Goal: Transaction & Acquisition: Purchase product/service

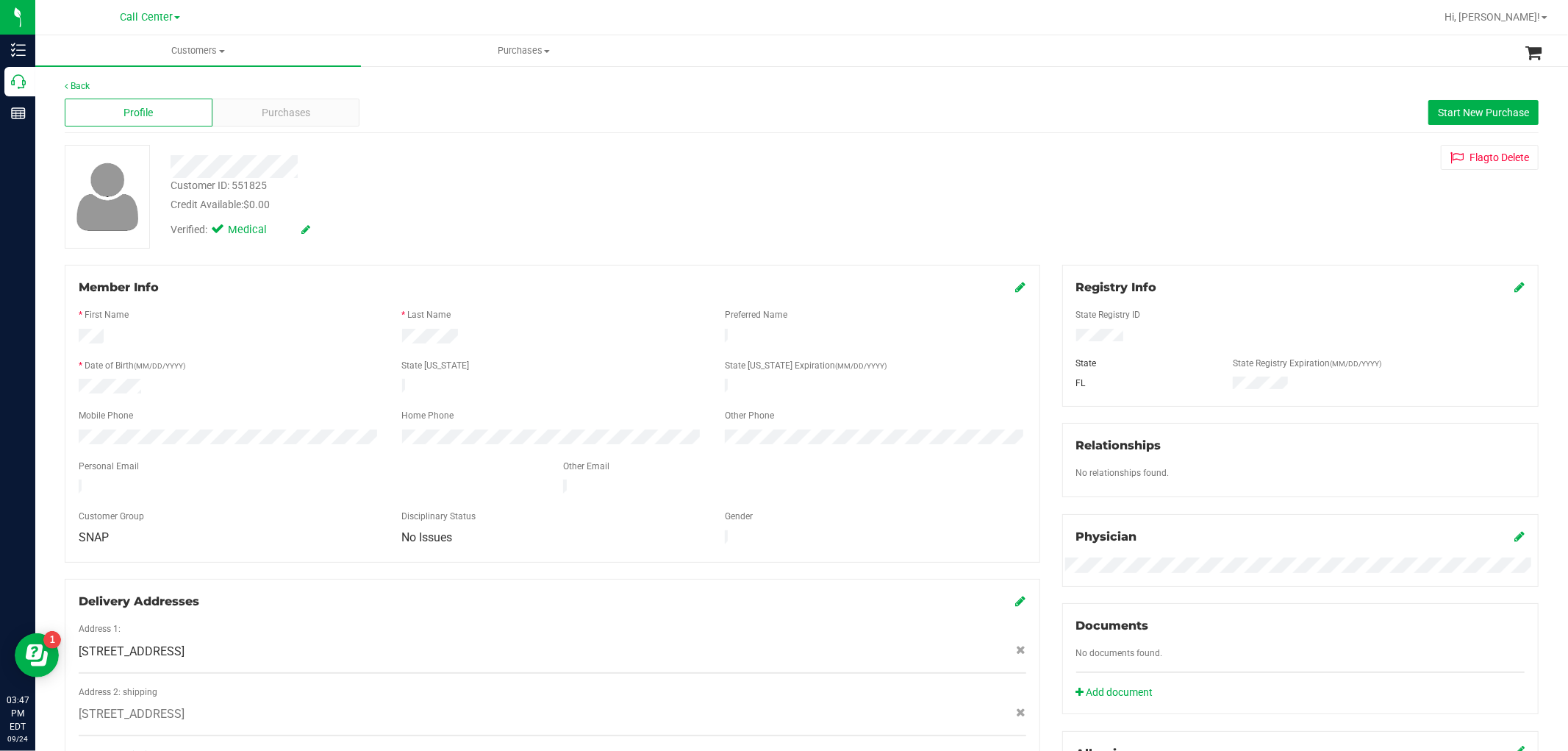
click at [251, 184] on div "Customer ID: 551825" at bounding box center [219, 186] width 96 height 16
copy div "551825"
click at [281, 115] on span "Purchases" at bounding box center [285, 113] width 48 height 16
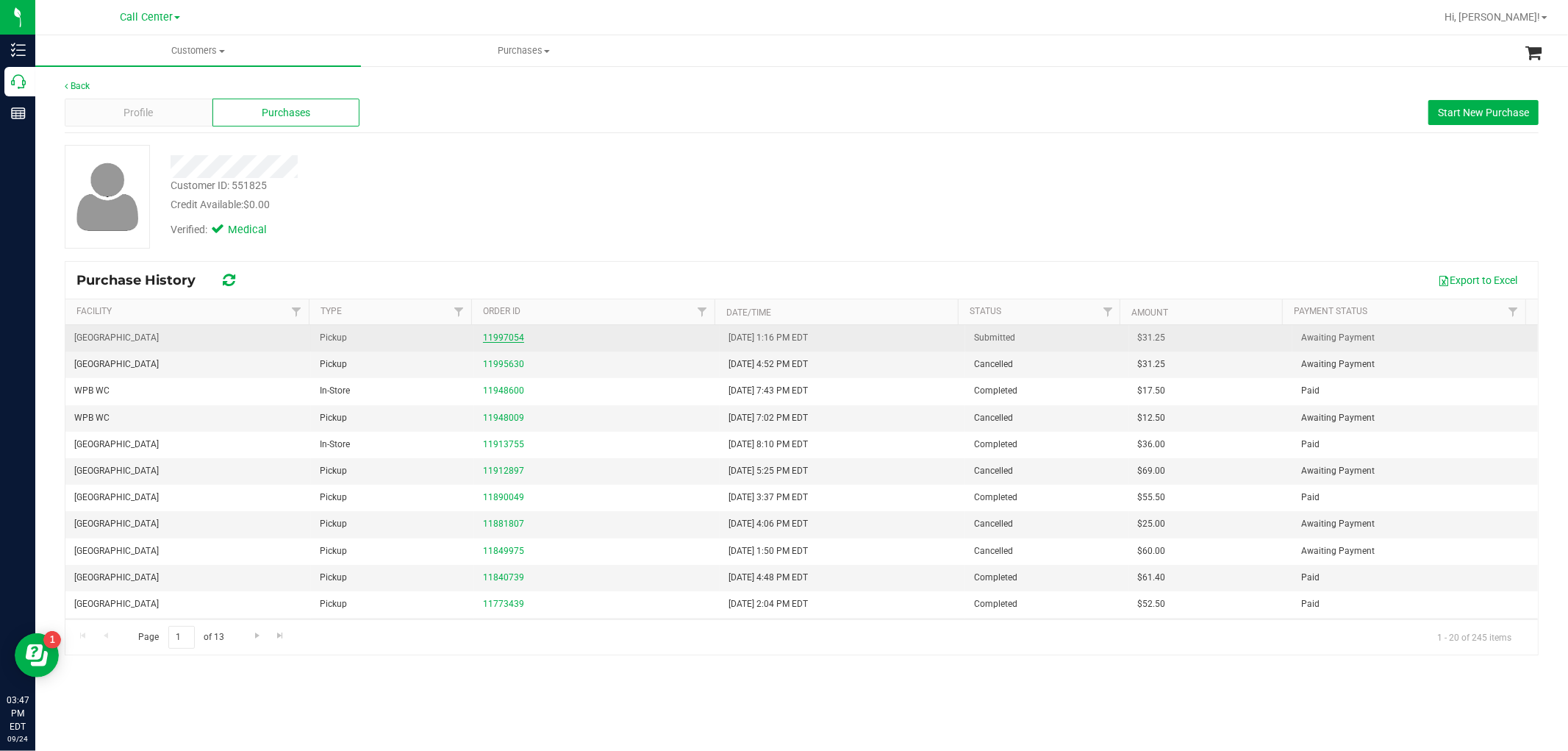
click at [507, 334] on link "11997054" at bounding box center [503, 338] width 41 height 10
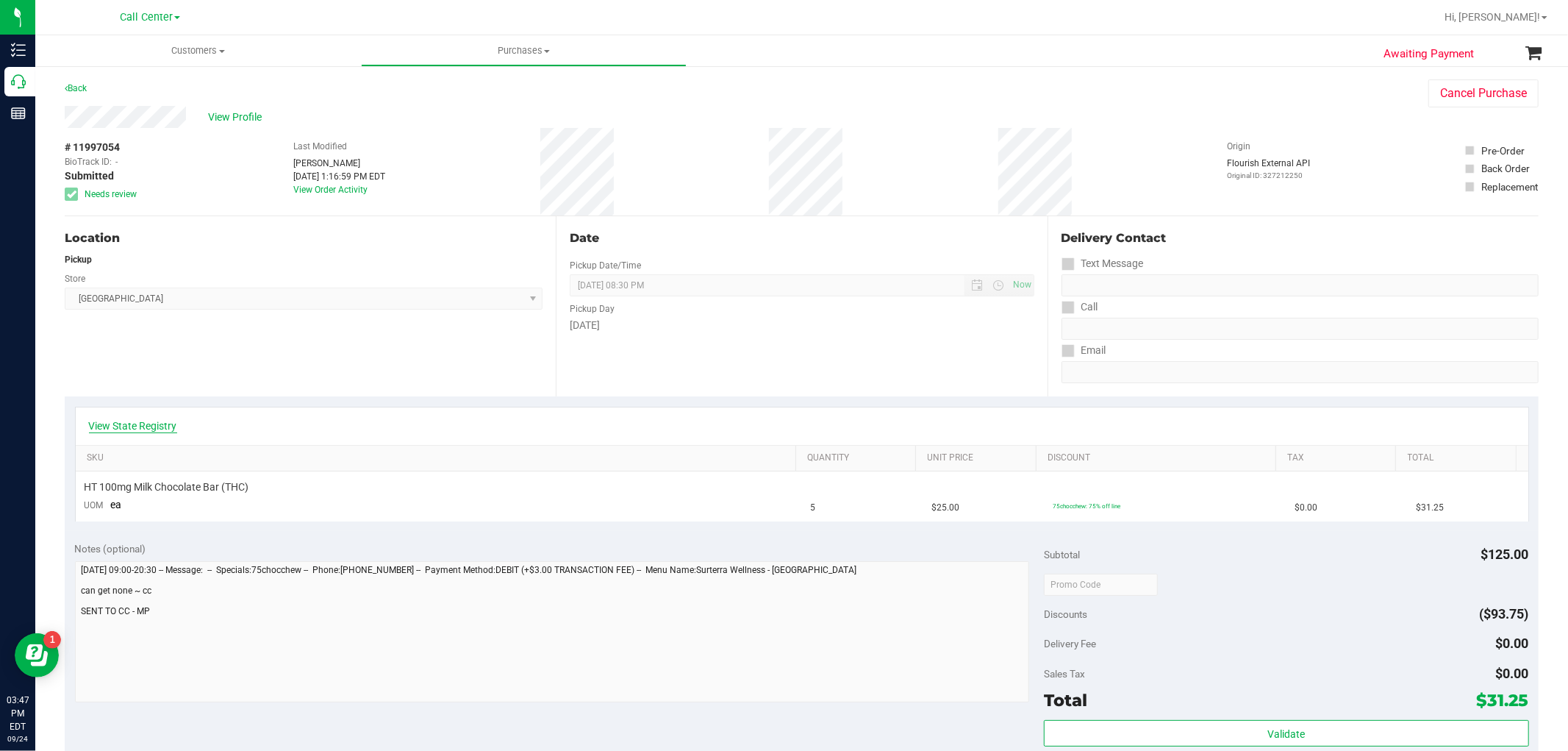
click at [156, 428] on link "View State Registry" at bounding box center [134, 425] width 89 height 15
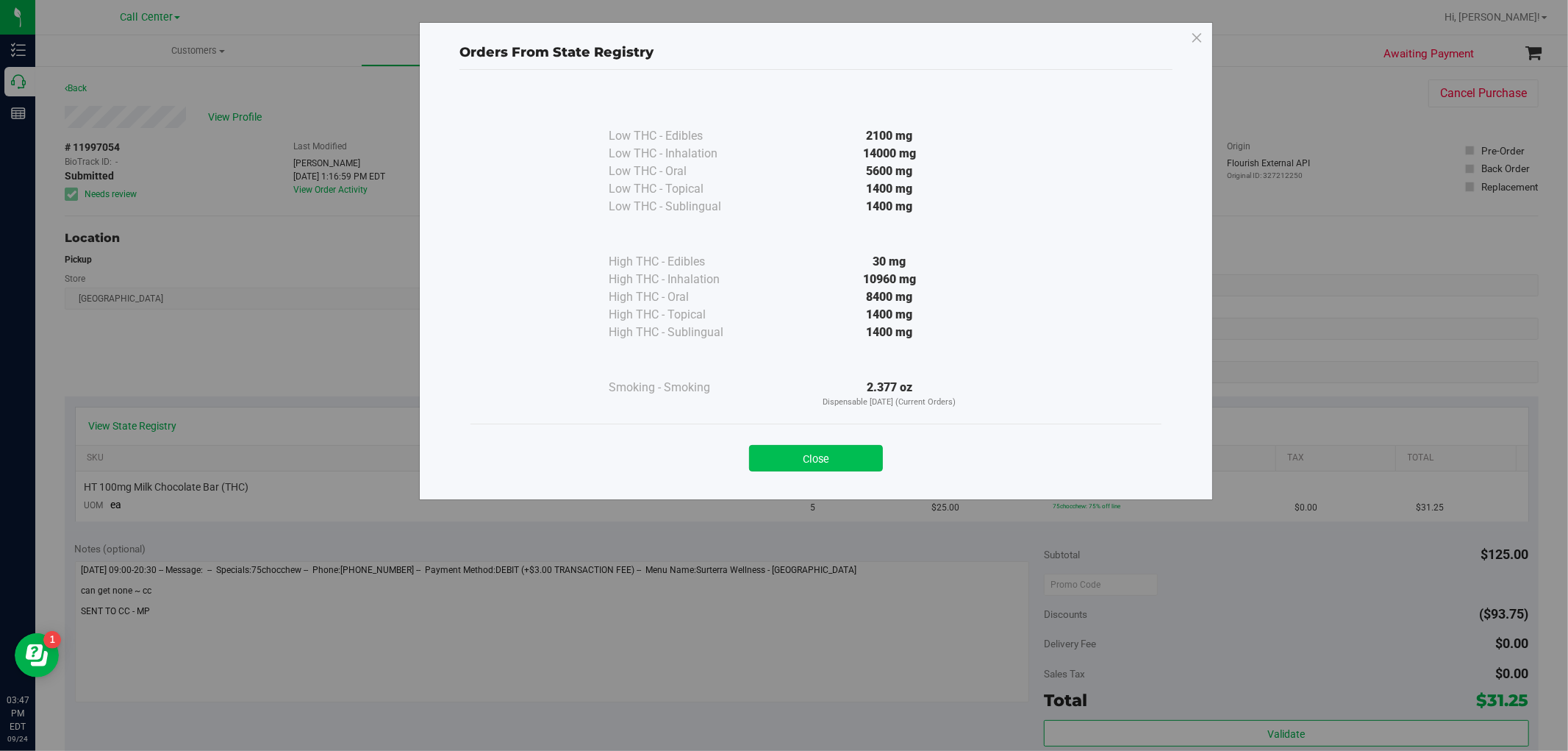
click at [799, 454] on button "Close" at bounding box center [816, 458] width 134 height 26
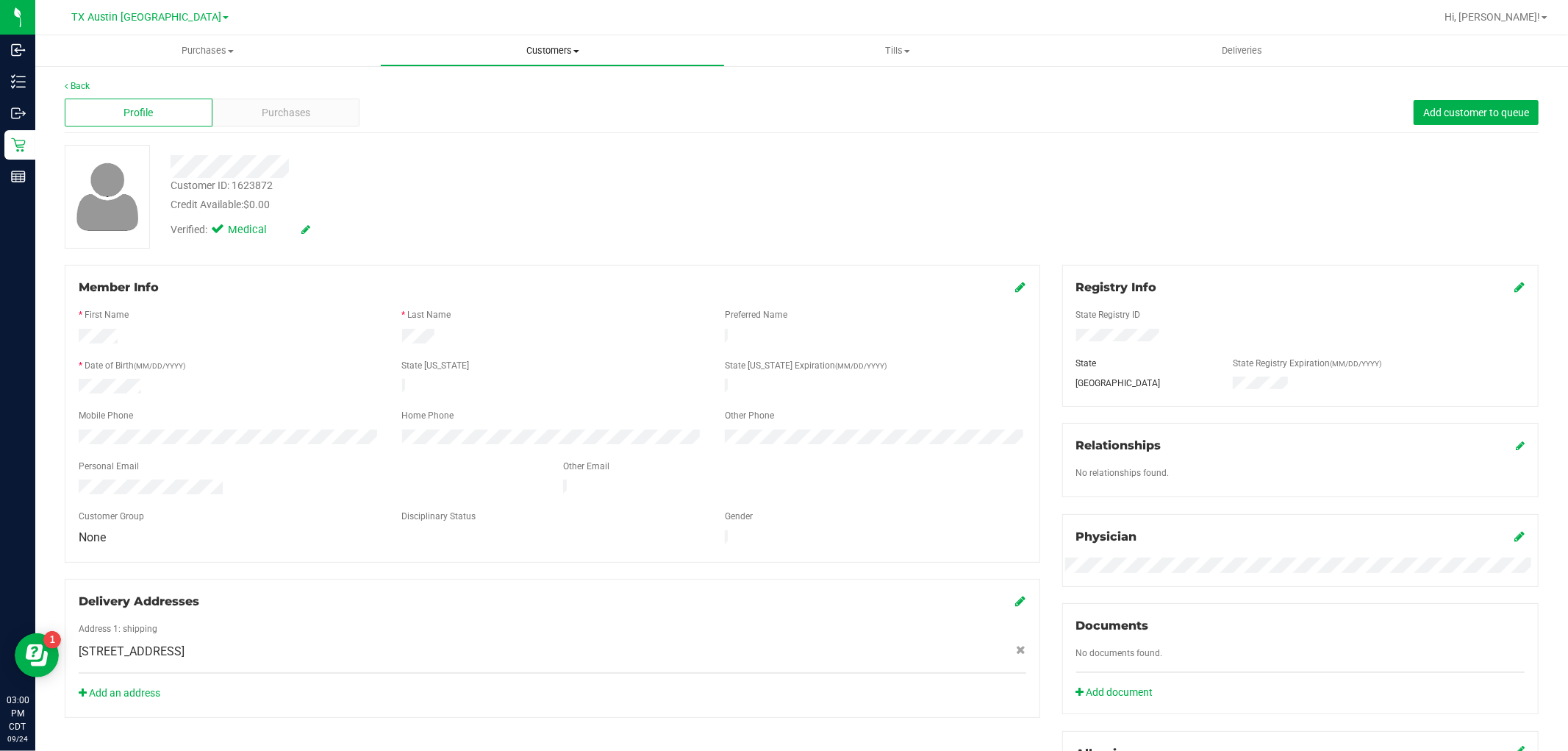
click at [538, 58] on uib-tab-heading "Customers All customers Add a new customer All physicians" at bounding box center [552, 51] width 343 height 29
click at [530, 90] on li "All customers" at bounding box center [552, 89] width 345 height 17
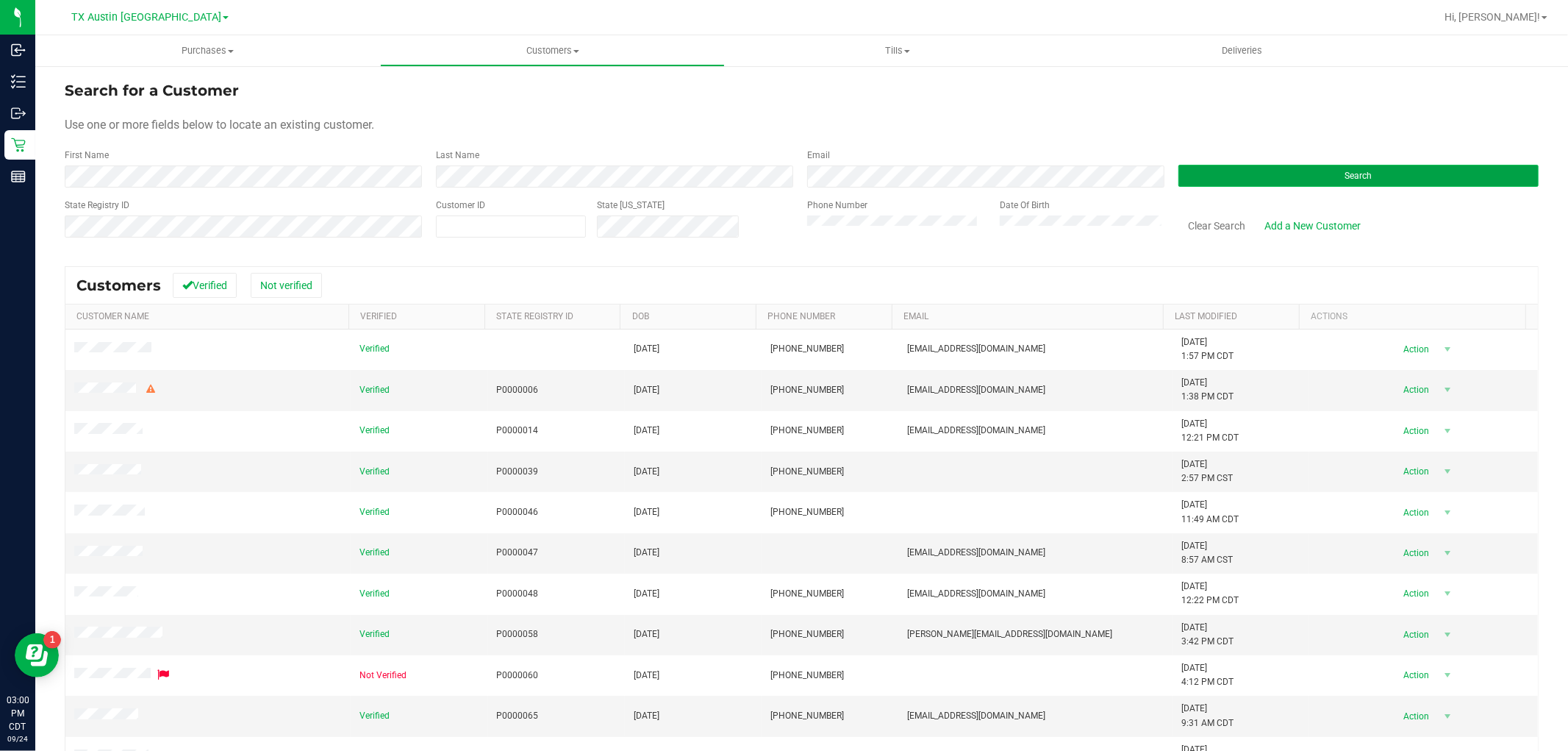
click at [1298, 172] on button "Search" at bounding box center [1359, 175] width 360 height 22
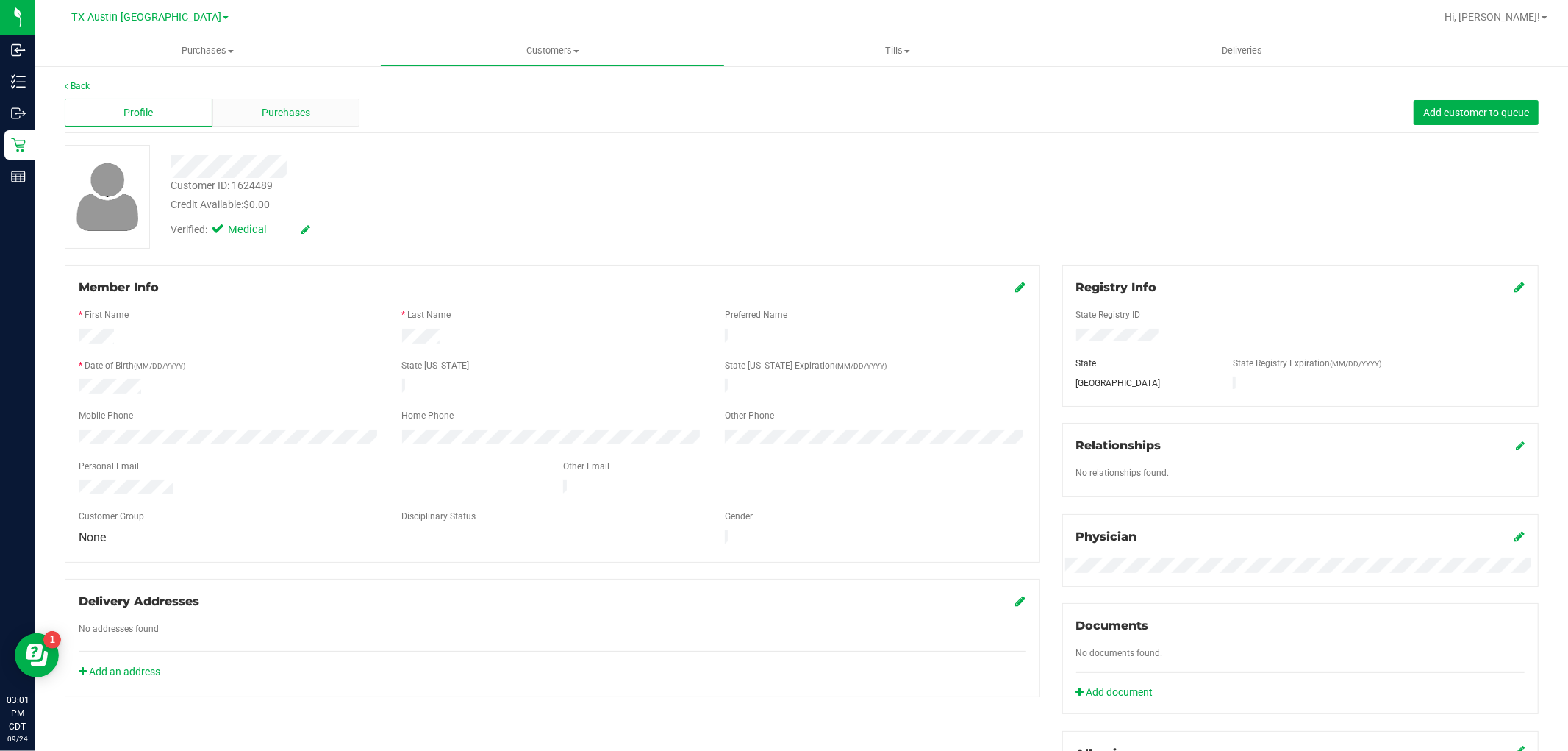
click at [318, 121] on div "Purchases" at bounding box center [286, 112] width 148 height 28
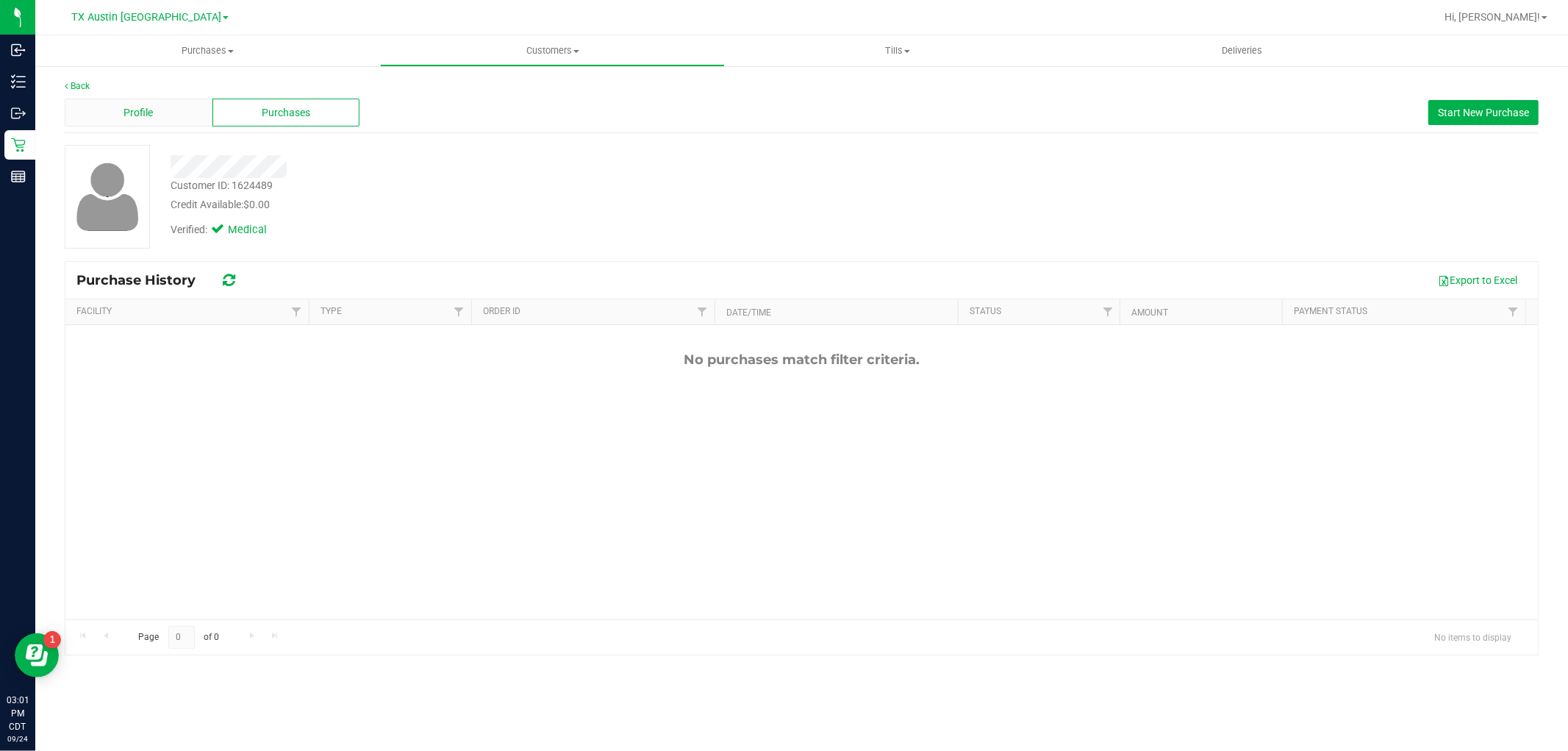
click at [180, 120] on div "Profile" at bounding box center [138, 112] width 148 height 28
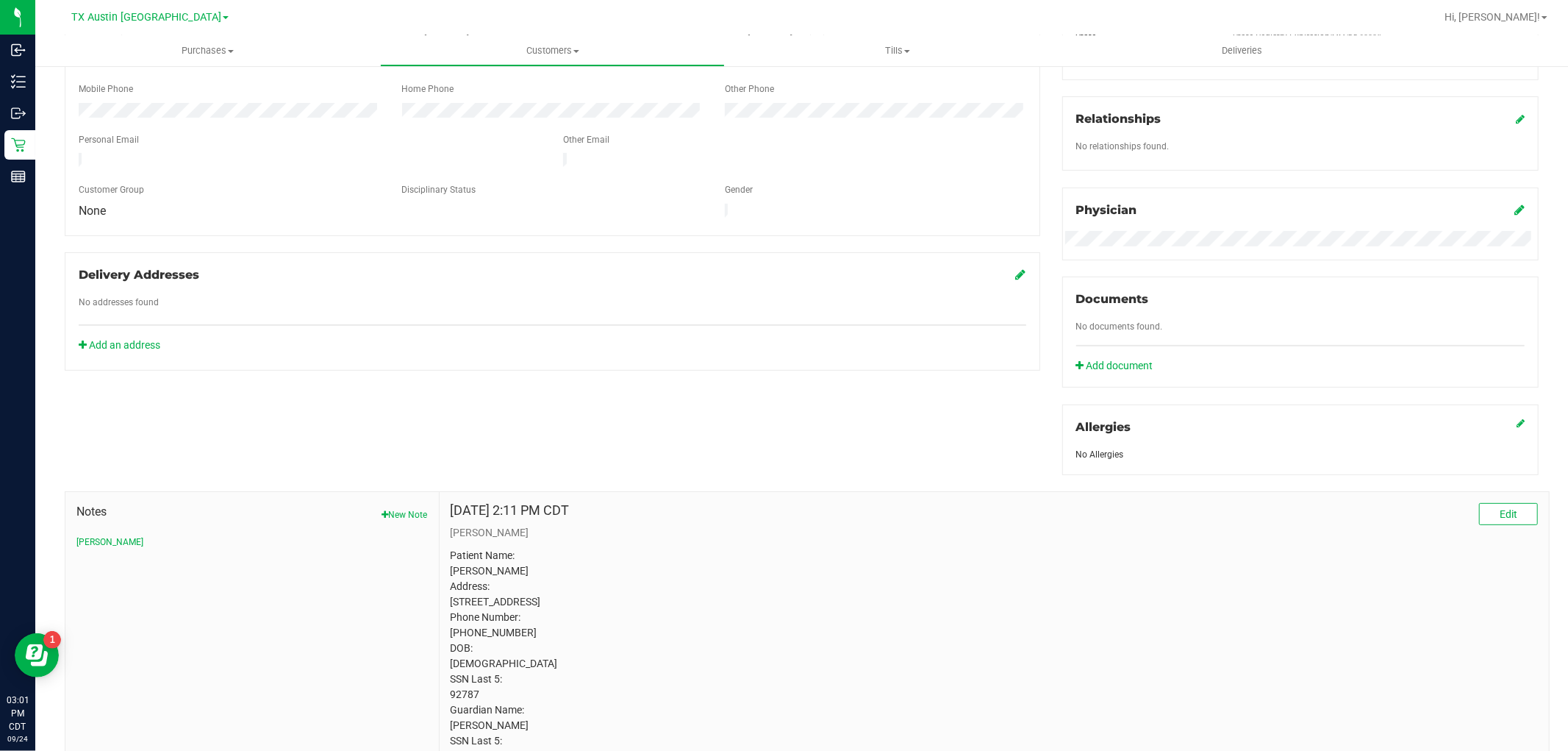
scroll to position [408, 0]
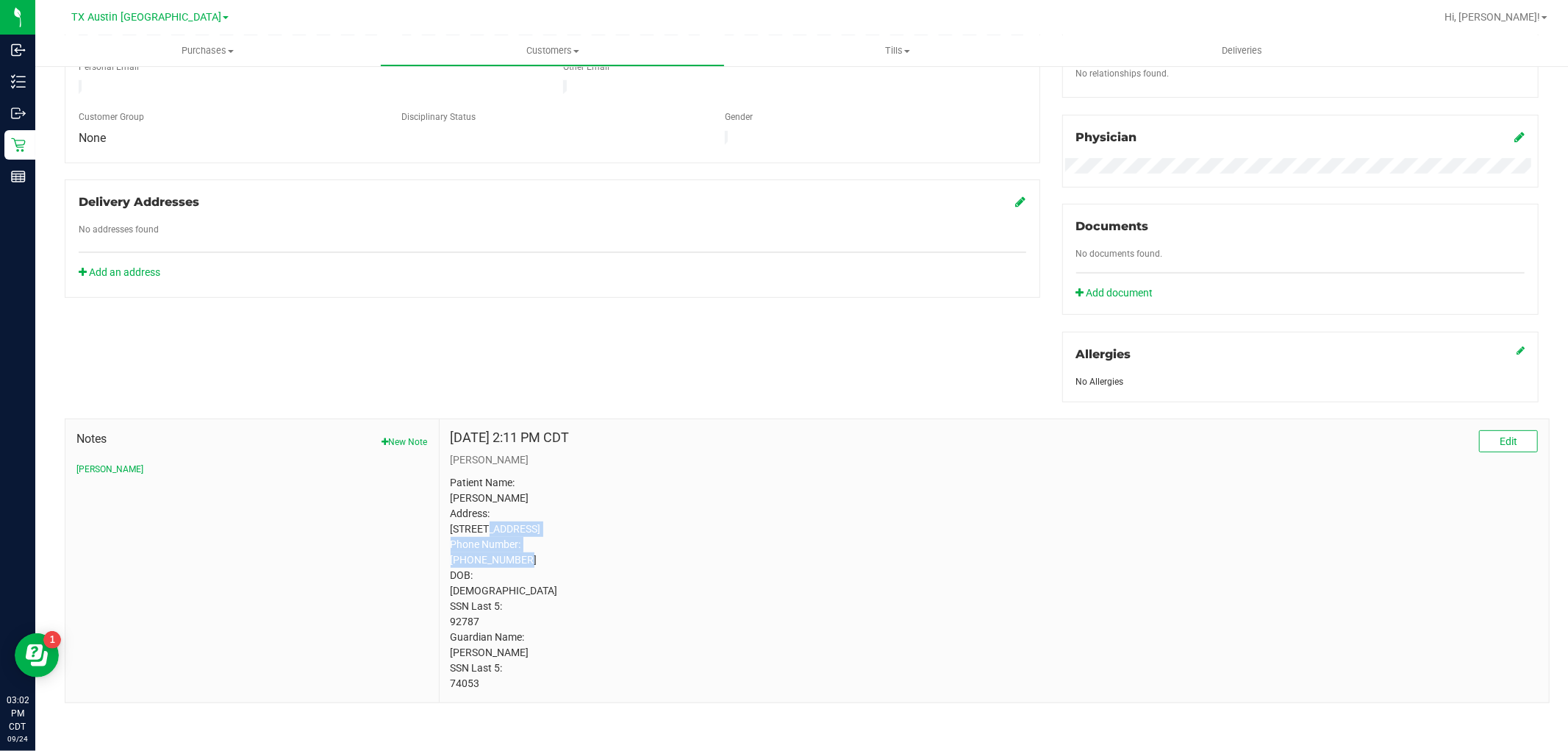
drag, startPoint x: 450, startPoint y: 513, endPoint x: 538, endPoint y: 531, distance: 89.8
click at [538, 531] on p "Patient Name: [PERSON_NAME] Address: [STREET_ADDRESS] Phone Number: [PHONE_NUMB…" at bounding box center [994, 583] width 1087 height 217
copy p "[STREET_ADDRESS]"
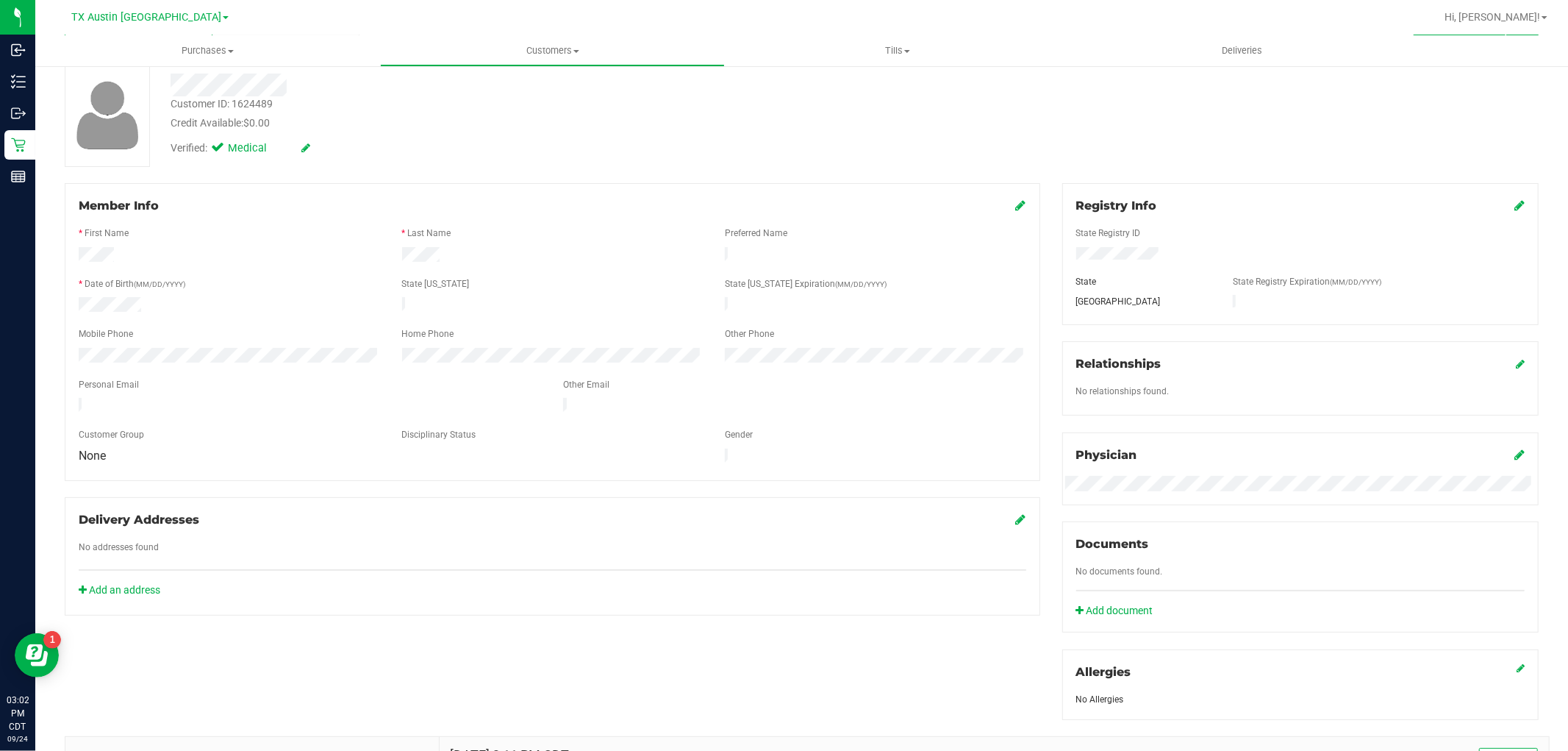
scroll to position [0, 0]
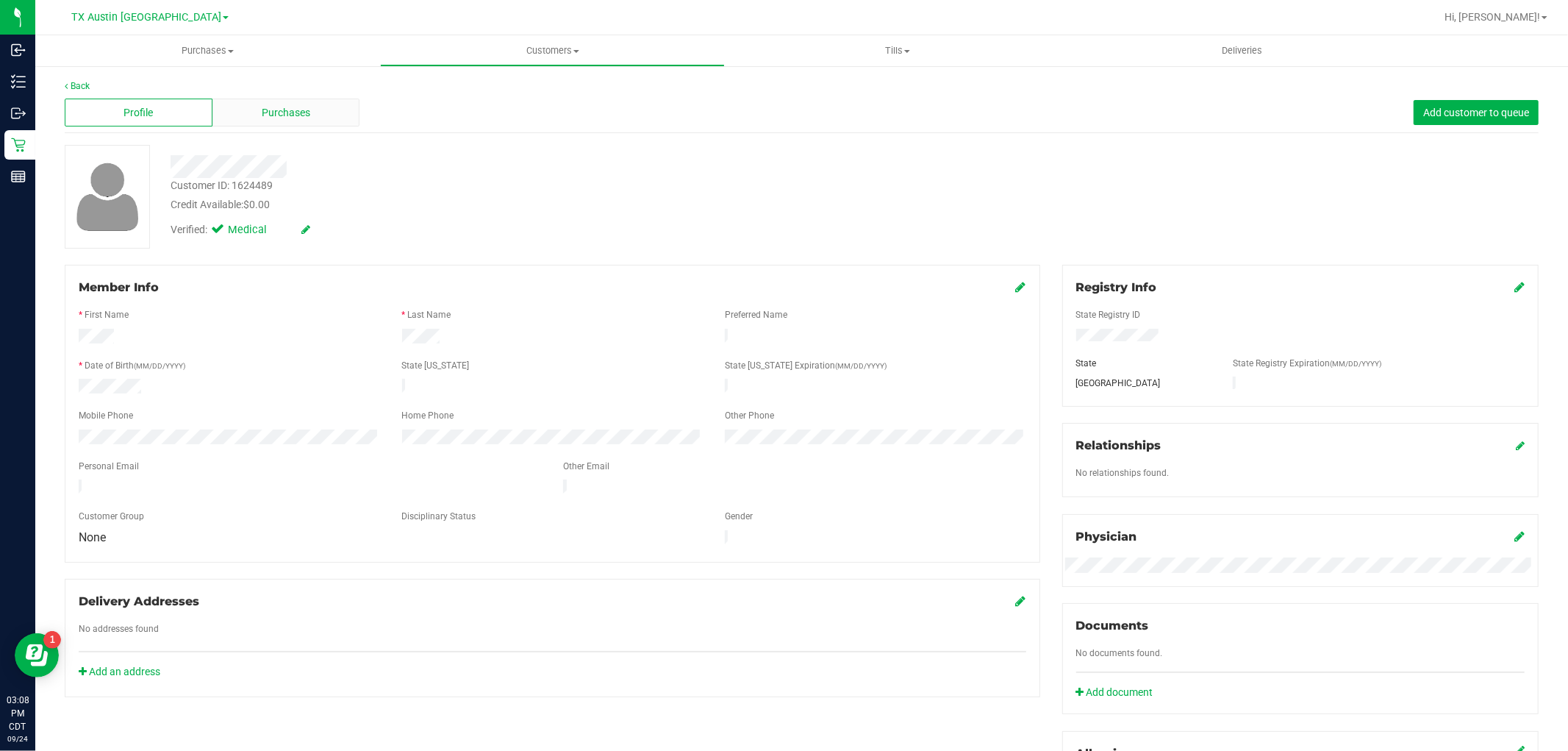
click at [262, 113] on span "Purchases" at bounding box center [285, 113] width 48 height 16
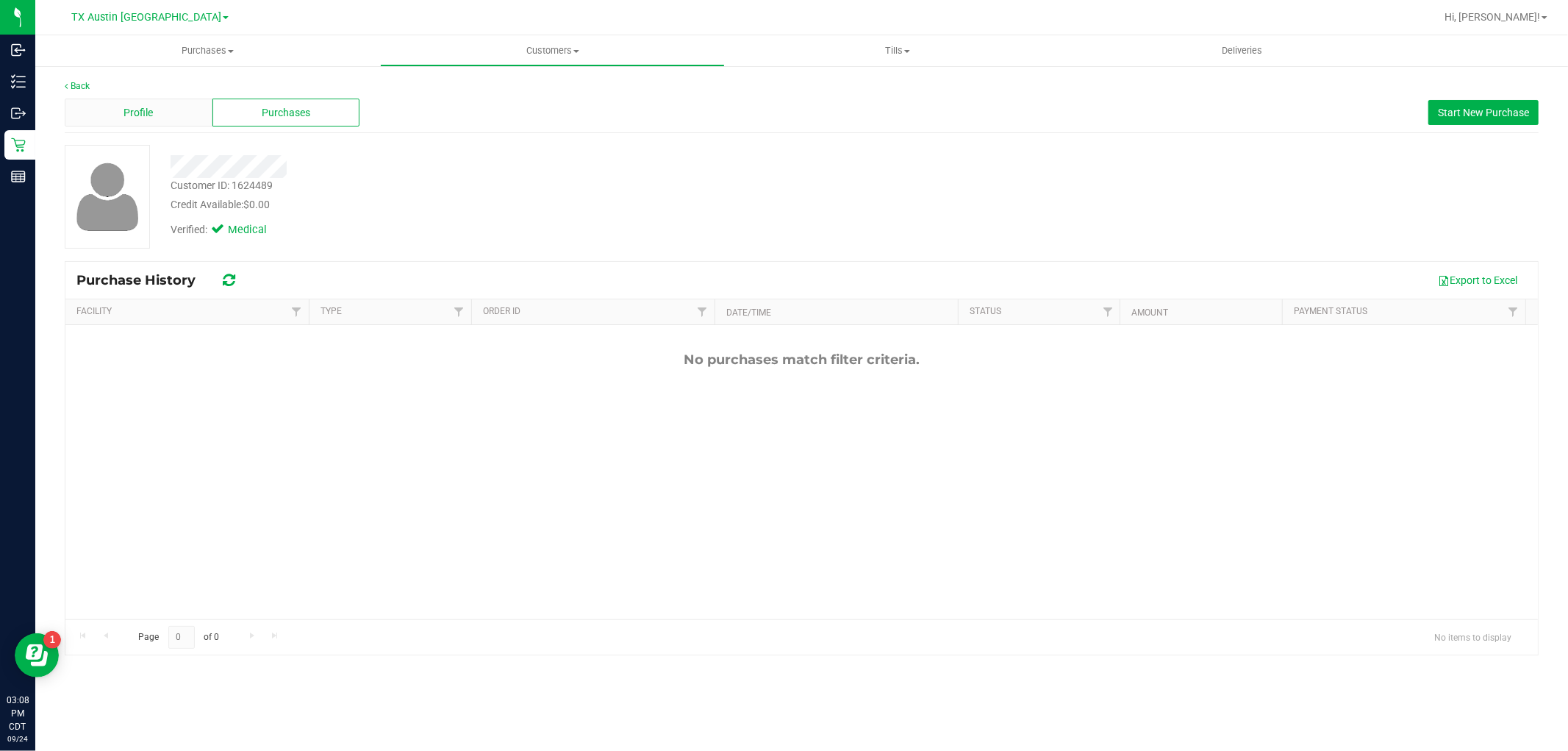
click at [168, 122] on div "Profile" at bounding box center [138, 112] width 148 height 28
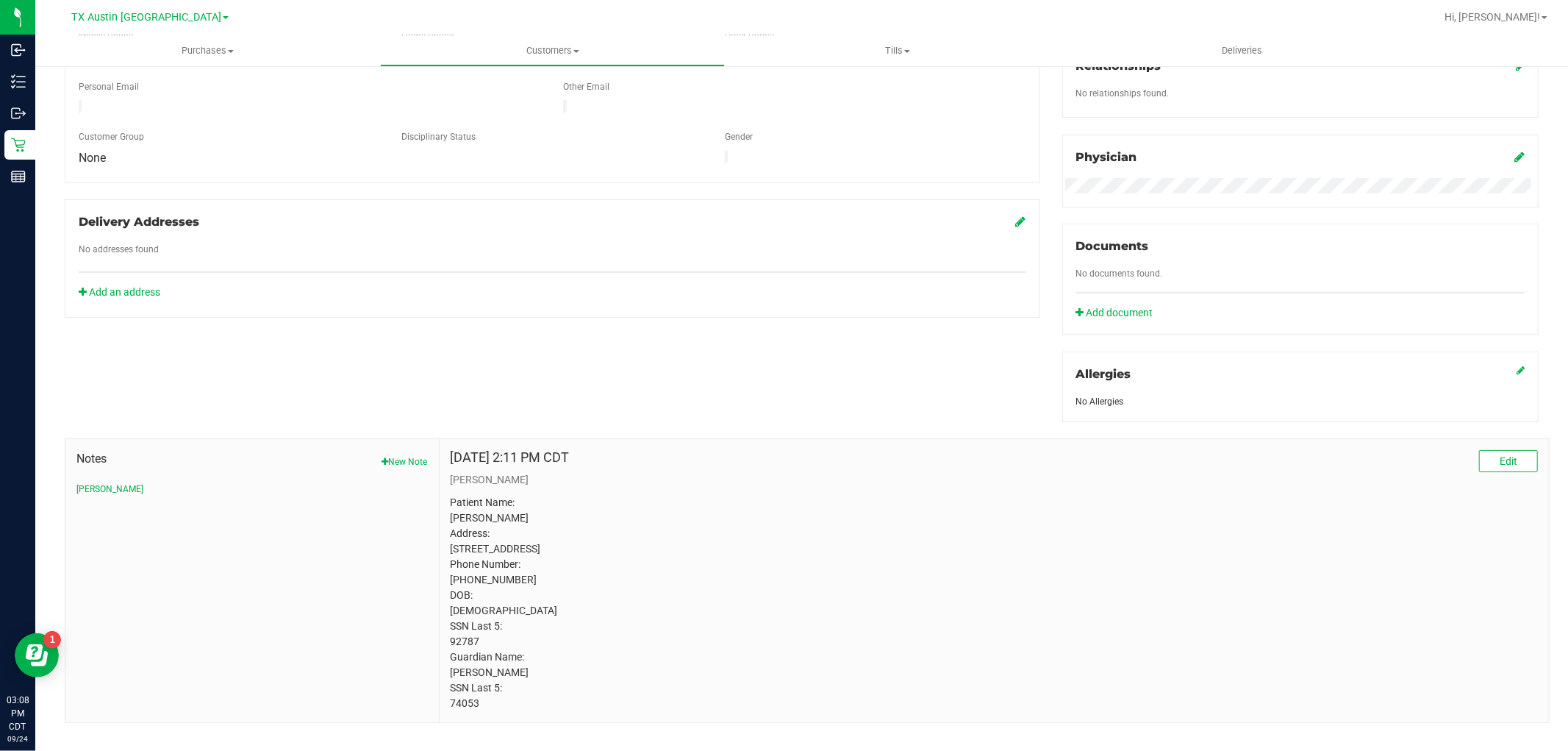
scroll to position [408, 0]
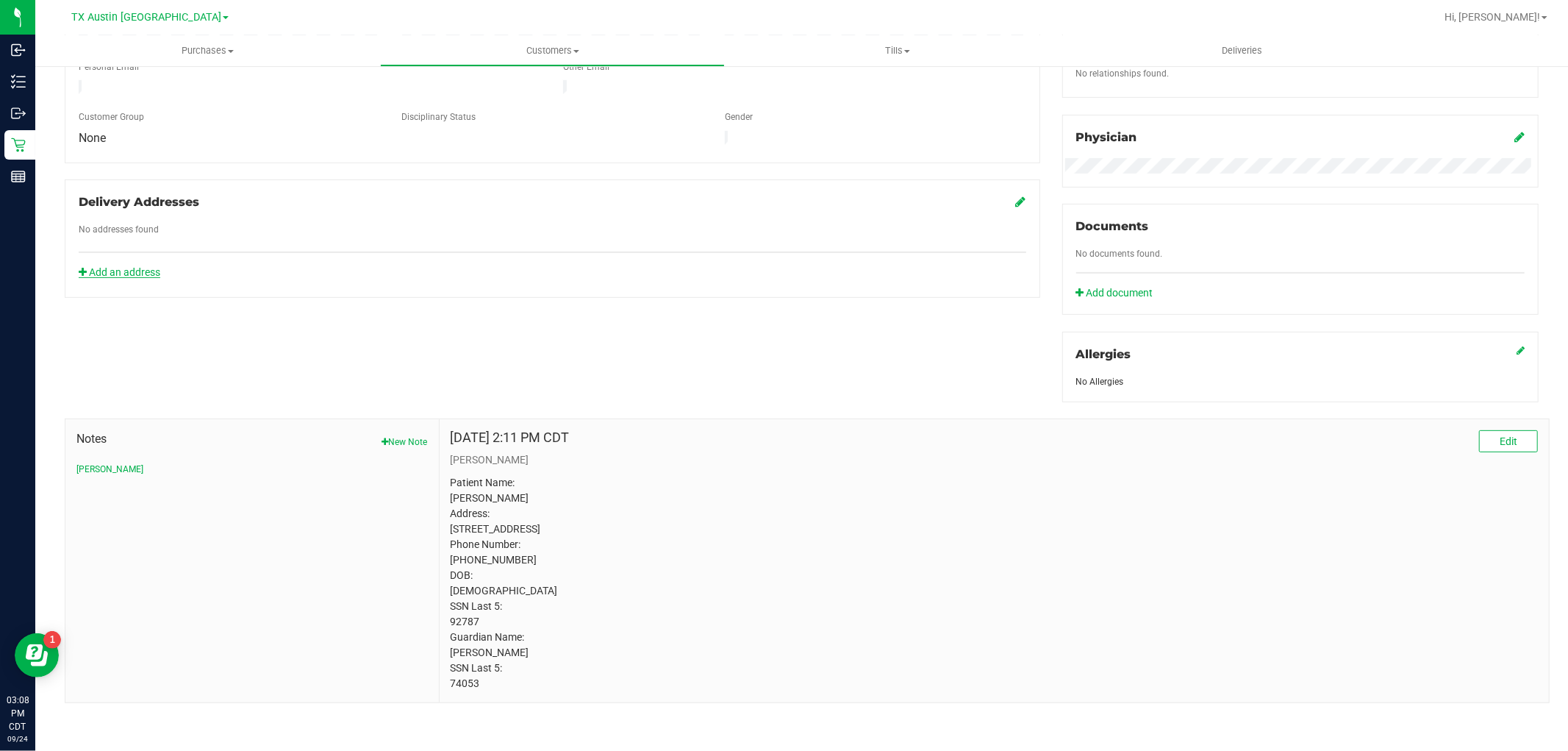
click at [145, 266] on link "Add an address" at bounding box center [119, 272] width 81 height 12
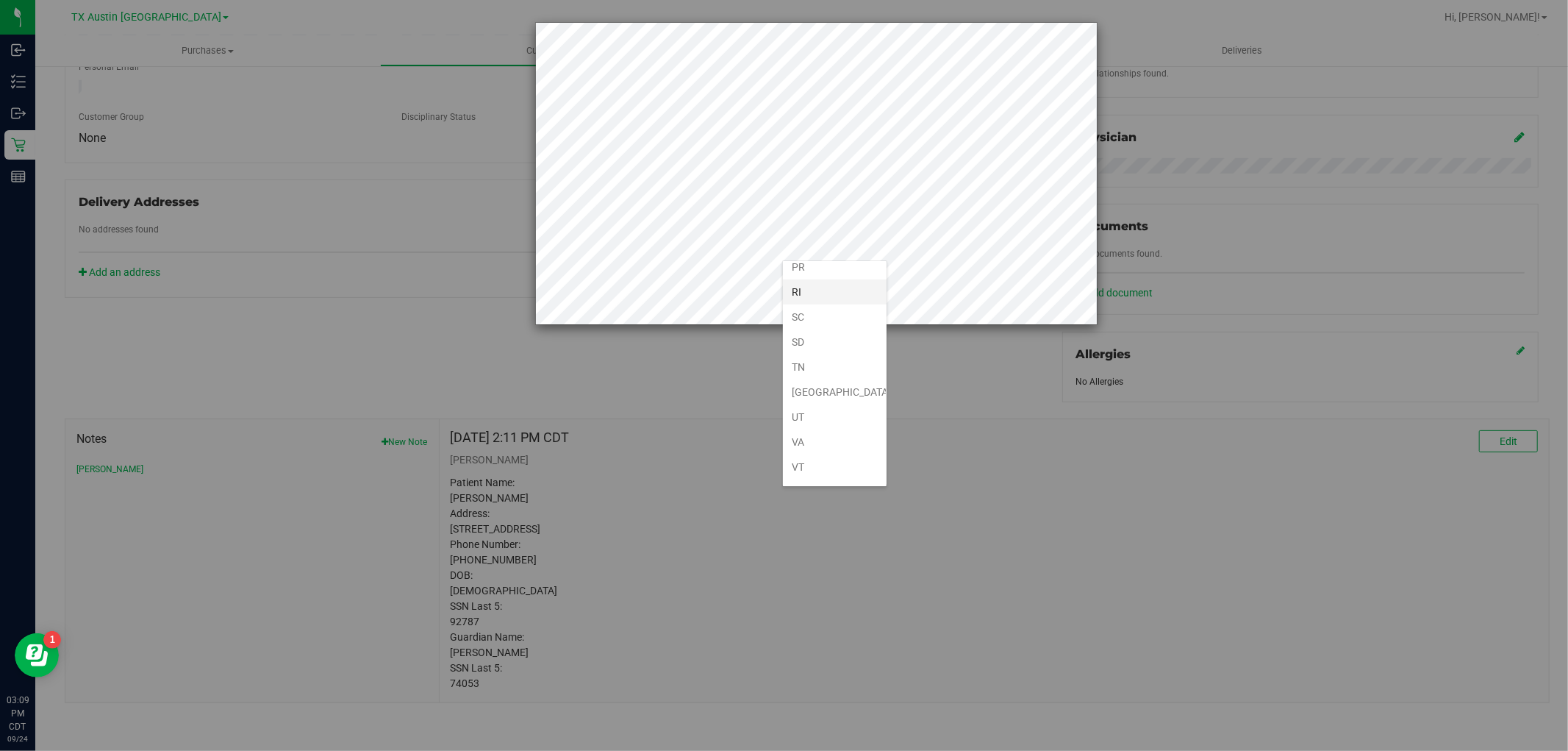
scroll to position [1087, 0]
click at [829, 300] on li "[GEOGRAPHIC_DATA]" at bounding box center [835, 296] width 104 height 25
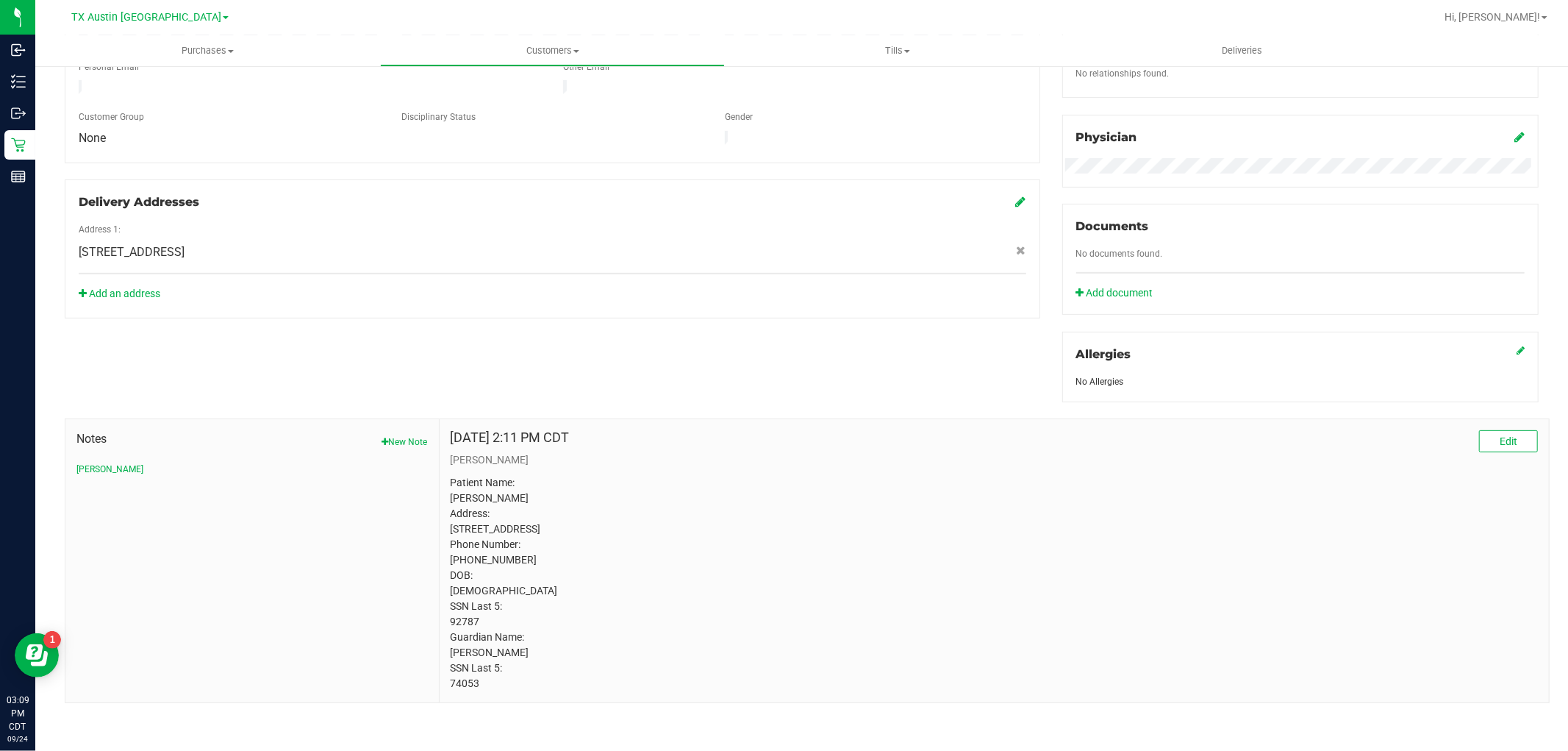
scroll to position [326, 0]
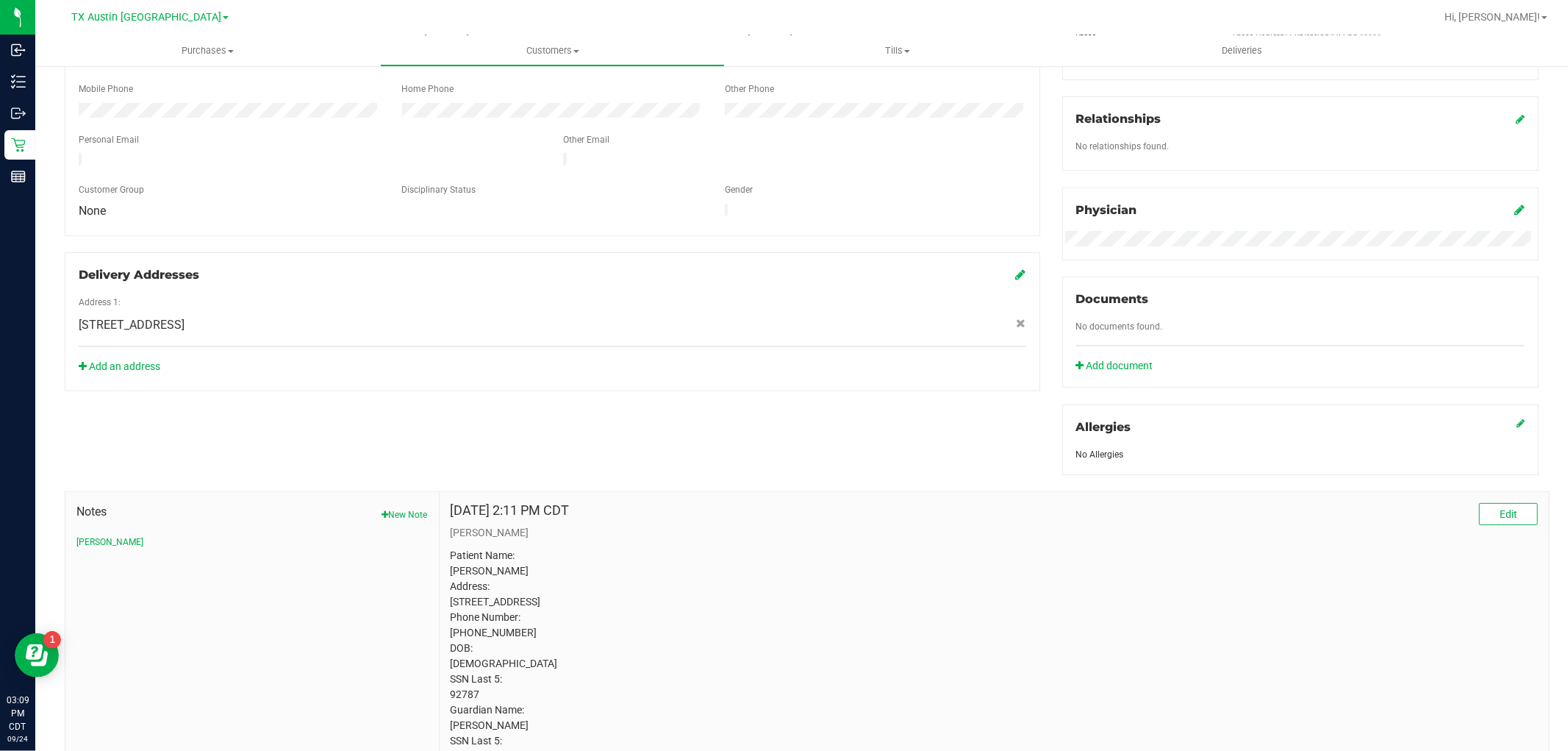
click at [1016, 269] on icon at bounding box center [1021, 274] width 10 height 12
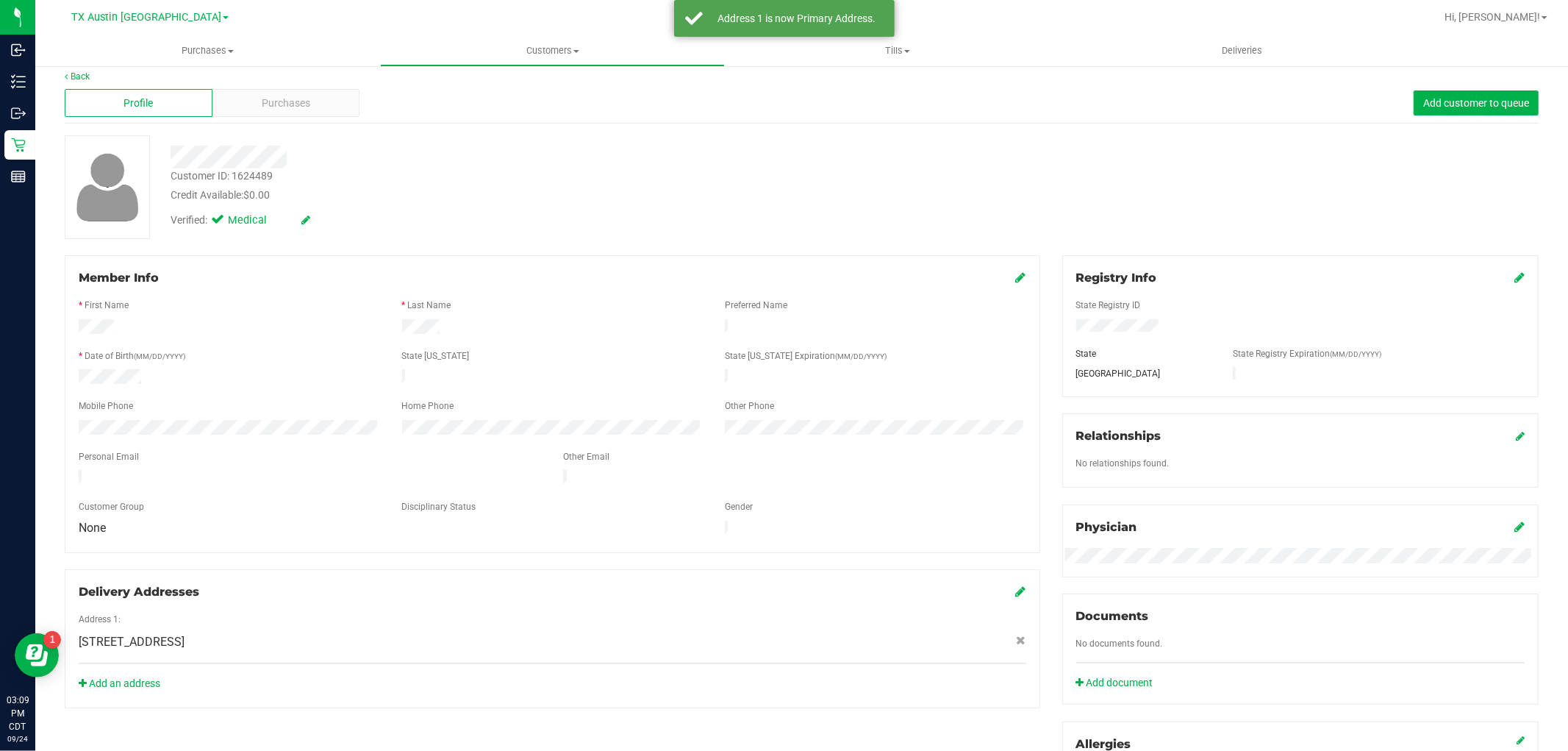
scroll to position [0, 0]
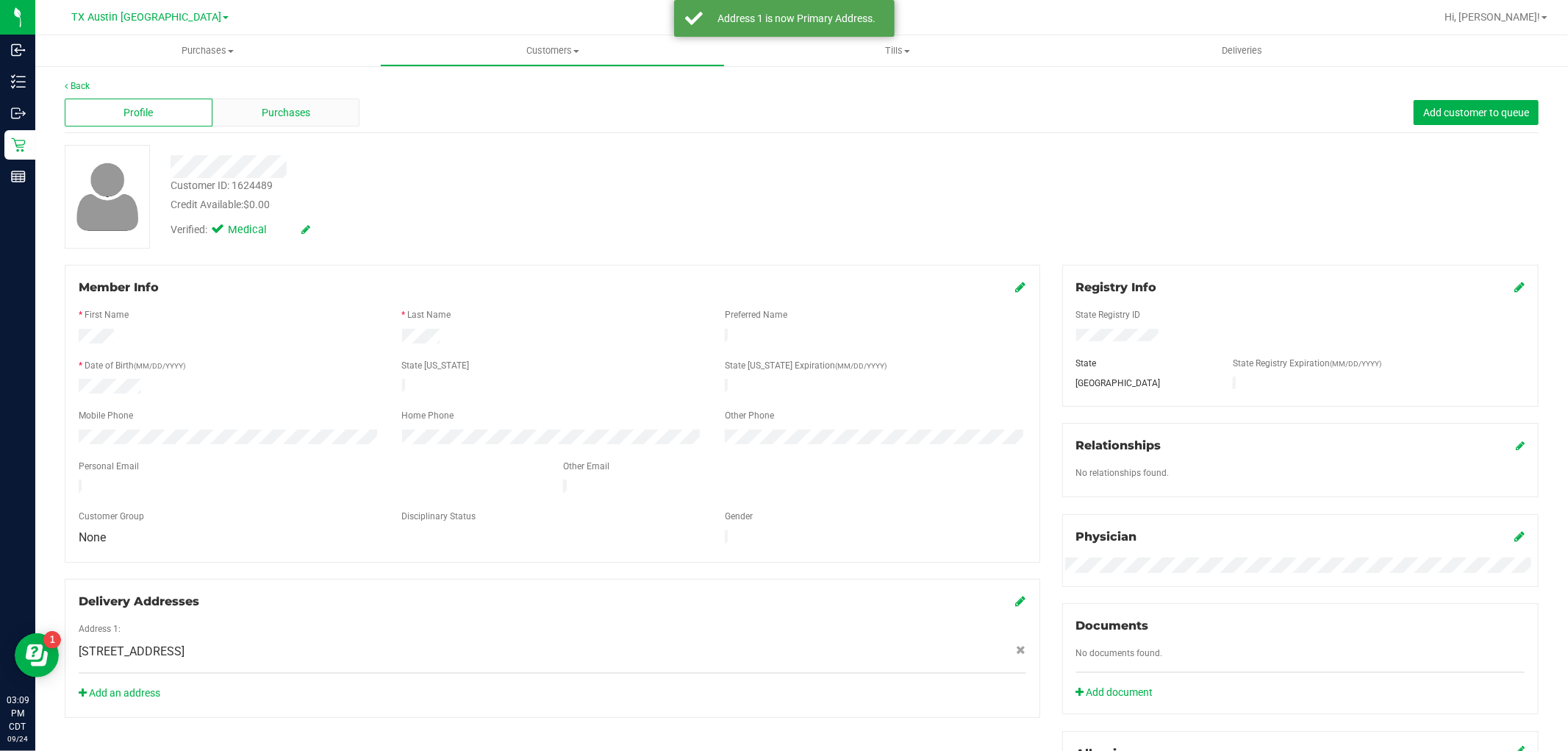
click at [333, 121] on div "Purchases" at bounding box center [286, 112] width 148 height 28
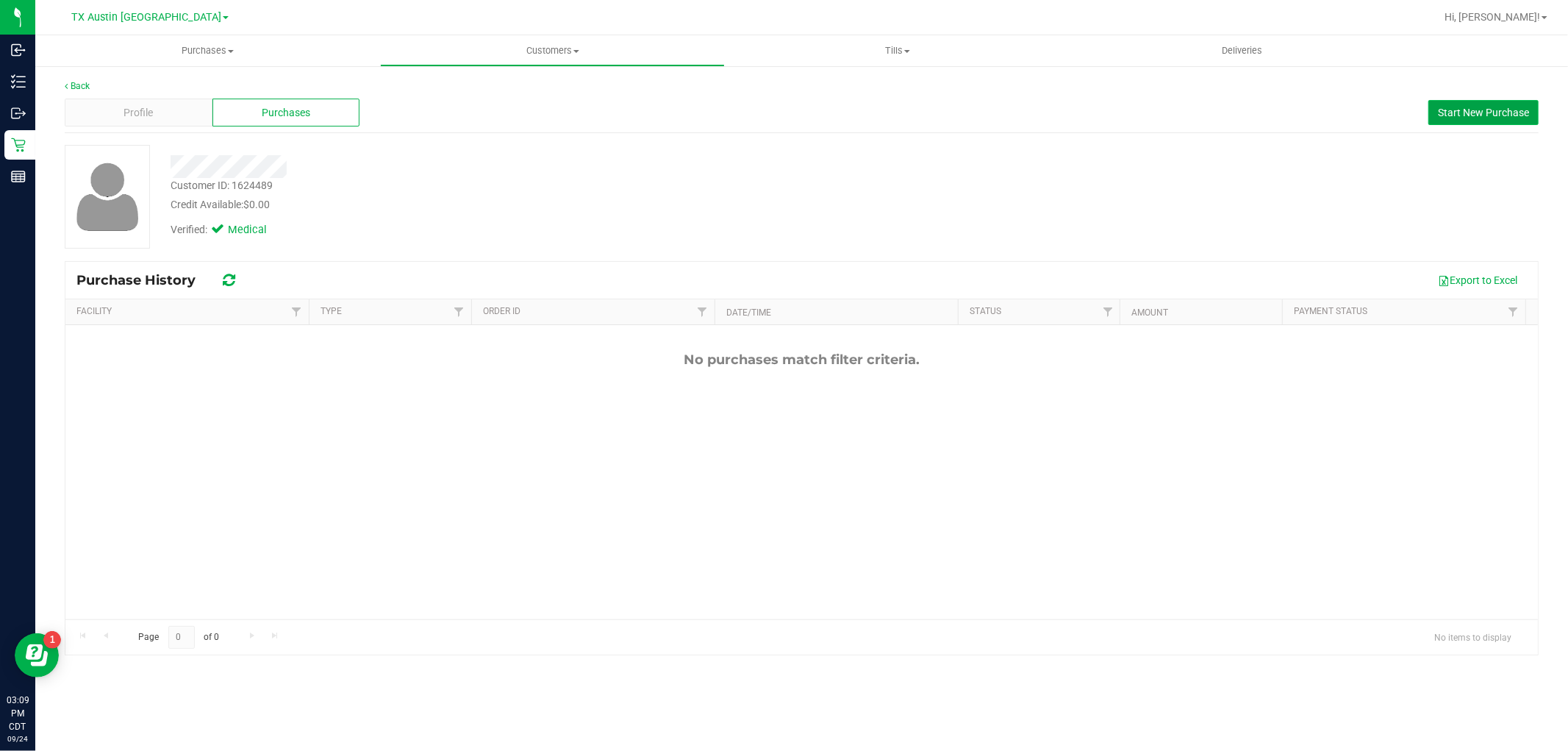
click at [1457, 115] on span "Start New Purchase" at bounding box center [1483, 112] width 91 height 12
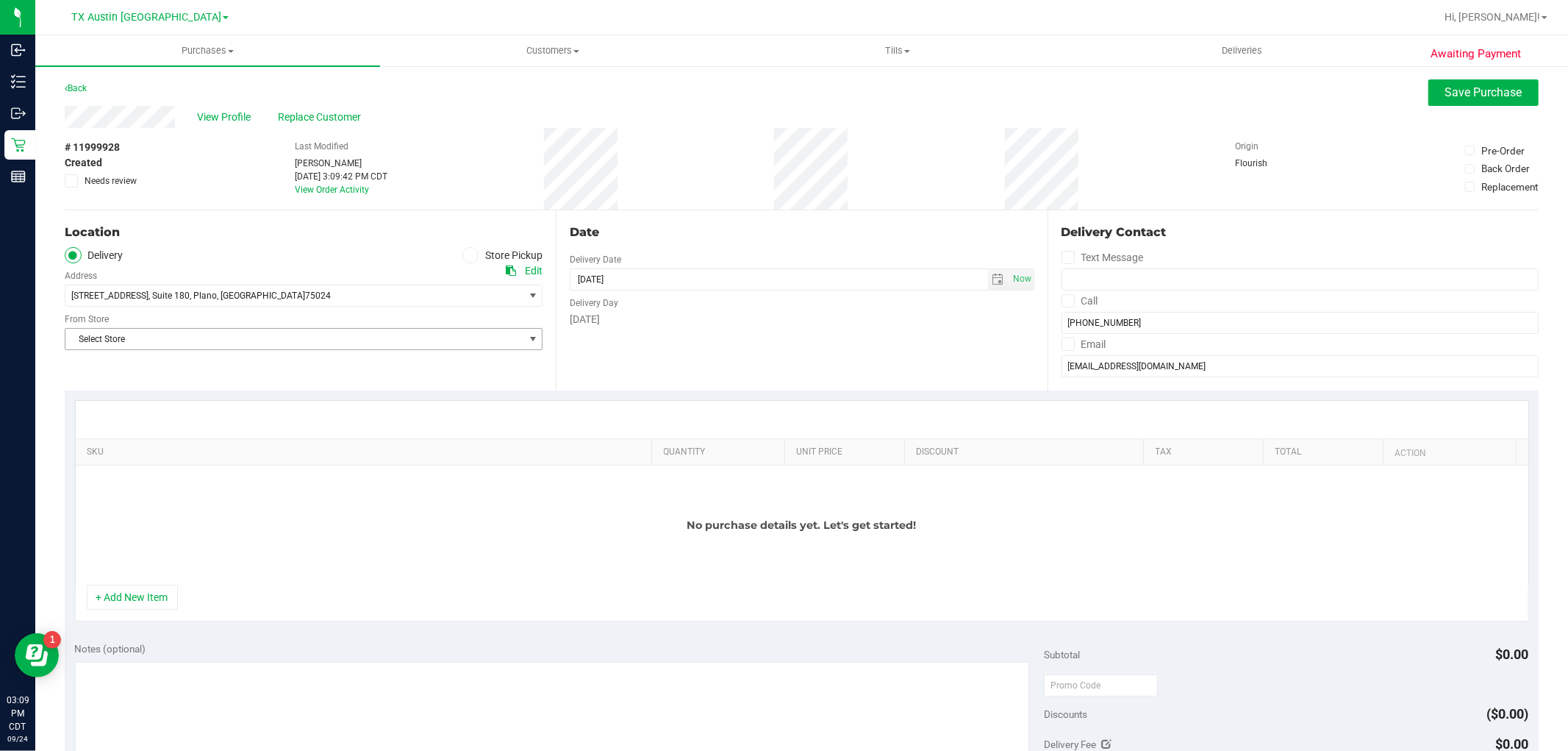
click at [450, 338] on span "Select Store" at bounding box center [295, 339] width 458 height 21
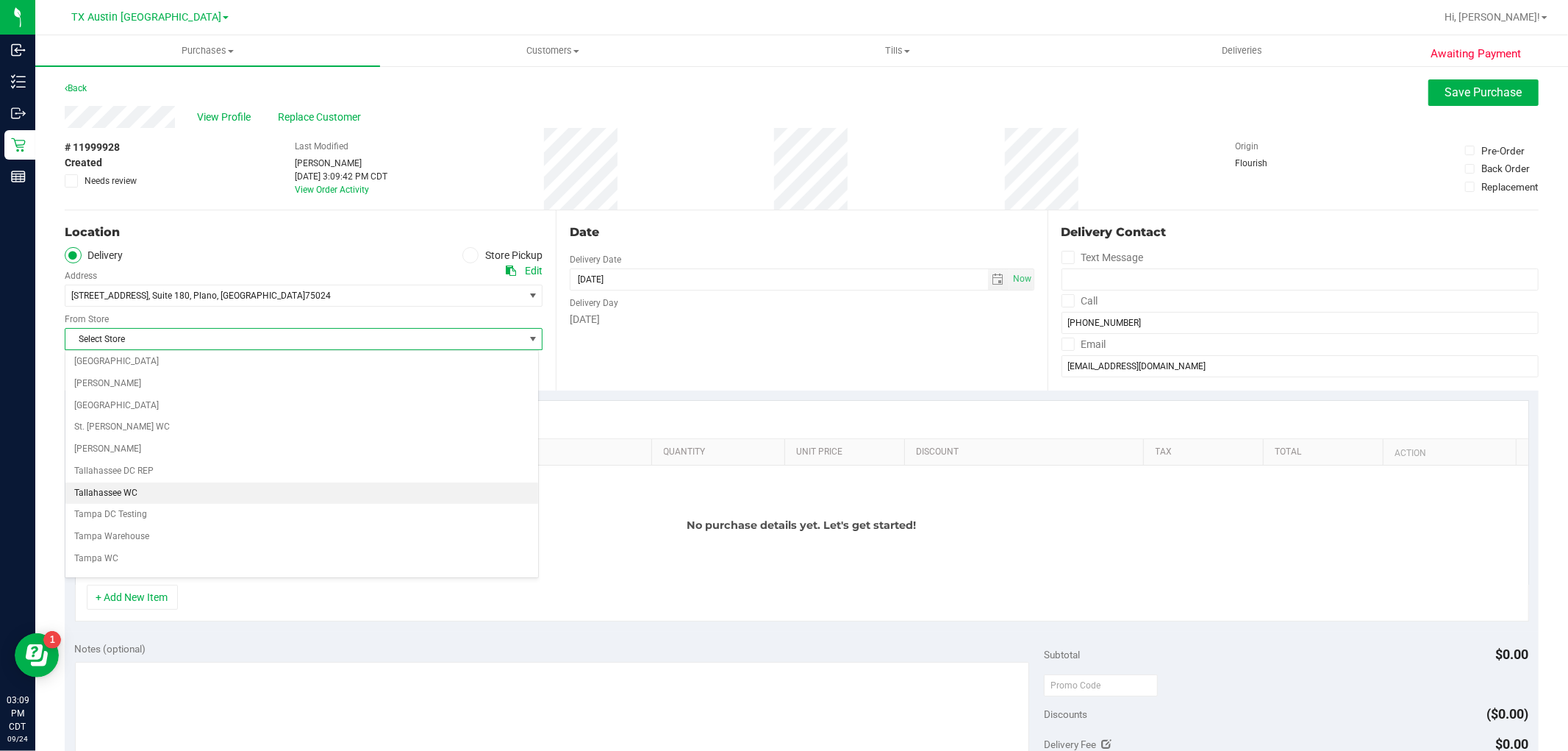
scroll to position [980, 0]
click at [121, 523] on li "TX Plano Retail" at bounding box center [302, 521] width 473 height 22
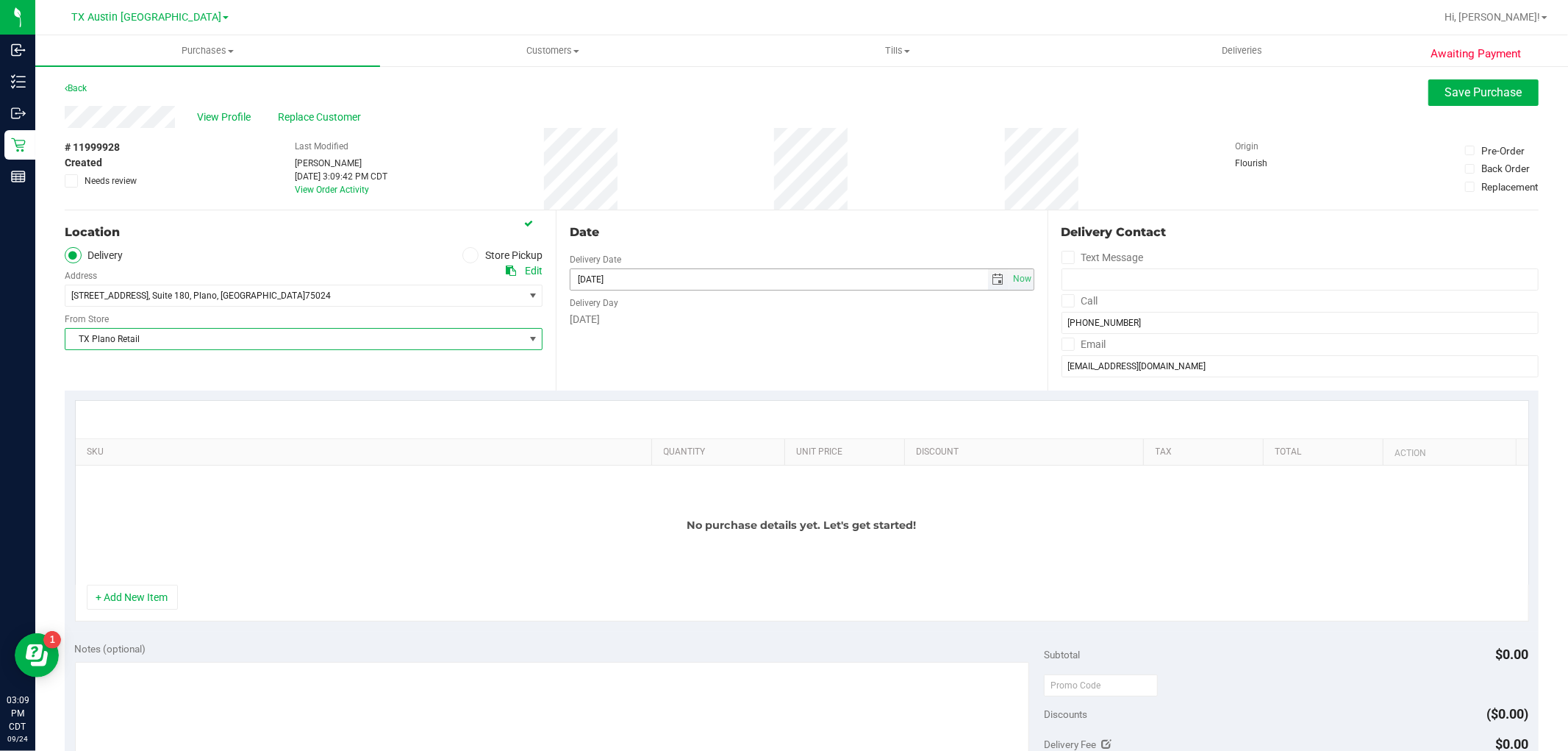
click at [988, 272] on span "select" at bounding box center [998, 280] width 21 height 21
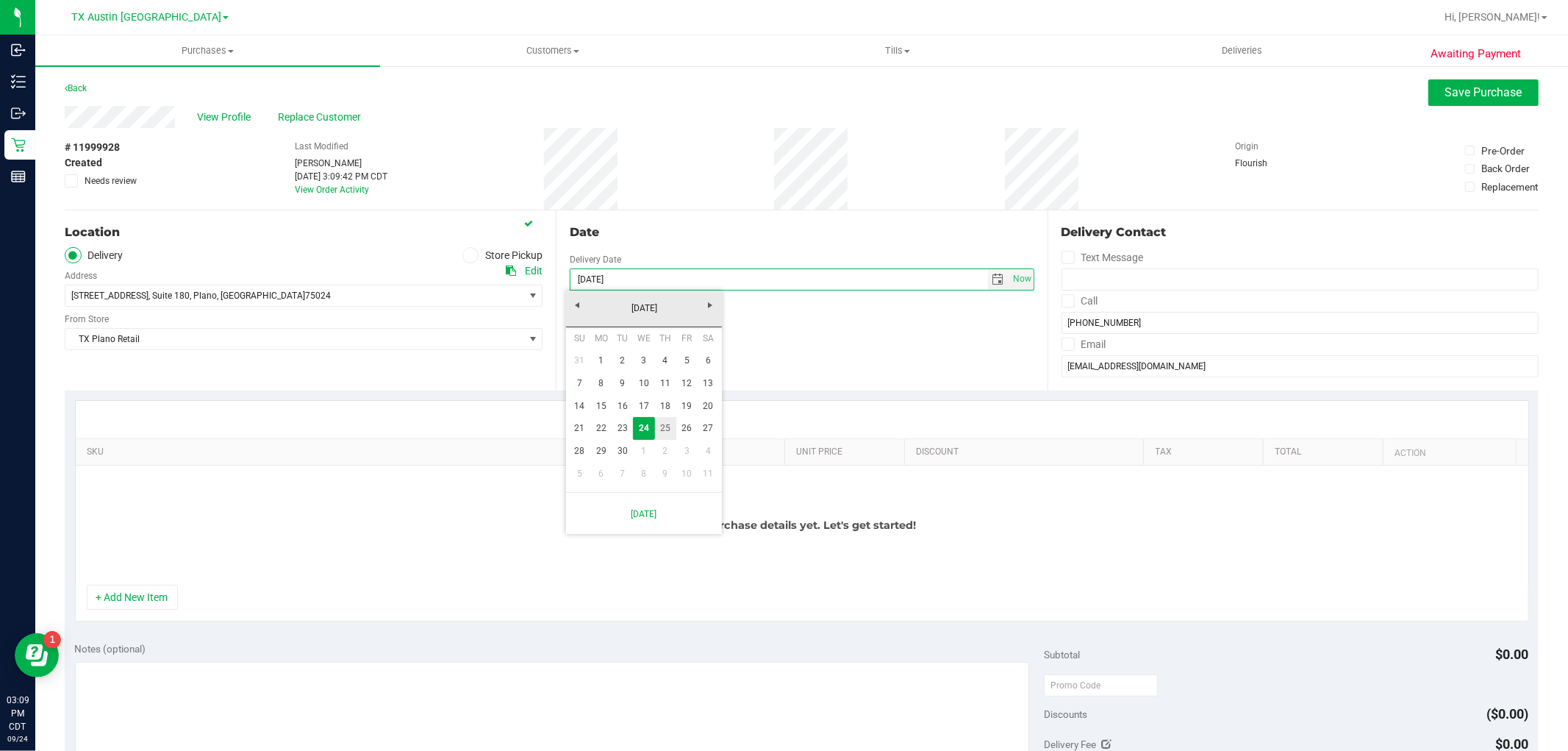
click at [668, 430] on link "25" at bounding box center [665, 428] width 21 height 23
type input "[DATE]"
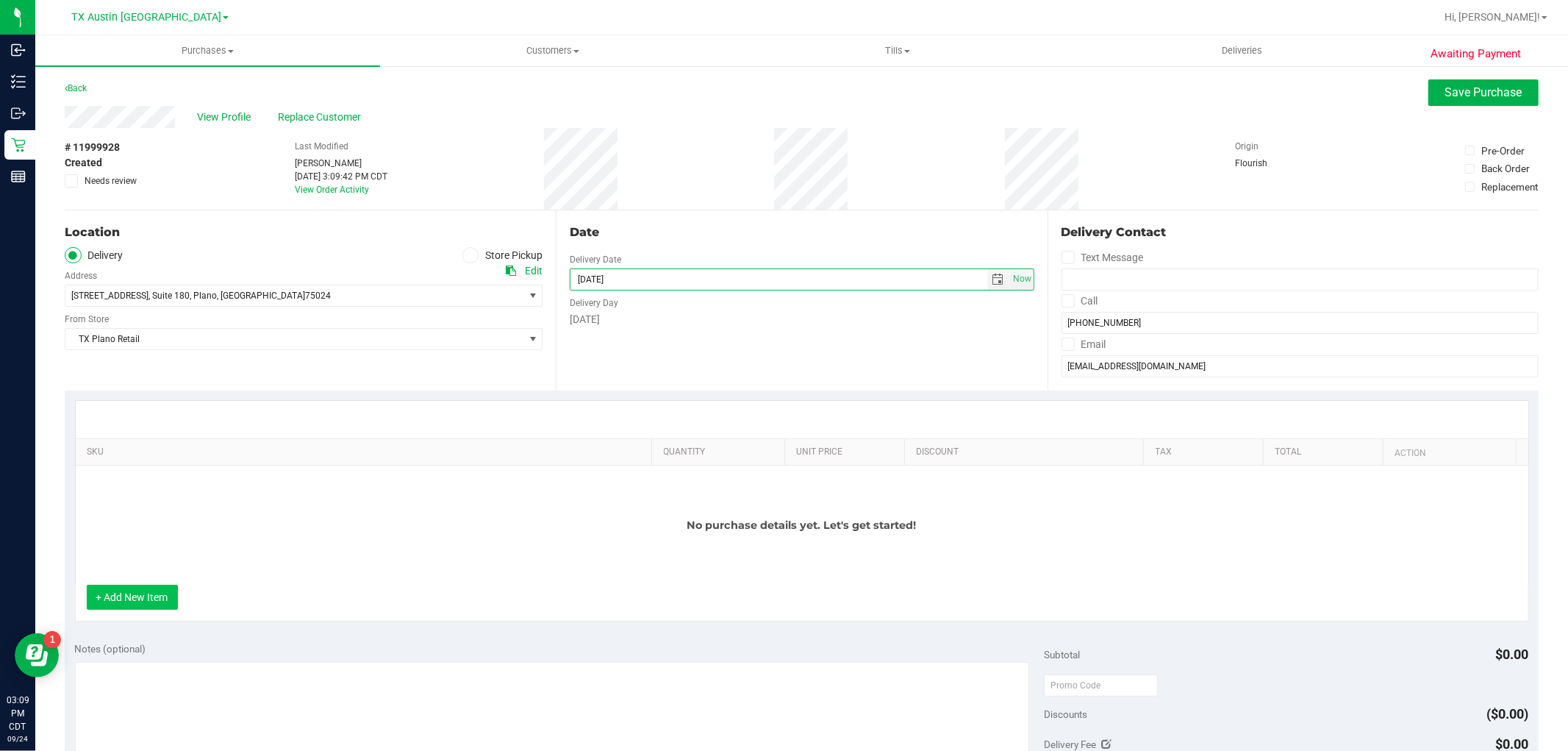
click at [156, 609] on button "+ Add New Item" at bounding box center [132, 598] width 91 height 25
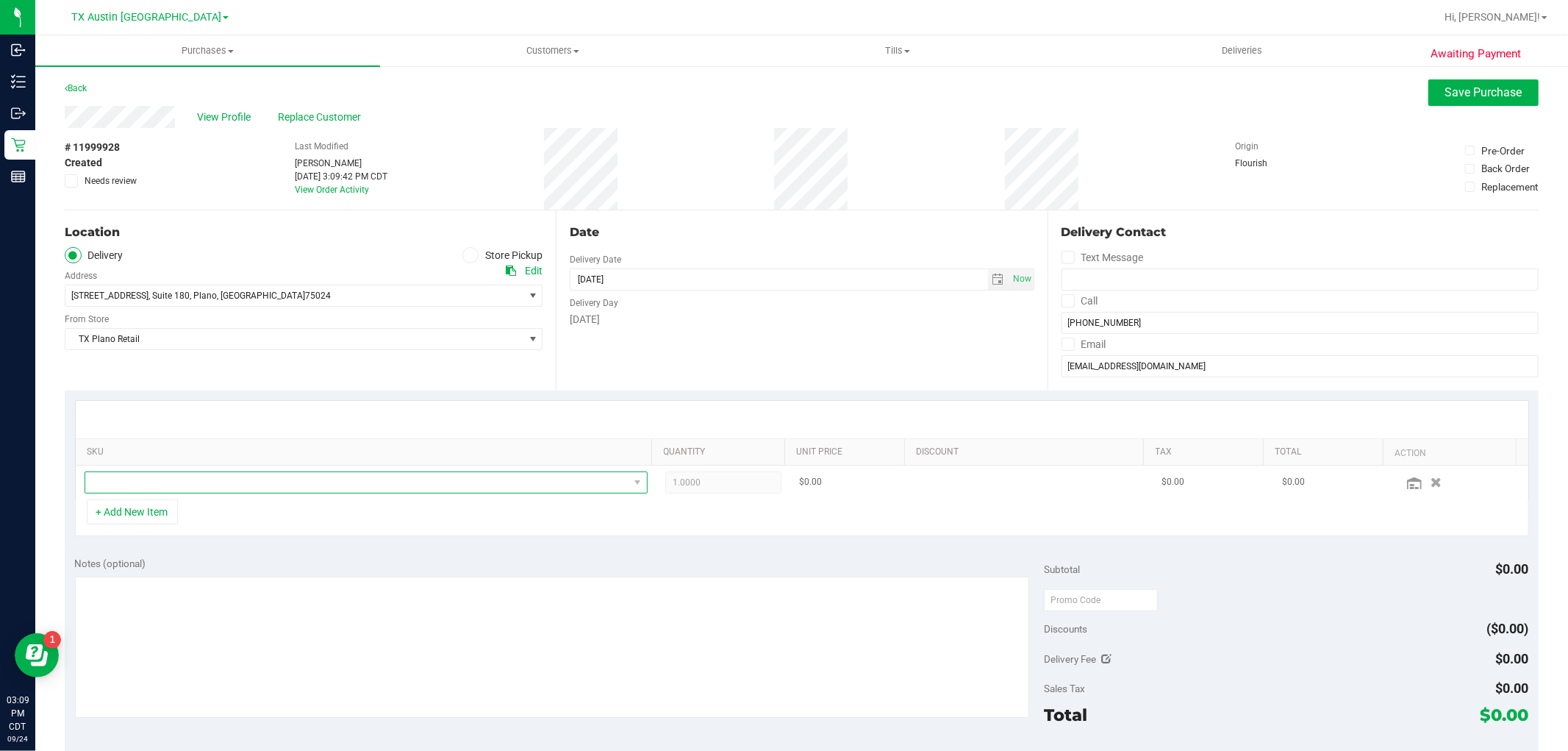
click at [267, 491] on span "NO DATA FOUND" at bounding box center [357, 482] width 544 height 21
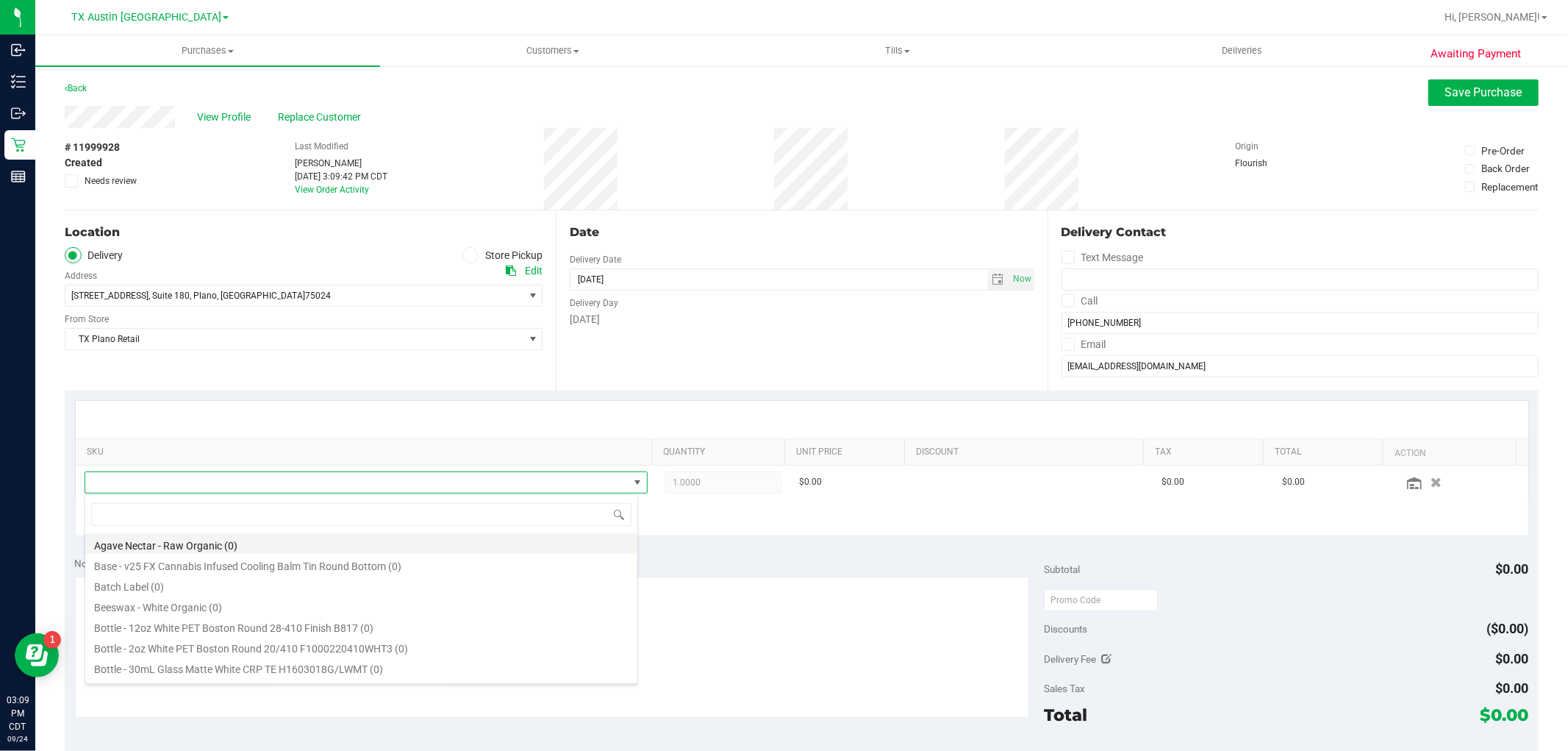
scroll to position [22, 548]
type input "tropical"
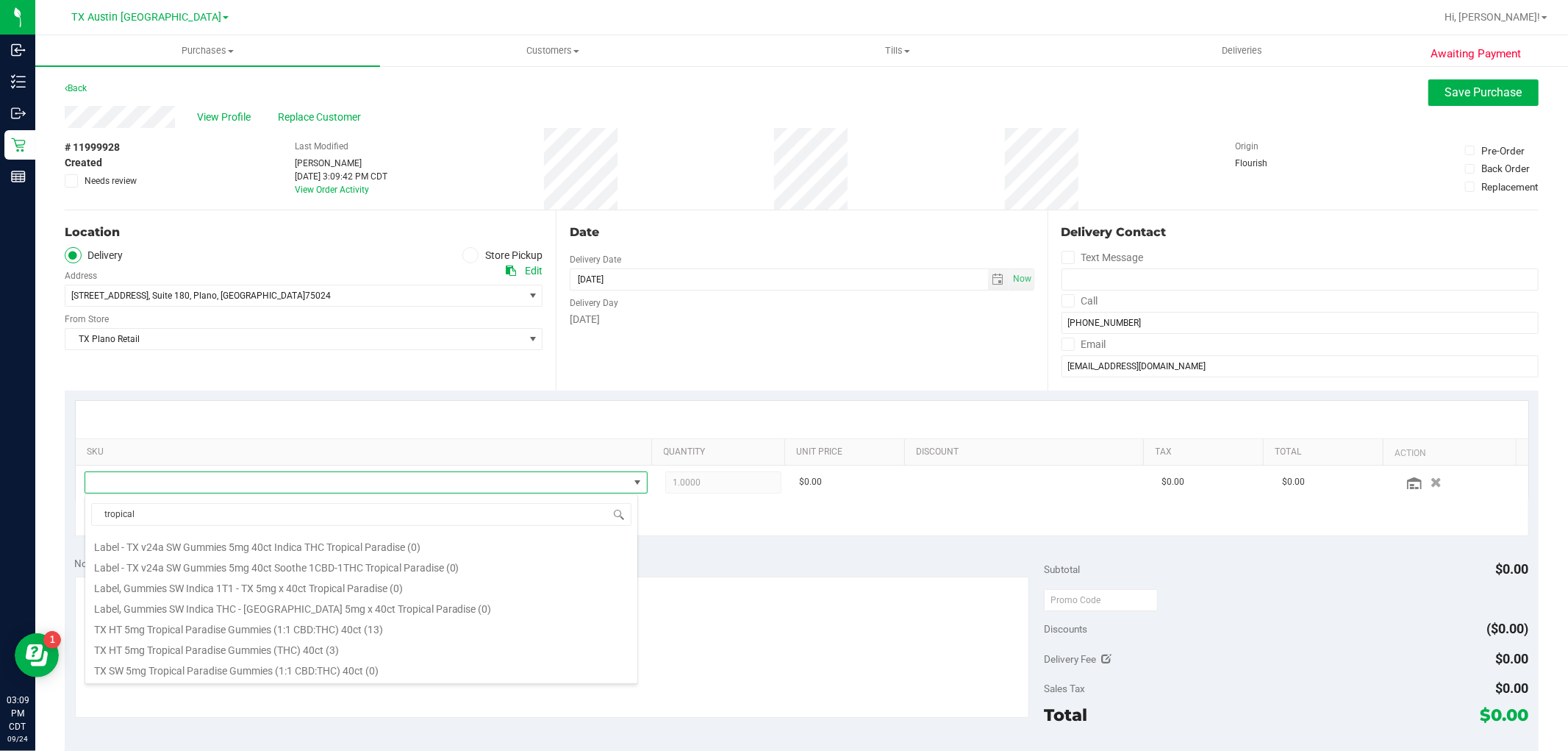
scroll to position [245, 0]
click at [338, 563] on li "TX HT 5mg Tropical Paradise Gummies (THC) 40ct (3)" at bounding box center [361, 566] width 552 height 21
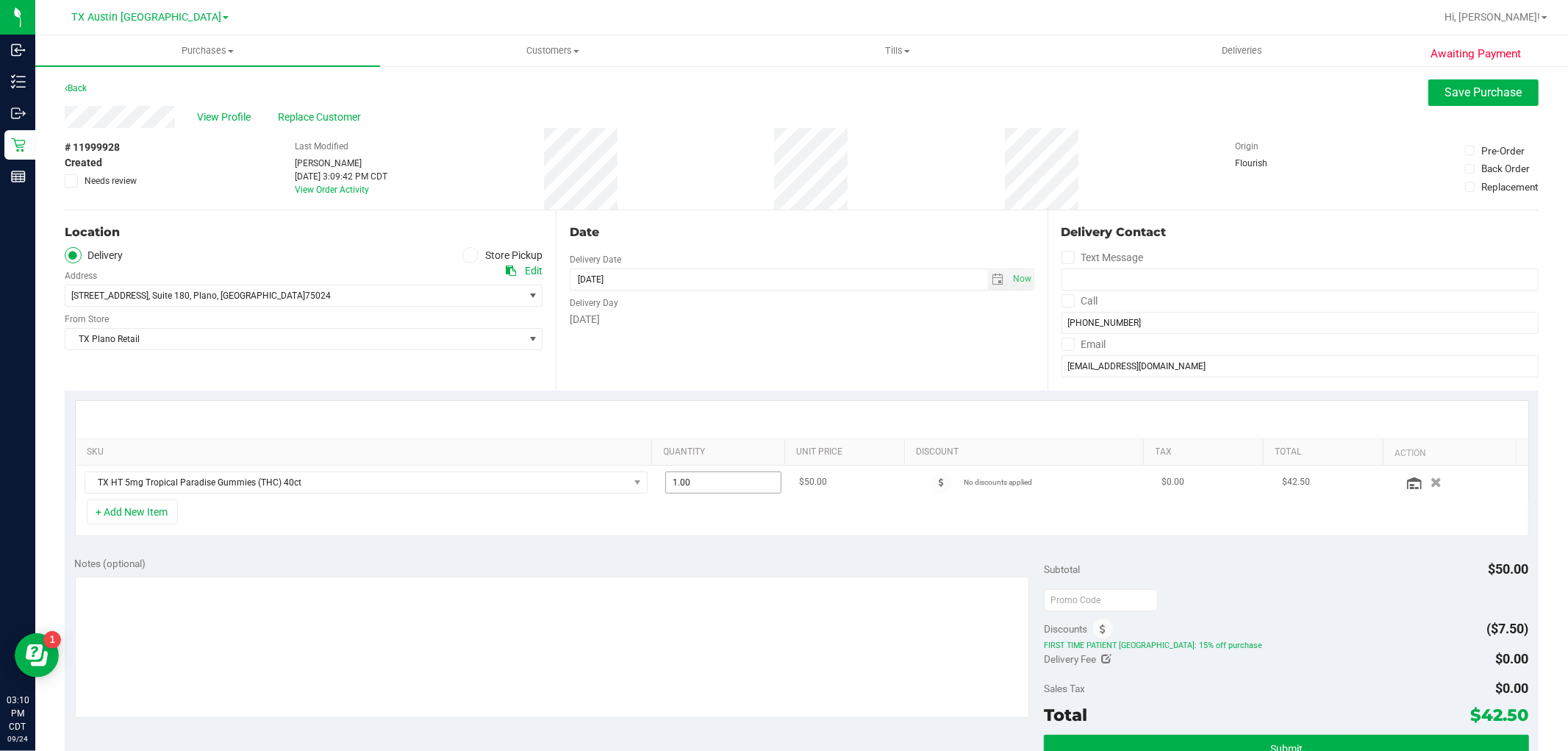
click at [696, 482] on span "1.00 1" at bounding box center [723, 482] width 116 height 22
click at [696, 482] on input "1" at bounding box center [723, 482] width 115 height 21
type input "6"
type input "6.00"
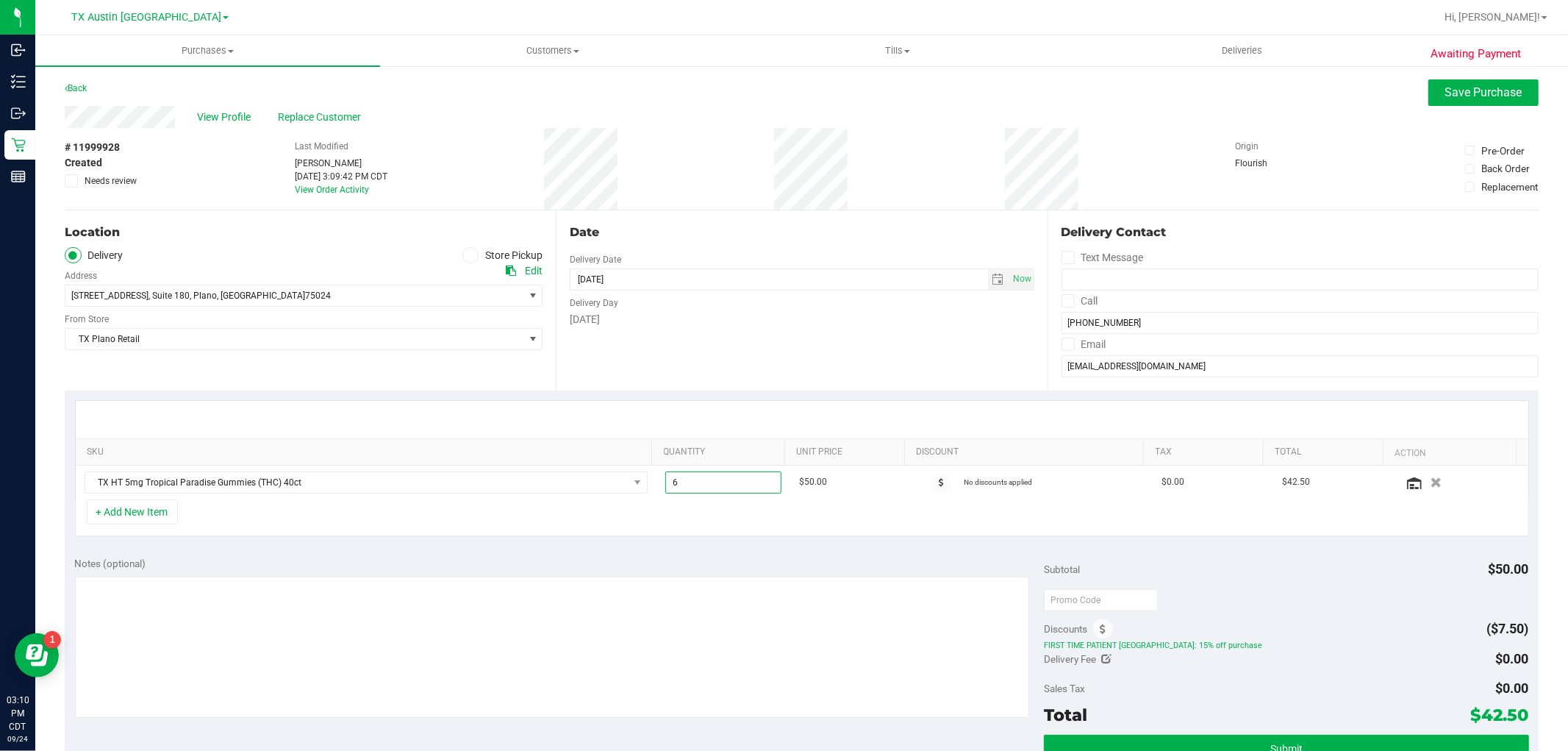
click at [697, 509] on div "+ Add New Item" at bounding box center [802, 518] width 1454 height 37
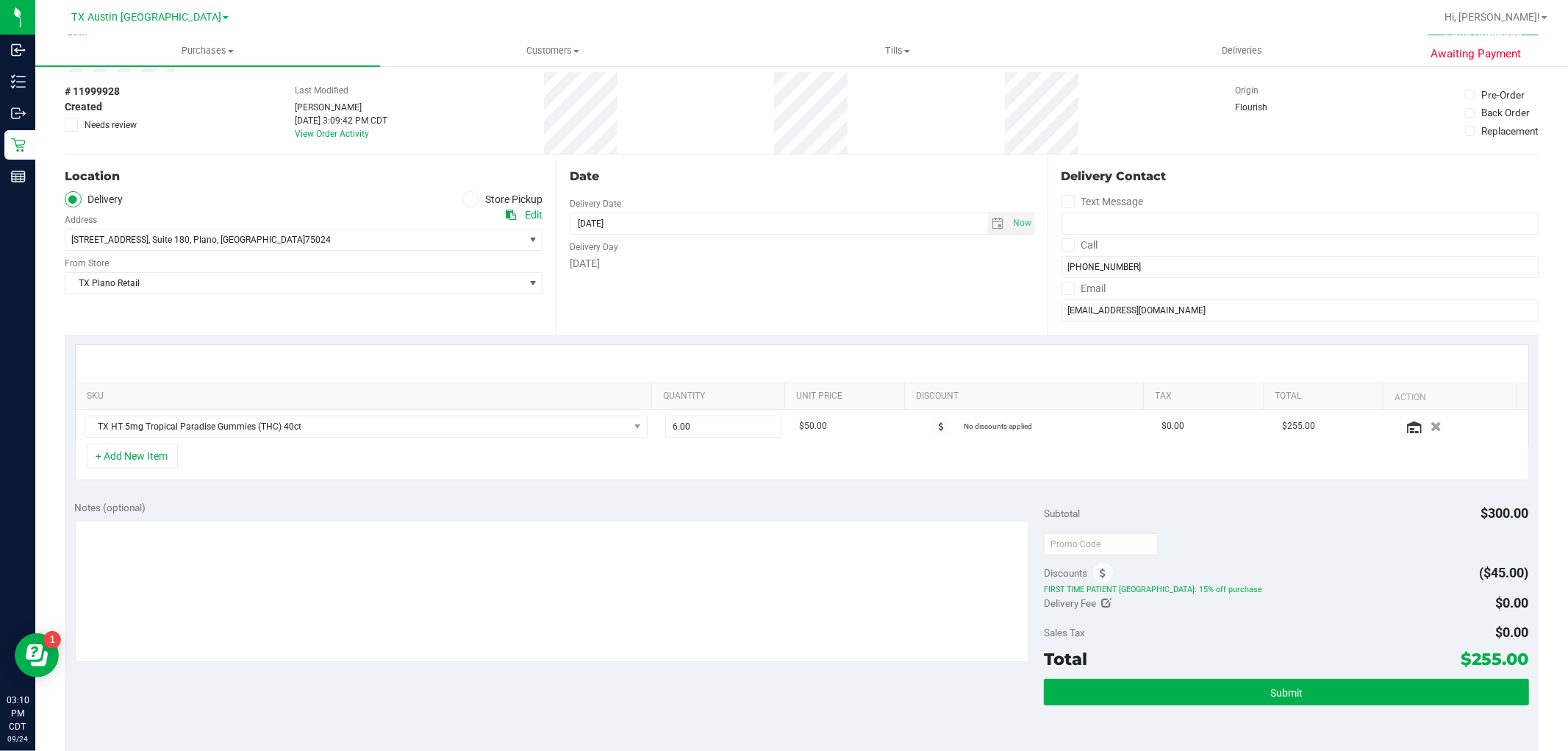
scroll to position [81, 0]
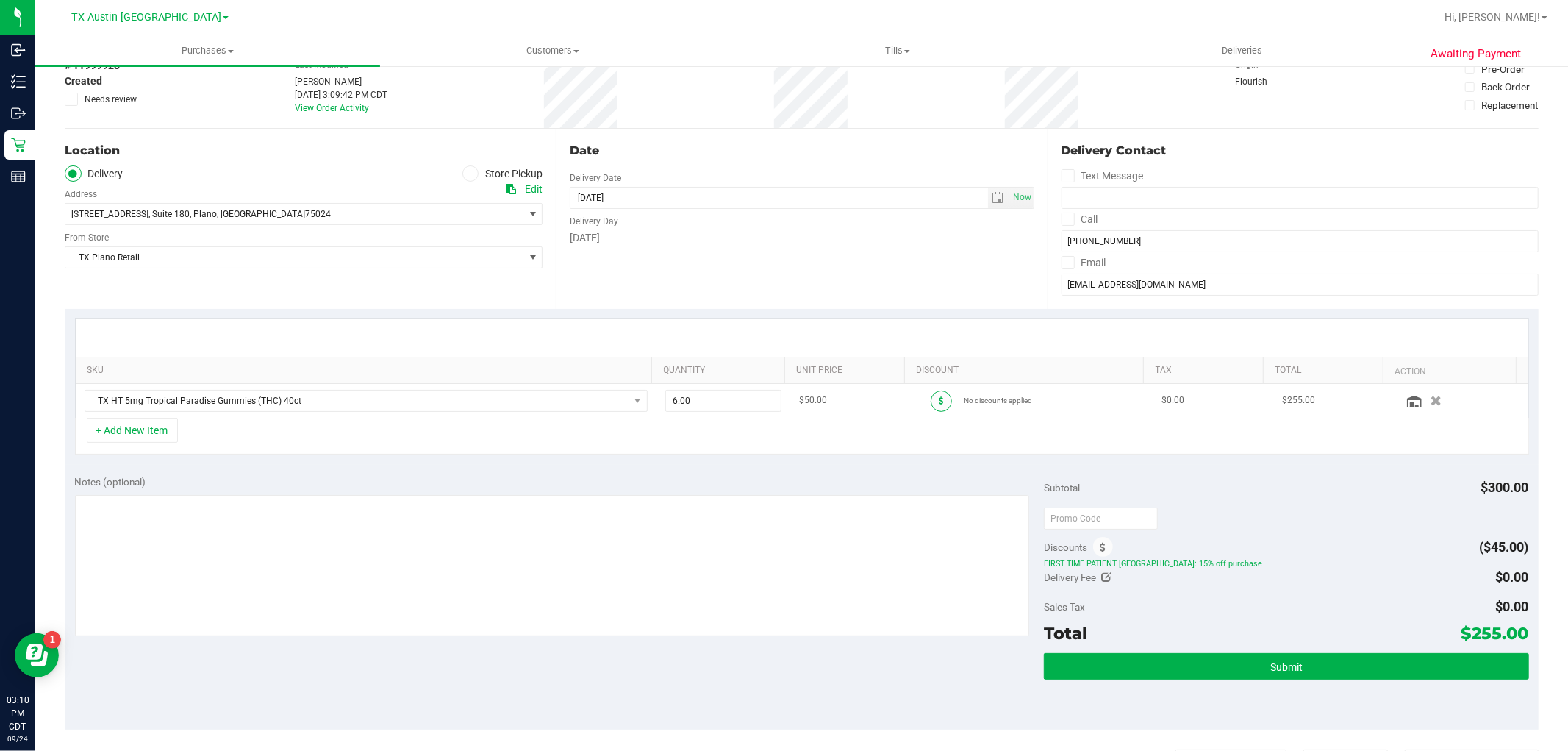
click at [931, 395] on span at bounding box center [941, 401] width 21 height 21
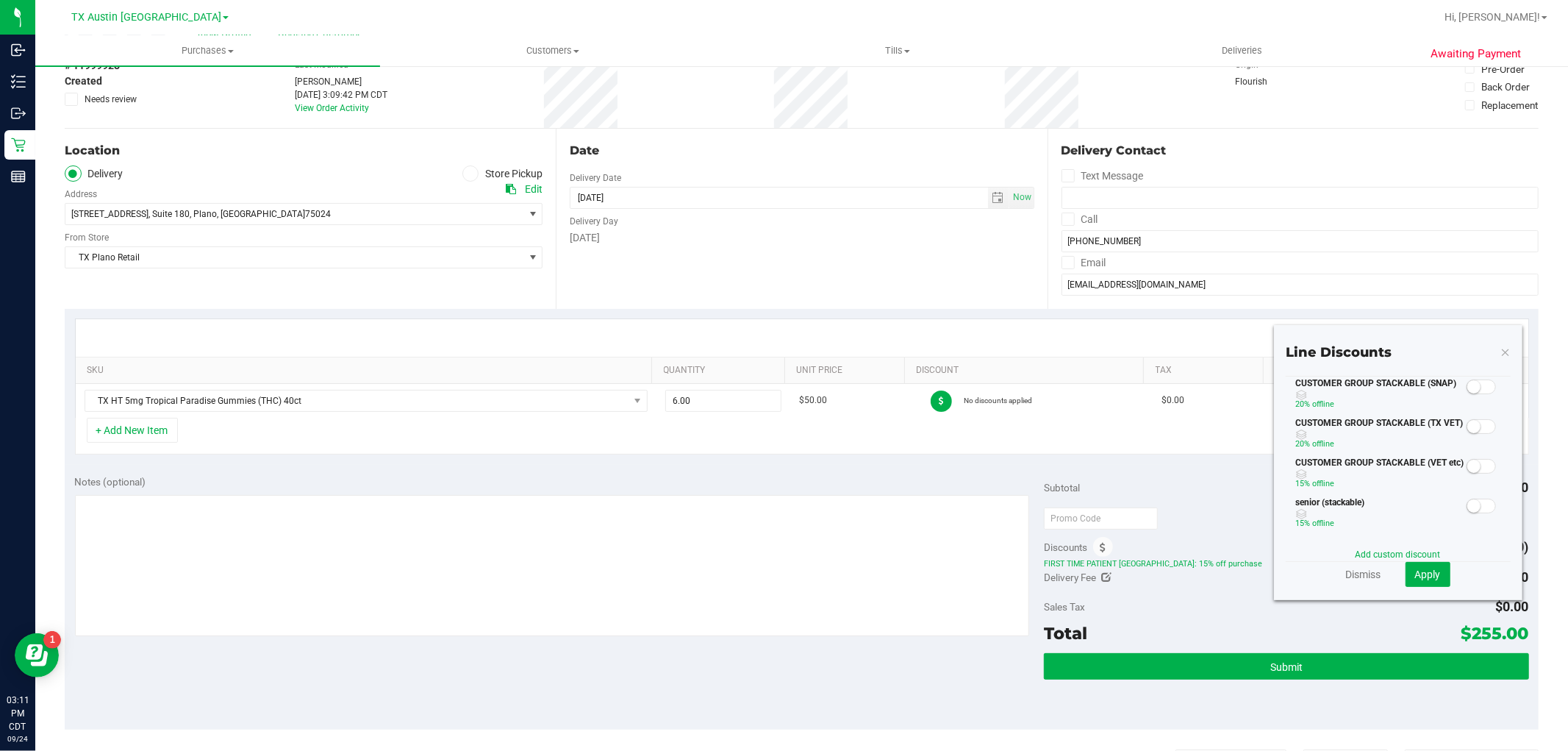
click at [1471, 381] on span at bounding box center [1481, 387] width 29 height 15
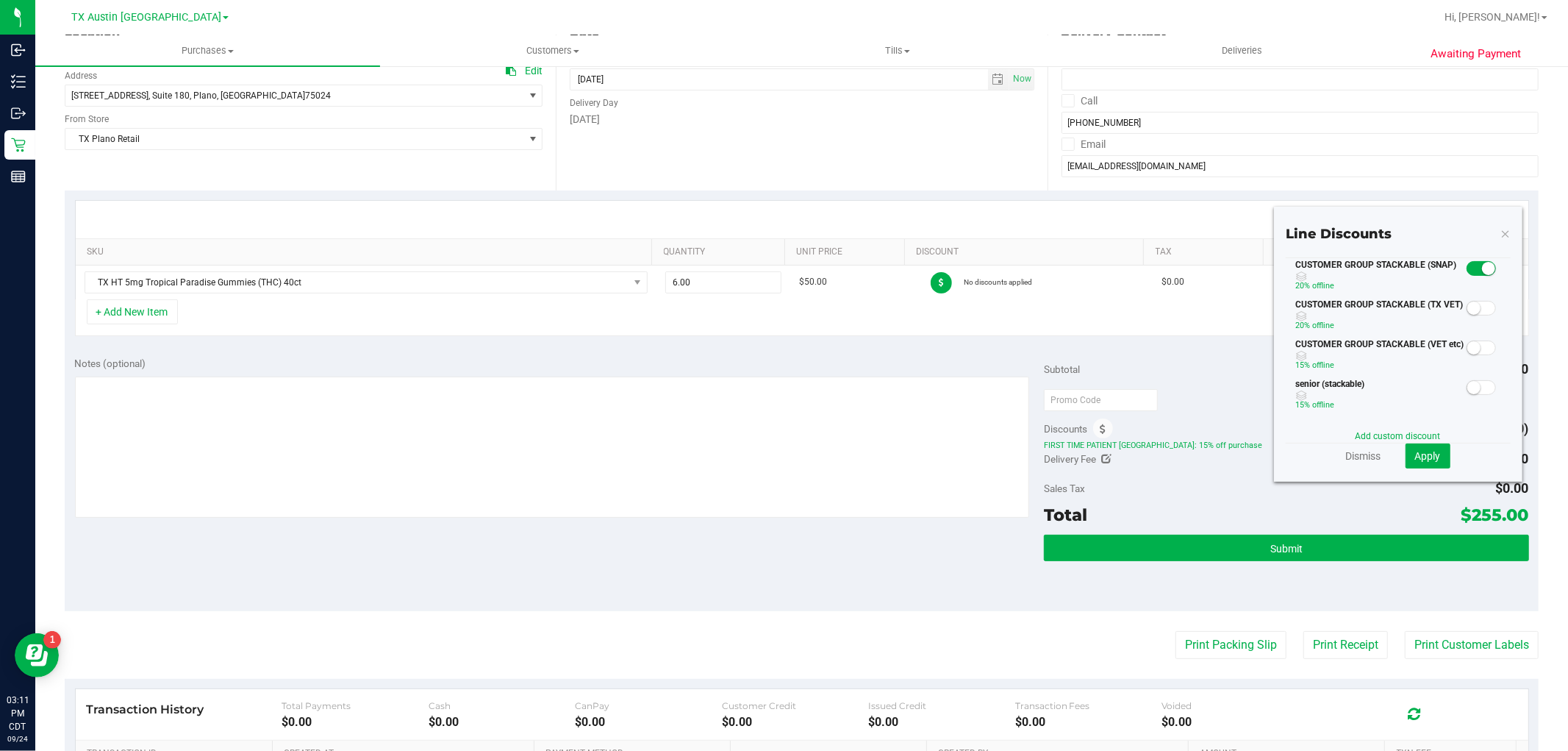
scroll to position [164, 0]
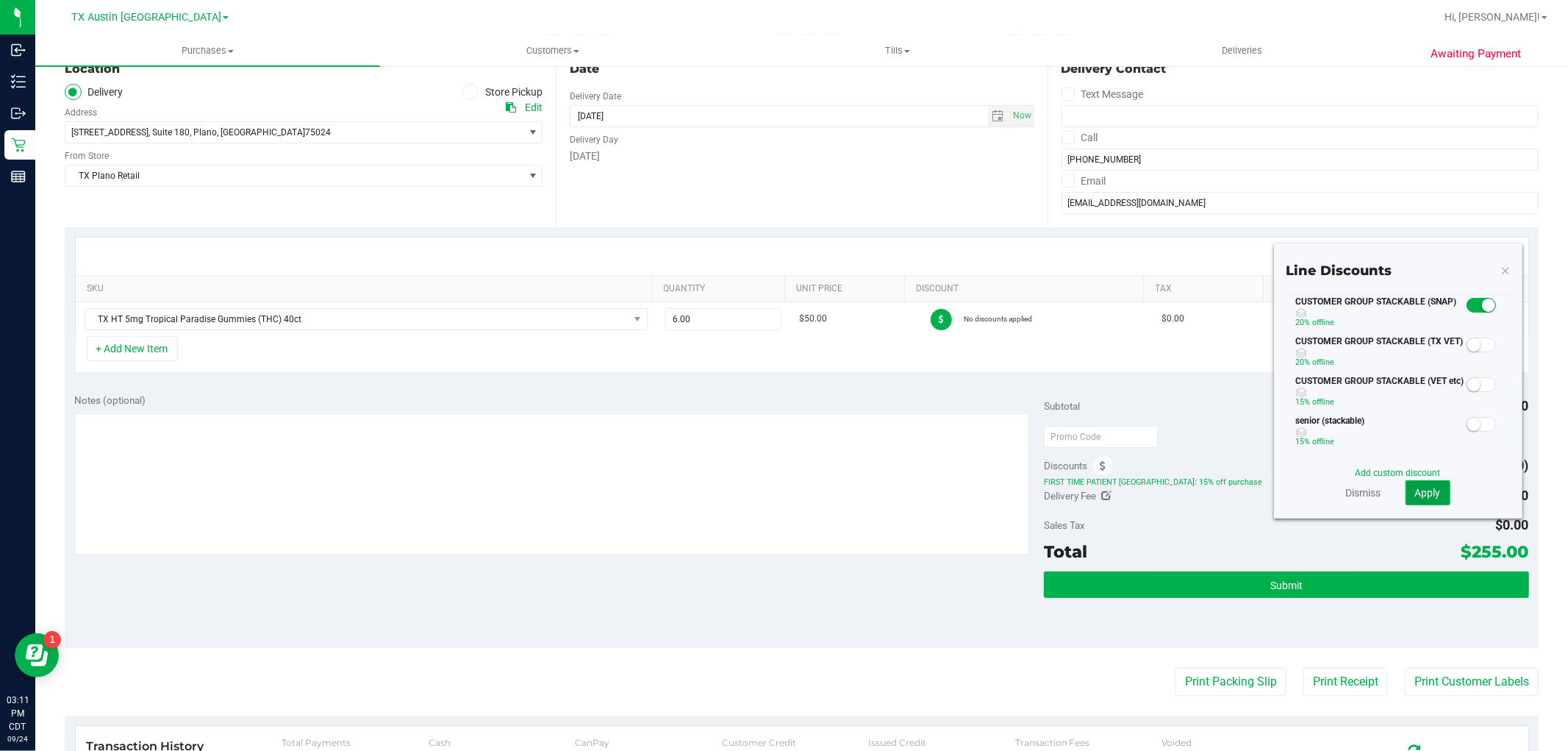
click at [1422, 489] on span "Apply" at bounding box center [1428, 492] width 26 height 12
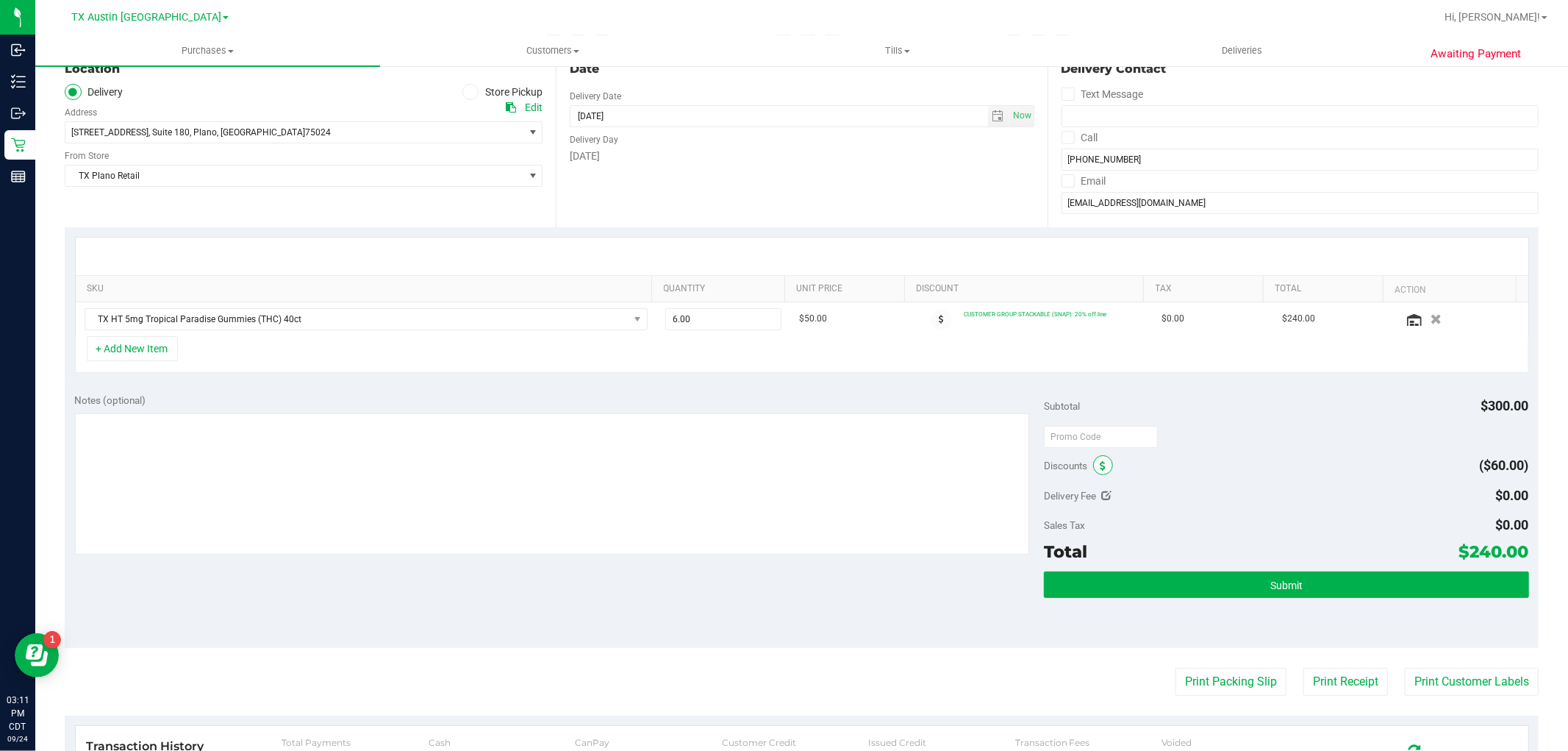
click at [1093, 459] on span at bounding box center [1102, 465] width 20 height 20
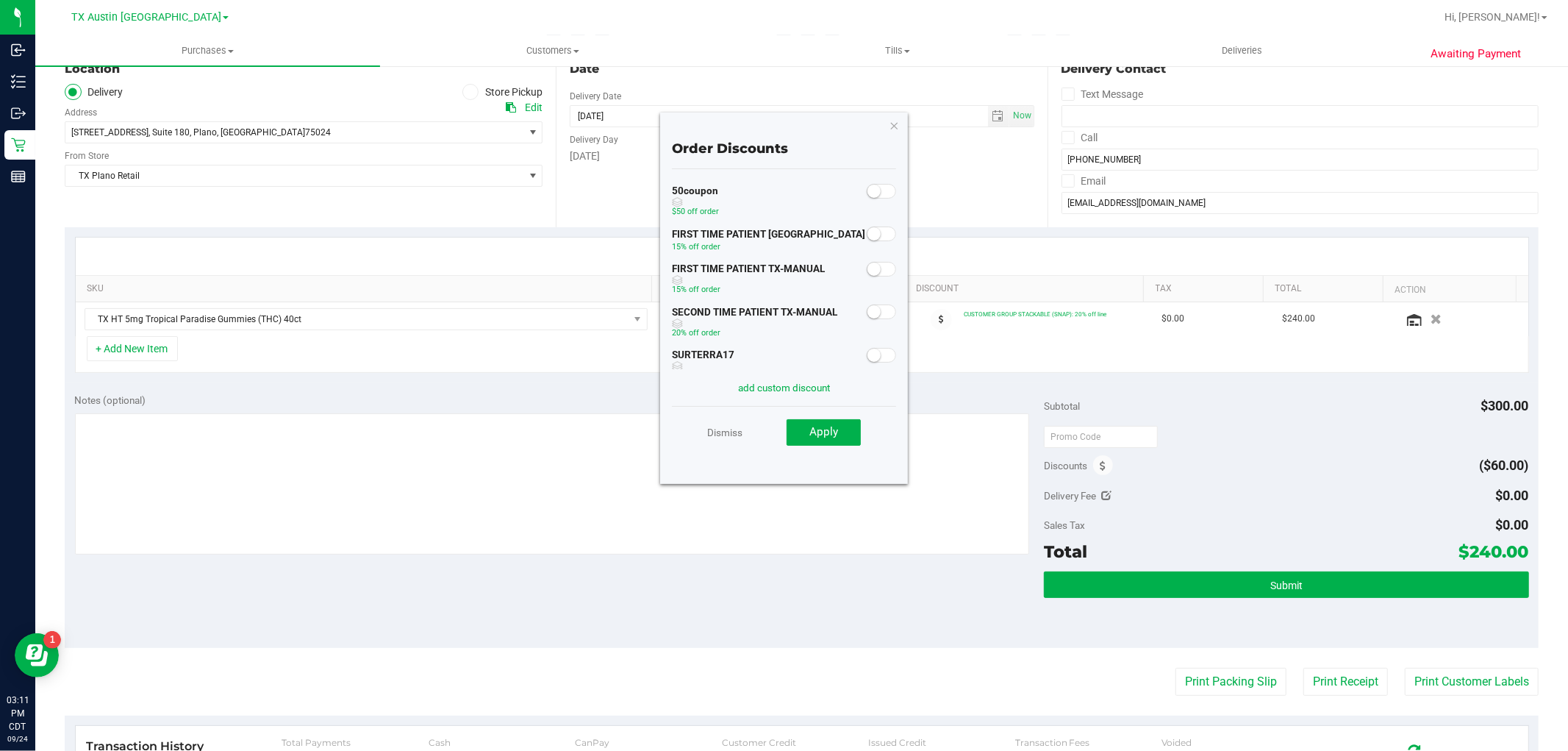
click at [853, 269] on div "FIRST TIME PATIENT TX-MANUAL 15% off order" at bounding box center [784, 280] width 225 height 43
click at [868, 270] on small at bounding box center [874, 269] width 13 height 13
click at [842, 438] on button "Apply" at bounding box center [824, 432] width 74 height 26
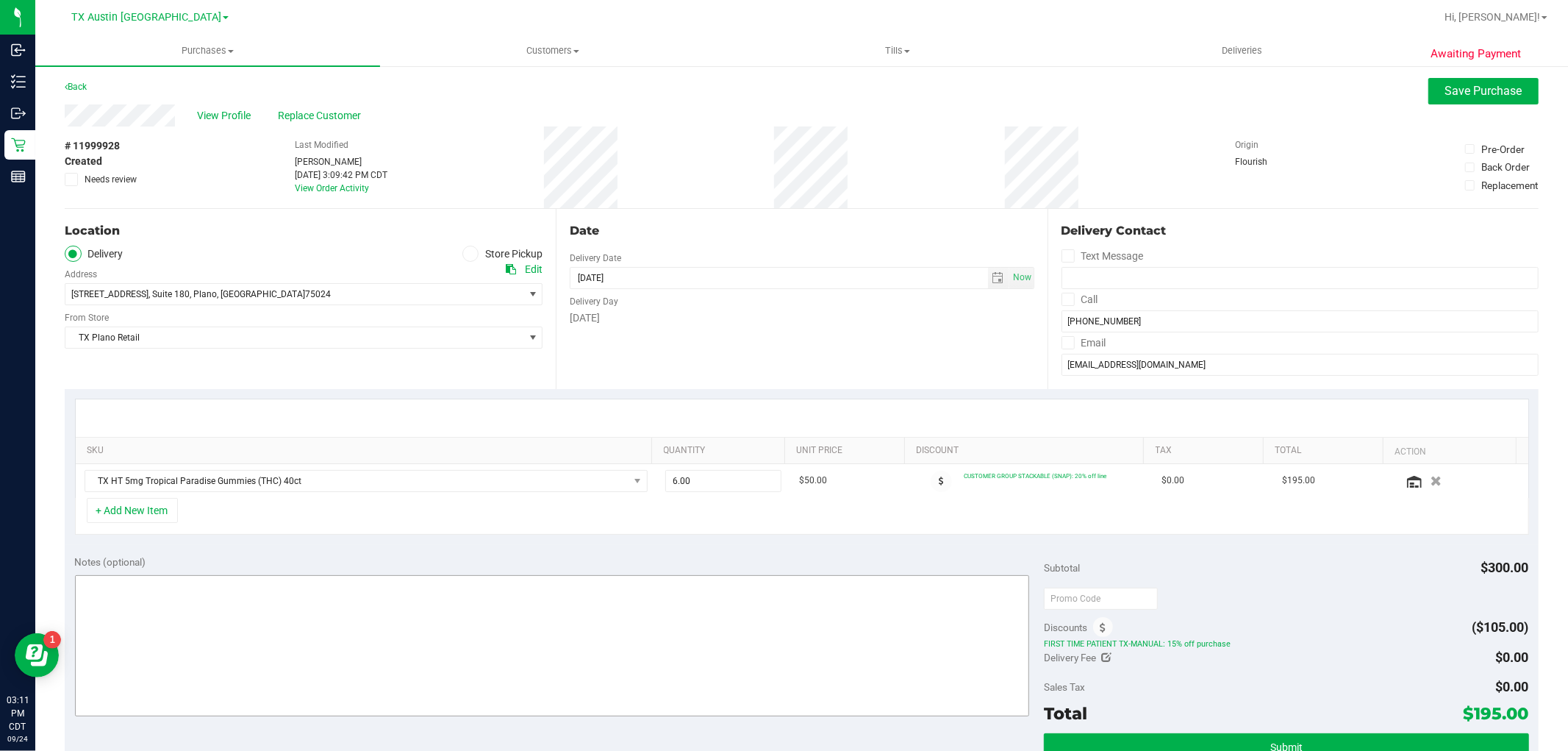
scroll to position [0, 0]
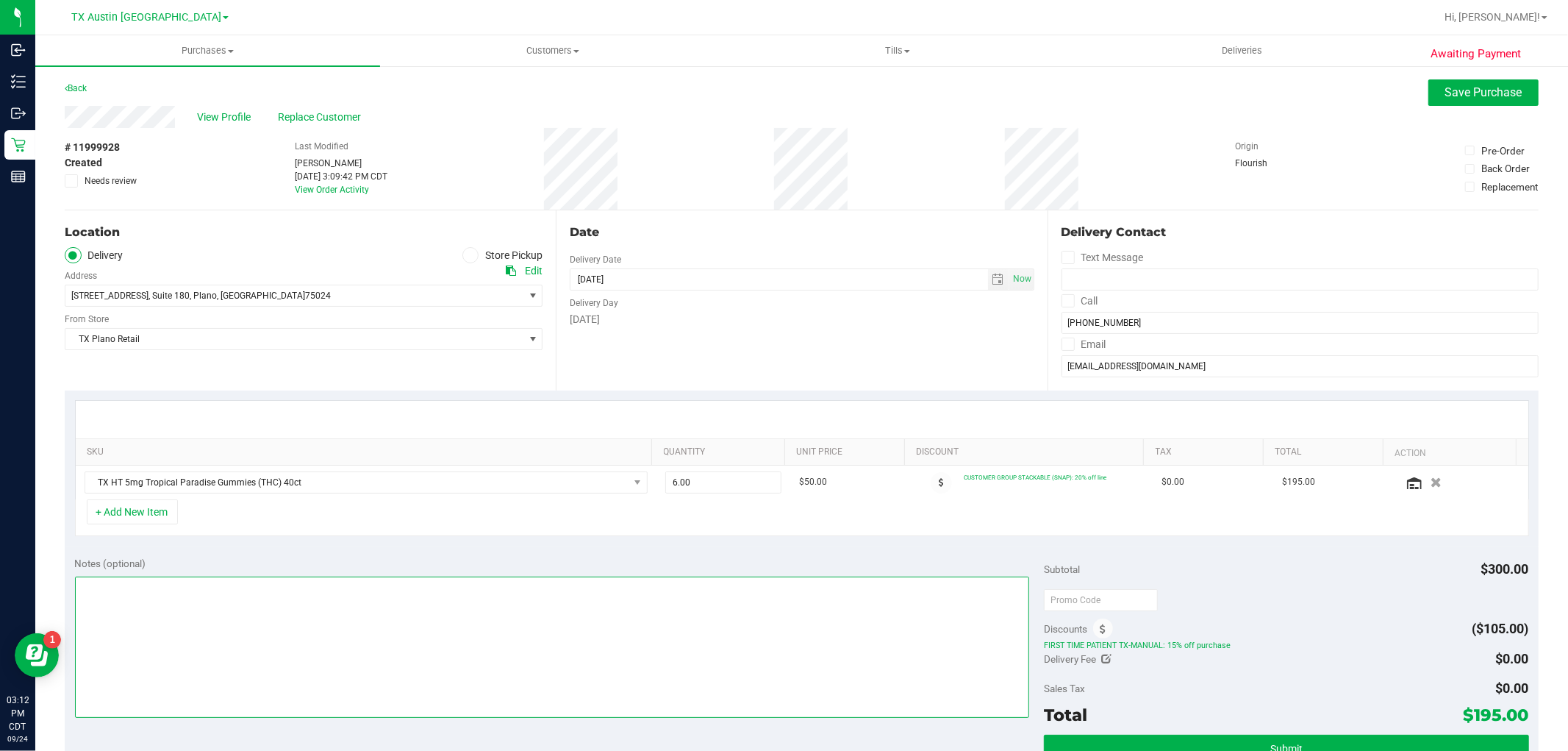
click at [849, 621] on textarea at bounding box center [552, 647] width 956 height 142
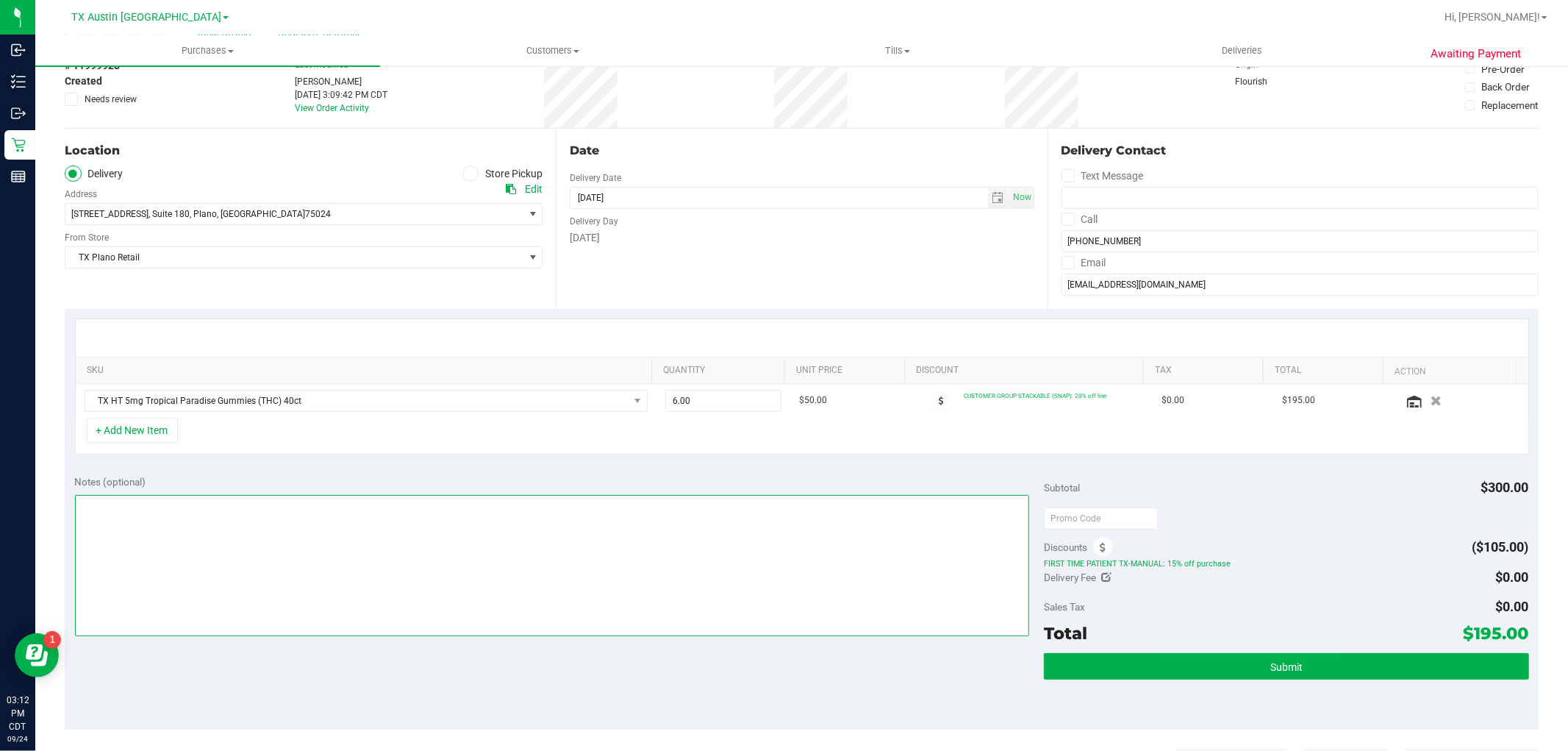
click at [843, 607] on textarea at bounding box center [552, 565] width 956 height 142
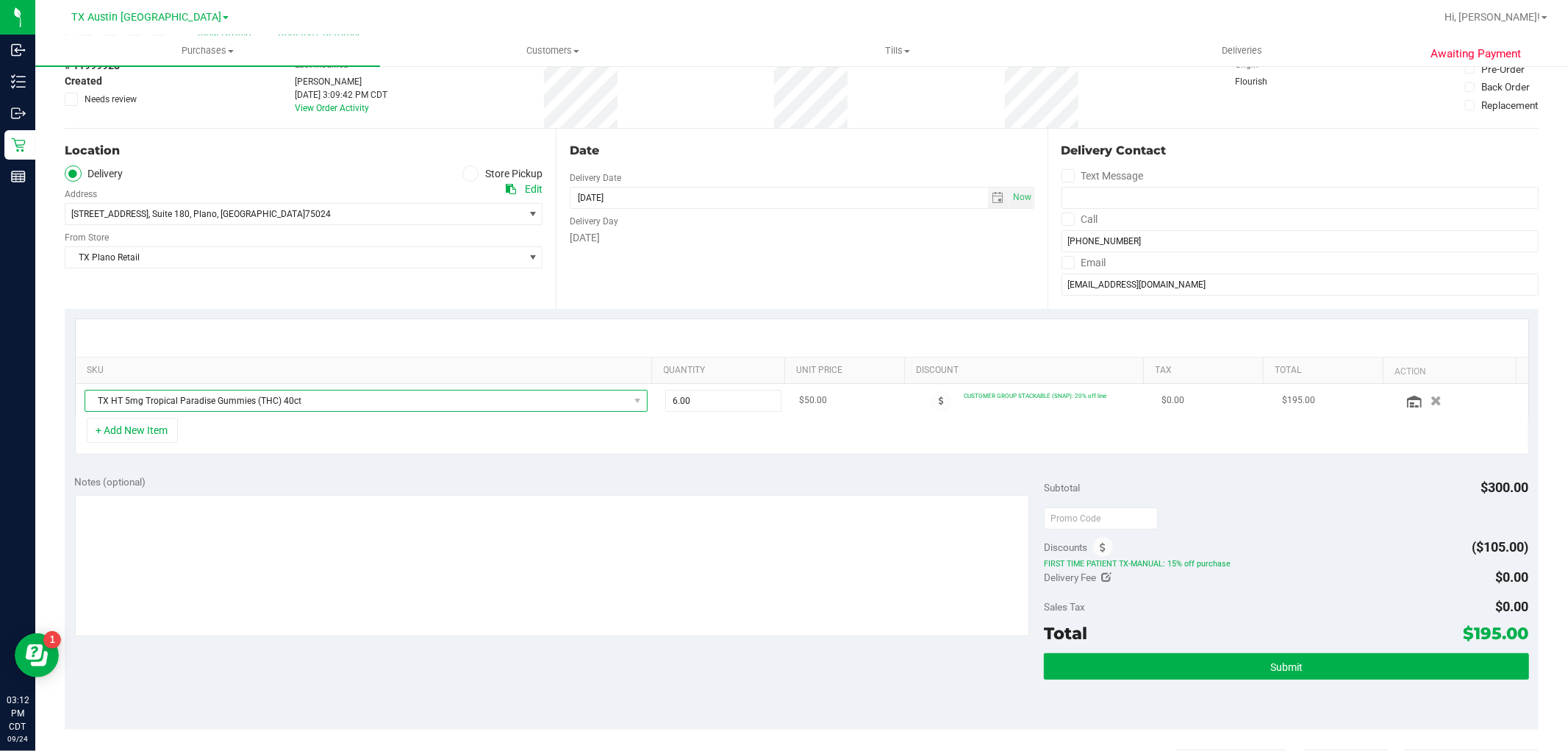
click at [603, 409] on span "TX HT 5mg Tropical Paradise Gummies (THC) 40ct" at bounding box center [357, 401] width 544 height 21
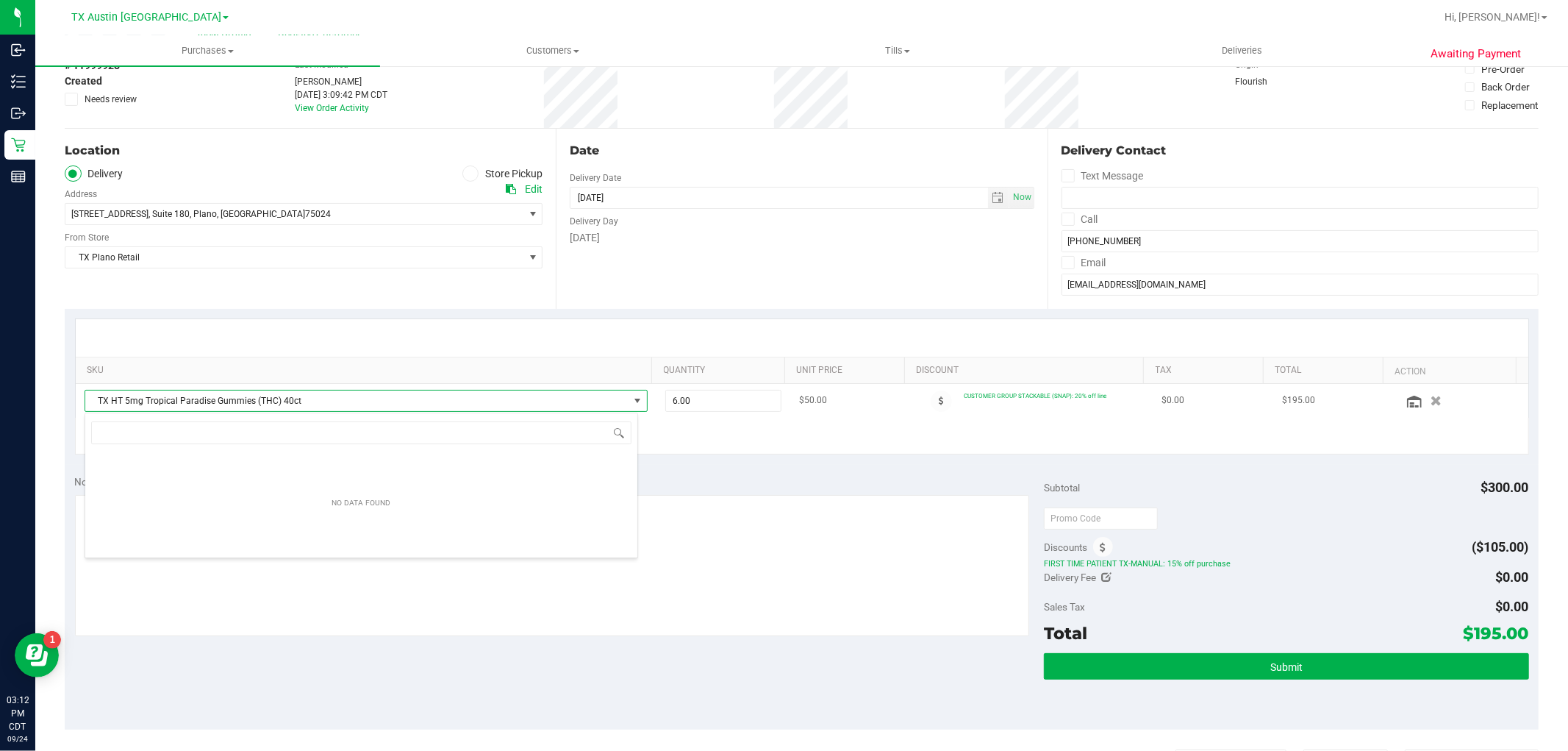
scroll to position [22, 554]
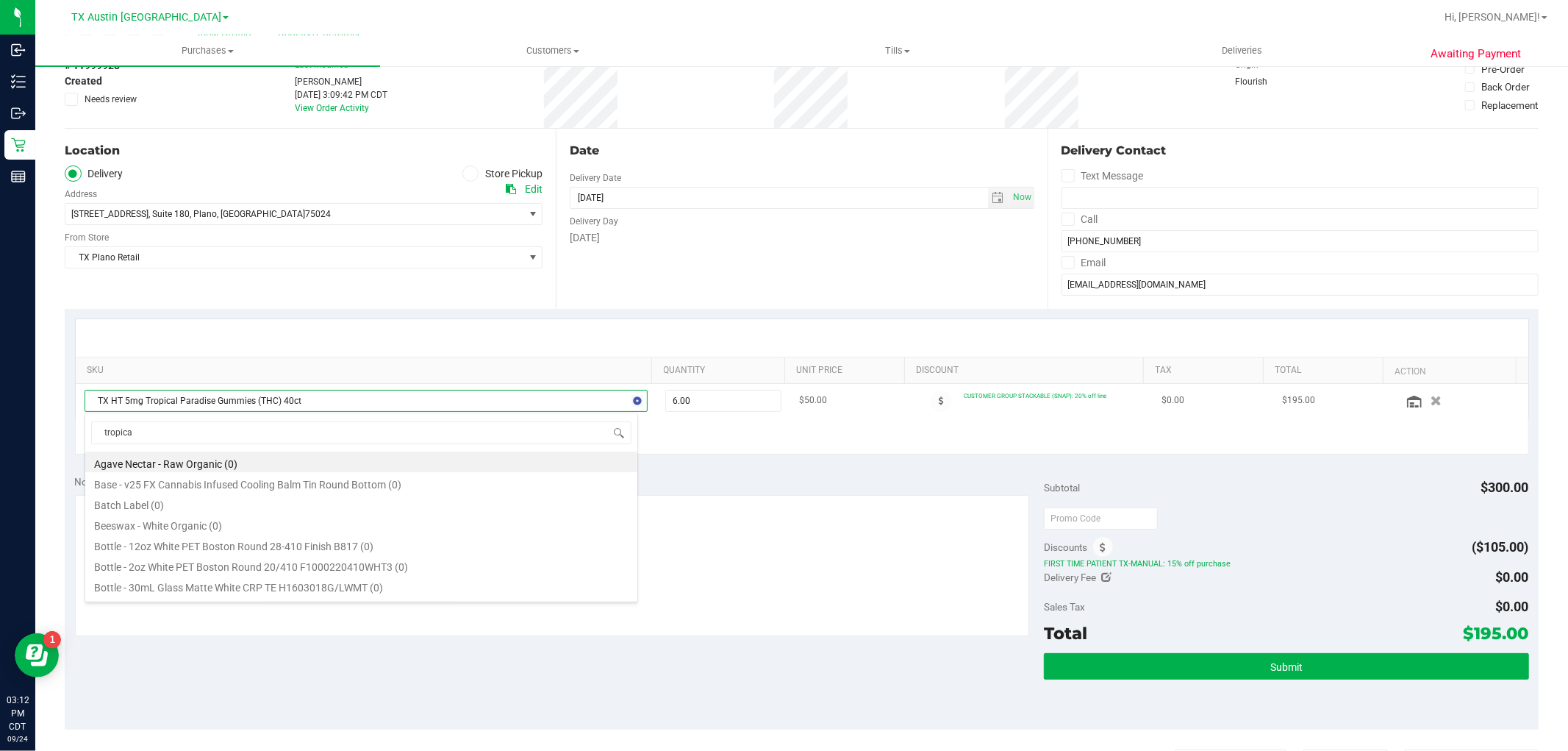
type input "tropical"
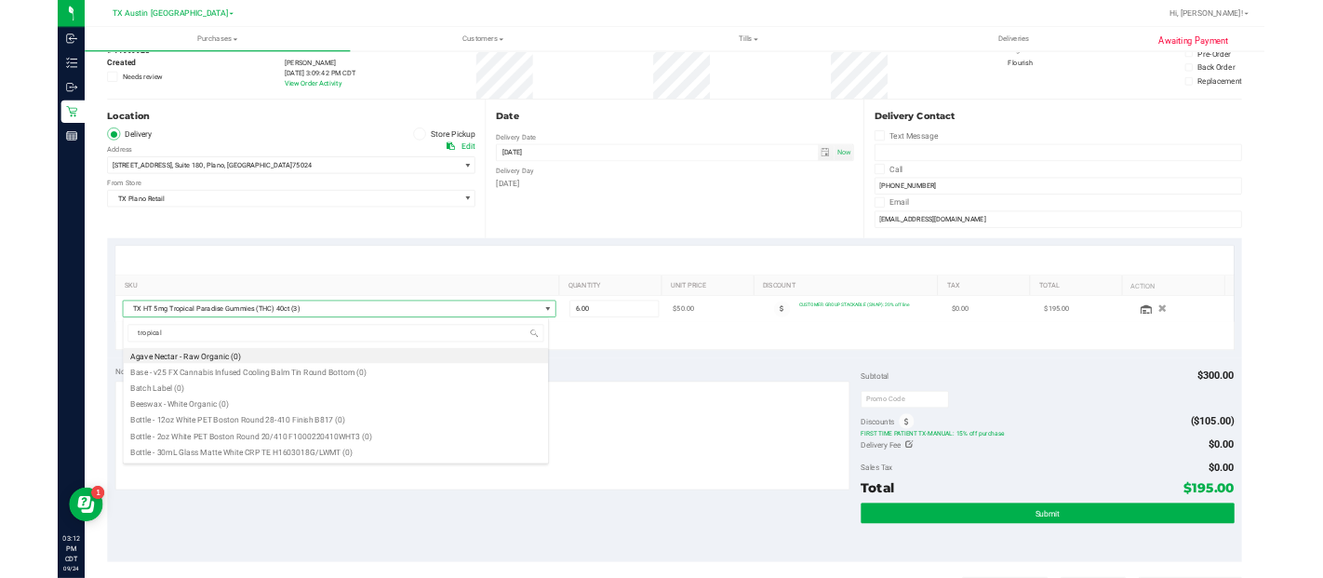
scroll to position [179, 0]
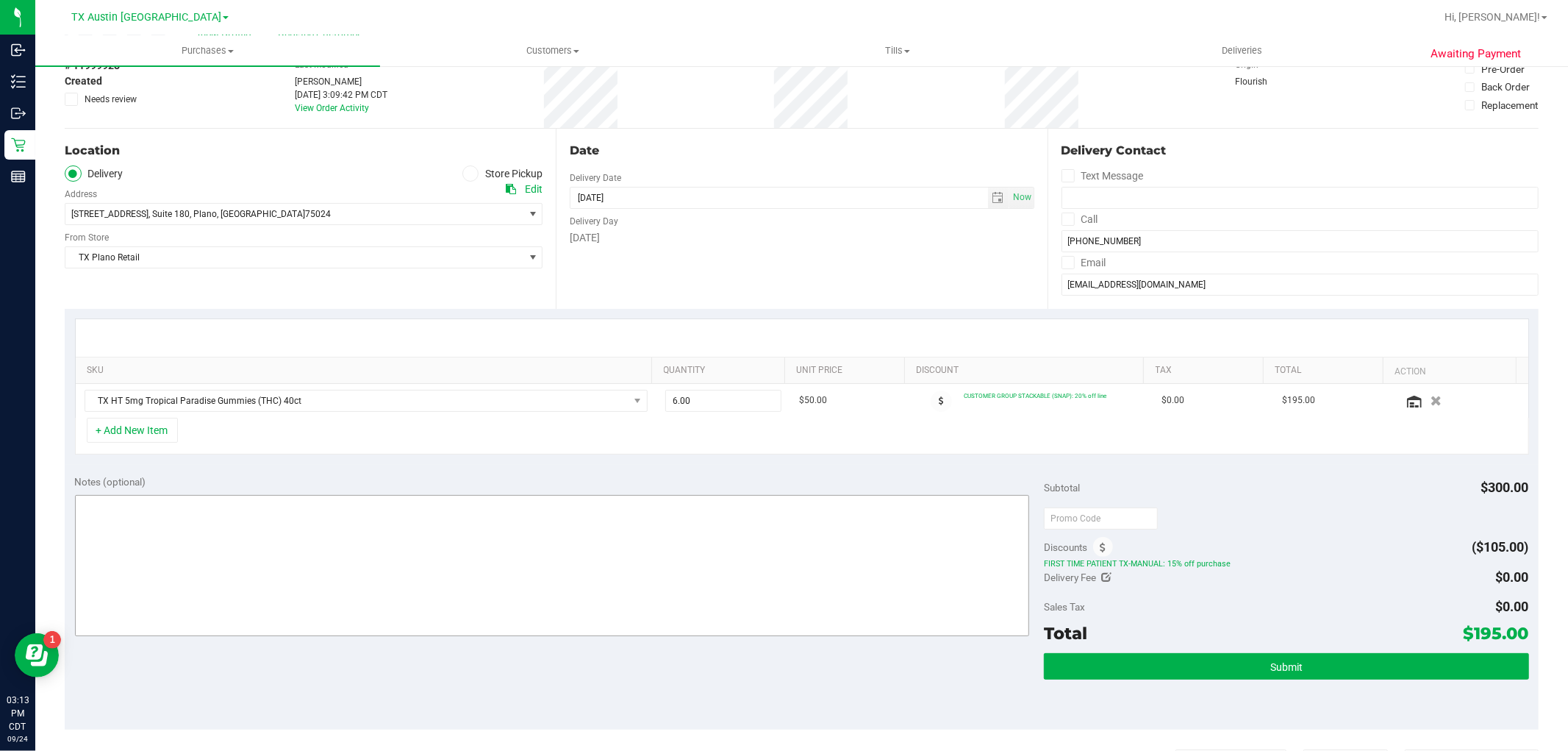
drag, startPoint x: 503, startPoint y: 449, endPoint x: 457, endPoint y: 527, distance: 90.6
click at [457, 527] on div "Notes (optional)" at bounding box center [560, 557] width 970 height 164
click at [457, 527] on textarea at bounding box center [552, 565] width 956 height 142
drag, startPoint x: 452, startPoint y: 459, endPoint x: 449, endPoint y: 542, distance: 83.1
click at [449, 542] on textarea at bounding box center [552, 565] width 956 height 142
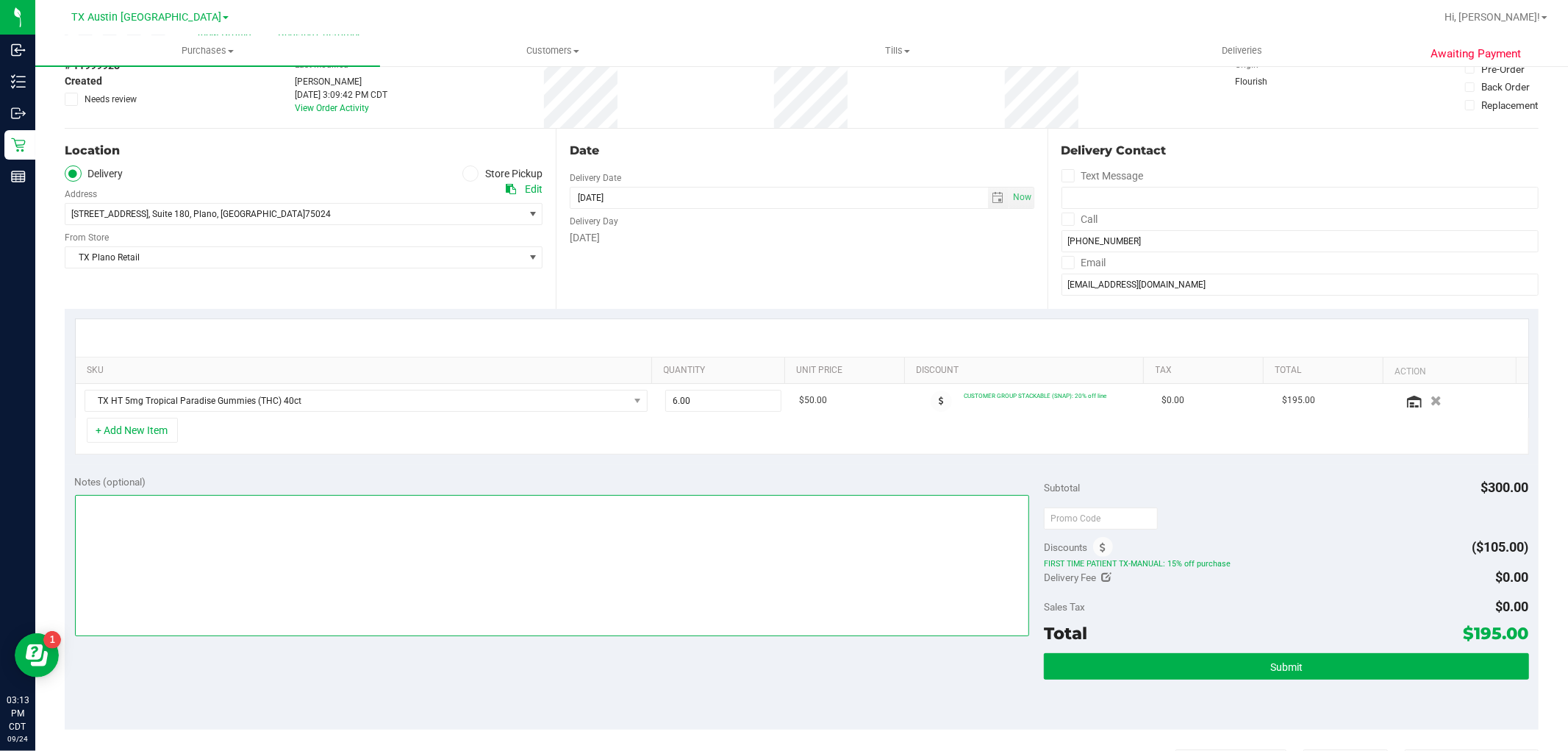
click at [449, 542] on textarea at bounding box center [552, 565] width 956 height 142
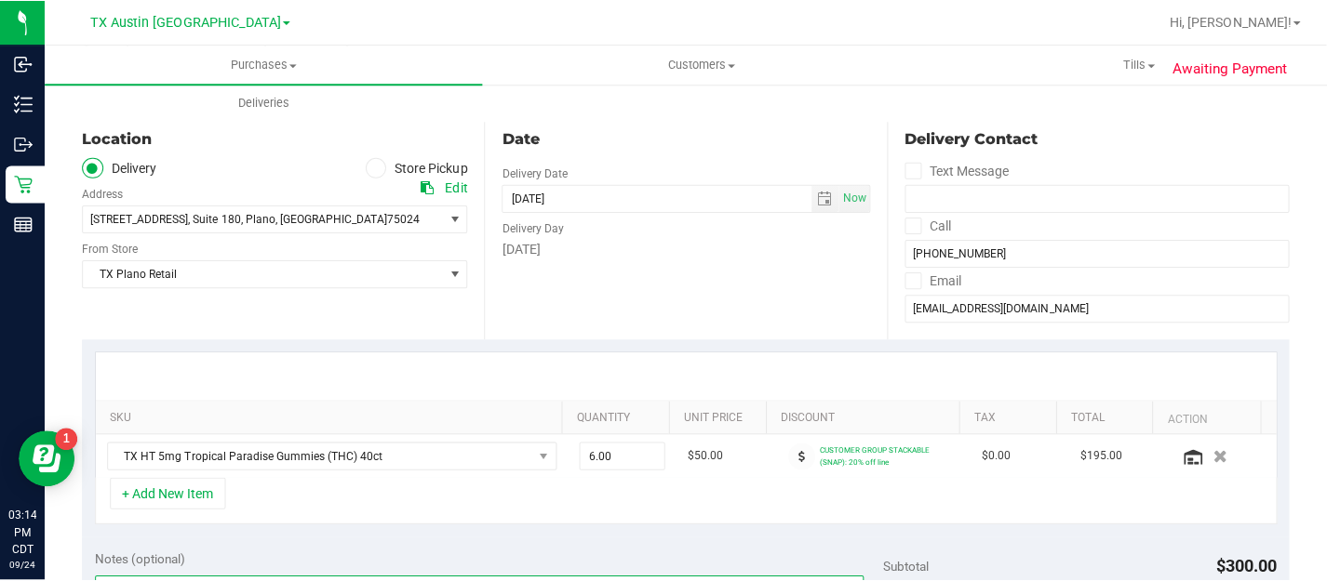
scroll to position [363, 0]
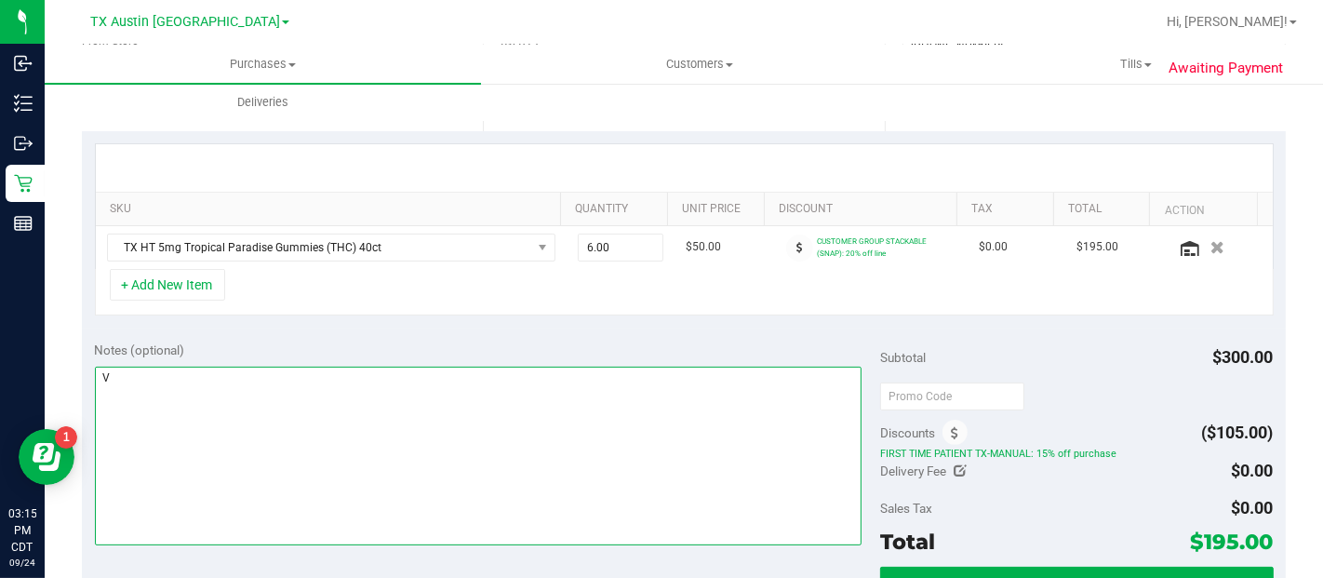
type textarea "V"
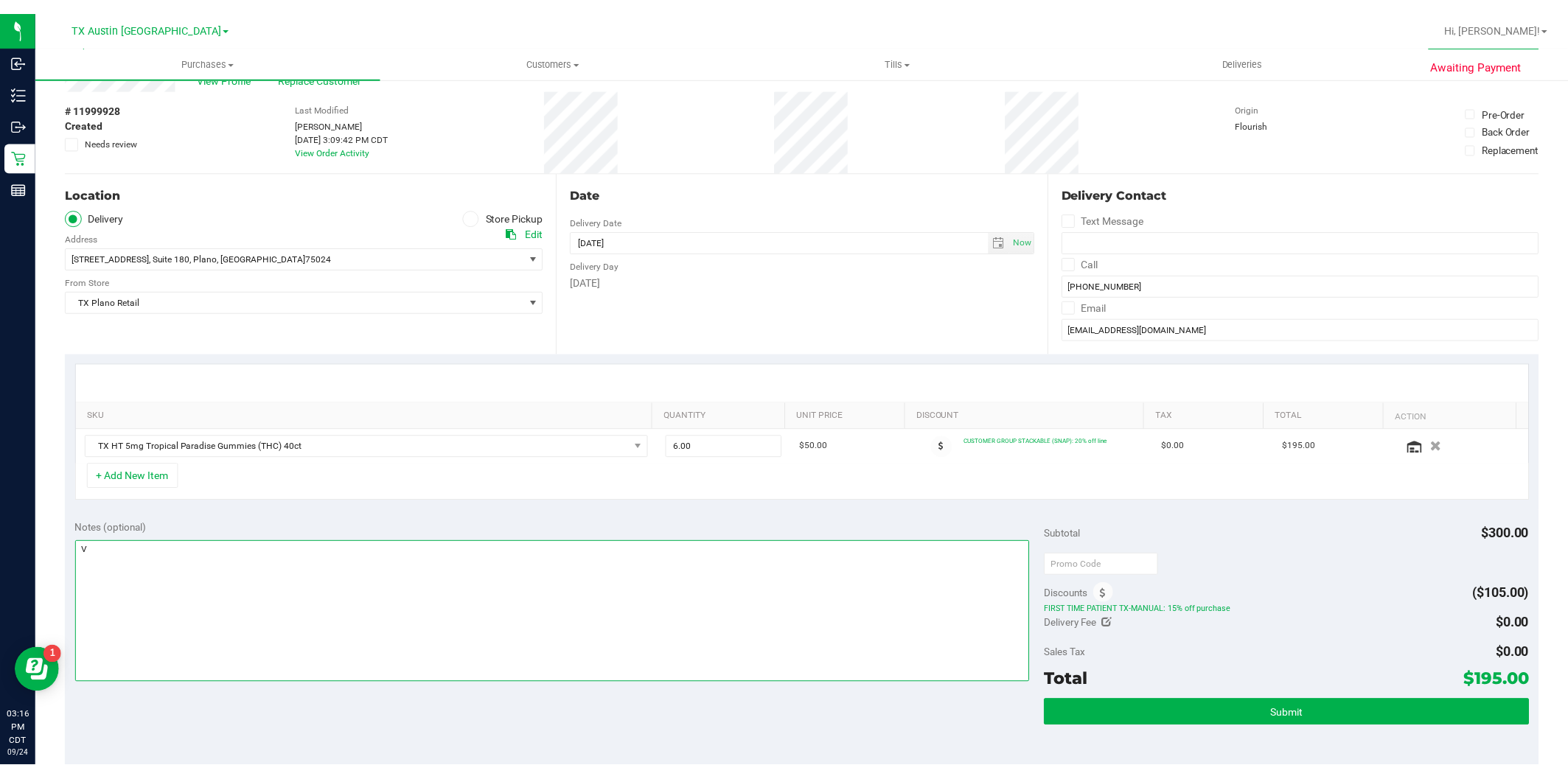
scroll to position [41, 0]
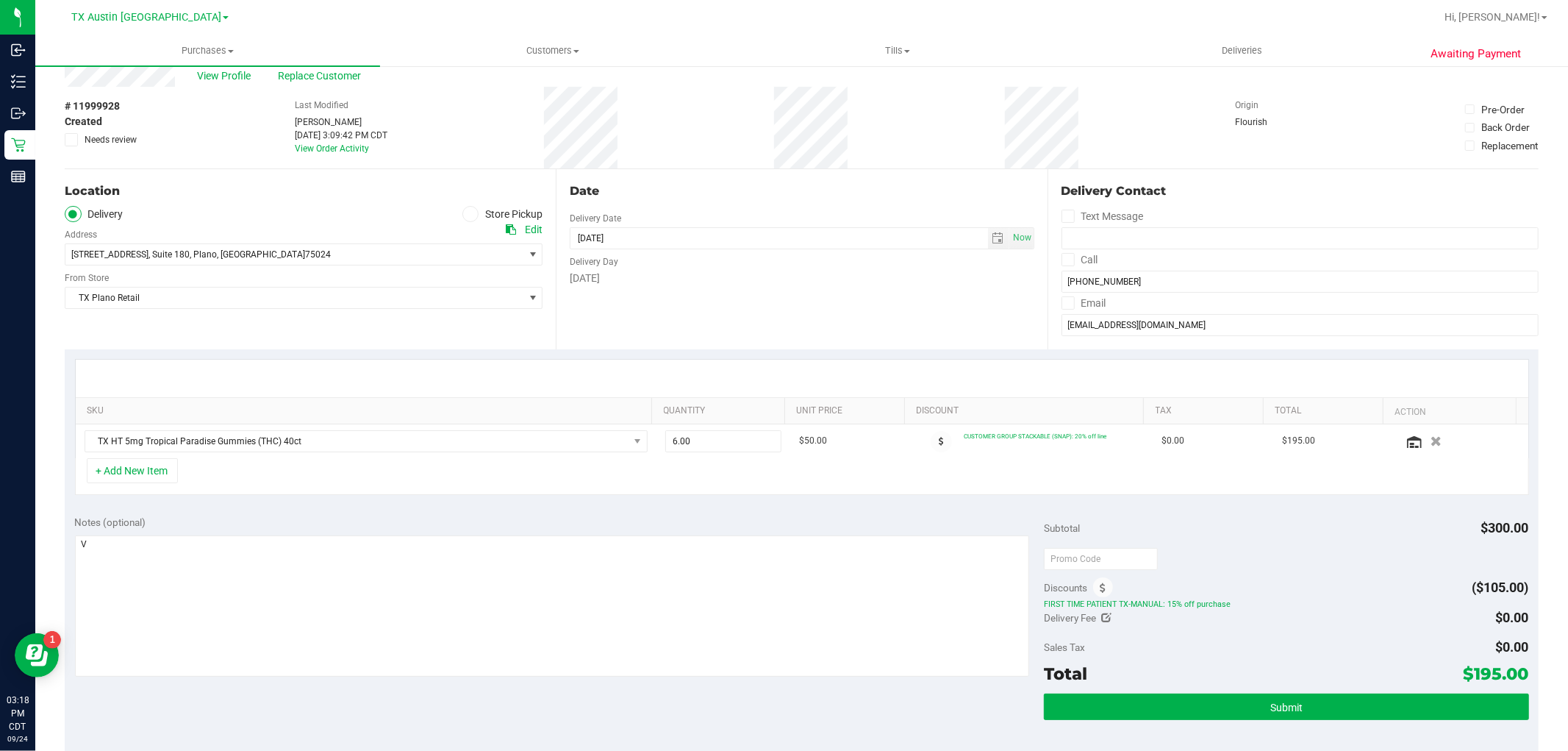
click at [623, 511] on div "Notes (optional) Subtotal $300.00 Discounts ($105.00) FIRST TIME PATIENT TX-MAN…" at bounding box center [801, 637] width 1474 height 265
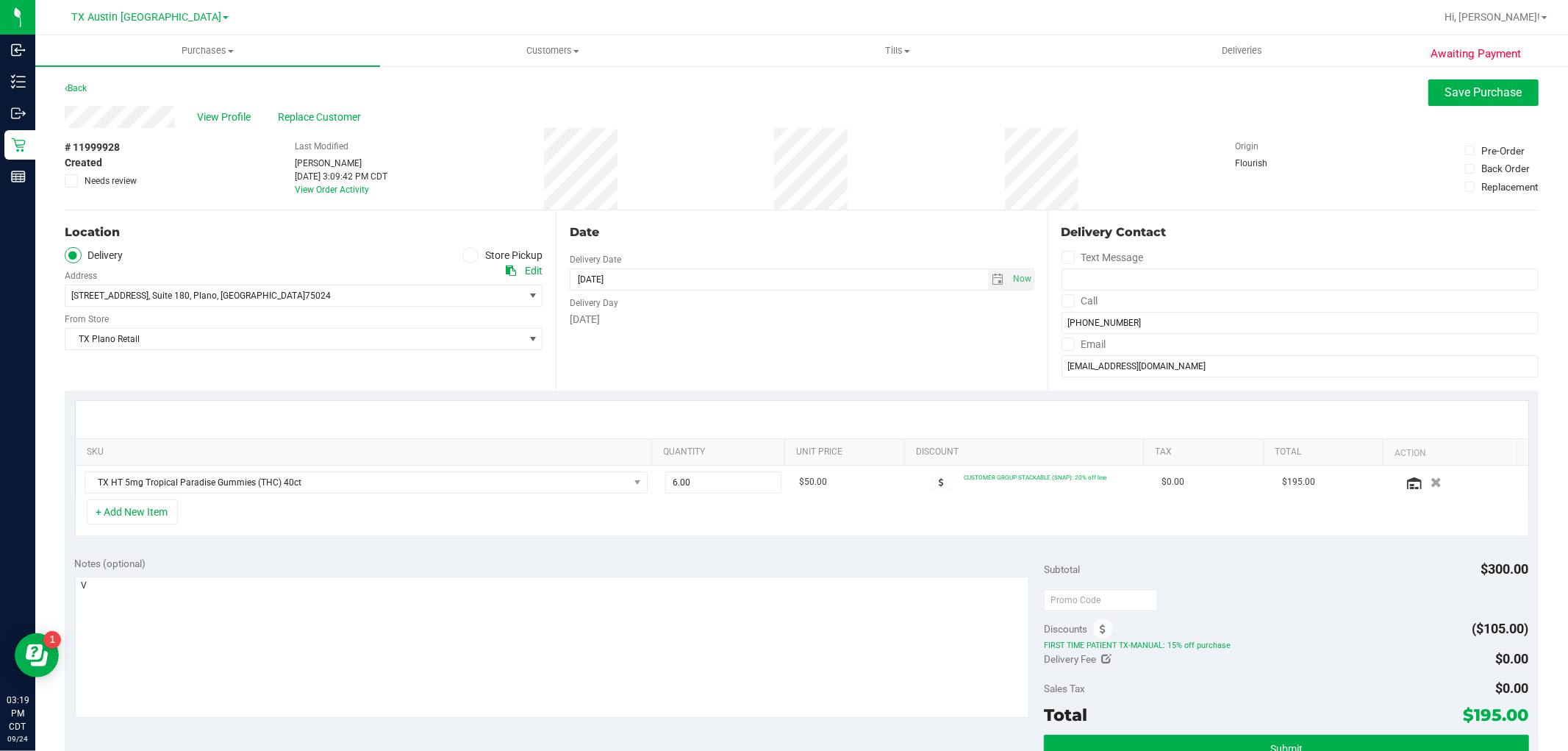
click at [72, 181] on icon at bounding box center [72, 181] width 9 height 0
click at [0, 0] on input "Needs review" at bounding box center [0, 0] width 0 height 0
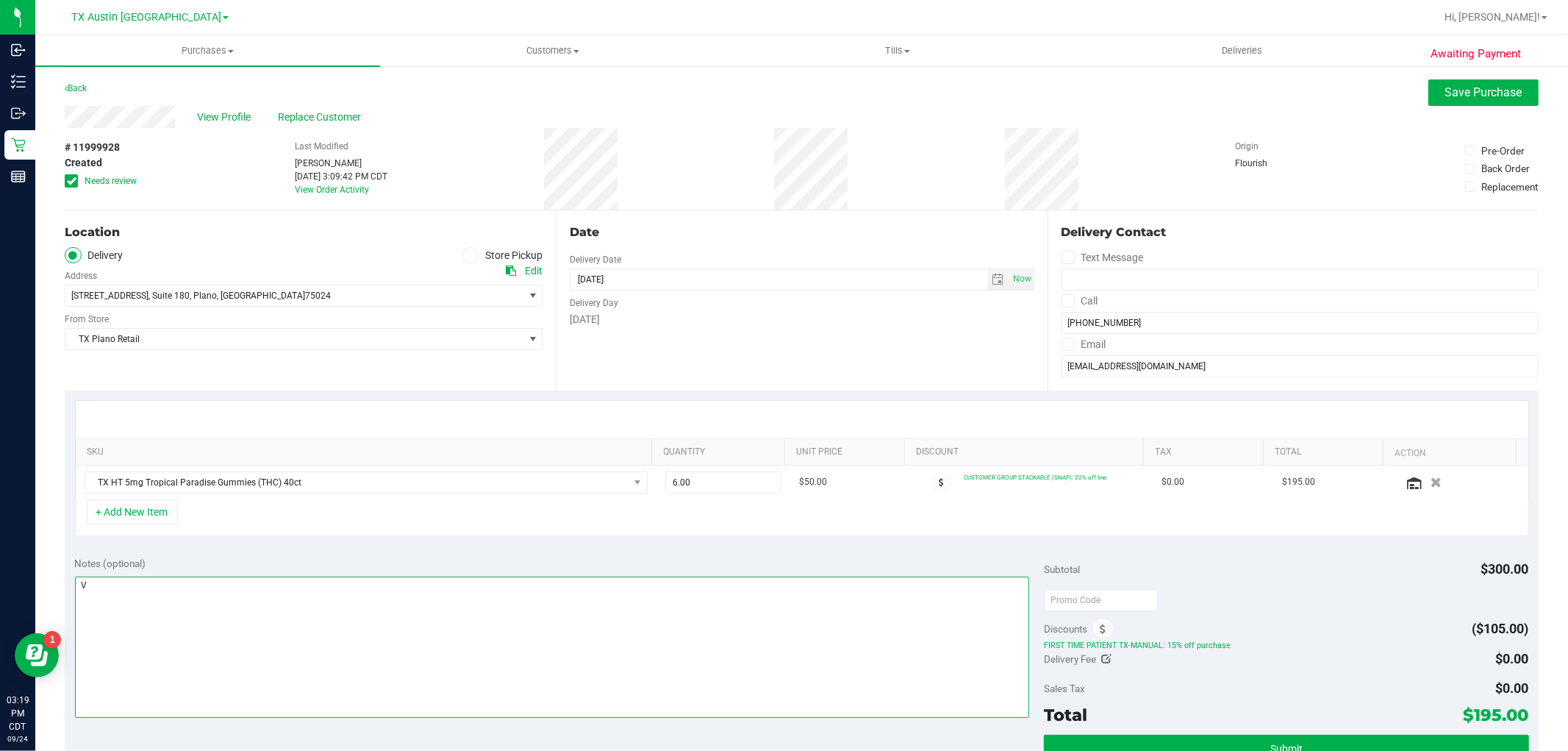
click at [224, 613] on textarea at bounding box center [552, 647] width 956 height 142
type textarea "waiting for store/DCT to confirm if stock is low or not"
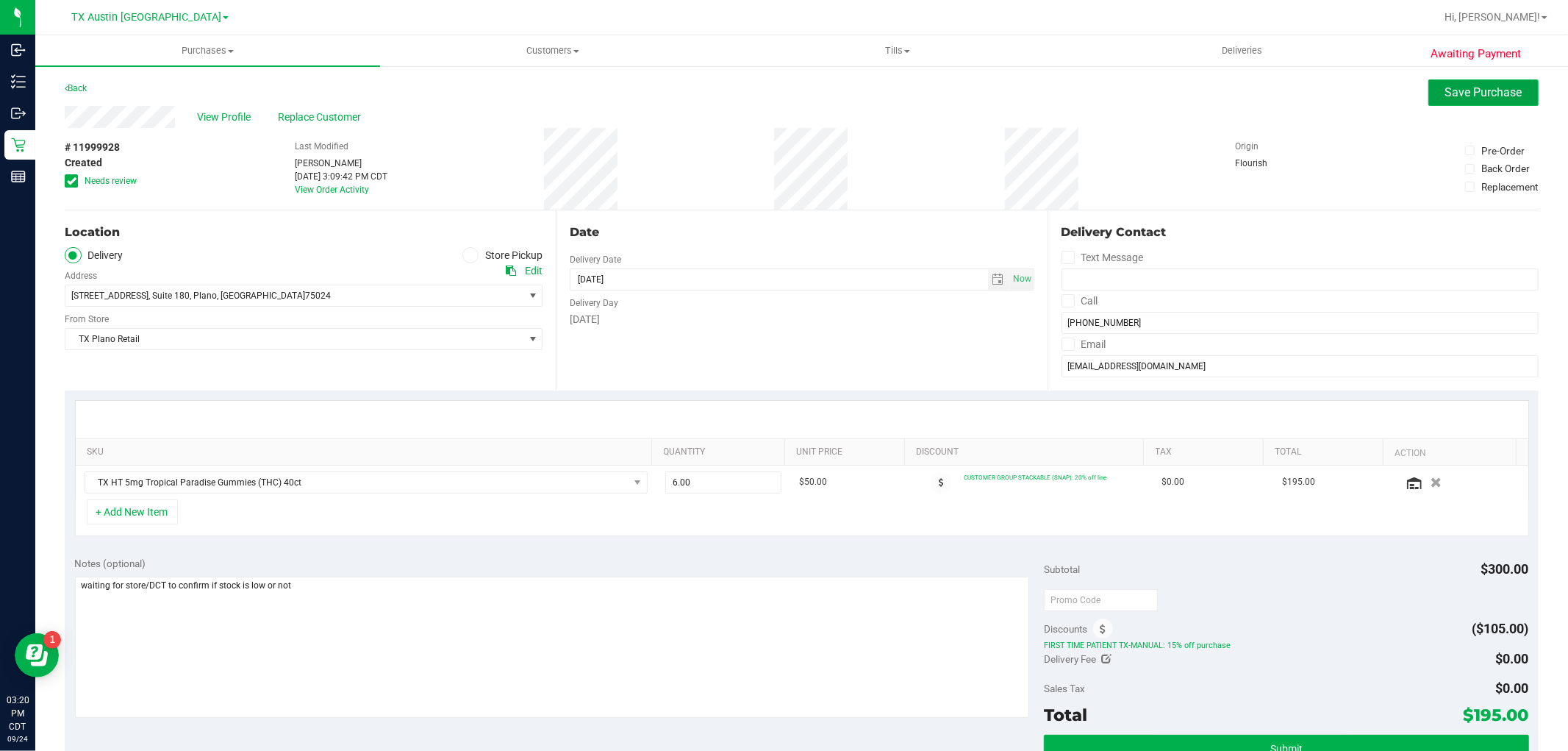
click at [1429, 85] on button "Save Purchase" at bounding box center [1484, 92] width 111 height 26
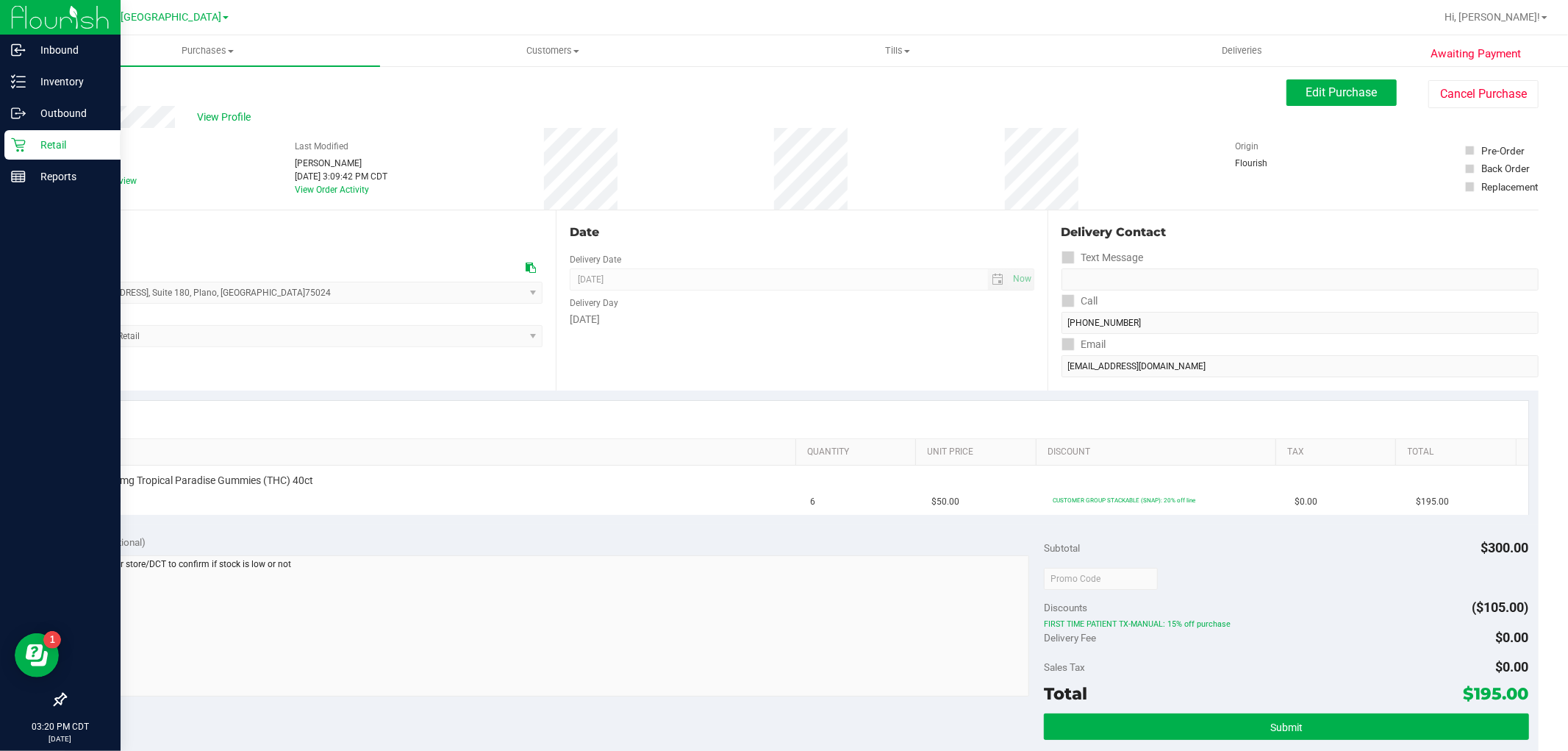
click at [24, 144] on icon at bounding box center [18, 145] width 14 height 14
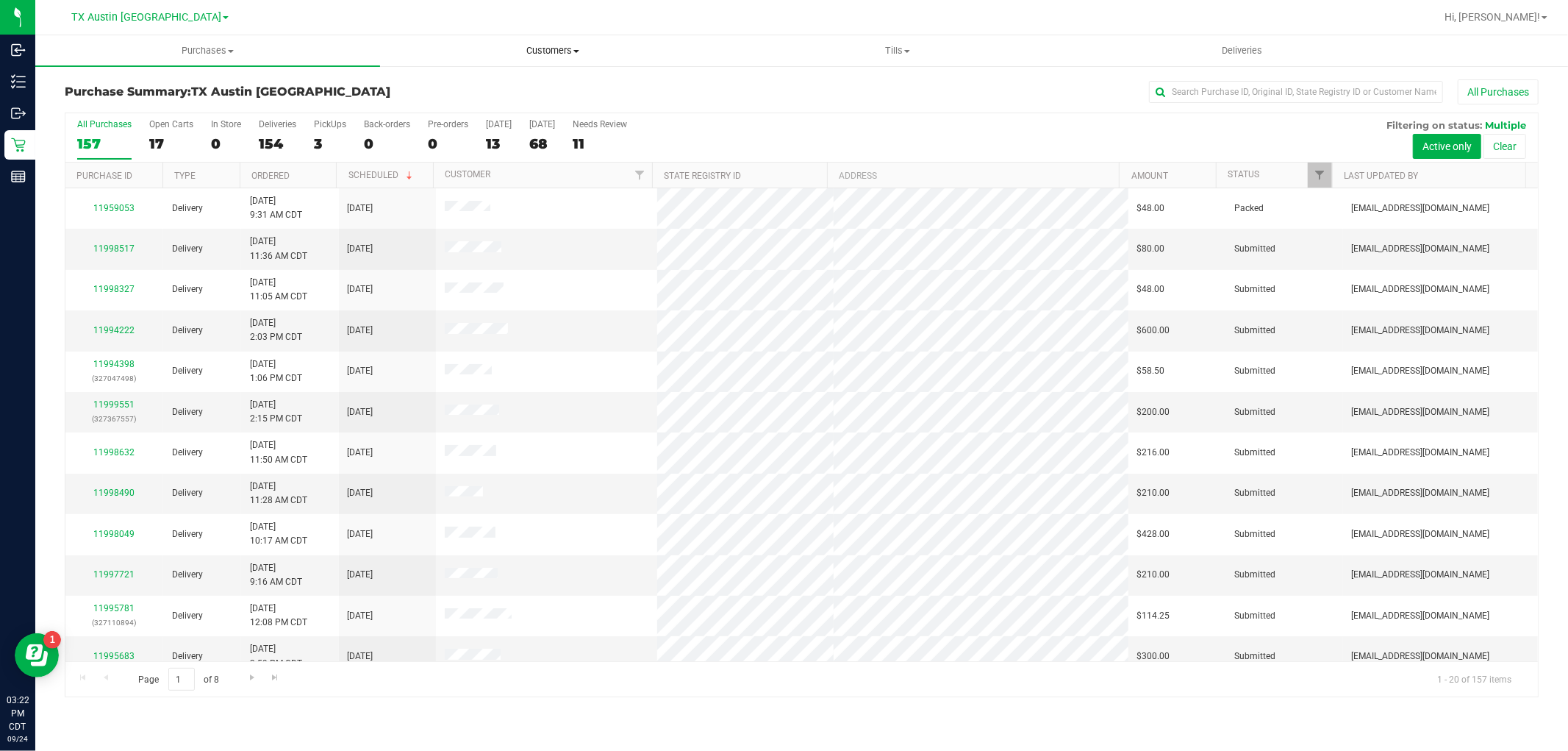
click at [569, 49] on span "Customers" at bounding box center [552, 51] width 343 height 13
click at [571, 84] on li "All customers" at bounding box center [552, 89] width 345 height 17
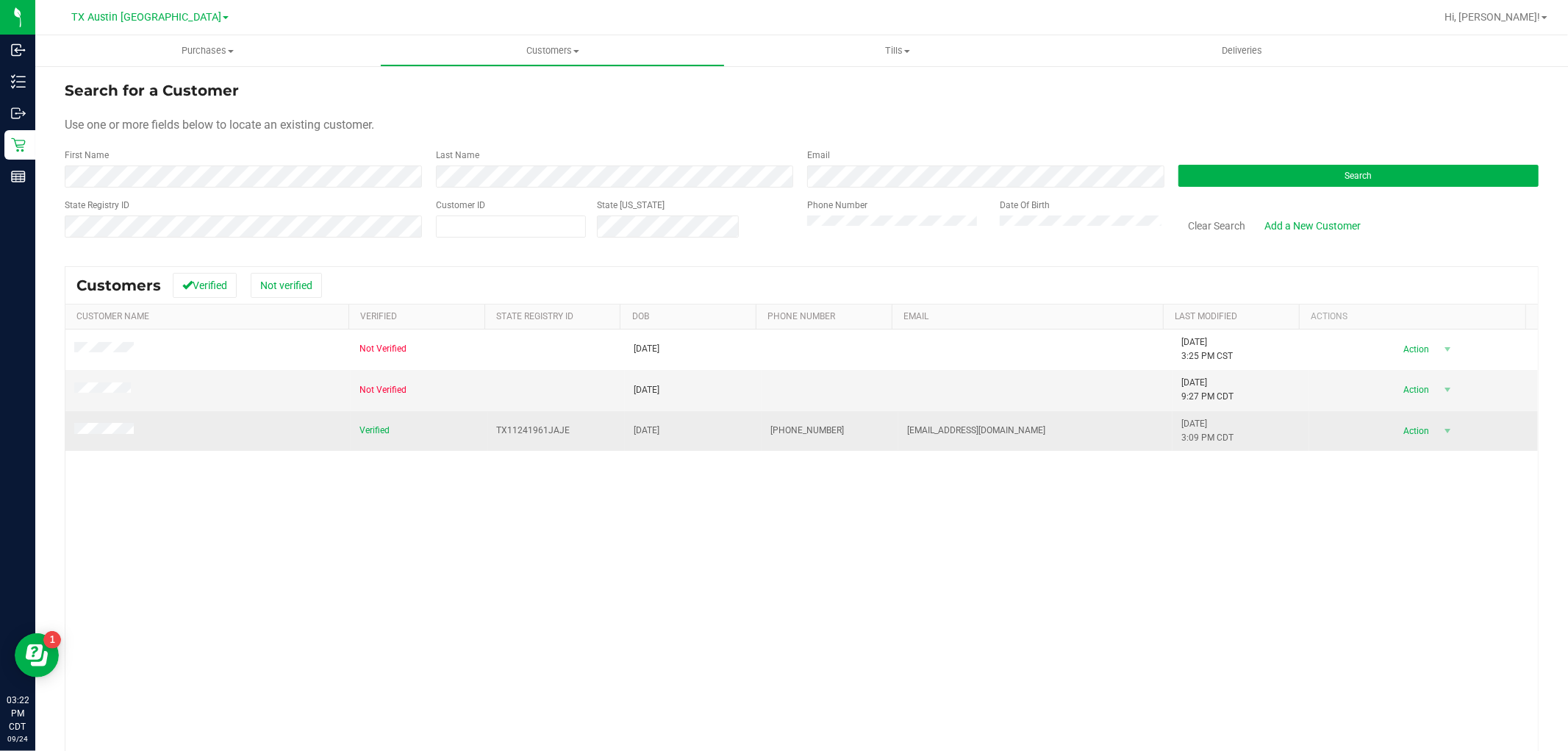
click at [365, 428] on span "Verified" at bounding box center [375, 431] width 30 height 14
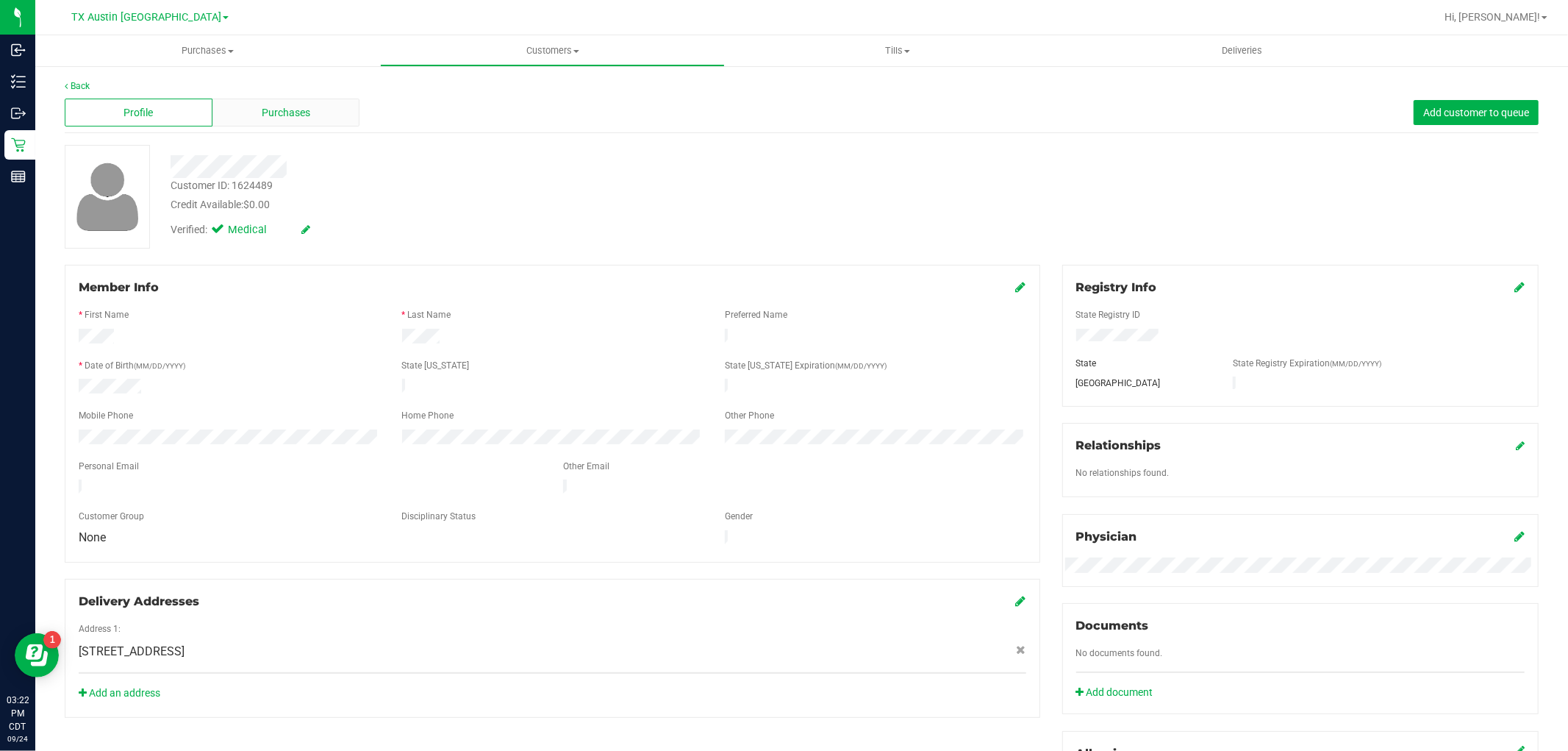
click at [316, 106] on div "Purchases" at bounding box center [286, 112] width 148 height 28
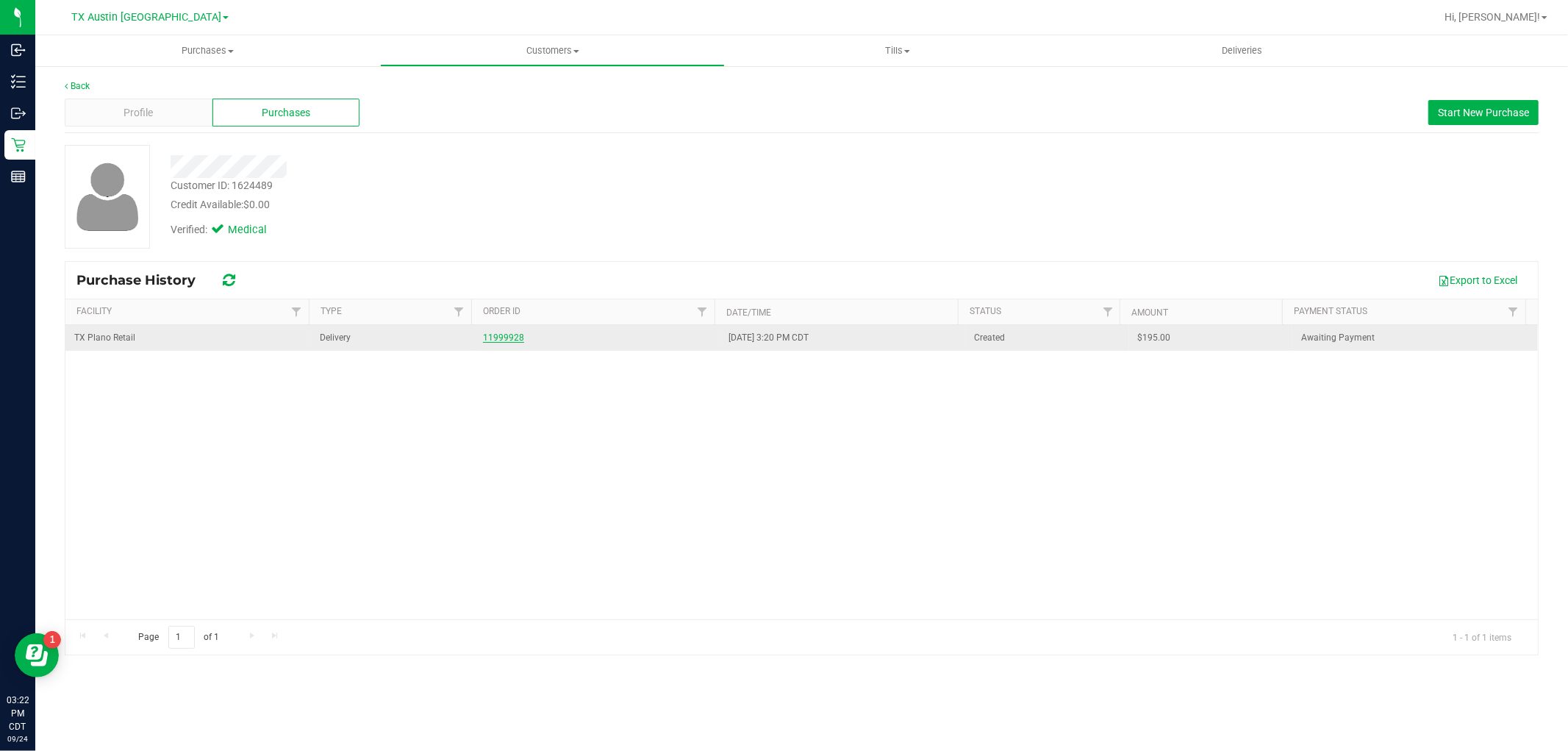
click at [506, 341] on link "11999928" at bounding box center [503, 338] width 41 height 10
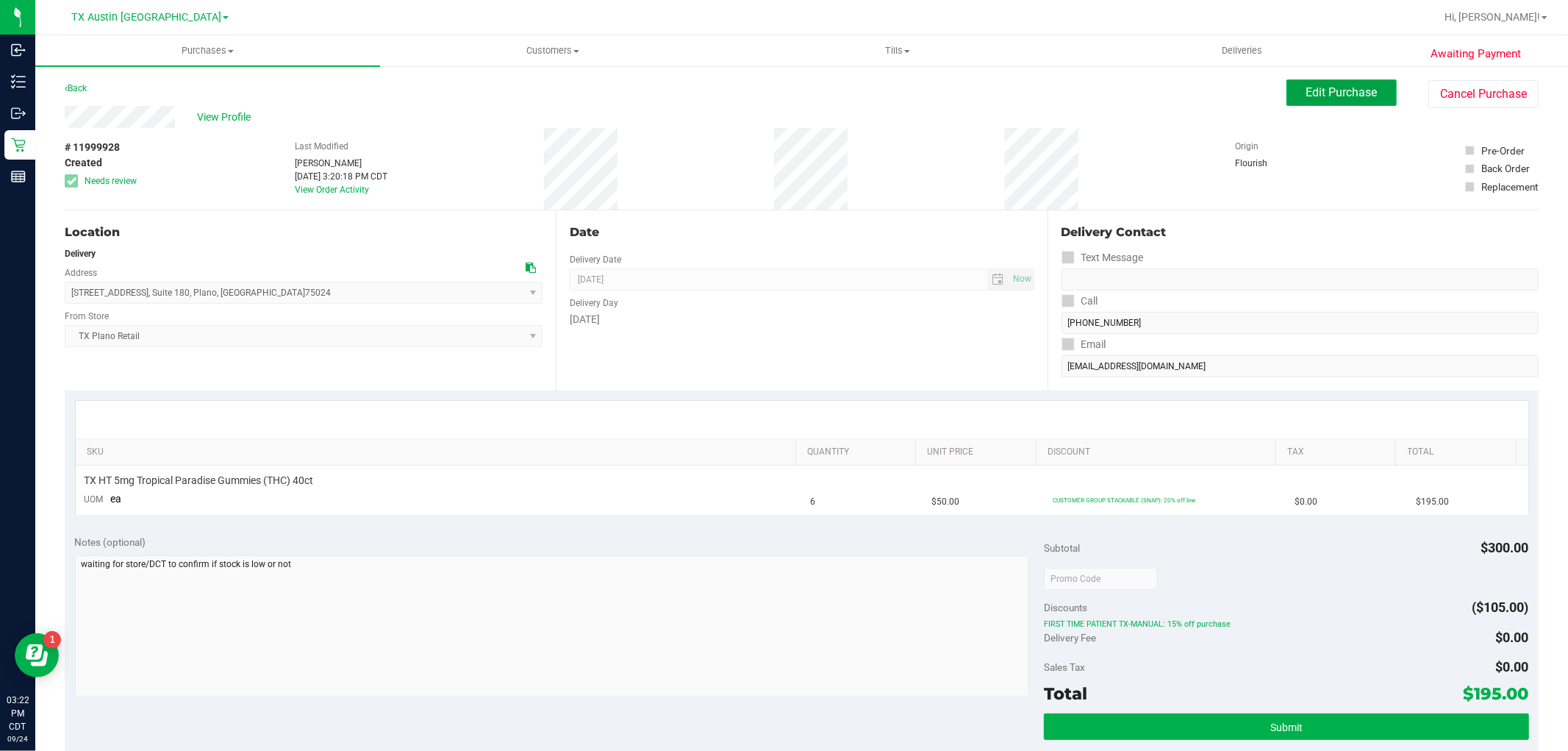
click at [1342, 103] on button "Edit Purchase" at bounding box center [1342, 92] width 111 height 26
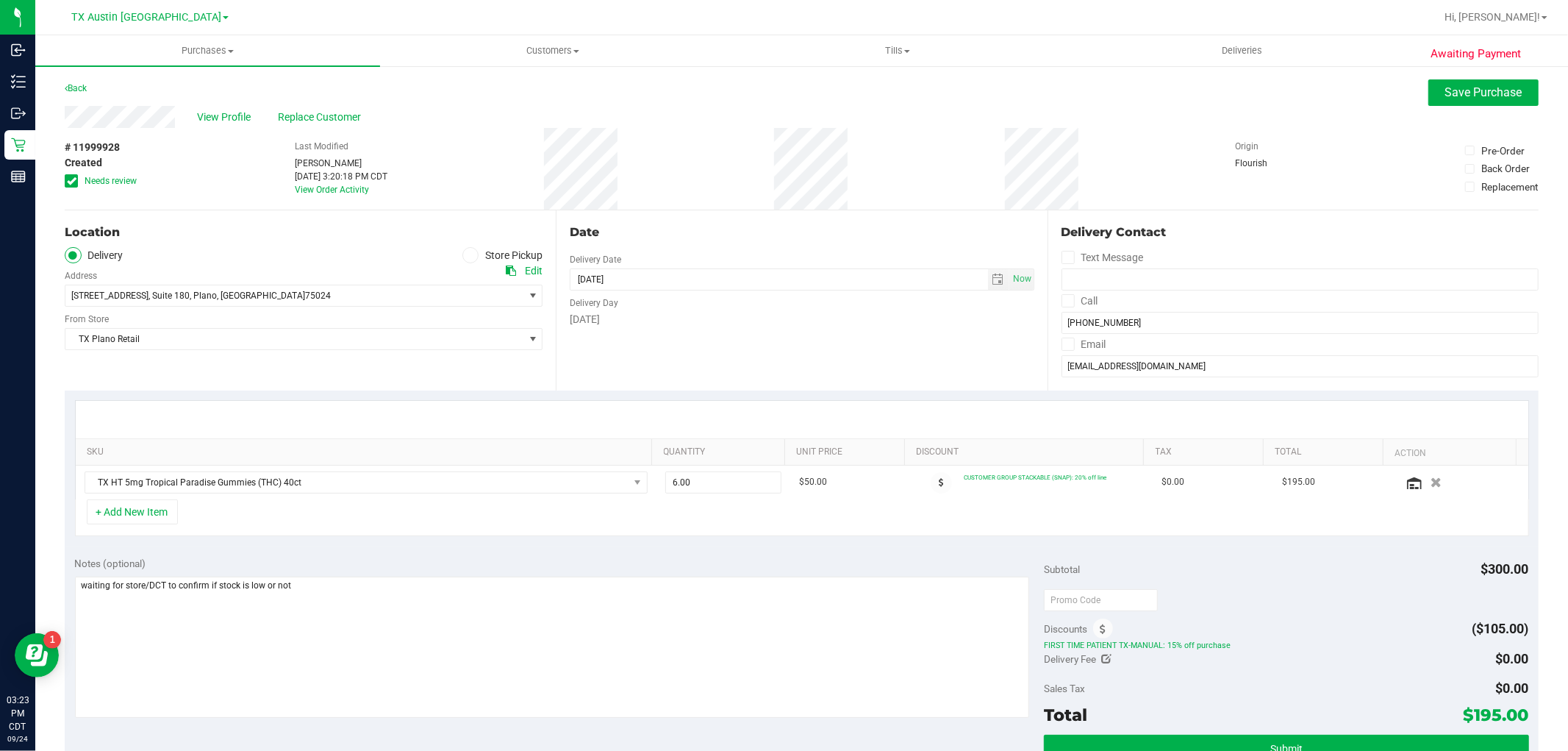
click at [74, 181] on icon at bounding box center [72, 181] width 9 height 0
click at [0, 0] on input "Needs review" at bounding box center [0, 0] width 0 height 0
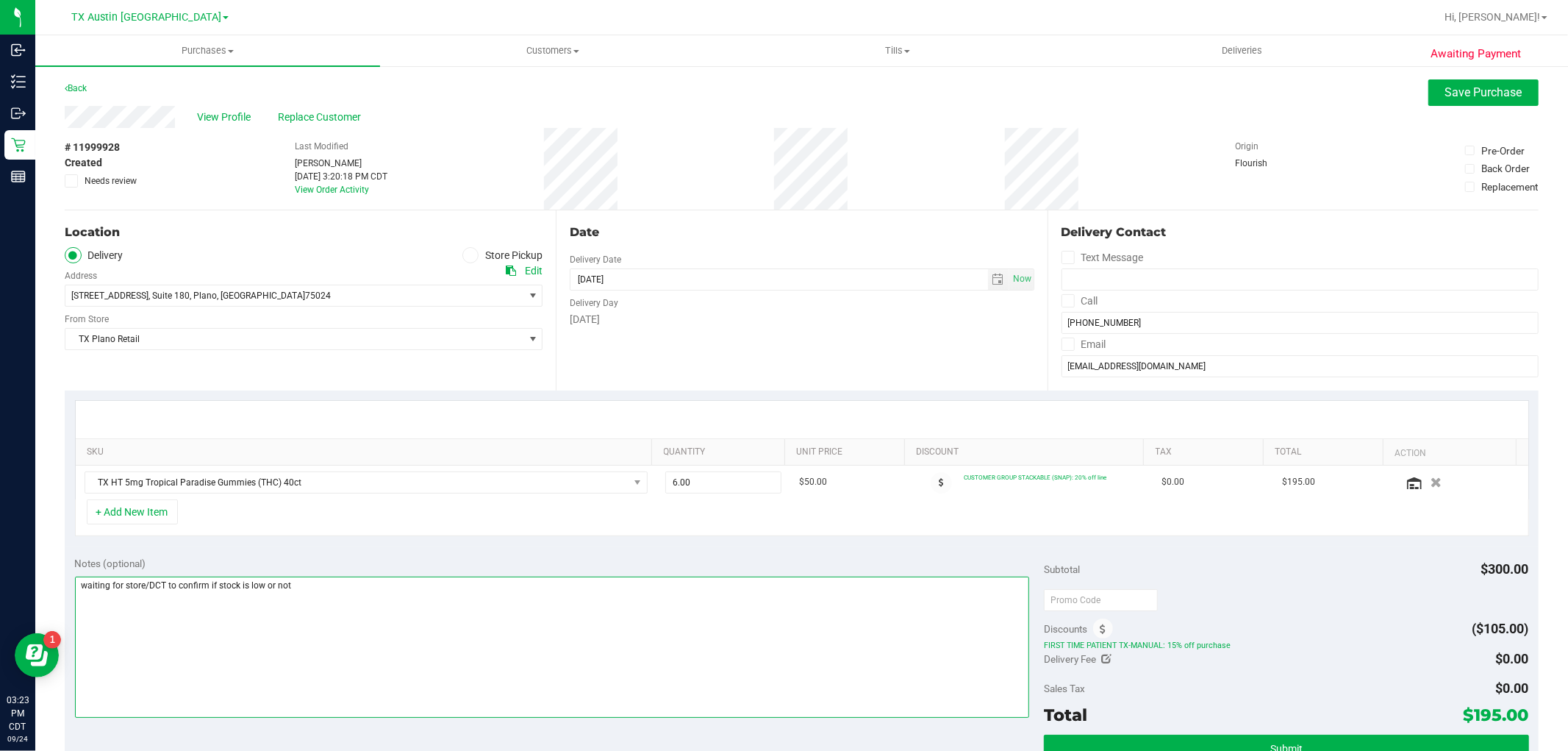
drag, startPoint x: 278, startPoint y: 582, endPoint x: 78, endPoint y: 579, distance: 200.0
click at [78, 579] on textarea at bounding box center [552, 647] width 956 height 142
click at [358, 588] on textarea at bounding box center [552, 647] width 956 height 142
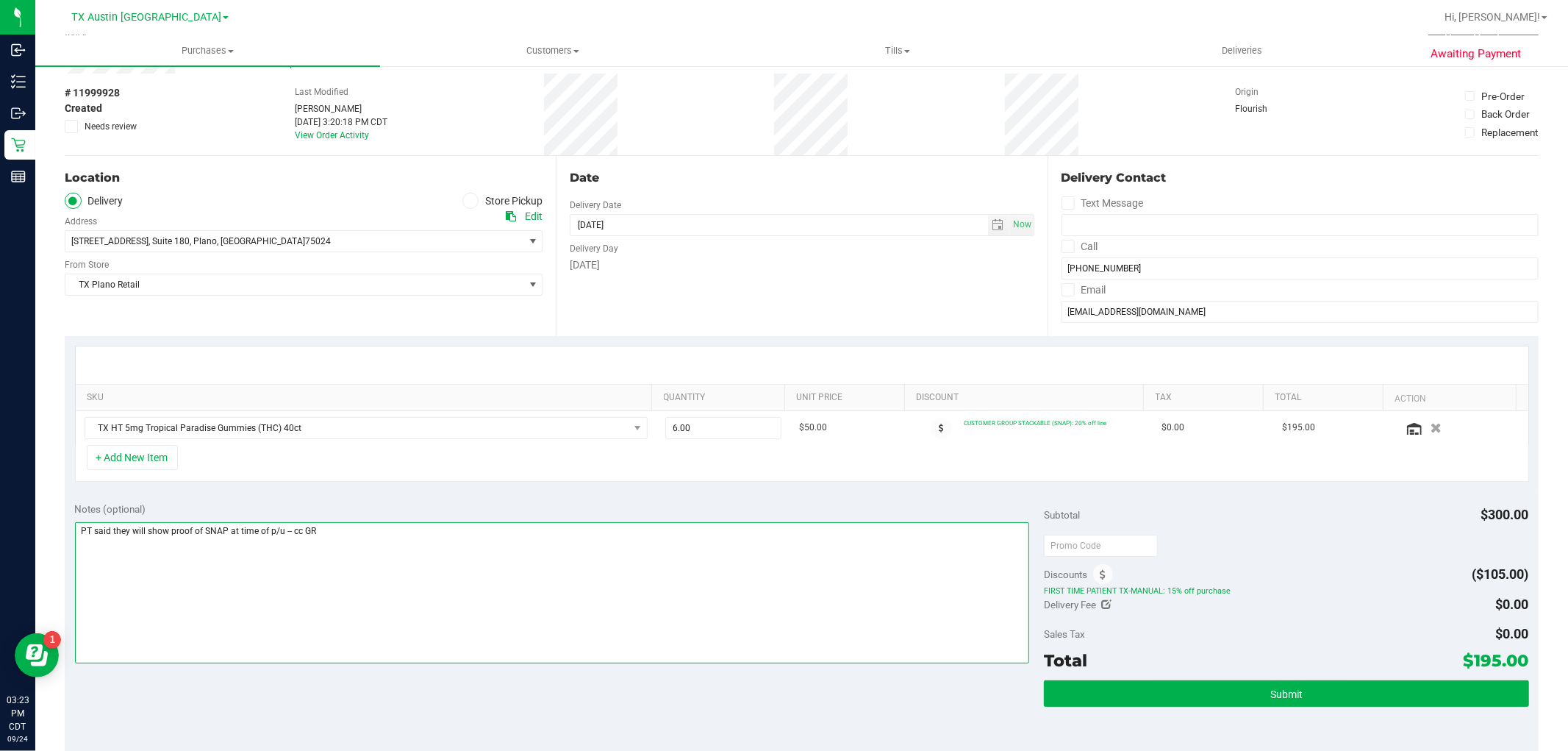
scroll to position [81, 0]
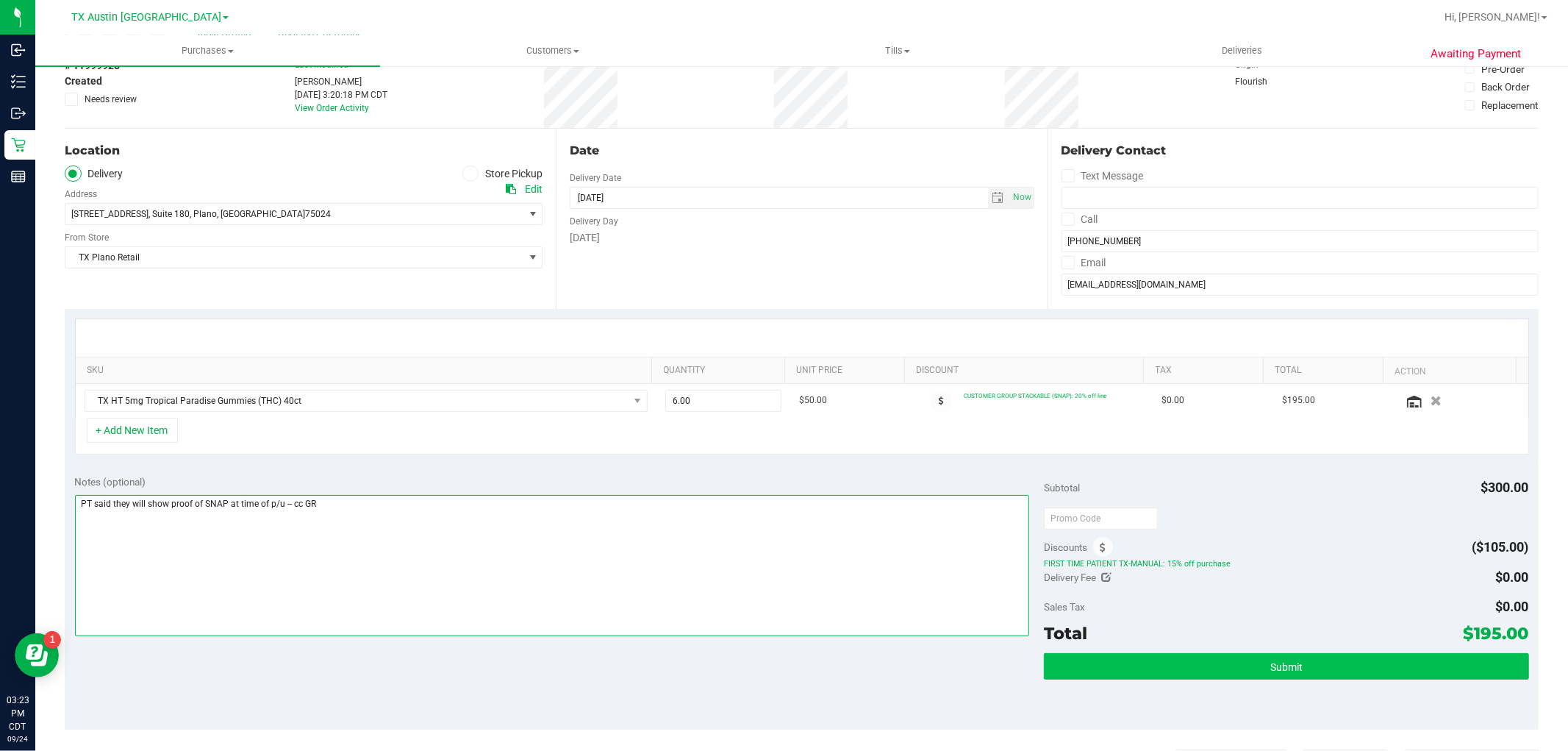
type textarea "PT said they will show proof of SNAP at time of p/u -- cc GR"
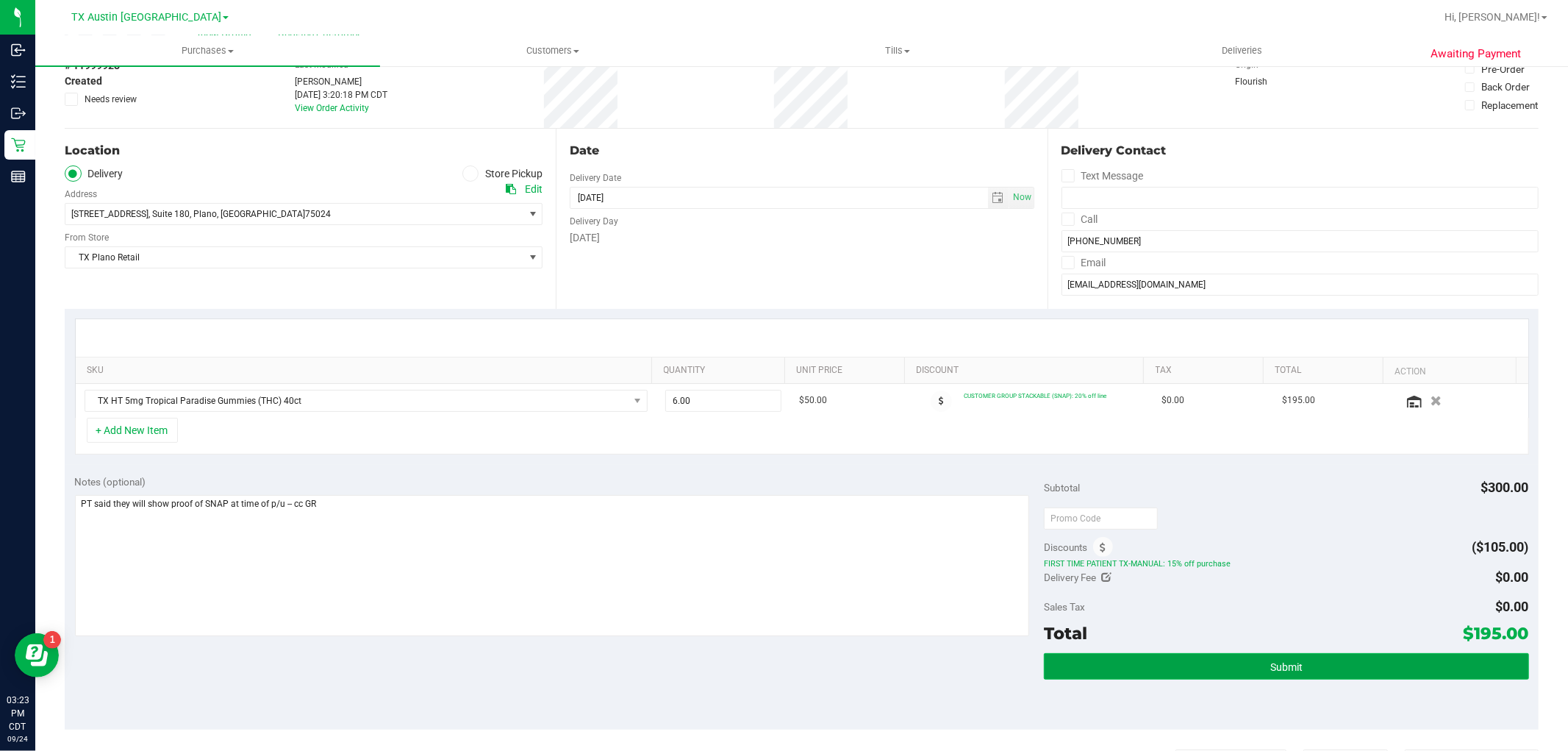
click at [1276, 670] on span "Submit" at bounding box center [1287, 666] width 32 height 12
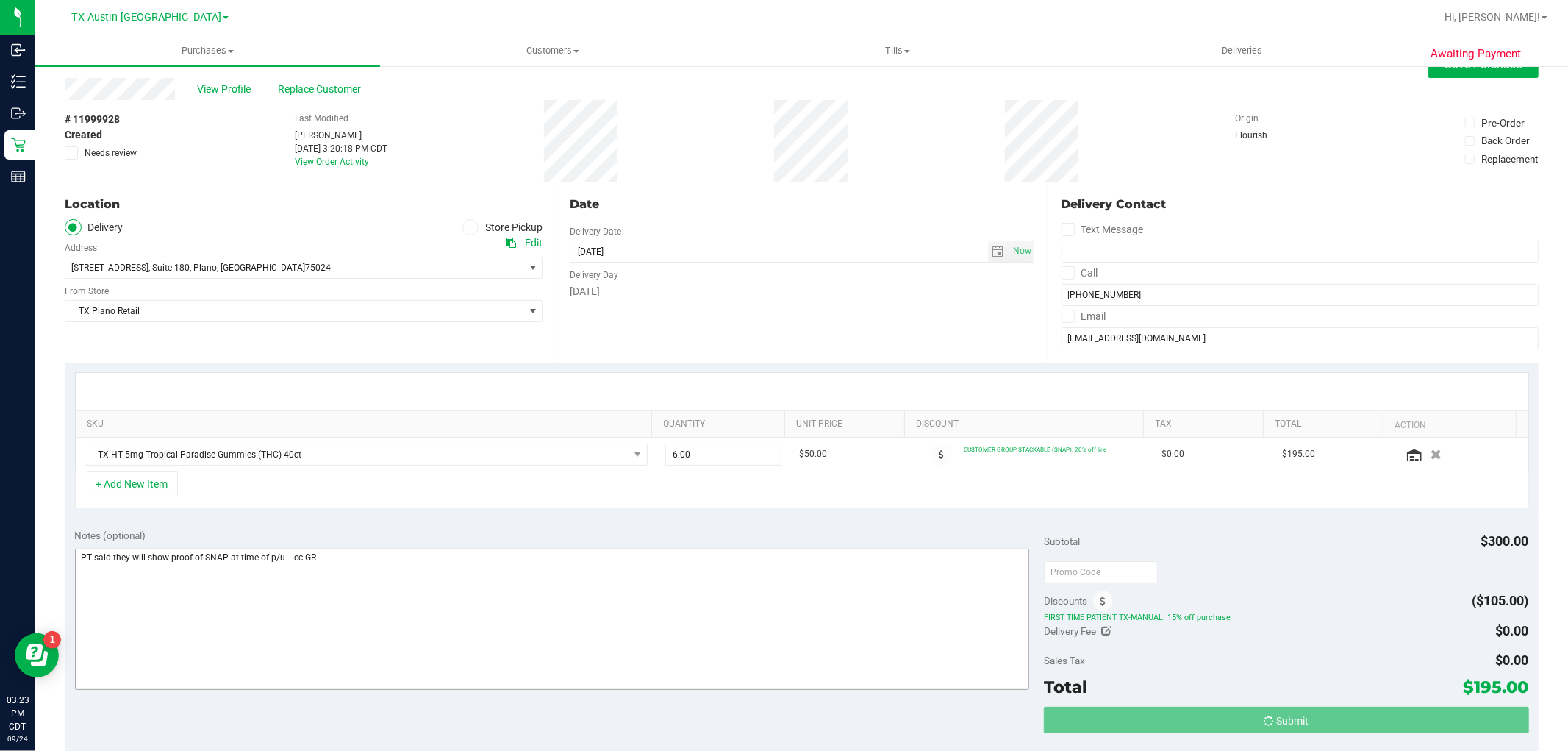
scroll to position [0, 0]
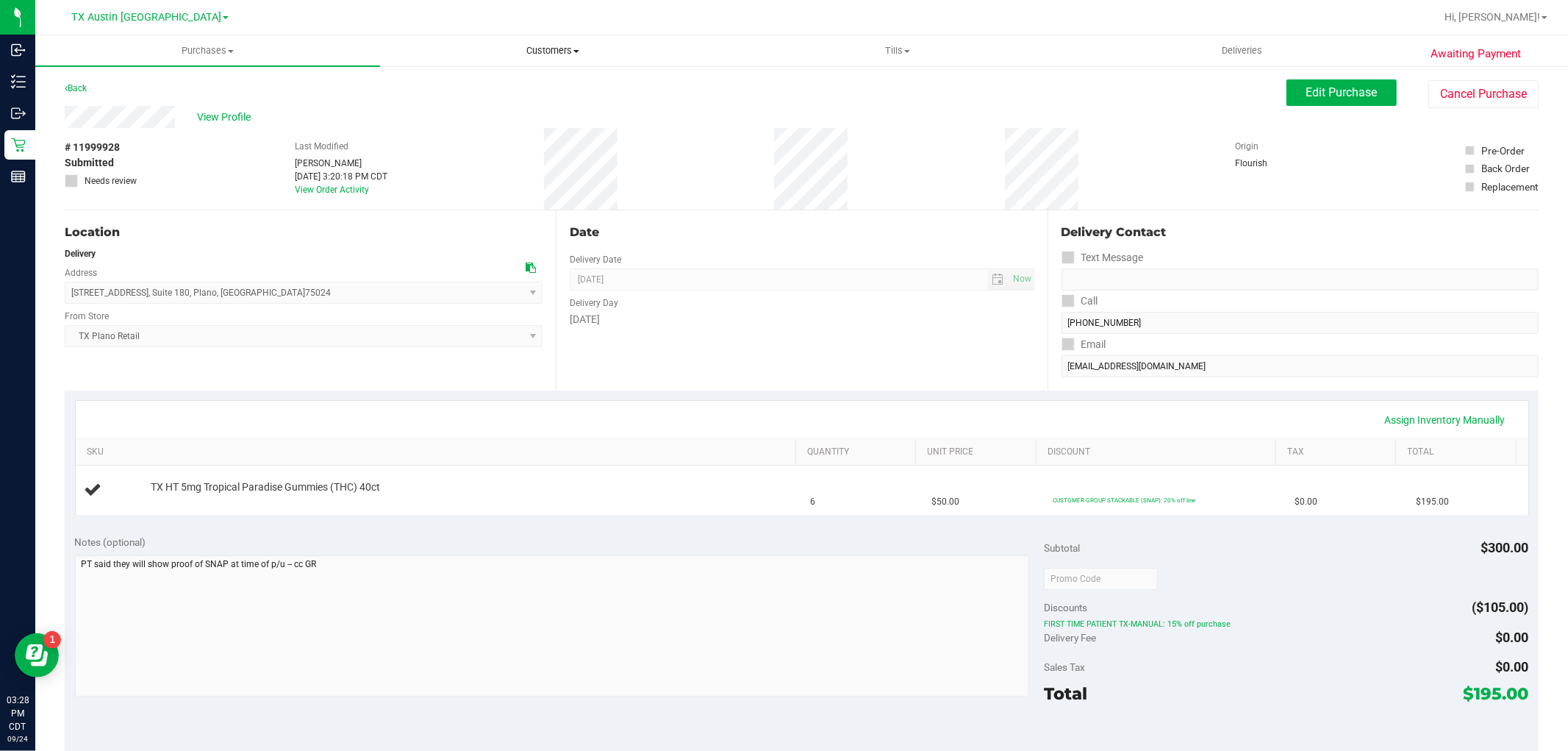
click at [548, 53] on span "Customers" at bounding box center [552, 51] width 343 height 13
click at [538, 93] on li "All customers" at bounding box center [552, 89] width 345 height 17
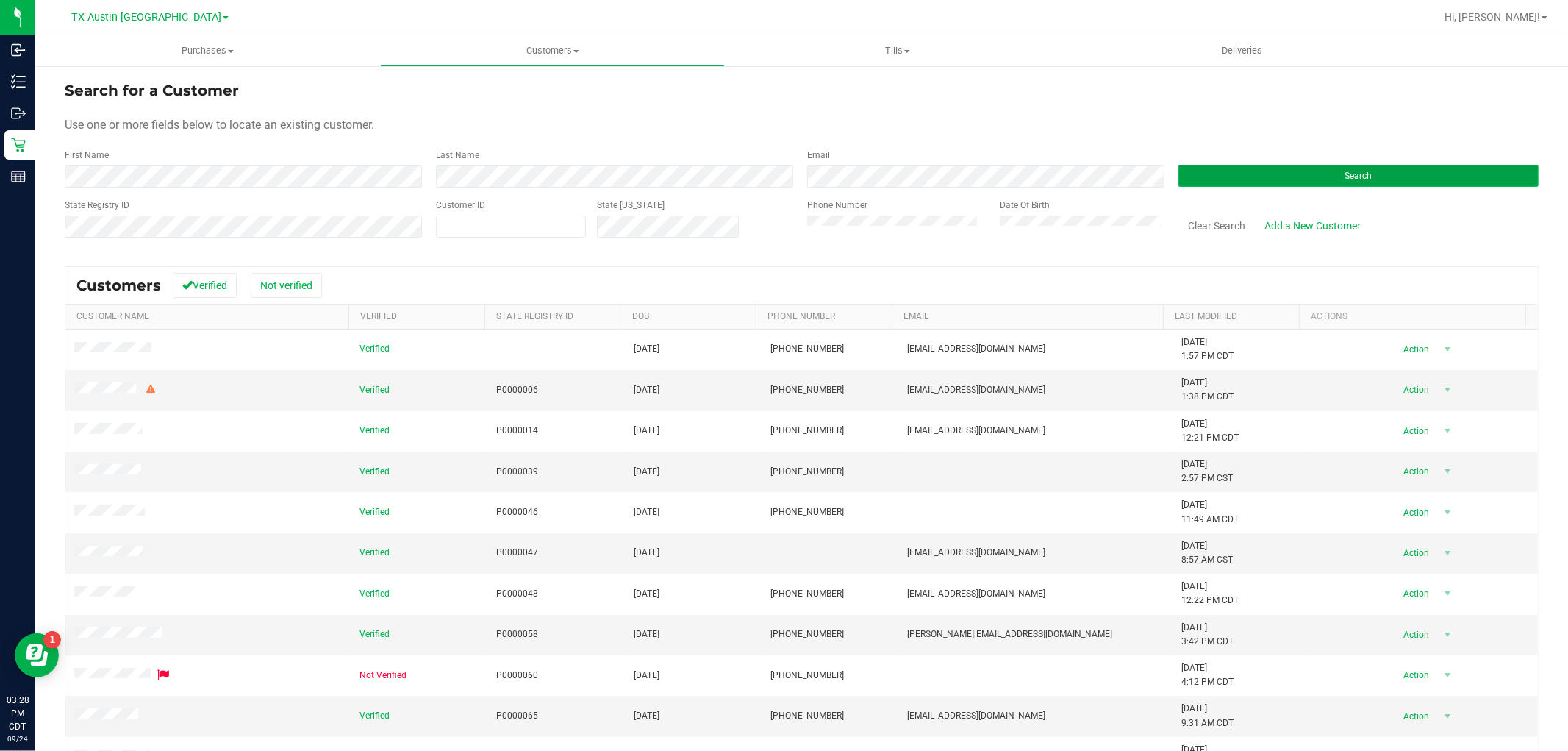
click at [1314, 179] on button "Search" at bounding box center [1359, 175] width 360 height 22
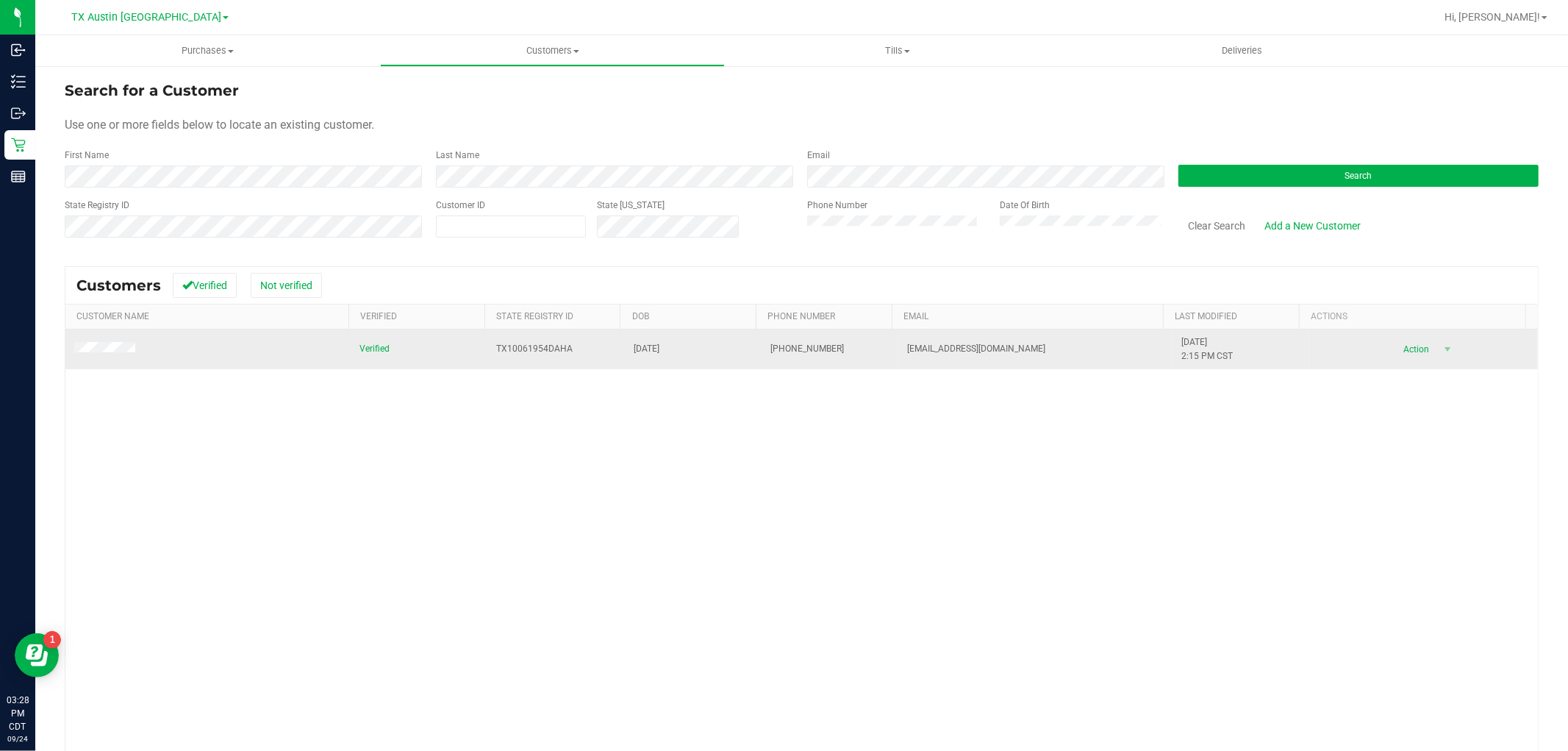
click at [116, 342] on span at bounding box center [107, 350] width 66 height 16
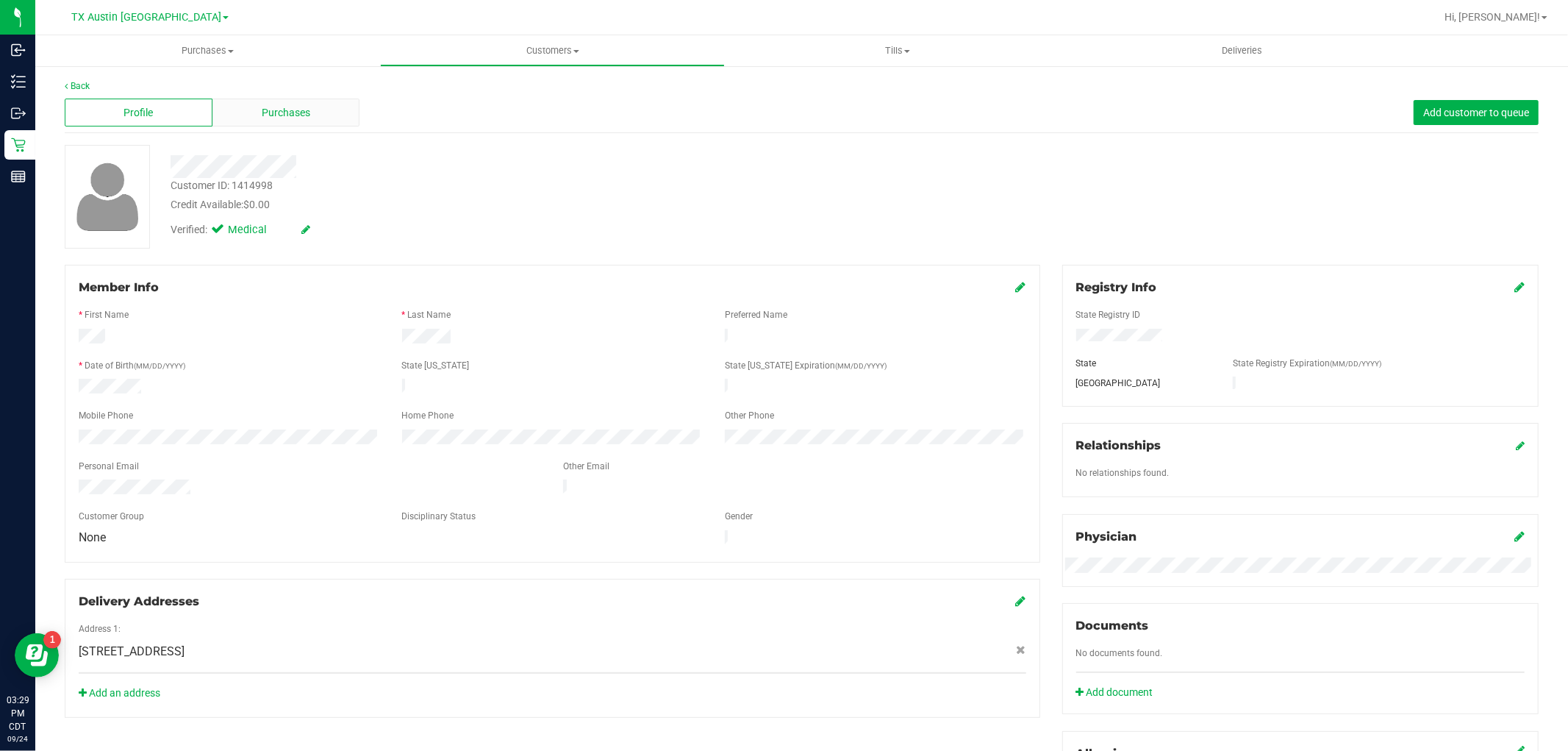
click at [314, 111] on div "Purchases" at bounding box center [286, 112] width 148 height 28
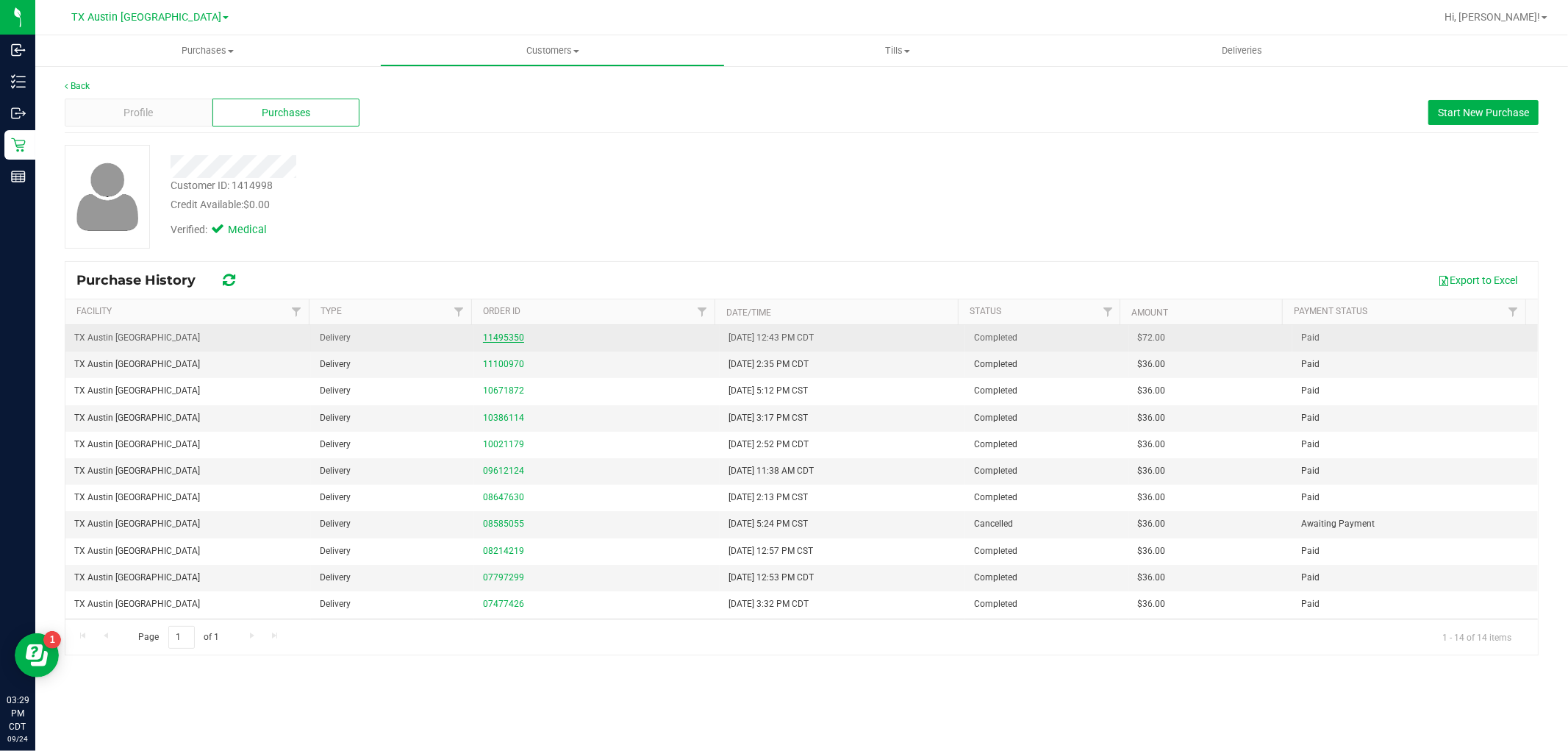
click at [510, 342] on link "11495350" at bounding box center [503, 338] width 41 height 10
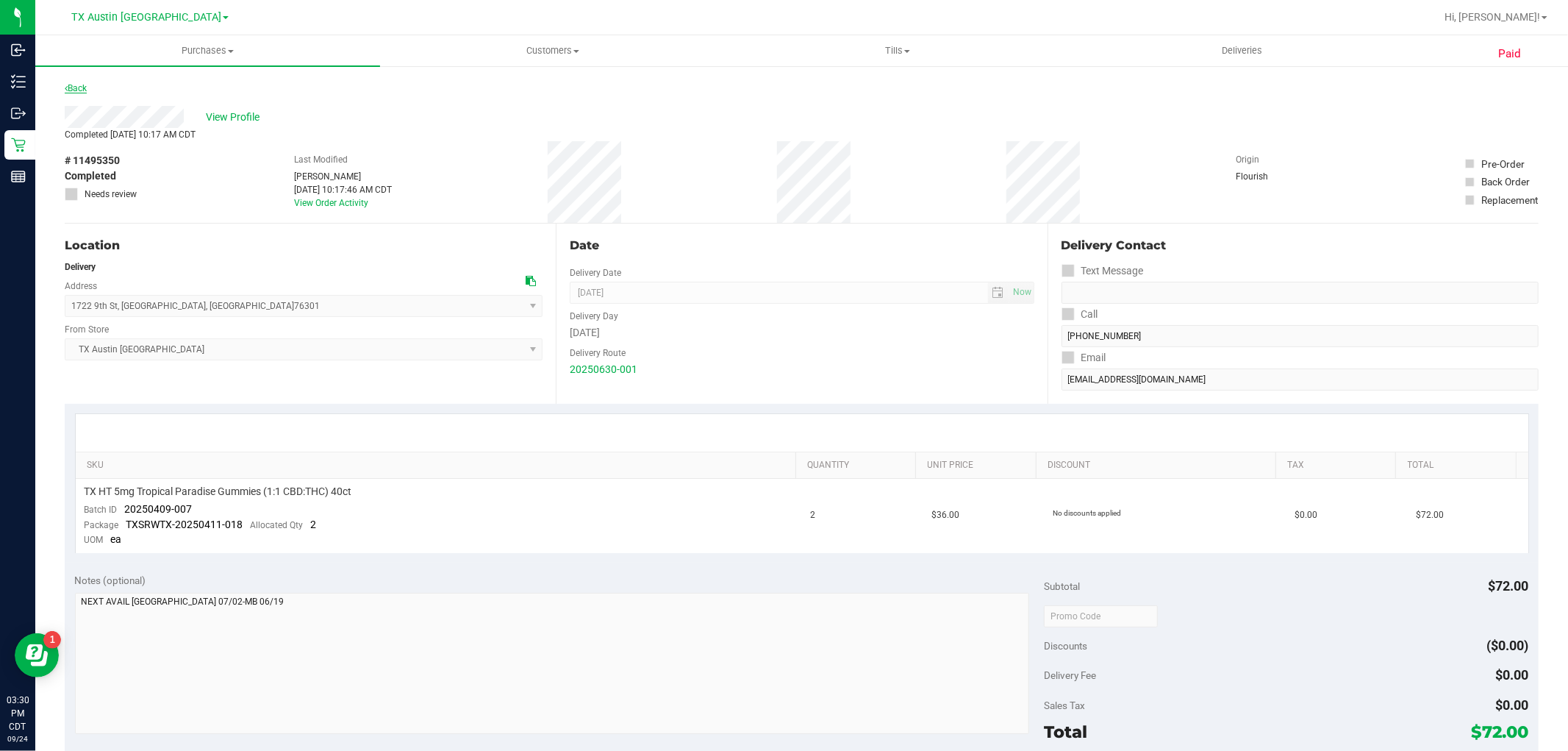
click at [81, 85] on link "Back" at bounding box center [76, 88] width 22 height 10
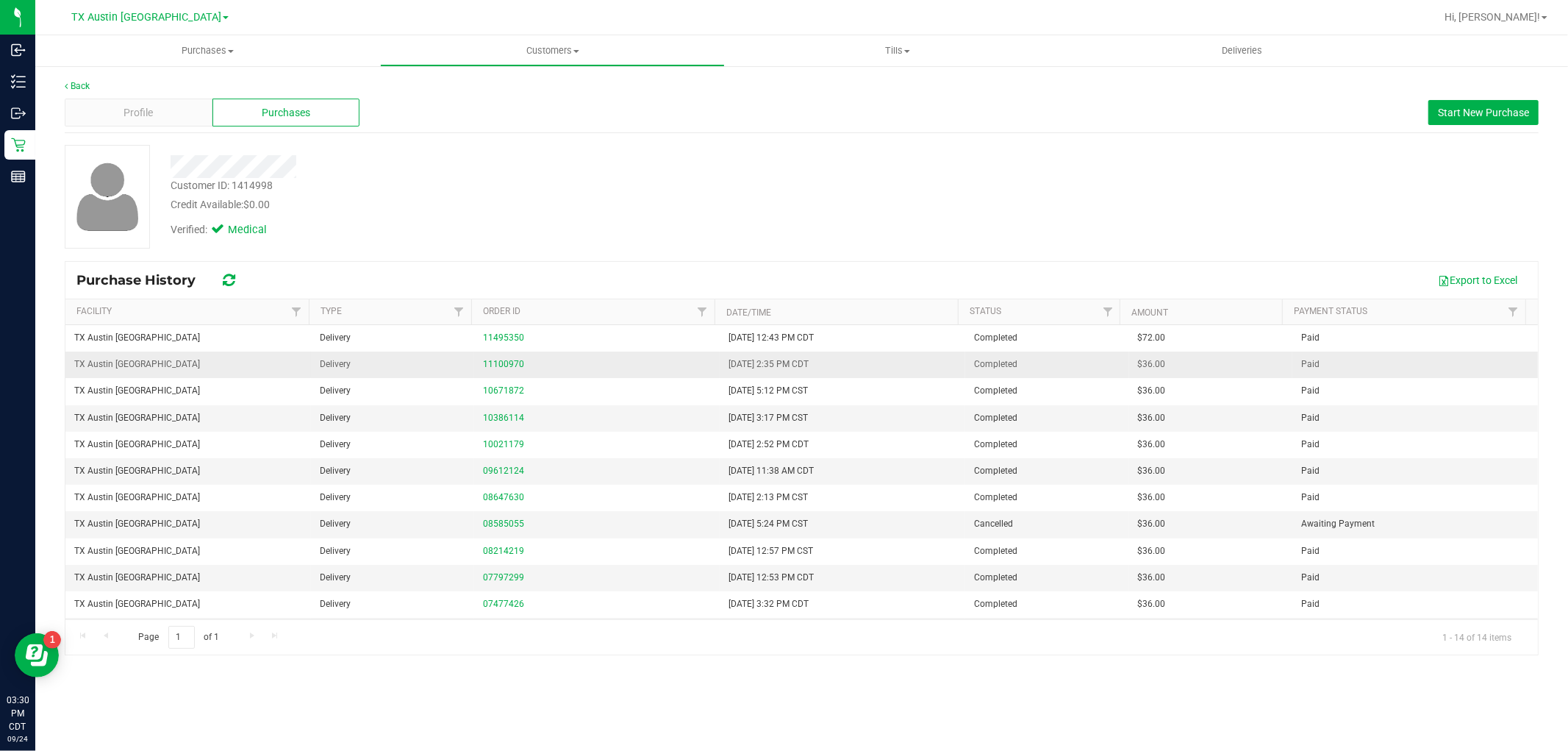
click at [495, 371] on div "11100970" at bounding box center [597, 364] width 228 height 14
click at [506, 359] on link "11100970" at bounding box center [503, 364] width 41 height 10
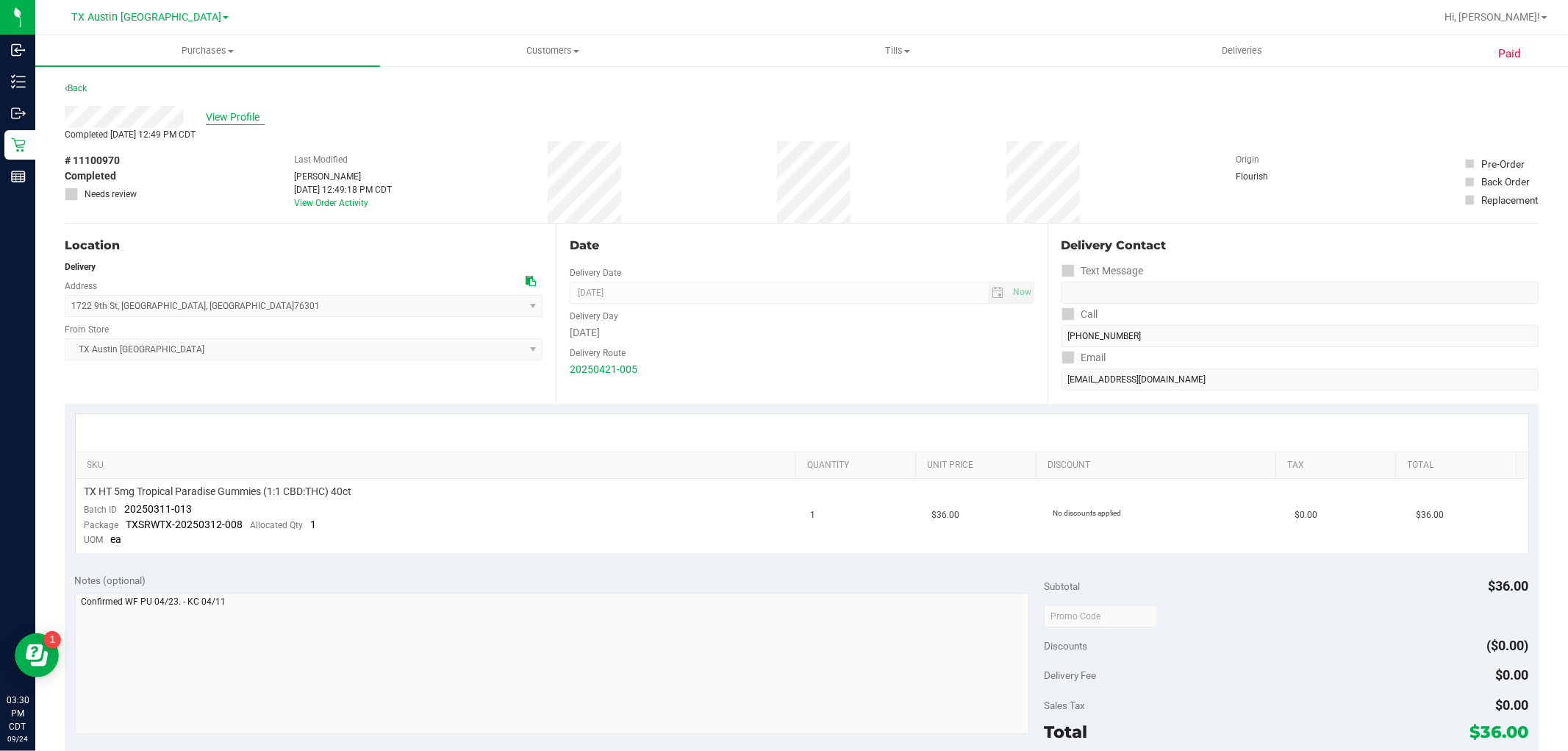
click at [255, 113] on span "View Profile" at bounding box center [235, 118] width 58 height 16
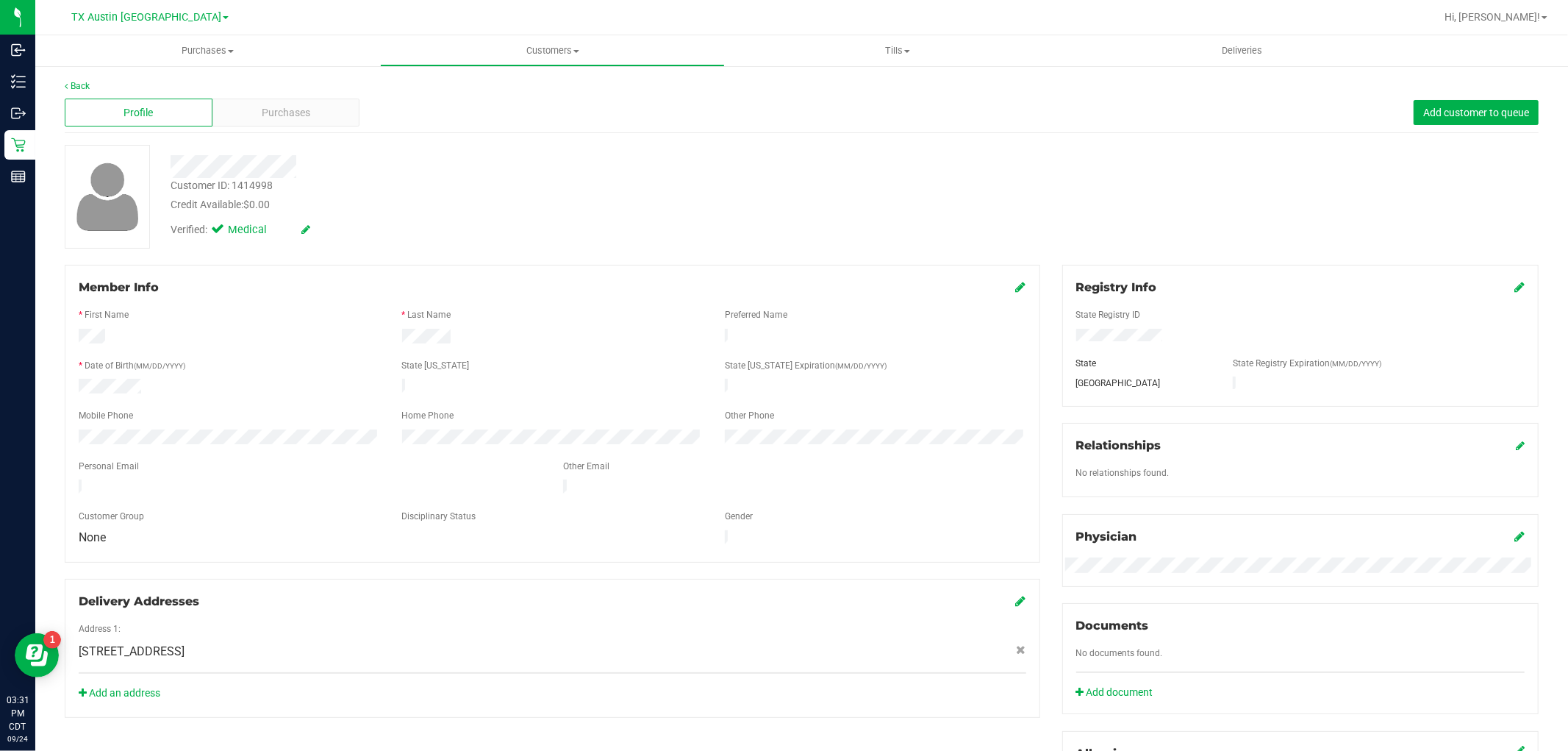
click at [82, 481] on div at bounding box center [310, 489] width 484 height 18
drag, startPoint x: 143, startPoint y: 383, endPoint x: 77, endPoint y: 381, distance: 66.0
click at [77, 381] on div at bounding box center [229, 387] width 323 height 18
click at [299, 108] on span "Purchases" at bounding box center [285, 113] width 48 height 16
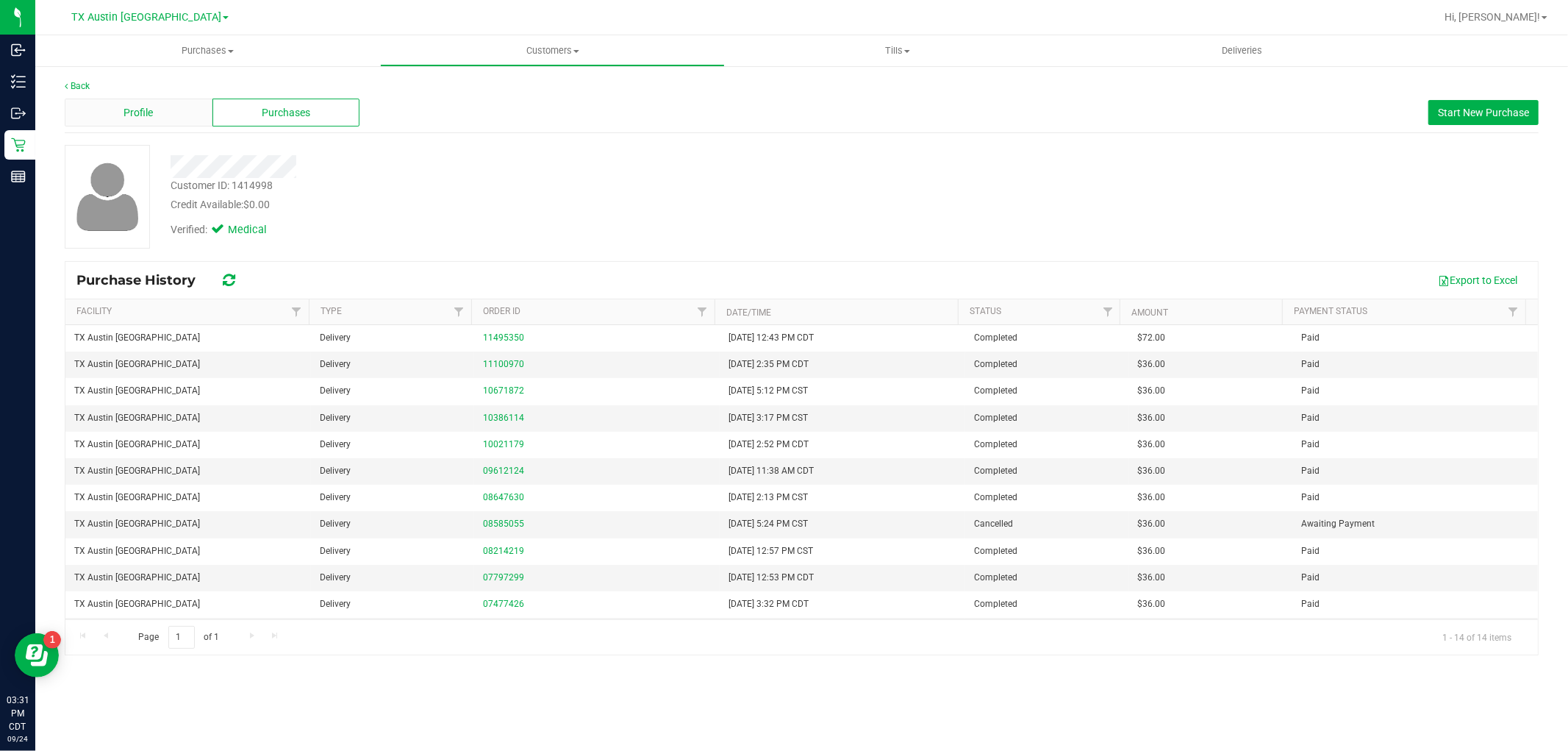
click at [128, 106] on span "Profile" at bounding box center [138, 113] width 29 height 16
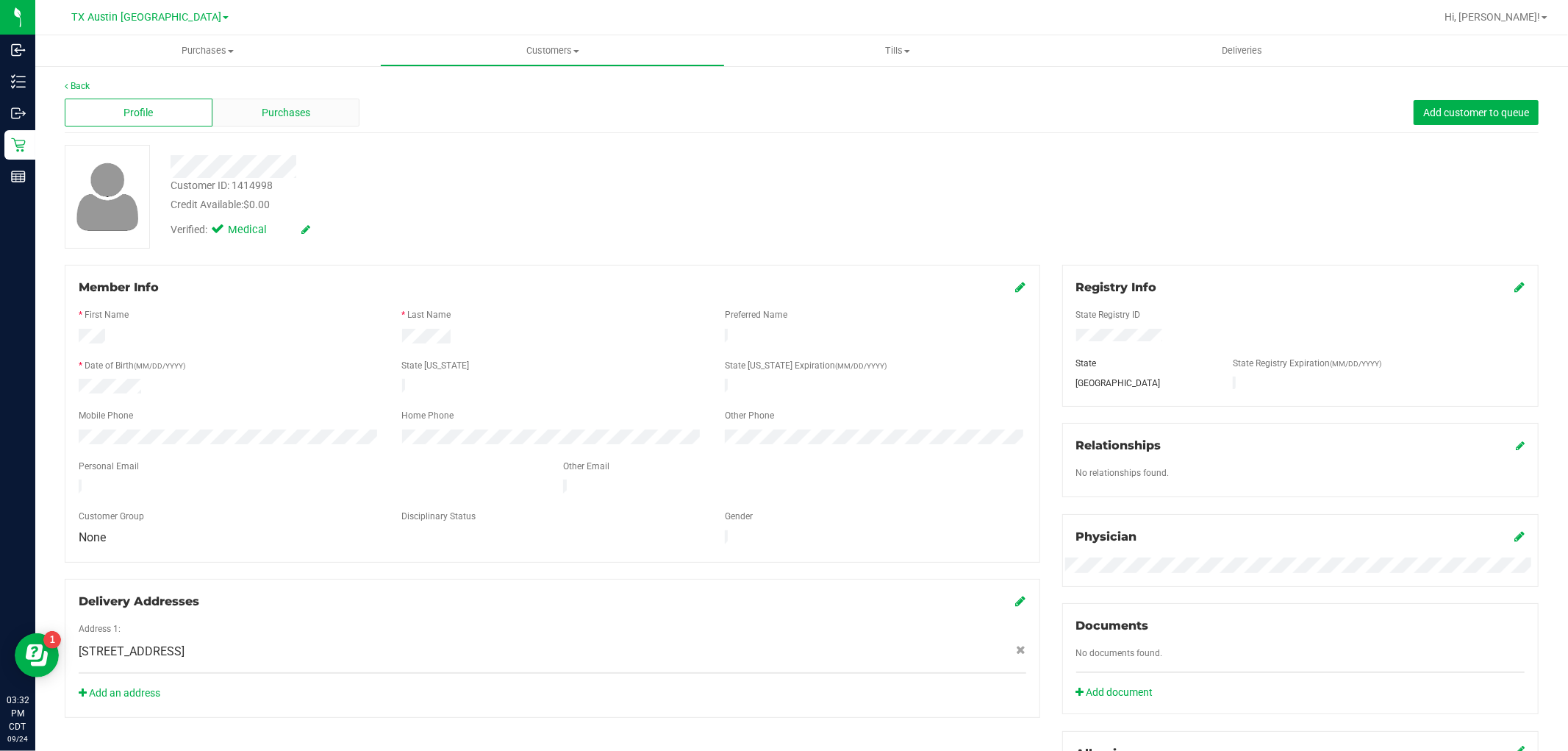
click at [290, 115] on span "Purchases" at bounding box center [285, 113] width 48 height 16
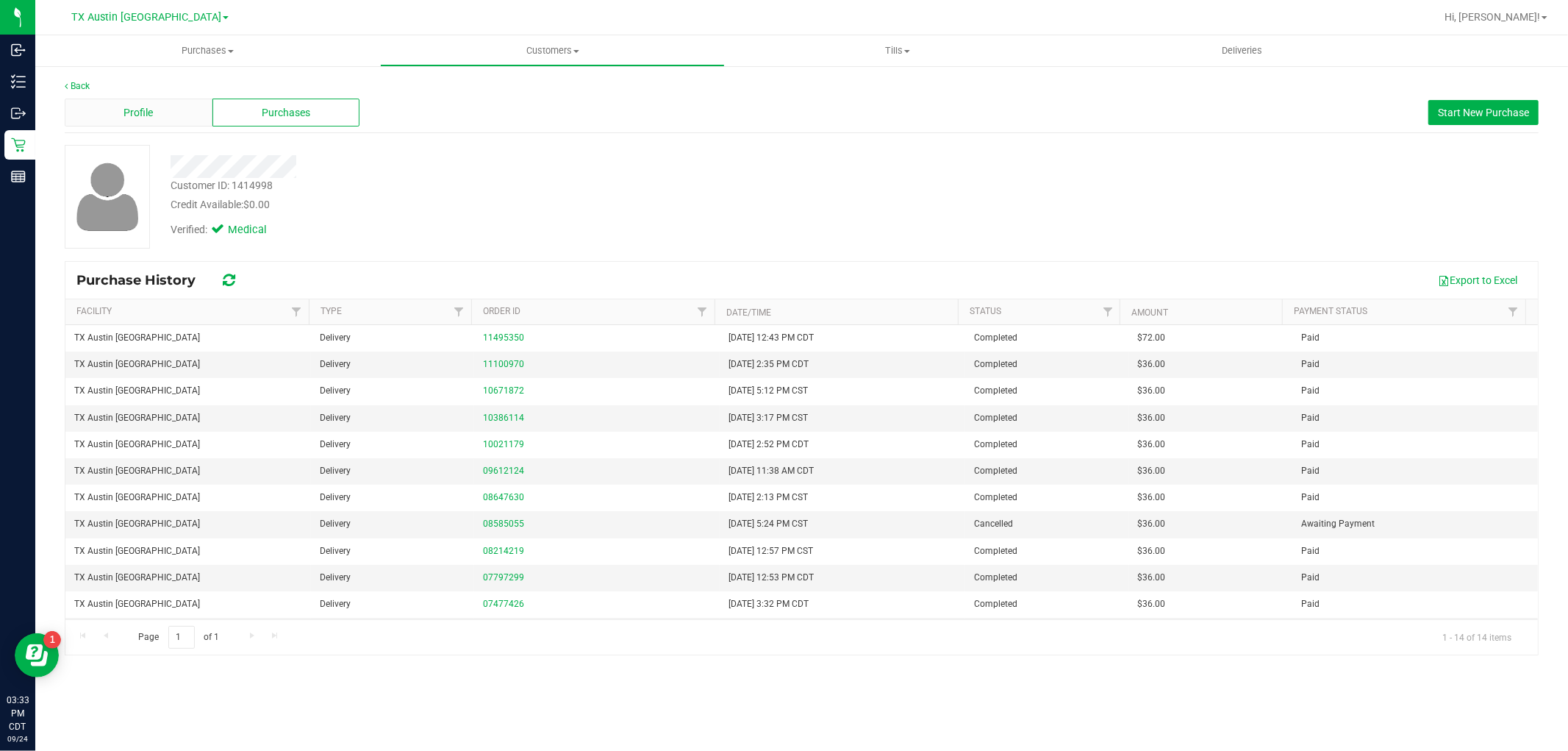
click at [111, 111] on div "Profile" at bounding box center [138, 112] width 148 height 28
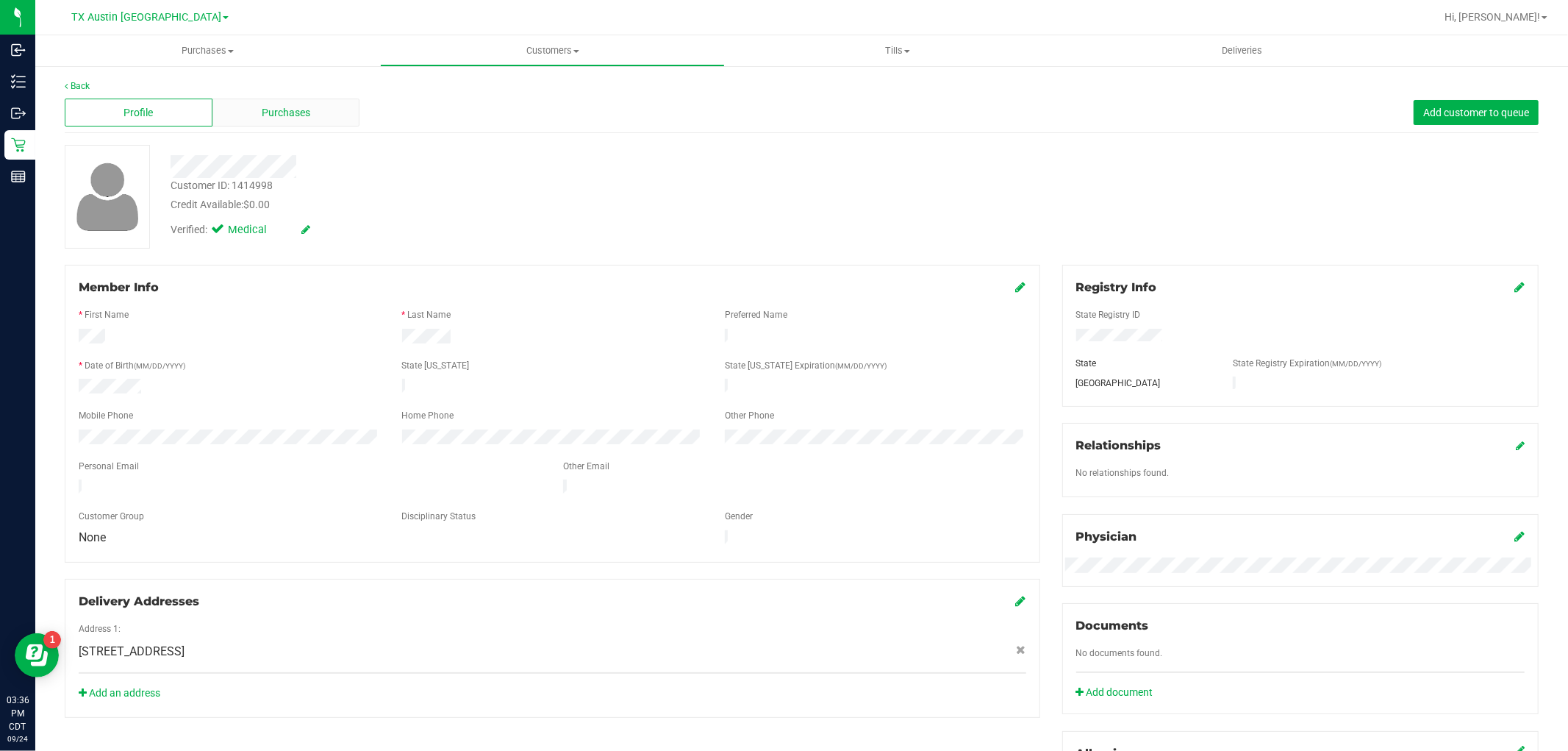
click at [288, 107] on span "Purchases" at bounding box center [285, 113] width 48 height 16
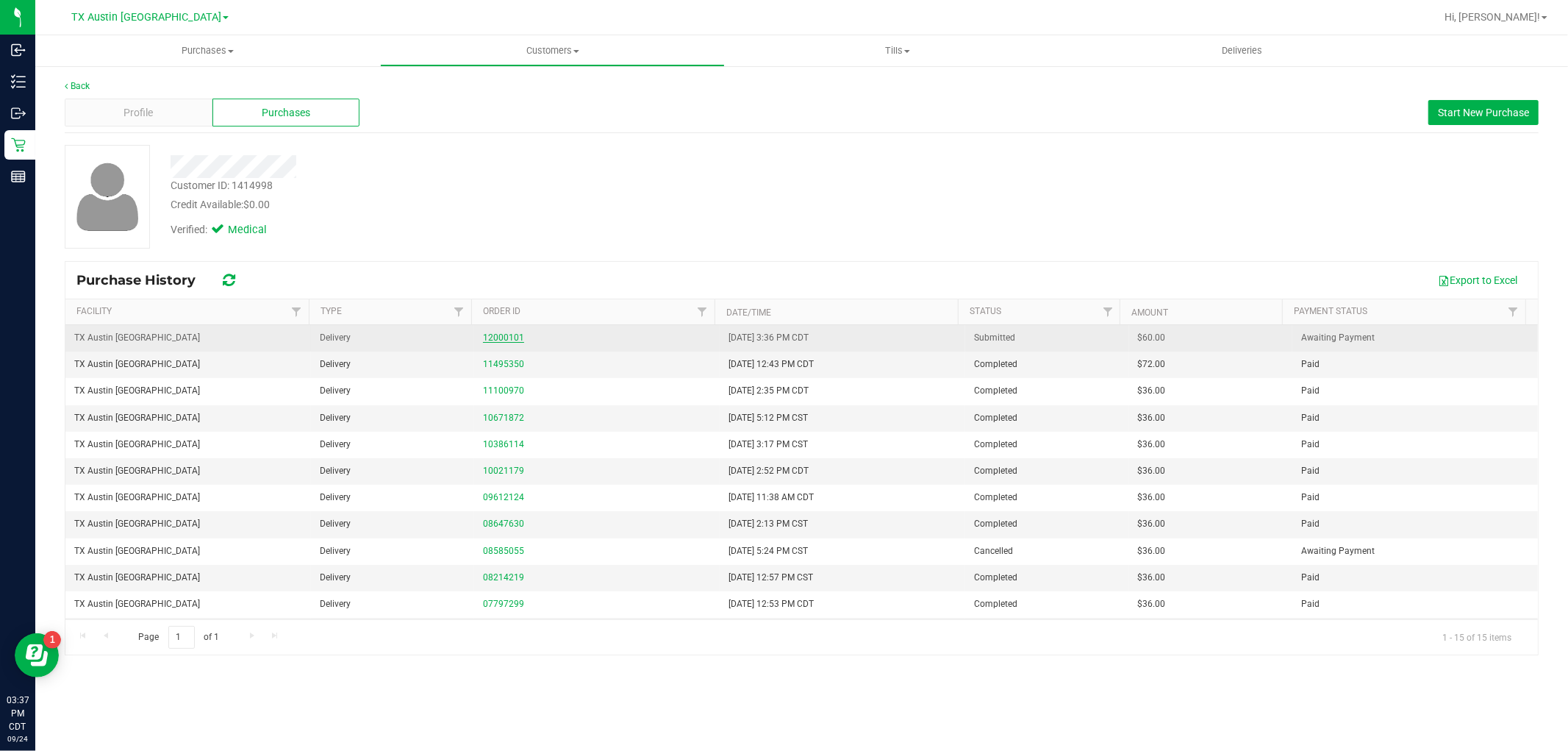
click at [502, 342] on link "12000101" at bounding box center [503, 338] width 41 height 10
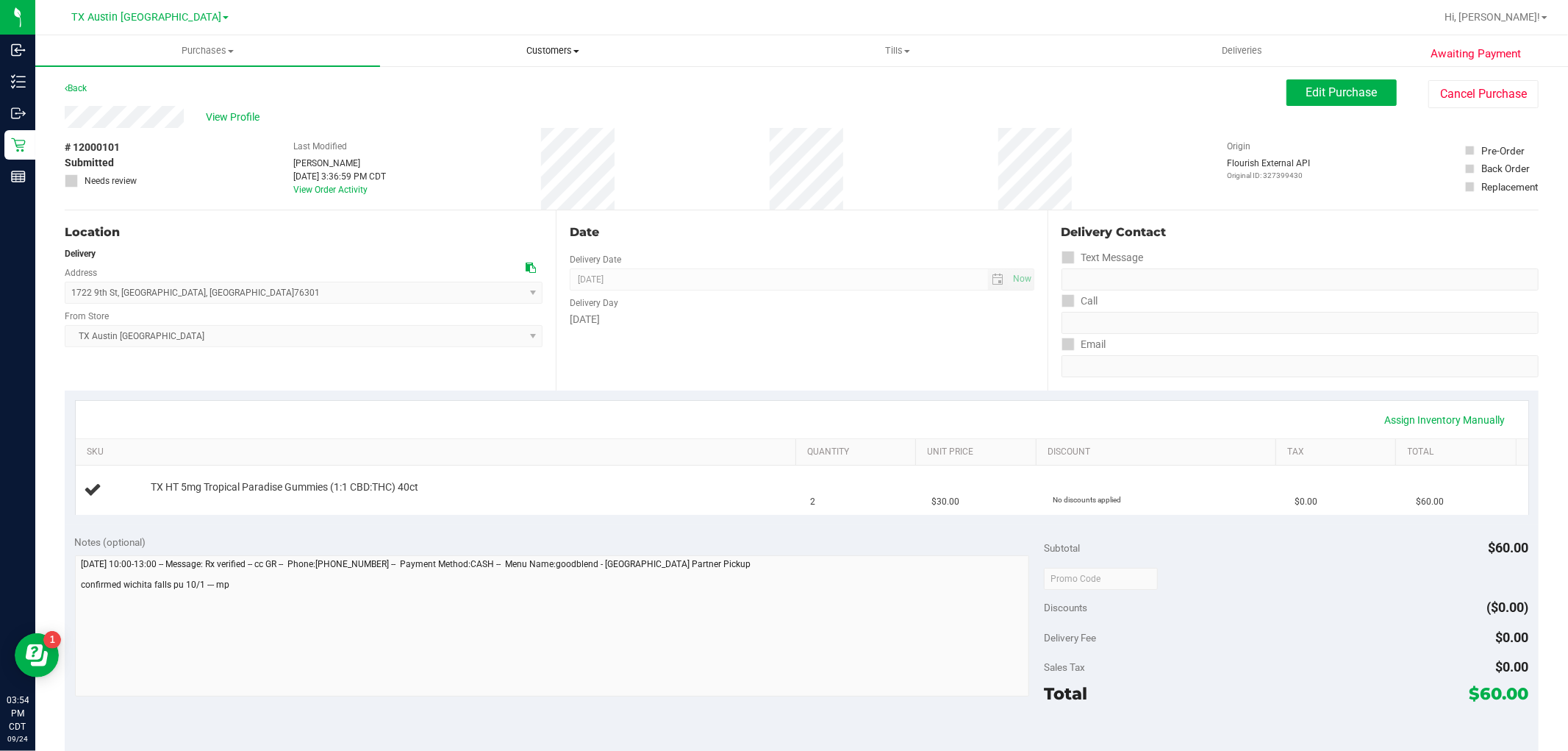
click at [541, 51] on span "Customers" at bounding box center [552, 51] width 343 height 13
click at [493, 83] on li "All customers" at bounding box center [552, 89] width 345 height 17
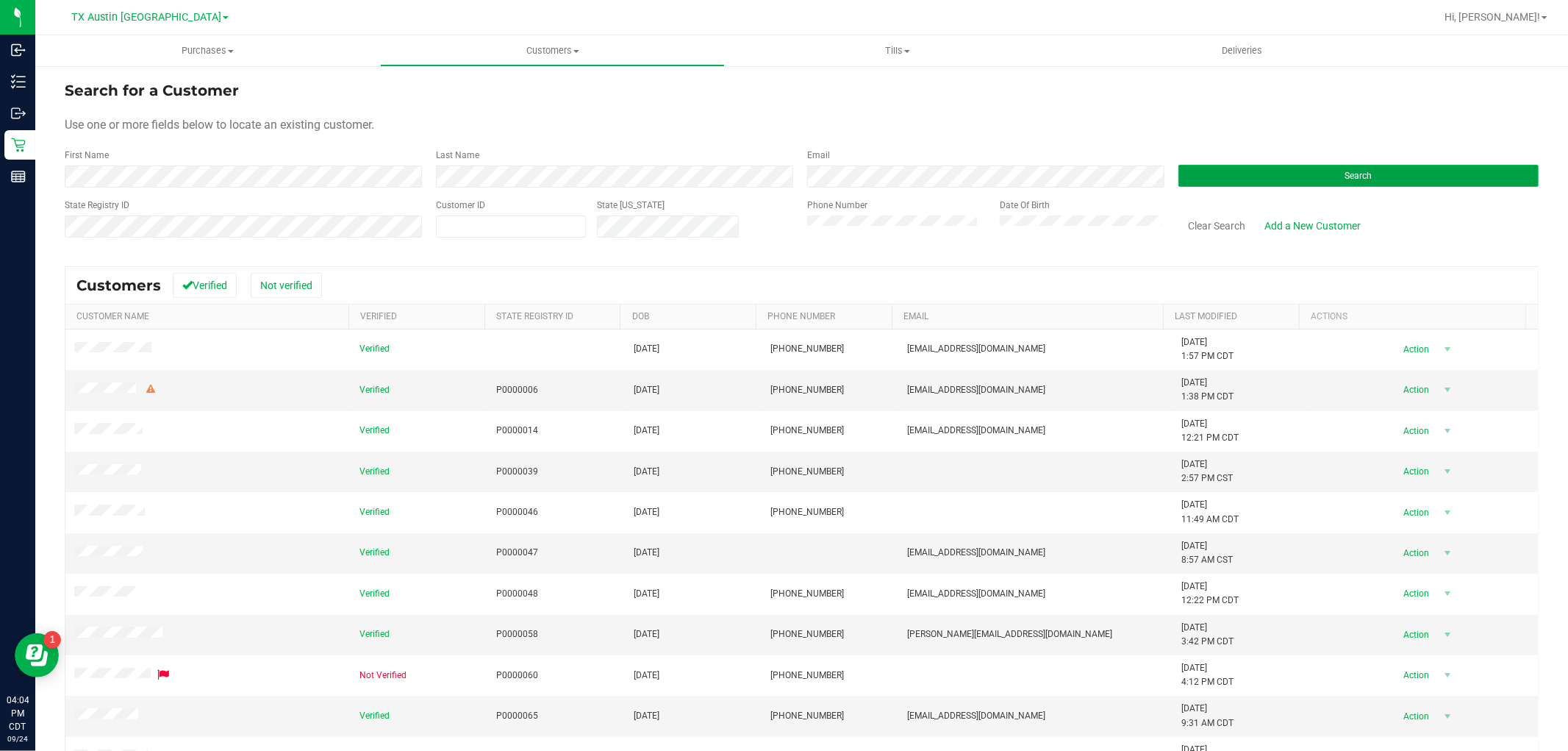
click at [1237, 177] on button "Search" at bounding box center [1359, 175] width 360 height 22
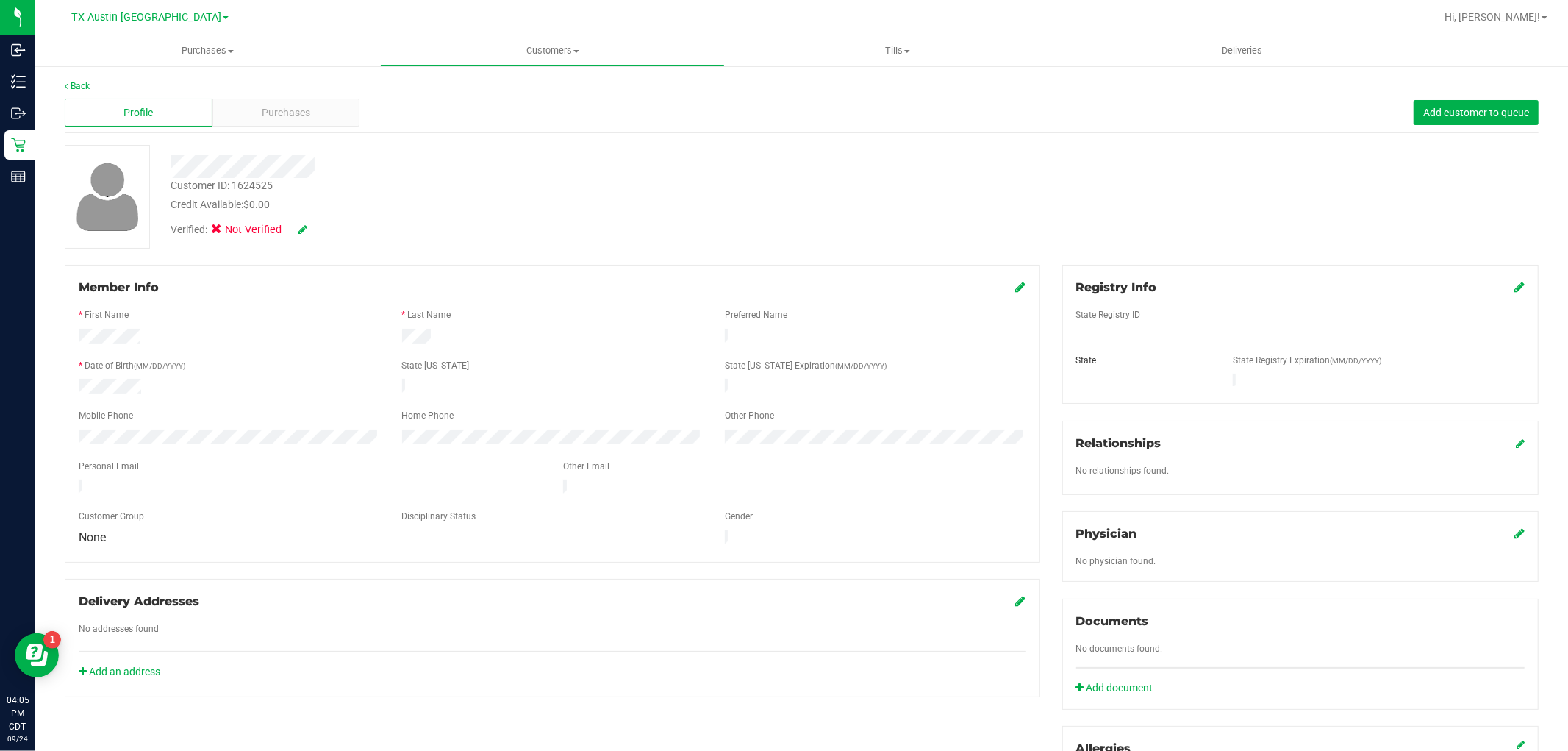
click at [302, 232] on icon at bounding box center [303, 229] width 9 height 10
click at [239, 237] on span "Medical" at bounding box center [254, 232] width 42 height 16
click at [0, 0] on input "Medical" at bounding box center [0, 0] width 0 height 0
click at [1513, 283] on div "Registry Info State Registry ID State State Registry Expiration (MM/DD/YYYY)" at bounding box center [1300, 334] width 477 height 139
click at [1515, 285] on icon at bounding box center [1520, 286] width 10 height 12
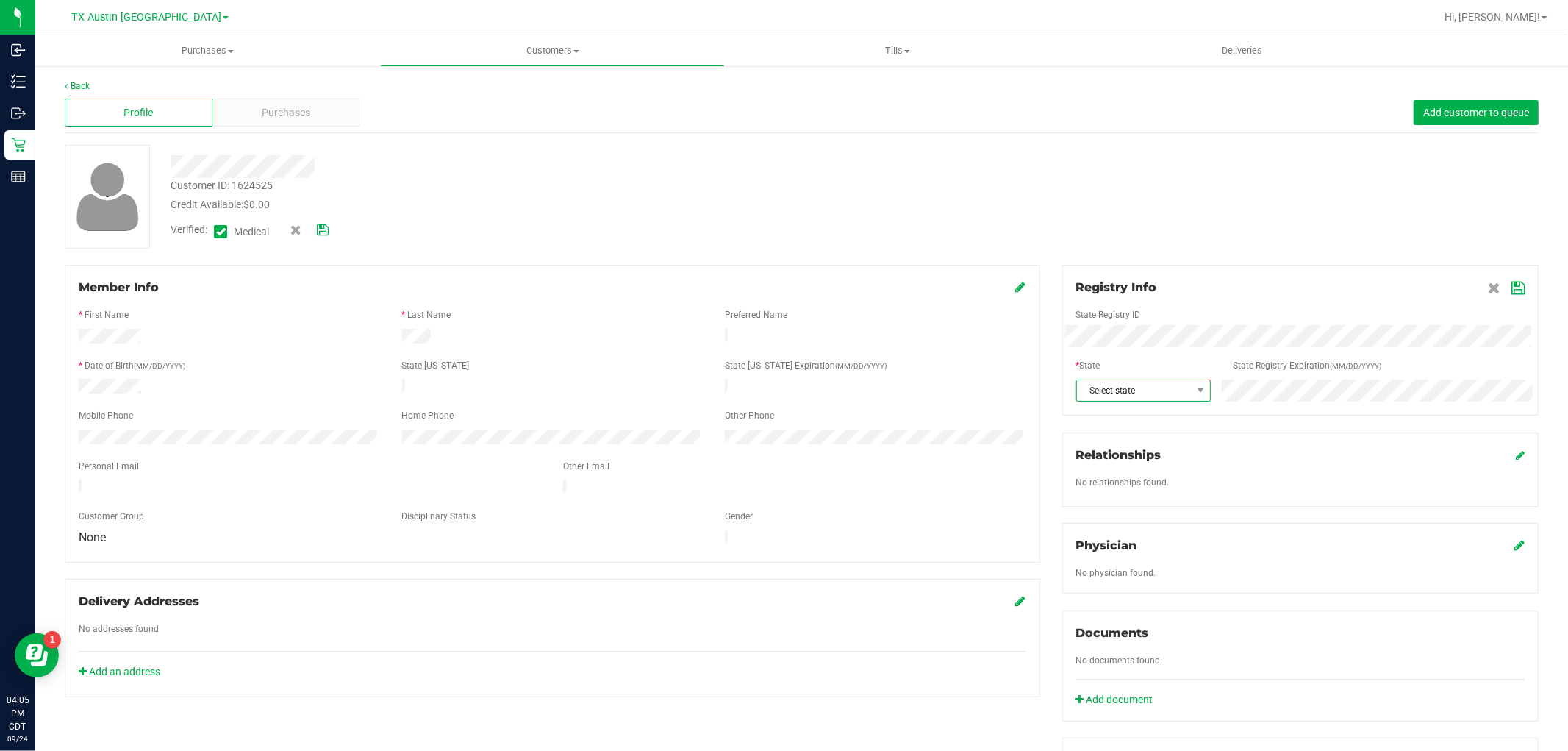
click at [1158, 383] on span "Select state" at bounding box center [1134, 391] width 115 height 21
click at [1138, 466] on li "[GEOGRAPHIC_DATA]" at bounding box center [1135, 456] width 132 height 25
click at [1501, 277] on div "Registry Info State Registry ID * State State Registry Expiration (MM/DD/YYYY) …" at bounding box center [1300, 340] width 477 height 151
click at [1512, 285] on icon at bounding box center [1518, 288] width 13 height 12
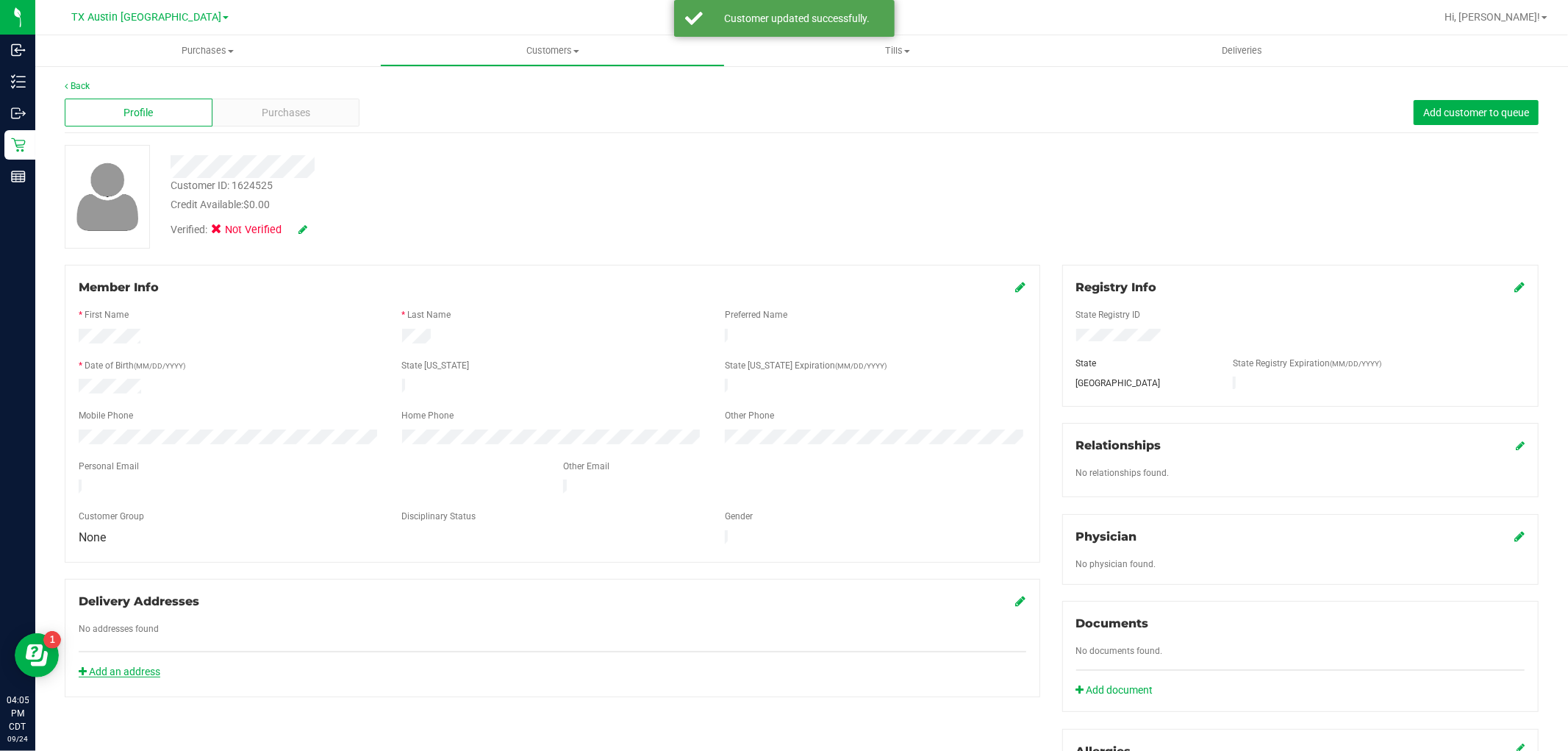
click at [122, 666] on link "Add an address" at bounding box center [119, 671] width 81 height 12
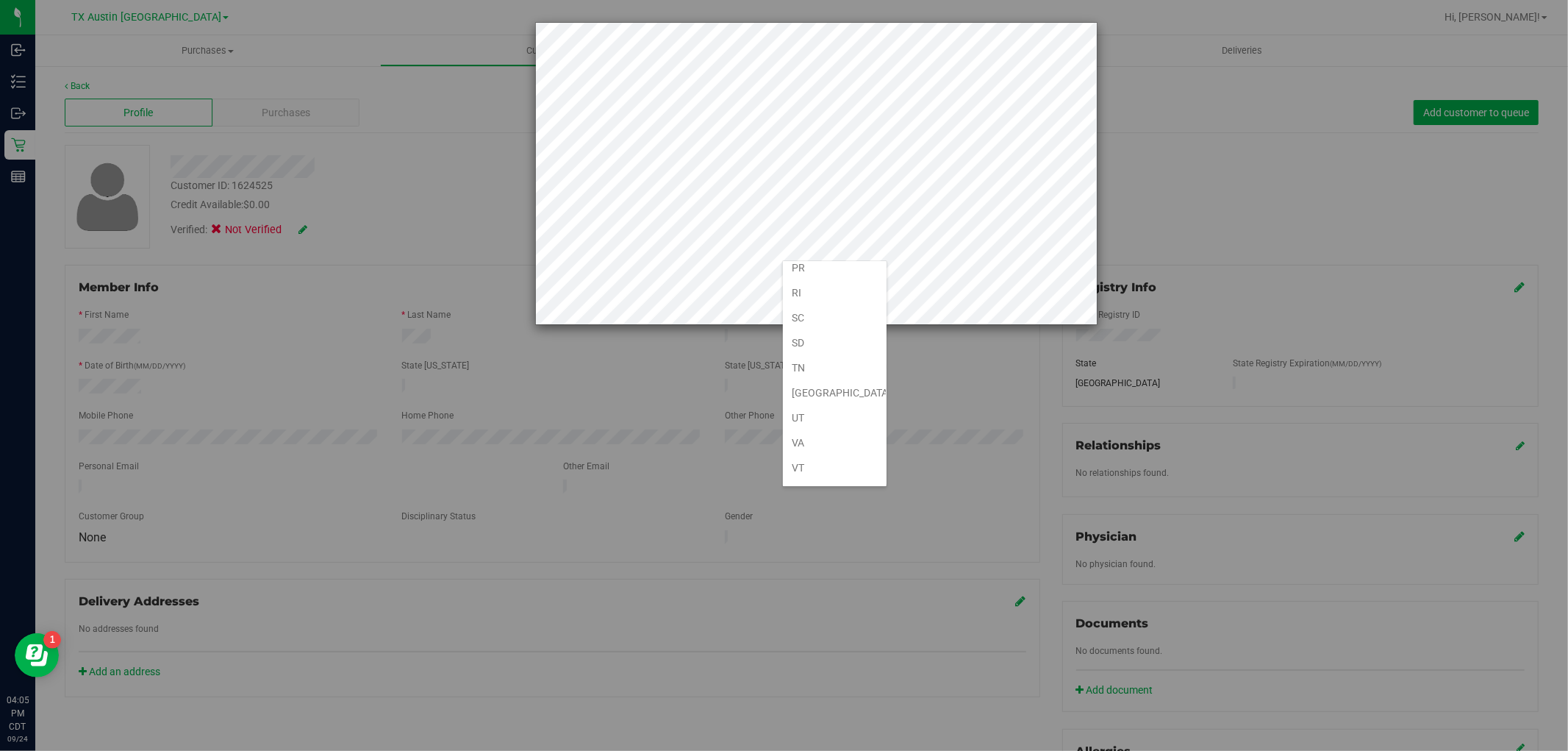
scroll to position [1087, 0]
click at [820, 290] on li "[GEOGRAPHIC_DATA]" at bounding box center [835, 296] width 104 height 25
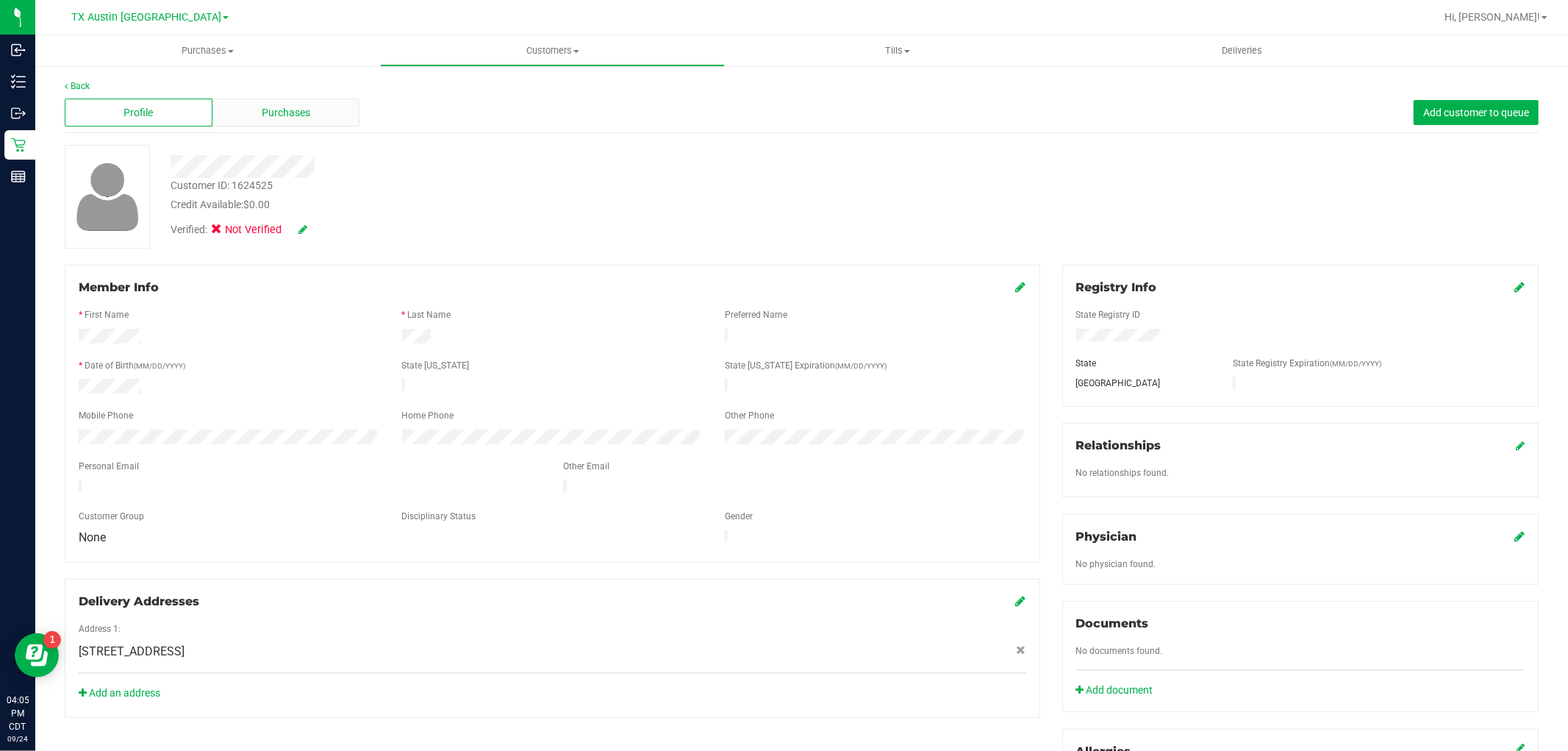
click at [322, 115] on div "Purchases" at bounding box center [286, 112] width 148 height 28
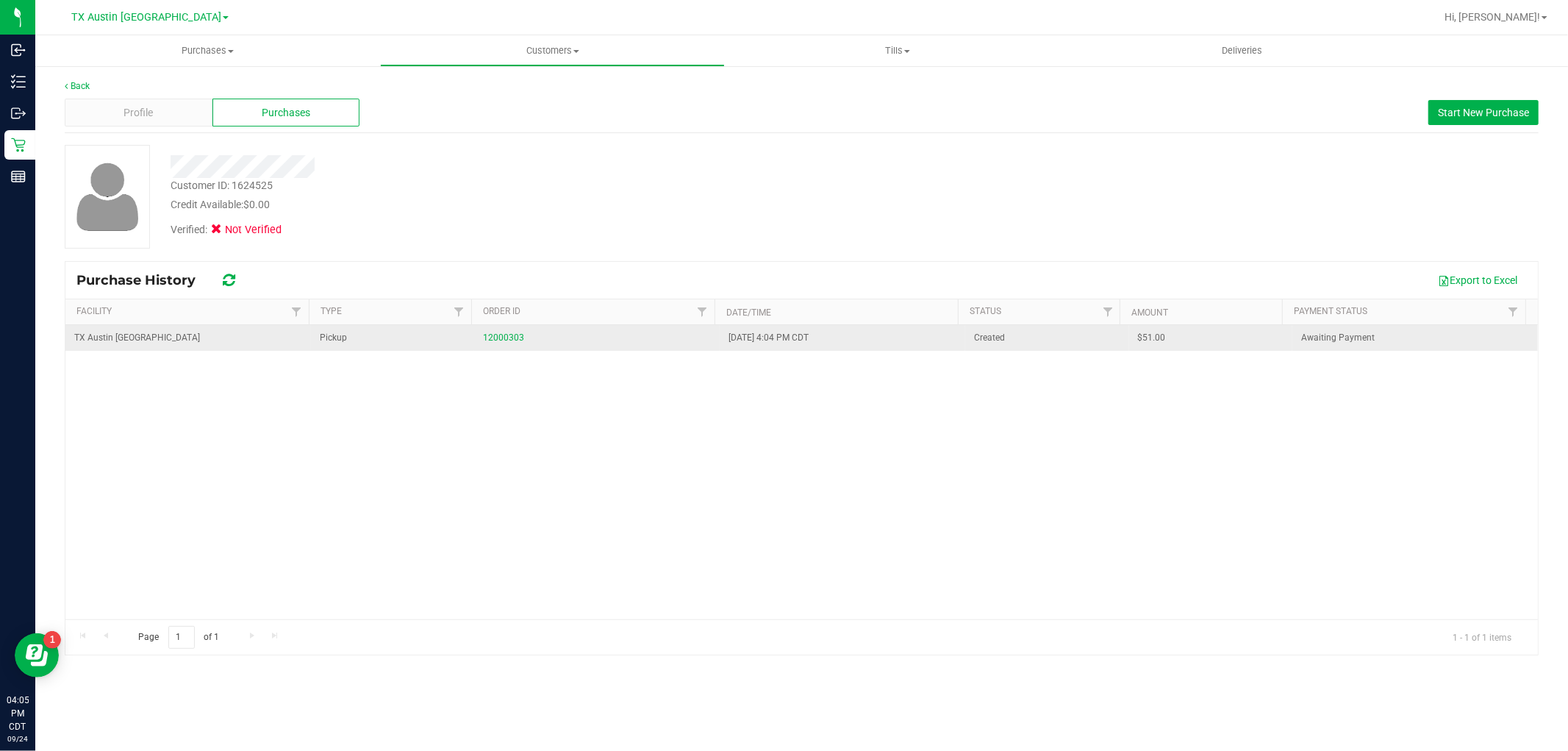
click at [476, 336] on td "12000303" at bounding box center [597, 338] width 246 height 26
click at [492, 336] on link "12000303" at bounding box center [503, 338] width 41 height 10
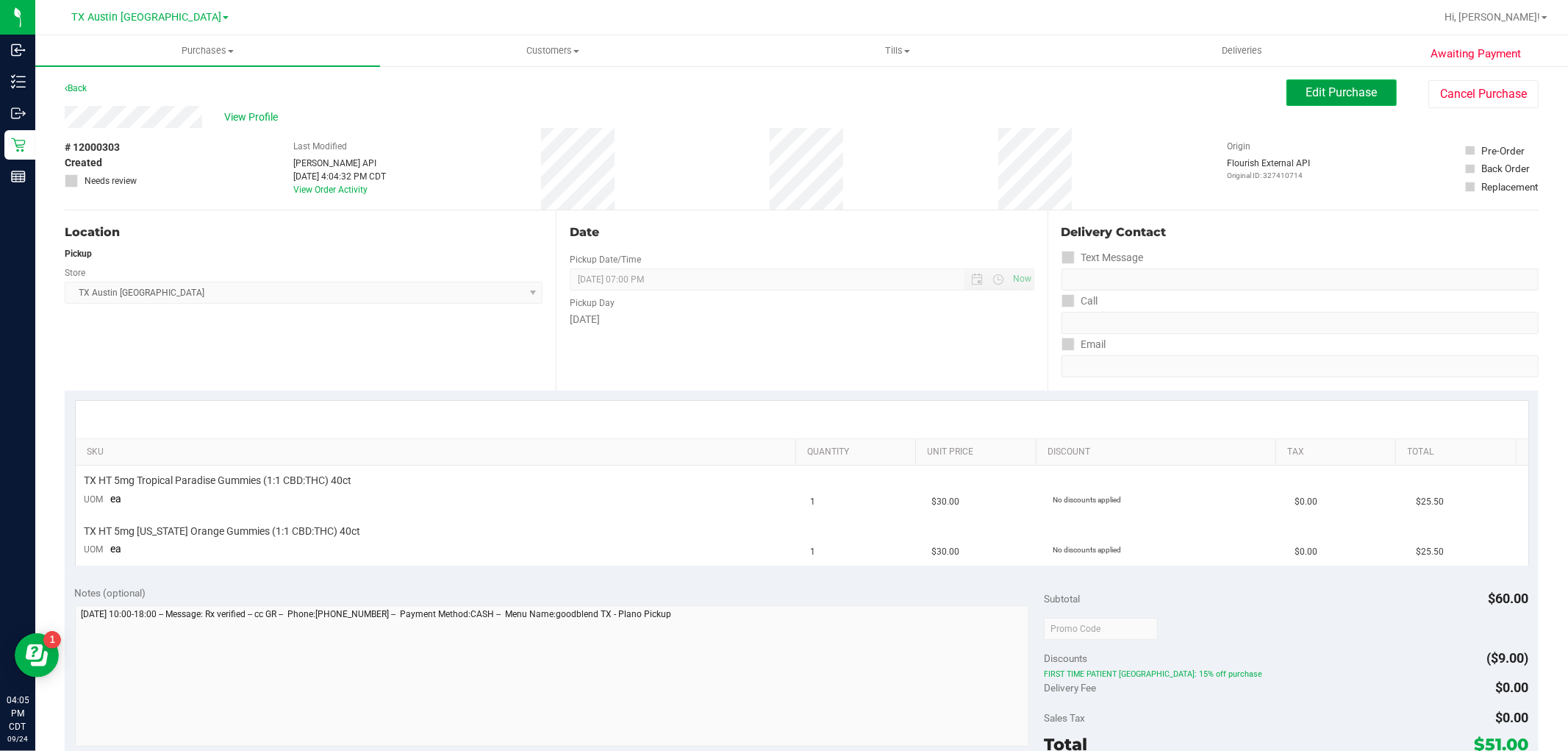
click at [1344, 104] on button "Edit Purchase" at bounding box center [1342, 92] width 111 height 26
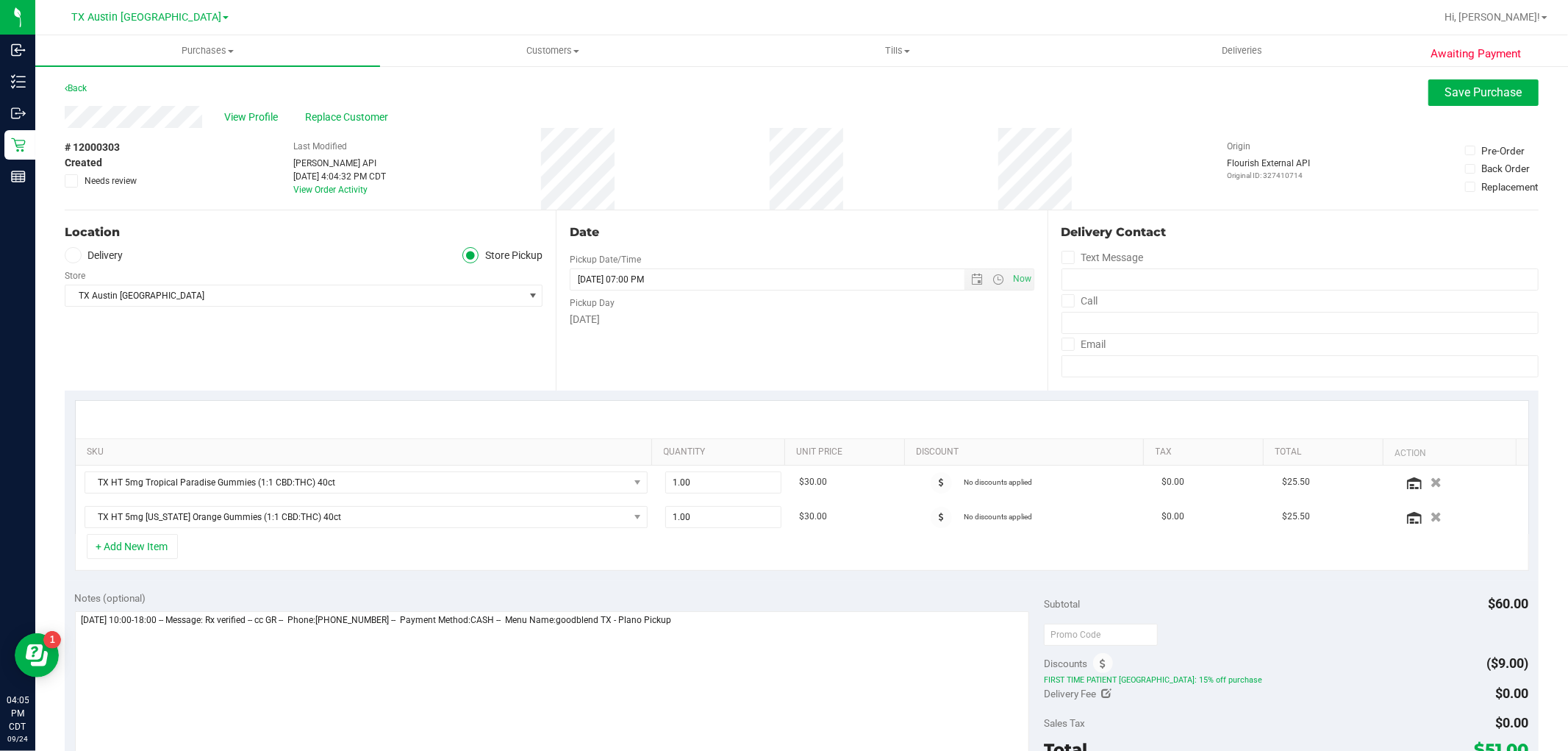
click at [108, 252] on label "Delivery" at bounding box center [94, 255] width 58 height 17
click at [0, 0] on input "Delivery" at bounding box center [0, 0] width 0 height 0
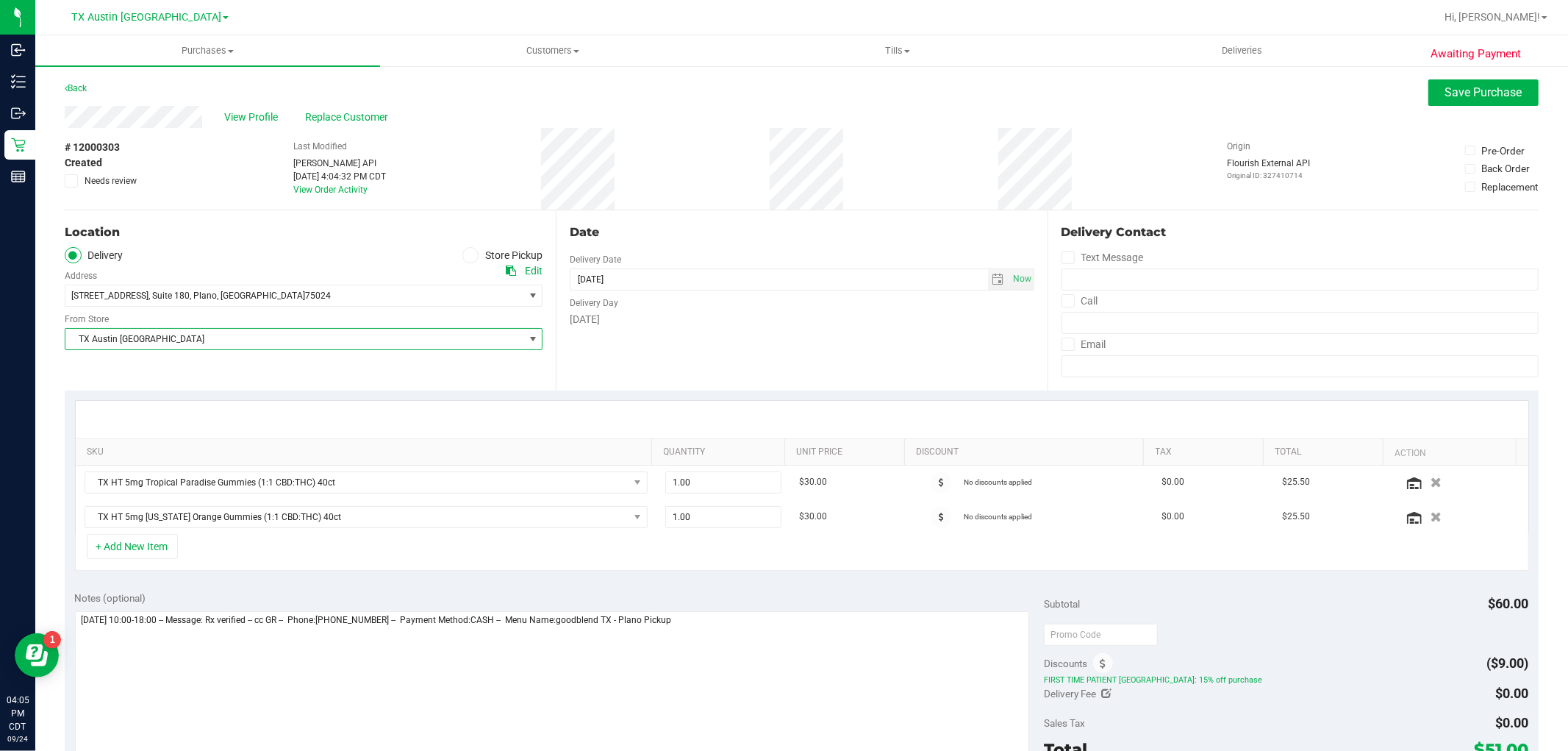
click at [138, 334] on span "TX Austin [GEOGRAPHIC_DATA]" at bounding box center [295, 339] width 458 height 21
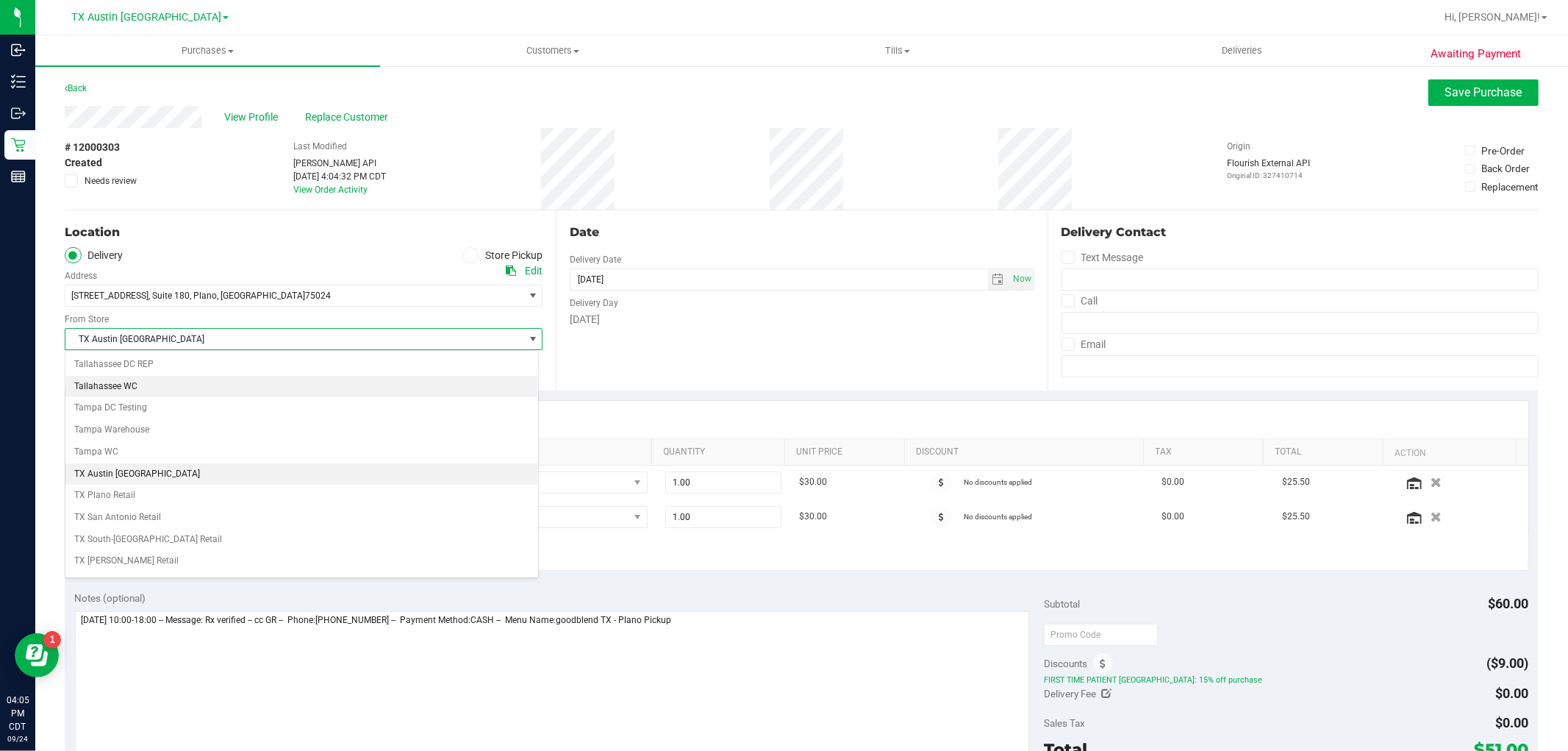
scroll to position [1077, 0]
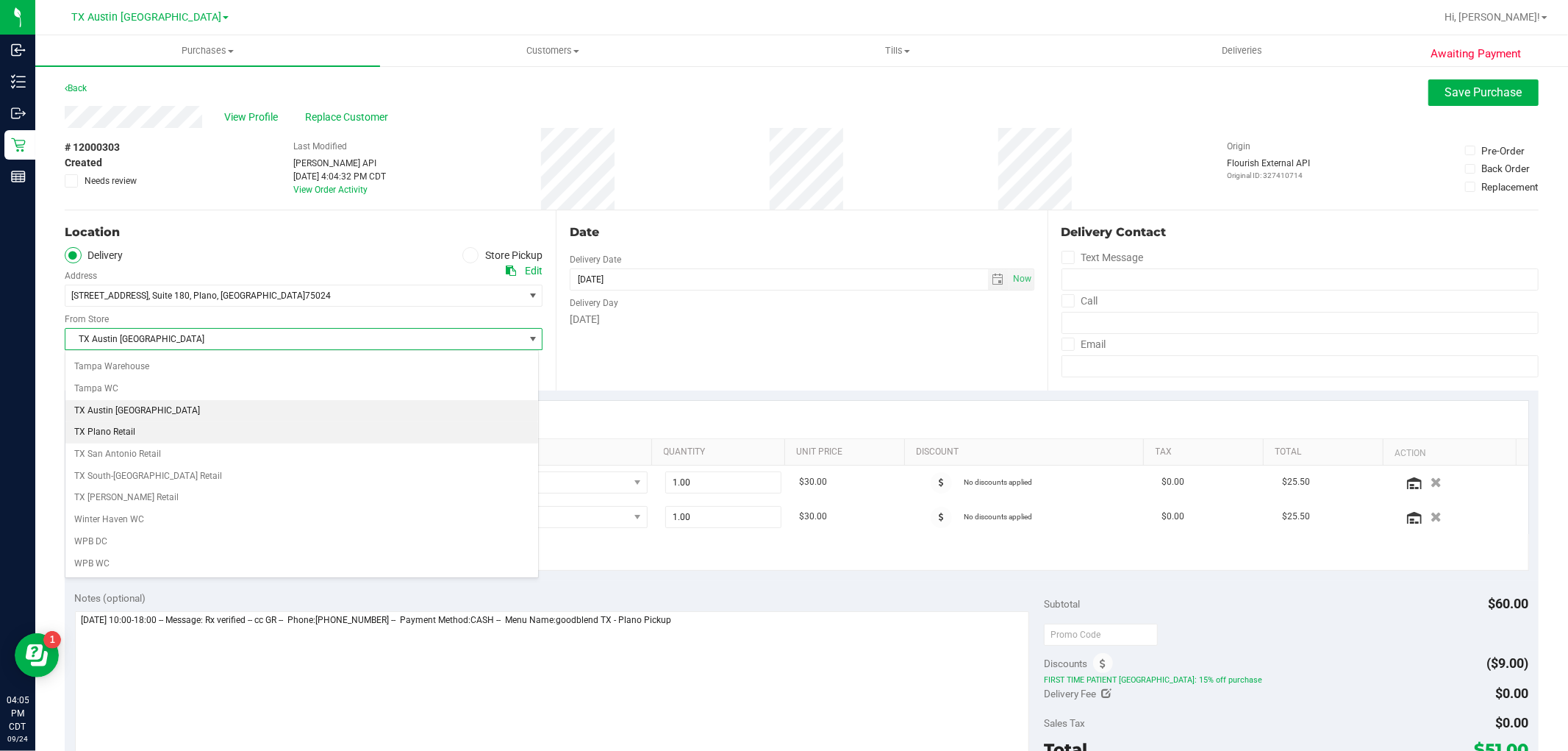
click at [179, 430] on li "TX Plano Retail" at bounding box center [302, 432] width 473 height 22
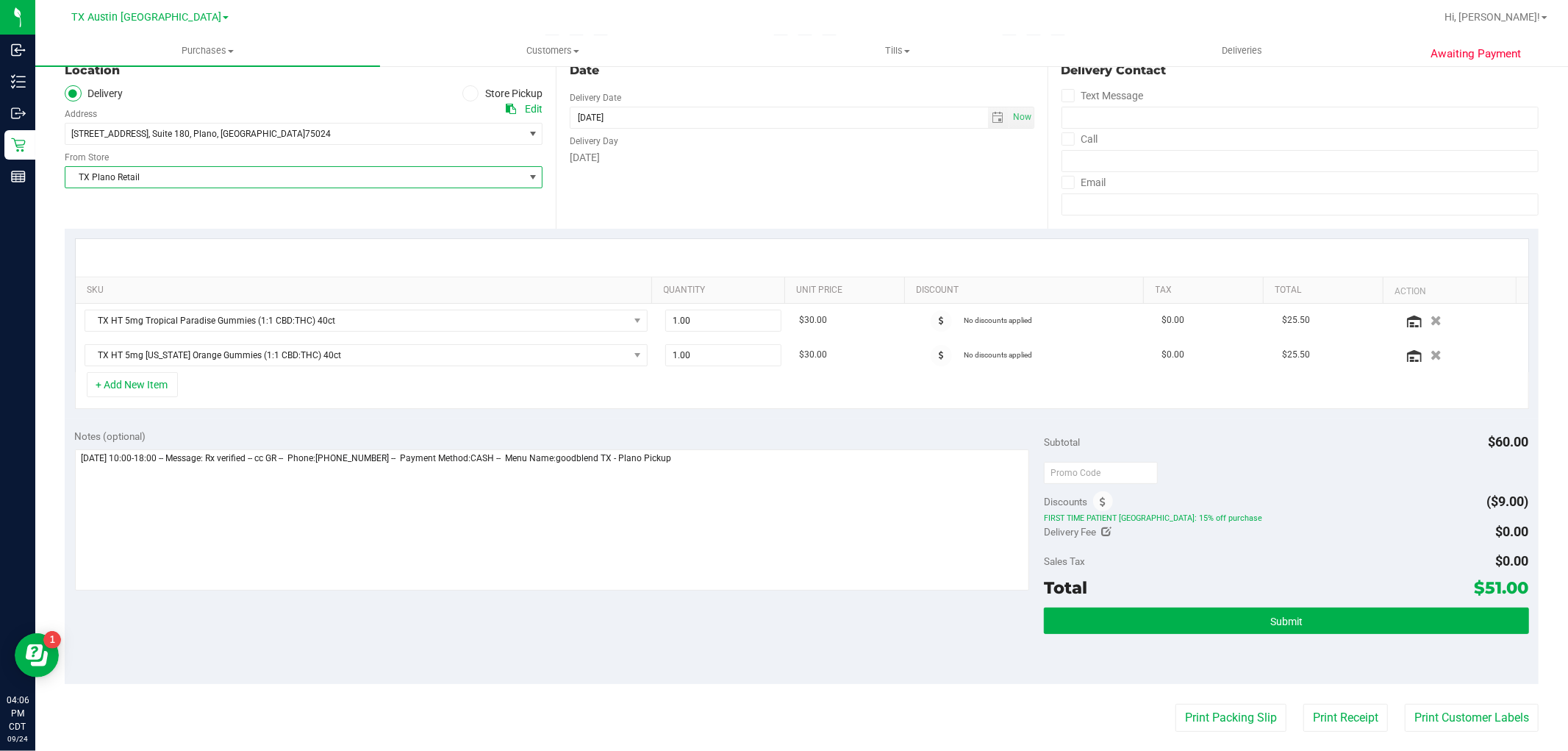
scroll to position [164, 0]
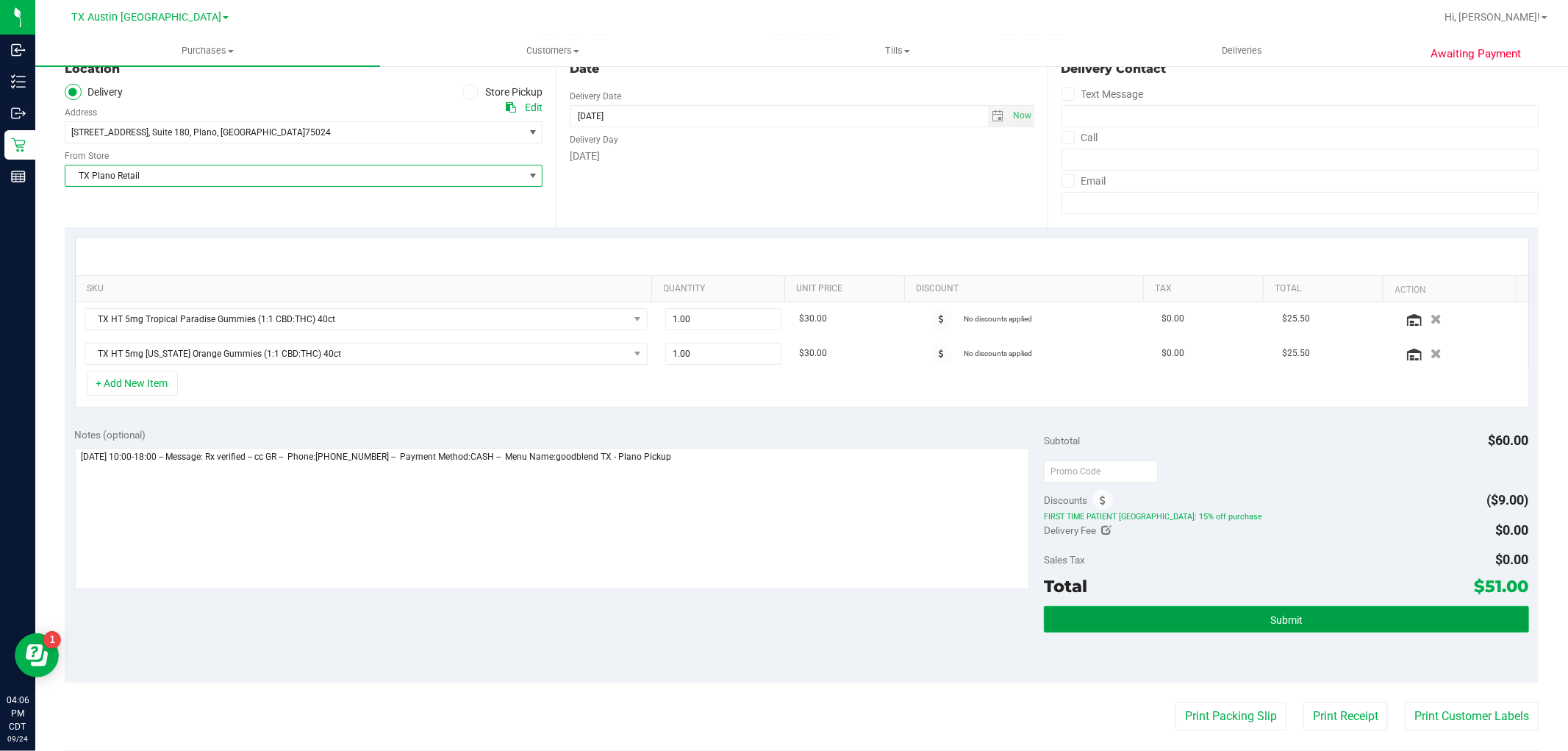
click at [1231, 617] on button "Submit" at bounding box center [1286, 619] width 484 height 26
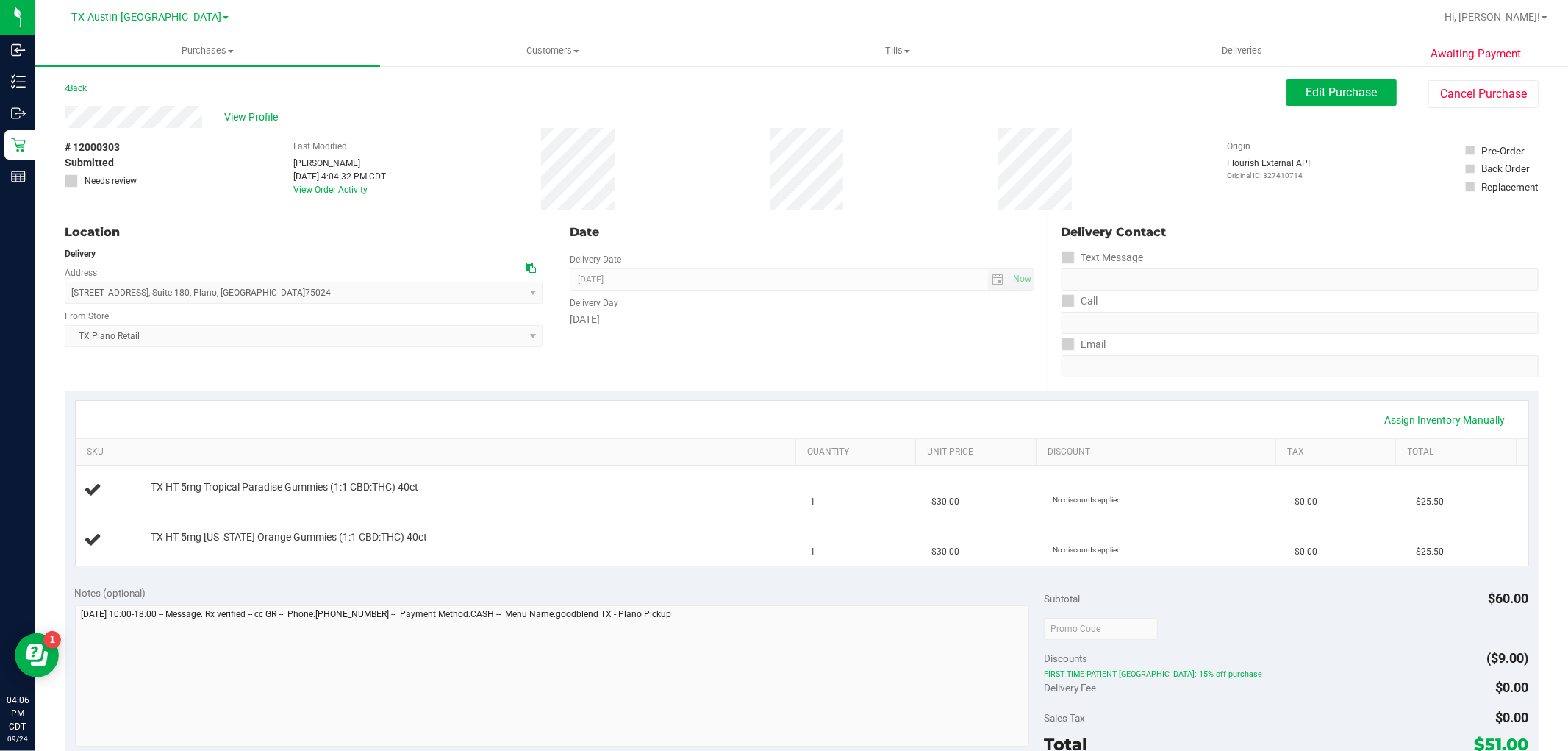
scroll to position [81, 0]
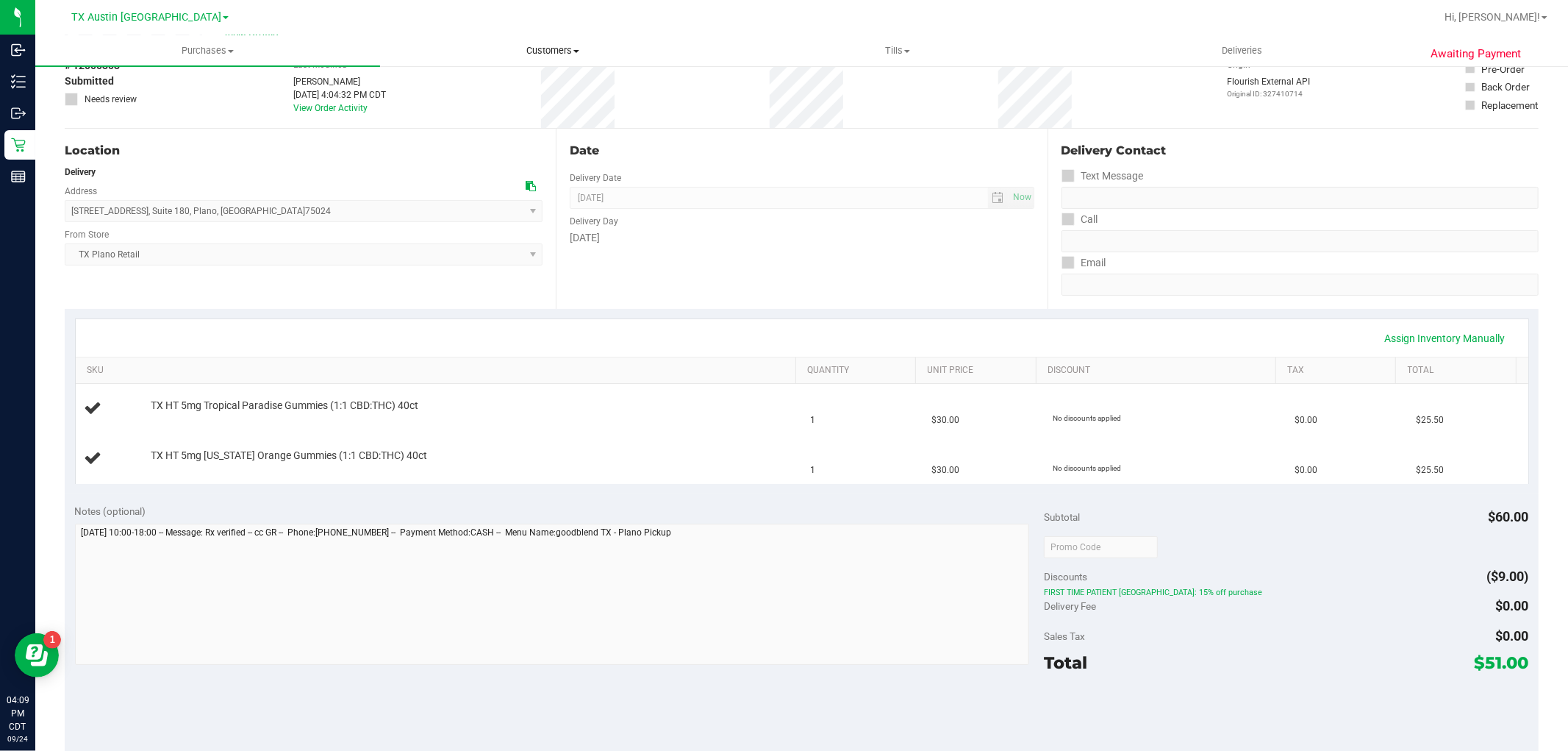
click at [557, 56] on span "Customers" at bounding box center [552, 51] width 343 height 13
click at [539, 84] on li "All customers" at bounding box center [552, 89] width 345 height 17
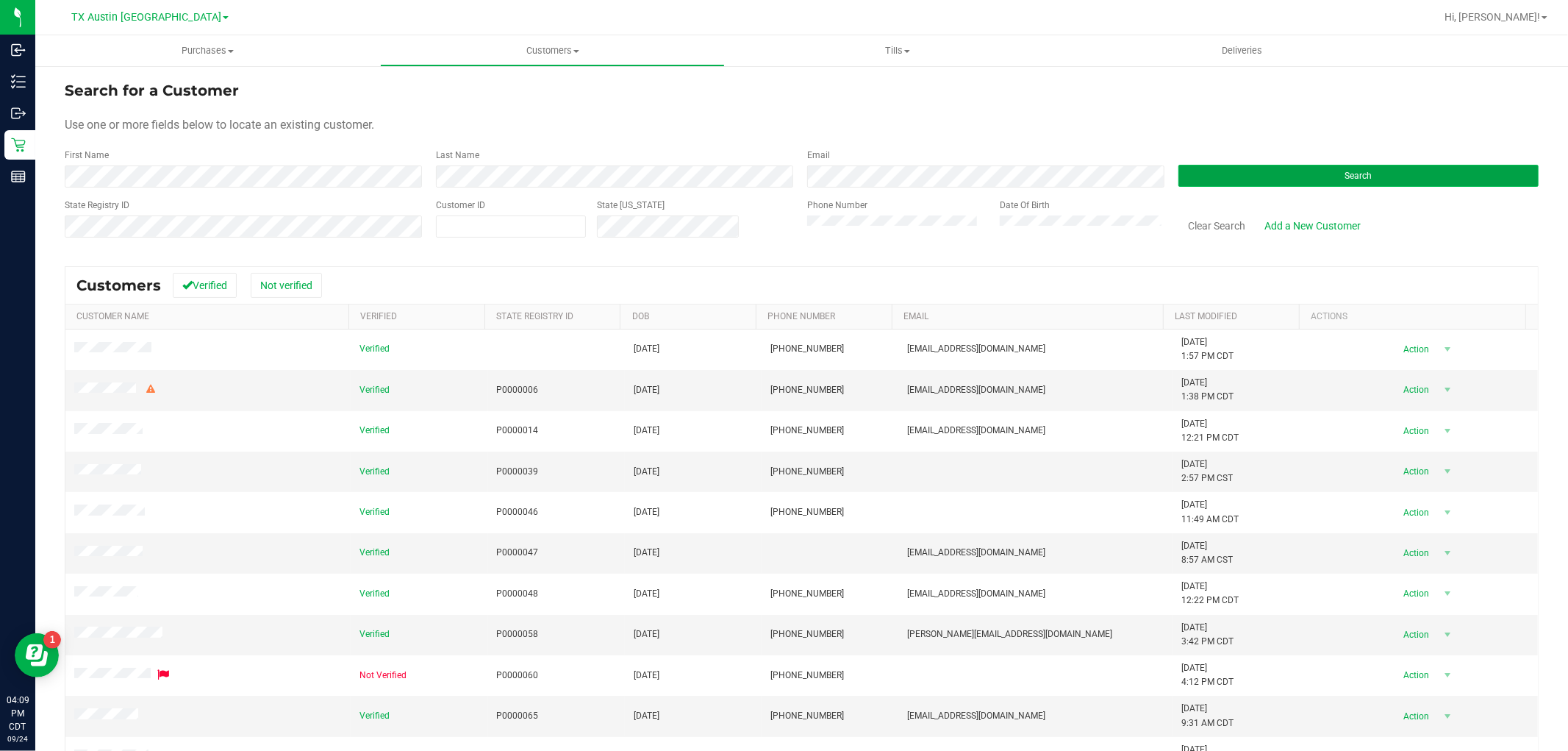
click at [1300, 174] on button "Search" at bounding box center [1359, 175] width 360 height 22
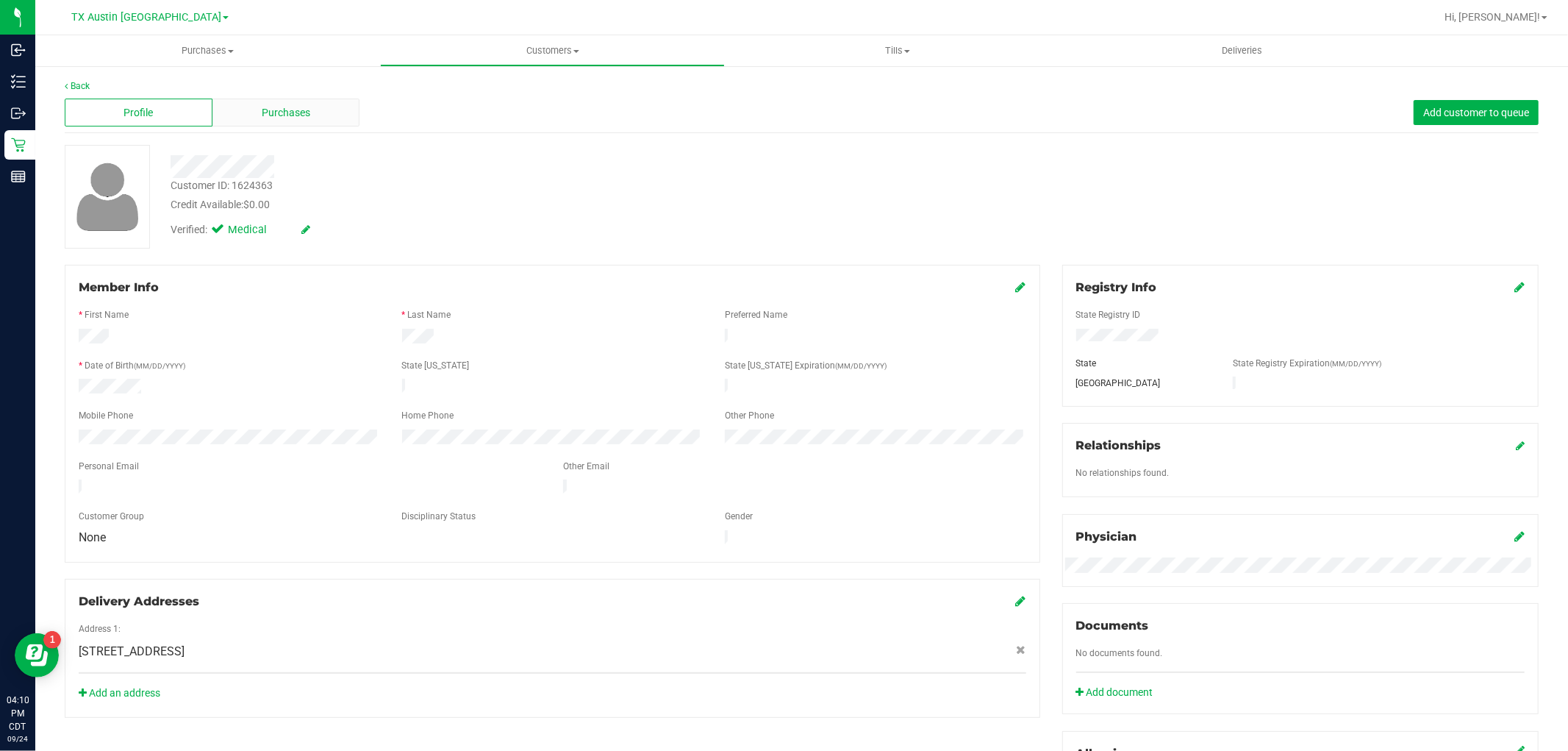
click at [296, 118] on span "Purchases" at bounding box center [285, 113] width 48 height 16
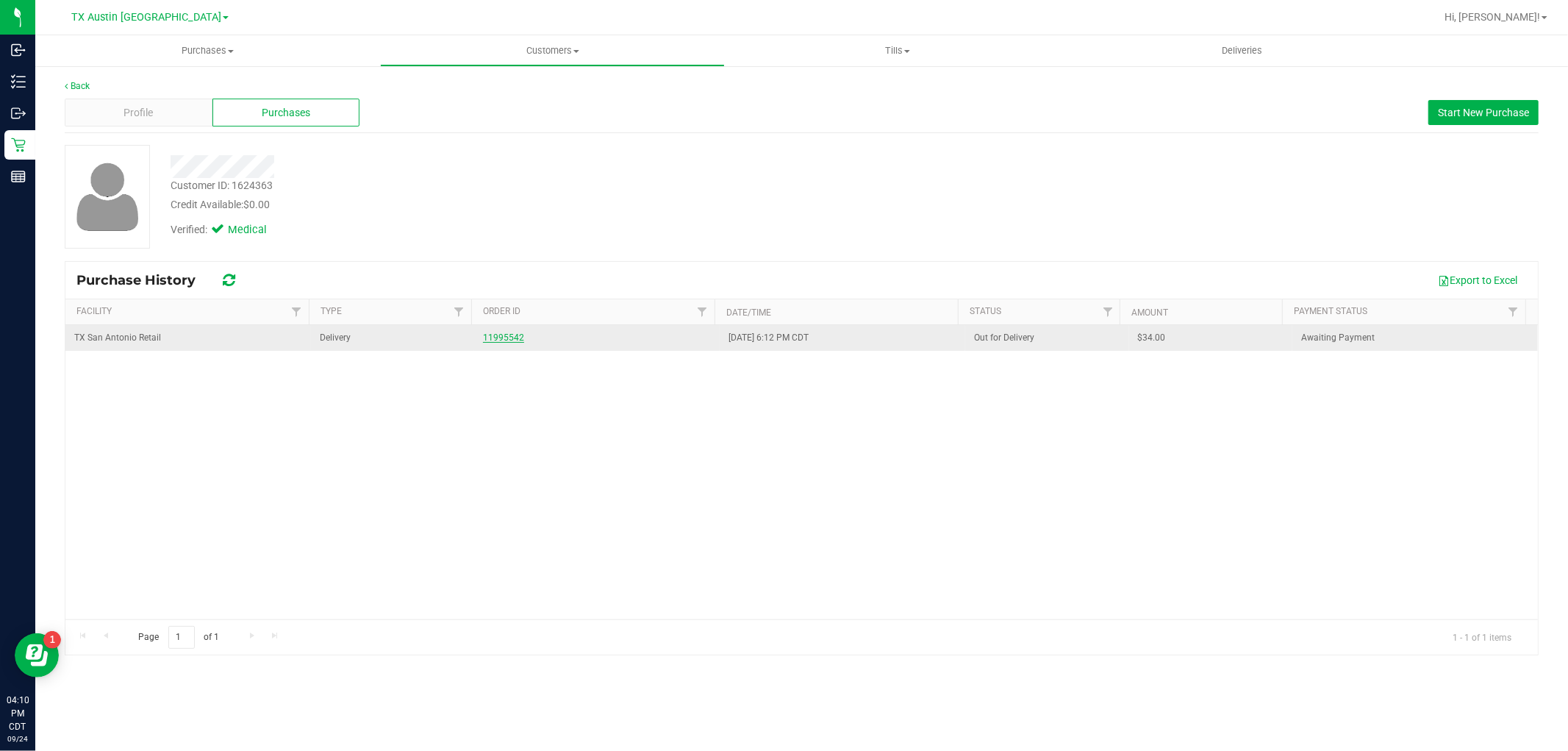
click at [514, 341] on link "11995542" at bounding box center [503, 338] width 41 height 10
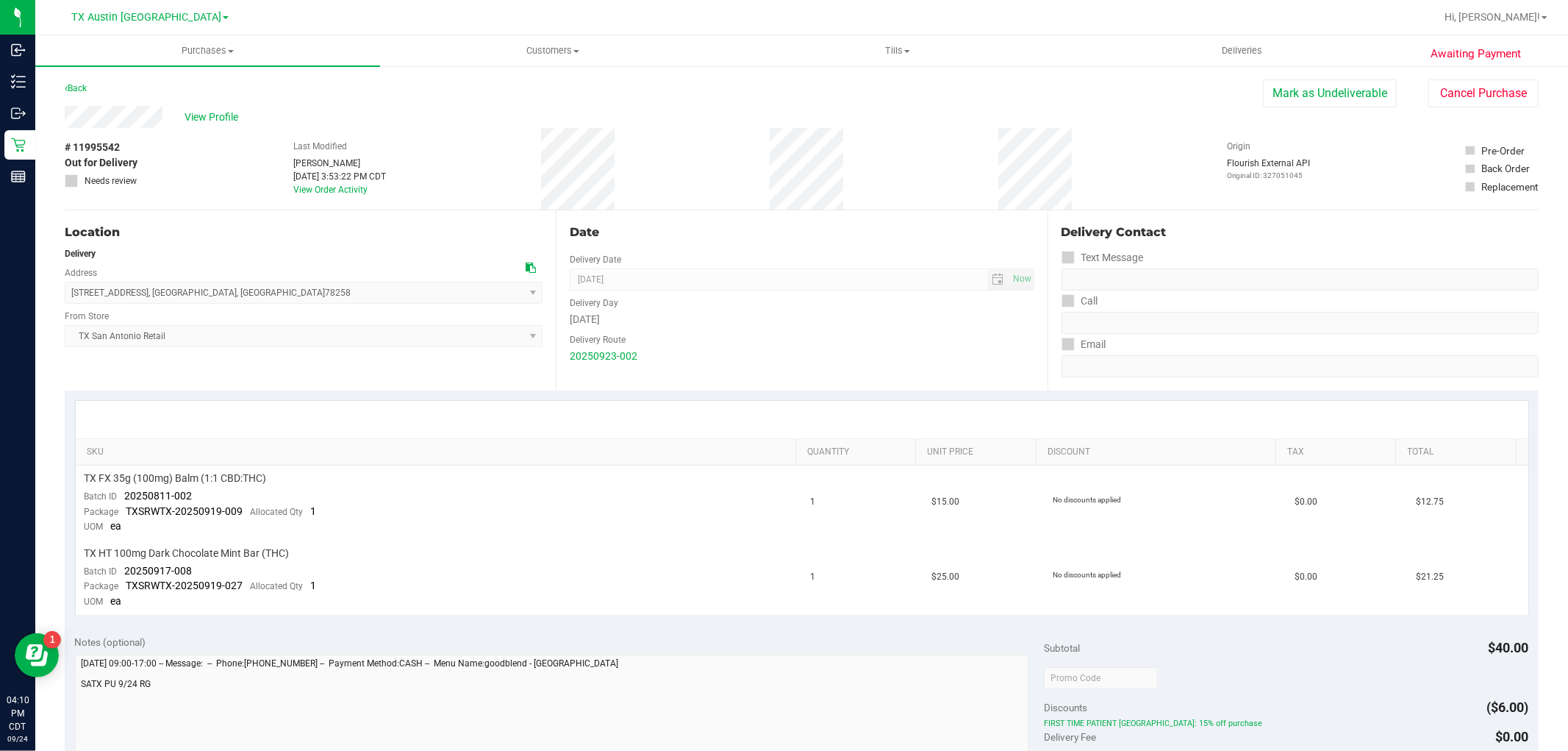
click at [68, 121] on div "View Profile" at bounding box center [664, 117] width 1198 height 22
click at [215, 116] on span "View Profile" at bounding box center [214, 118] width 58 height 16
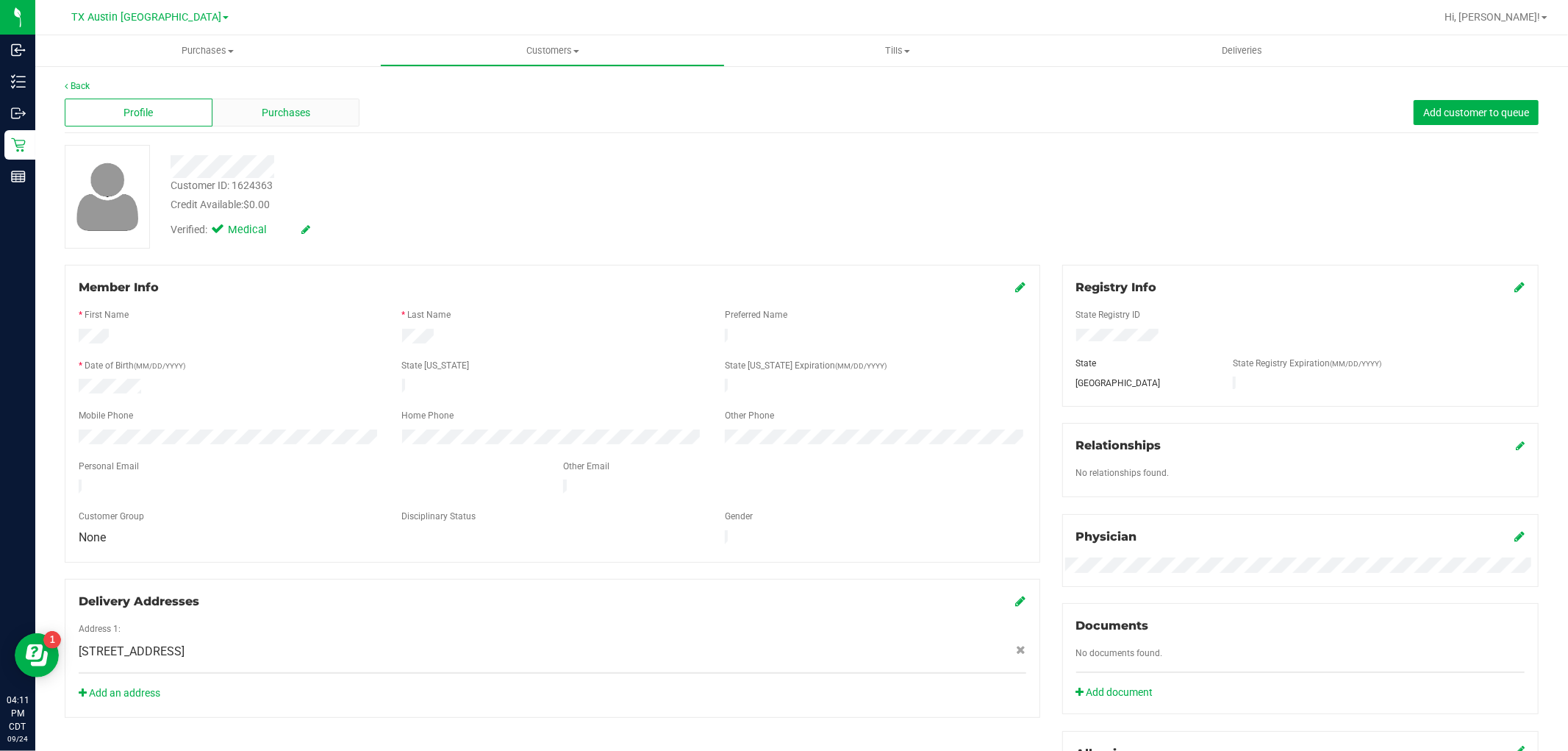
click at [334, 112] on div "Purchases" at bounding box center [286, 112] width 148 height 28
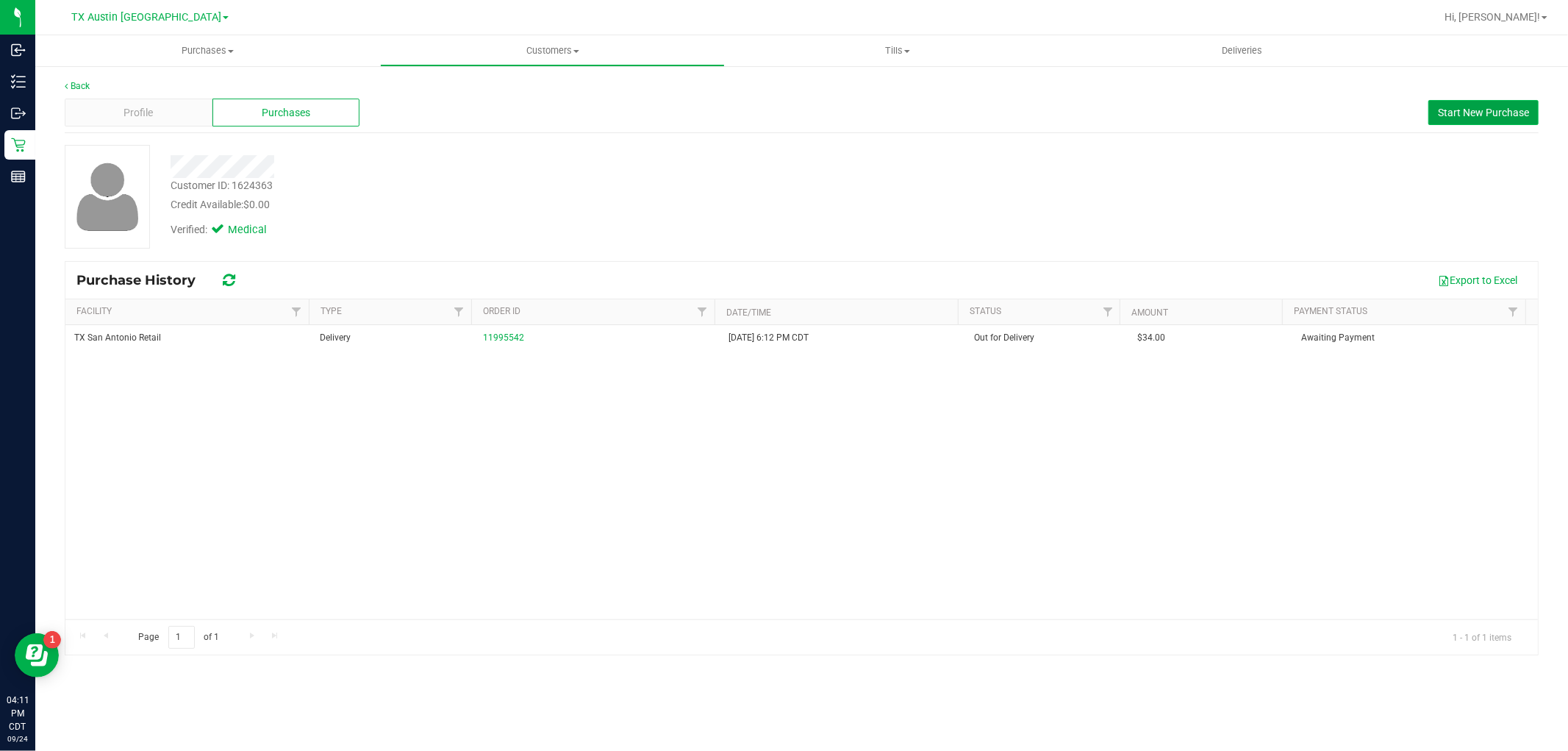
click at [1453, 111] on span "Start New Purchase" at bounding box center [1483, 112] width 91 height 12
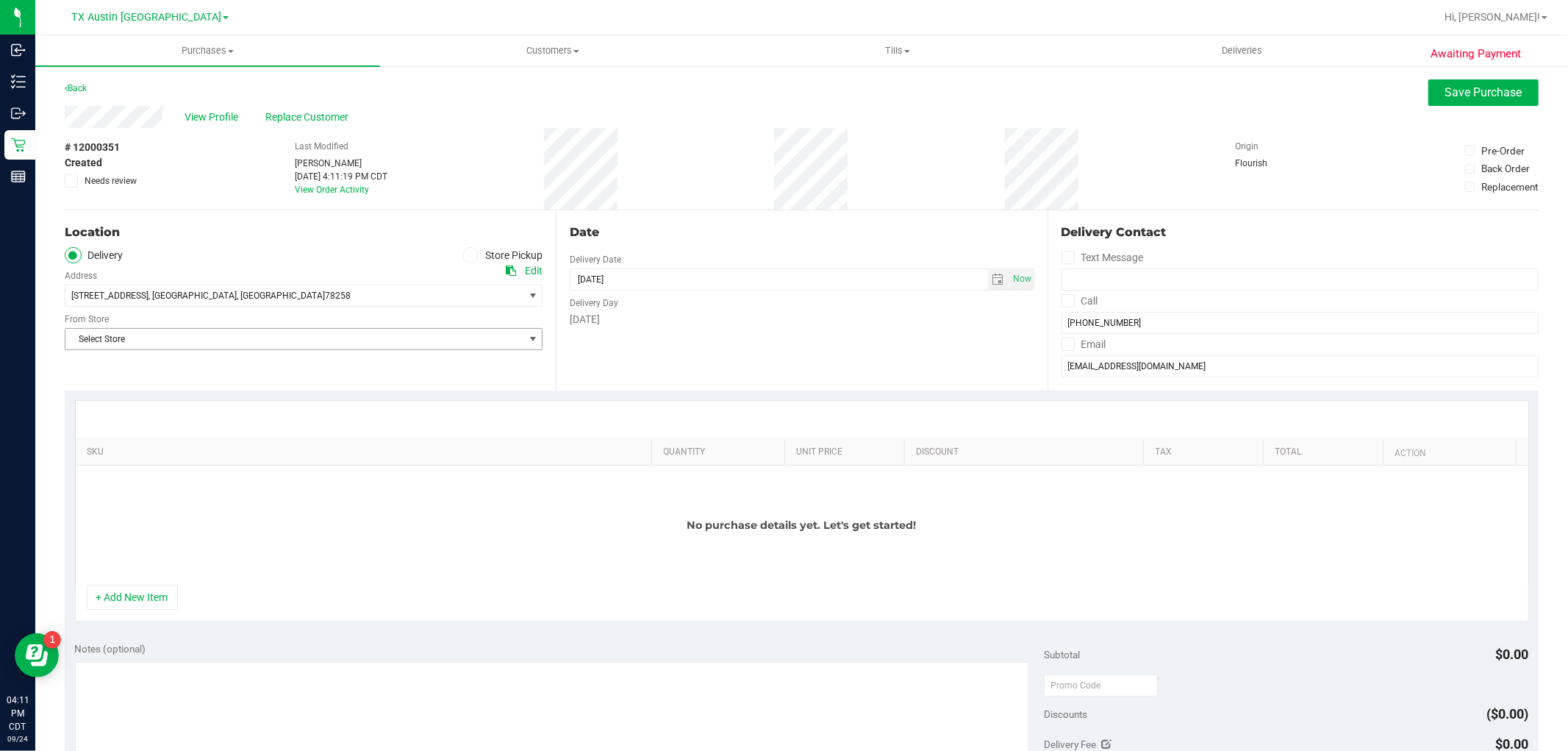
click at [429, 343] on span "Select Store" at bounding box center [295, 339] width 458 height 21
click at [141, 466] on li "TX San Antonio Retail" at bounding box center [302, 461] width 473 height 22
click at [993, 274] on span "select" at bounding box center [998, 279] width 12 height 12
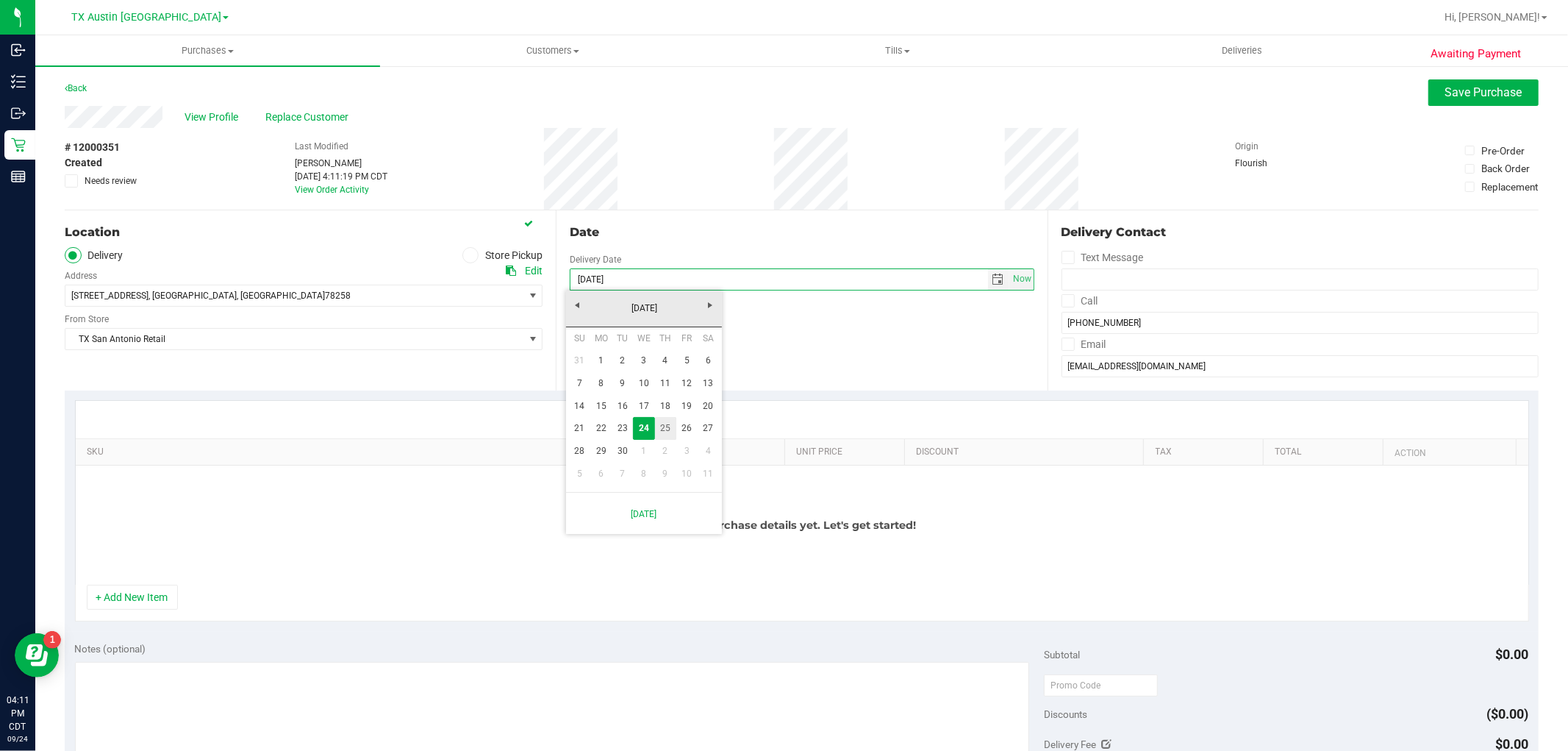
click at [656, 428] on link "25" at bounding box center [665, 428] width 21 height 23
type input "[DATE]"
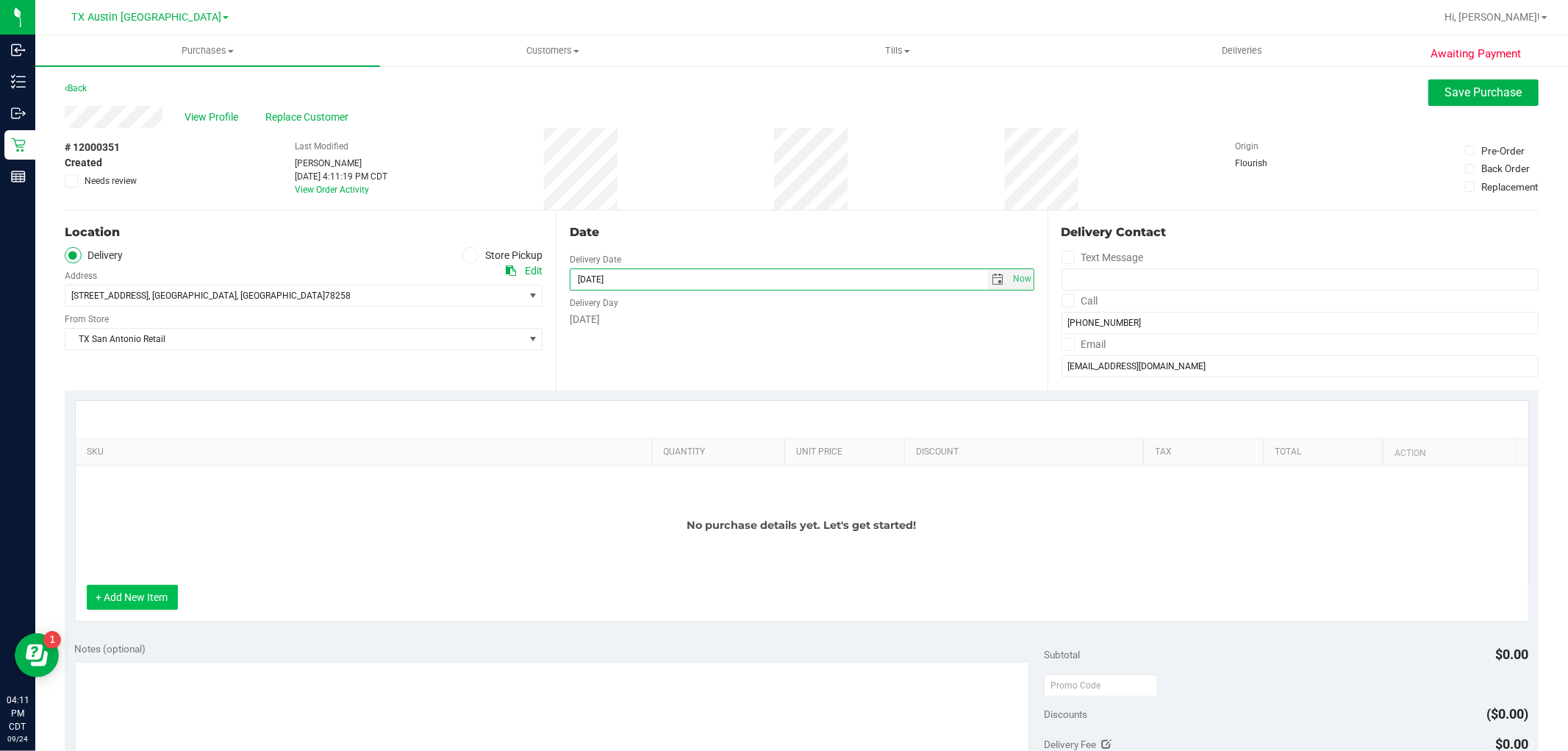
click at [153, 594] on button "+ Add New Item" at bounding box center [132, 598] width 91 height 25
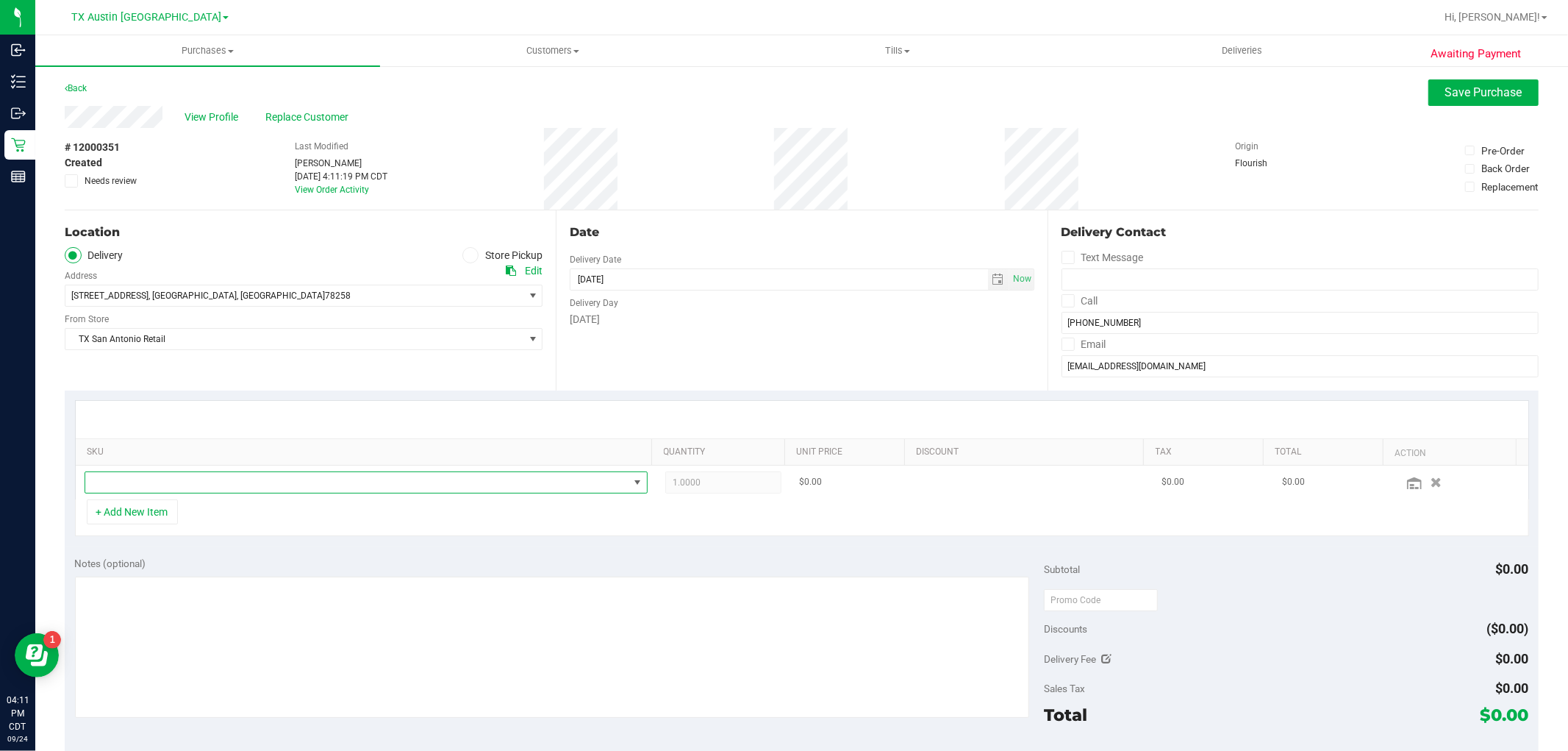
click at [281, 483] on span "NO DATA FOUND" at bounding box center [357, 482] width 544 height 21
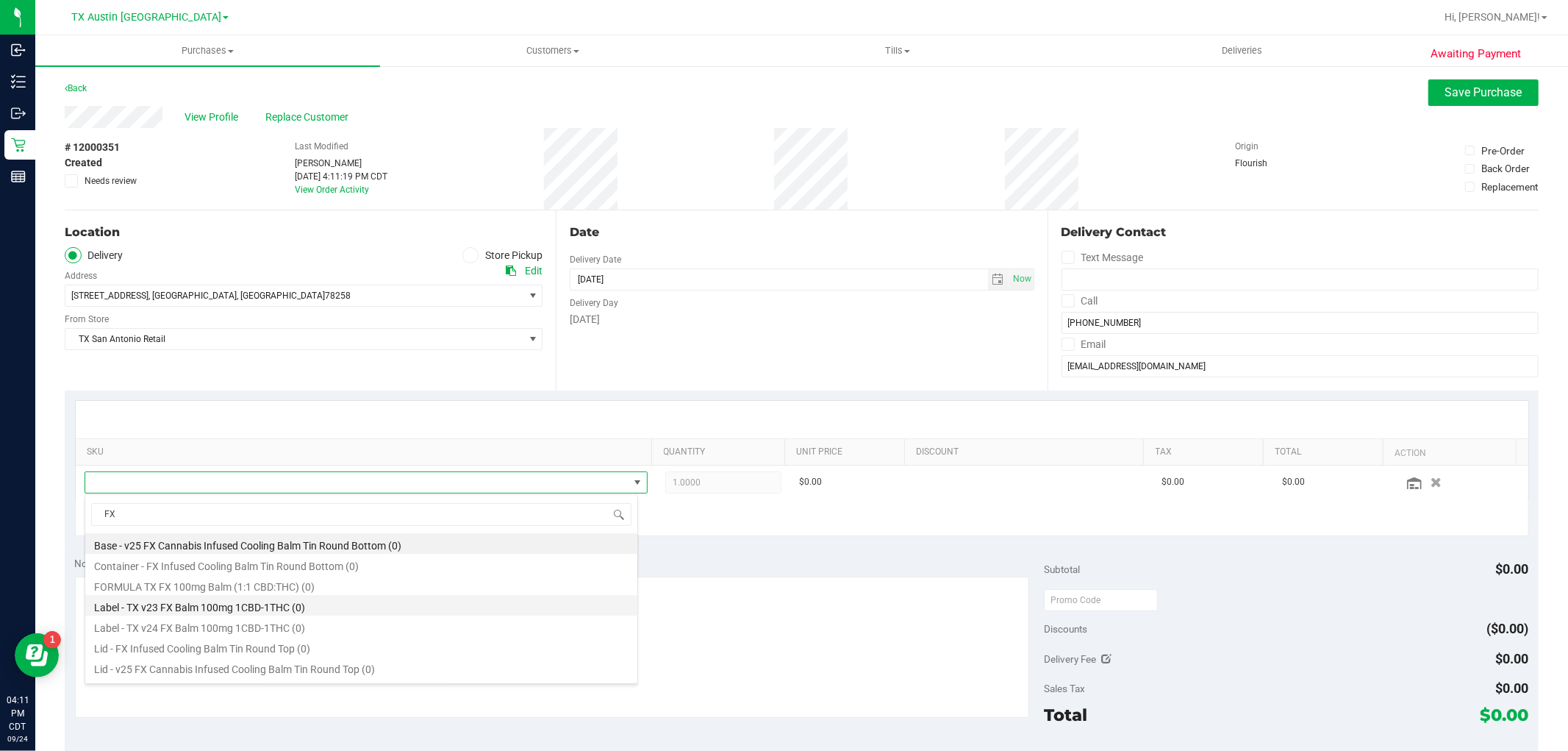
scroll to position [17, 0]
type input "F"
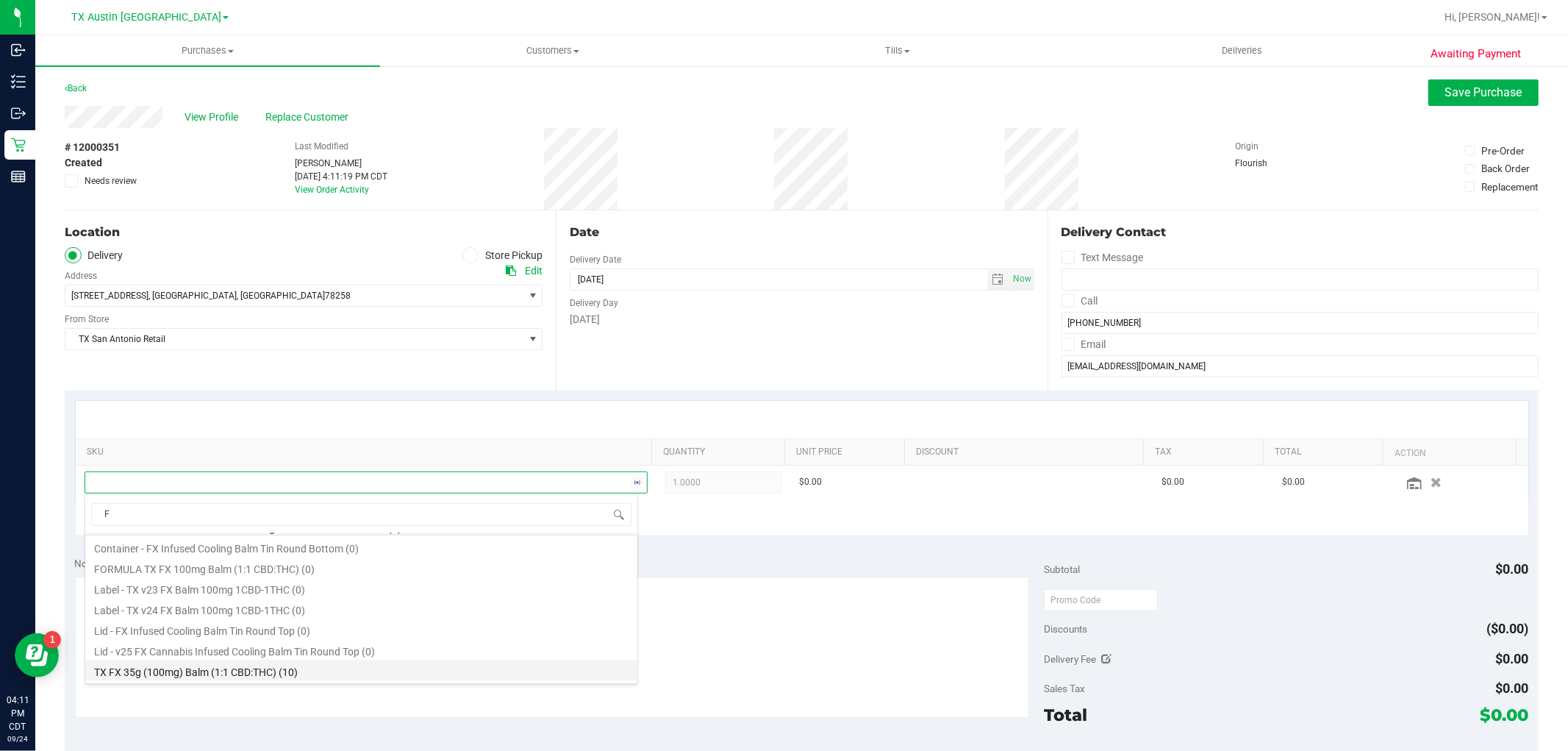
click at [339, 671] on li "TX FX 35g (100mg) Balm (1:1 CBD:THC) (10)" at bounding box center [361, 670] width 552 height 21
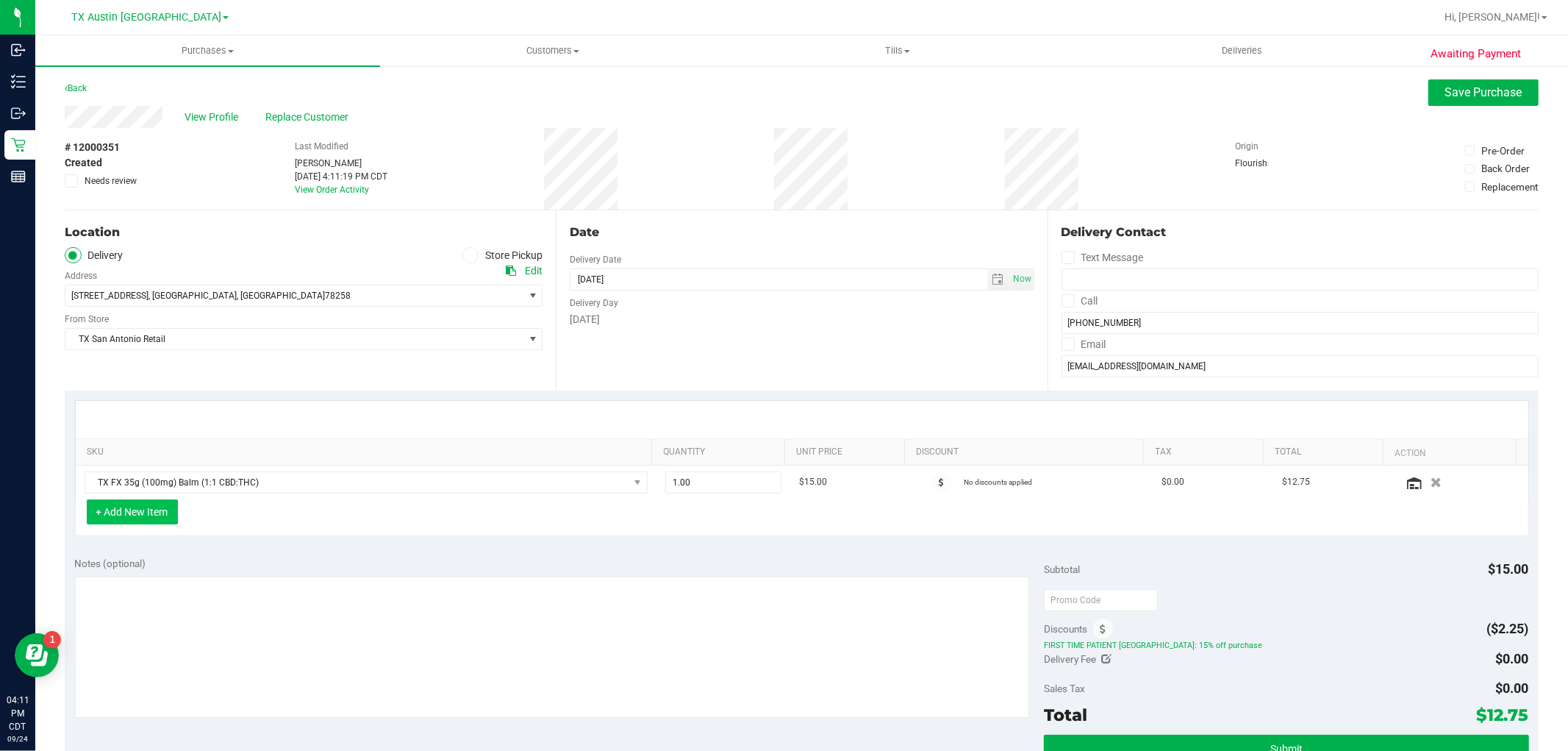
click at [100, 510] on button "+ Add New Item" at bounding box center [132, 512] width 91 height 25
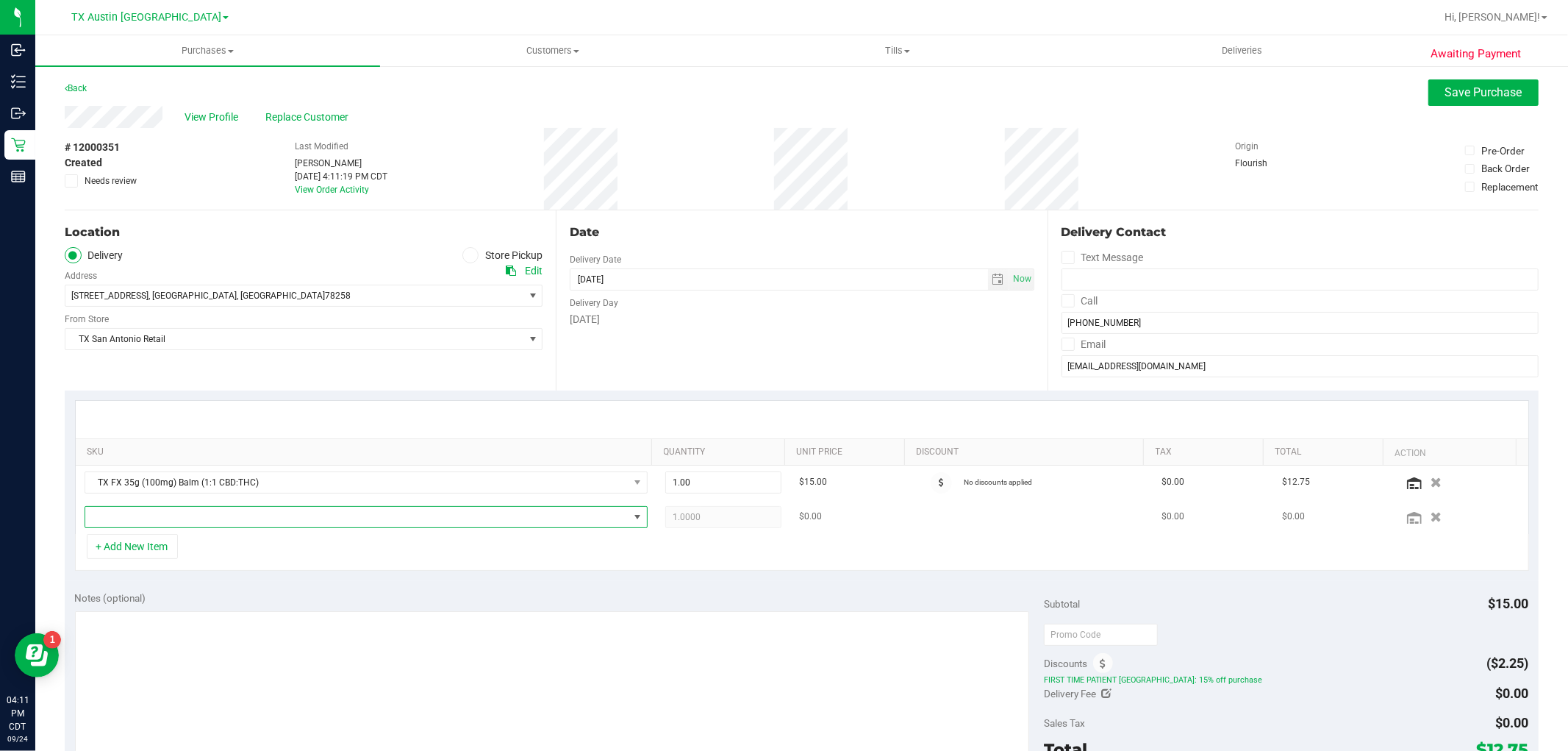
click at [148, 521] on span "NO DATA FOUND" at bounding box center [357, 517] width 544 height 21
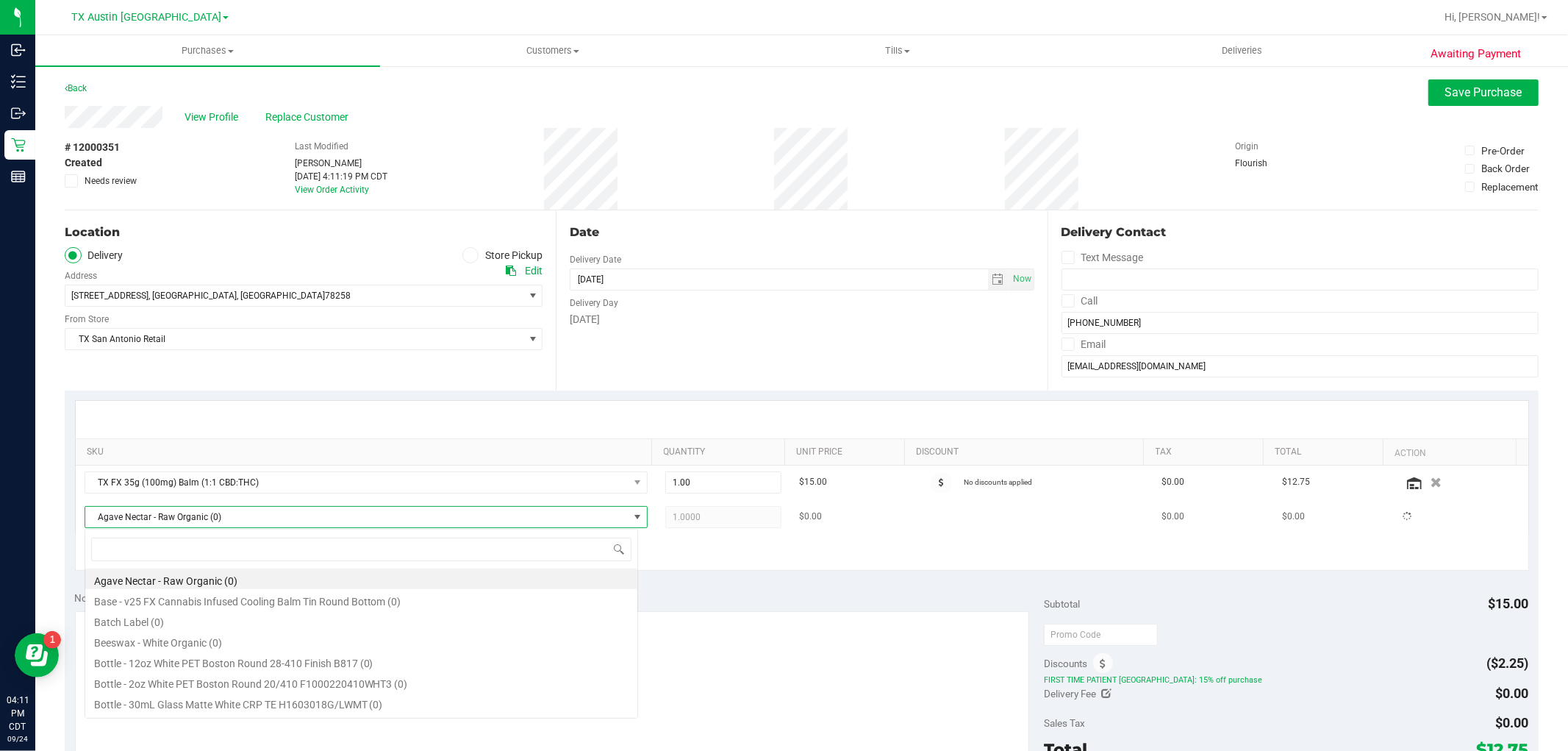
click at [148, 521] on span "Agave Nectar - Raw Organic (0)" at bounding box center [357, 517] width 544 height 21
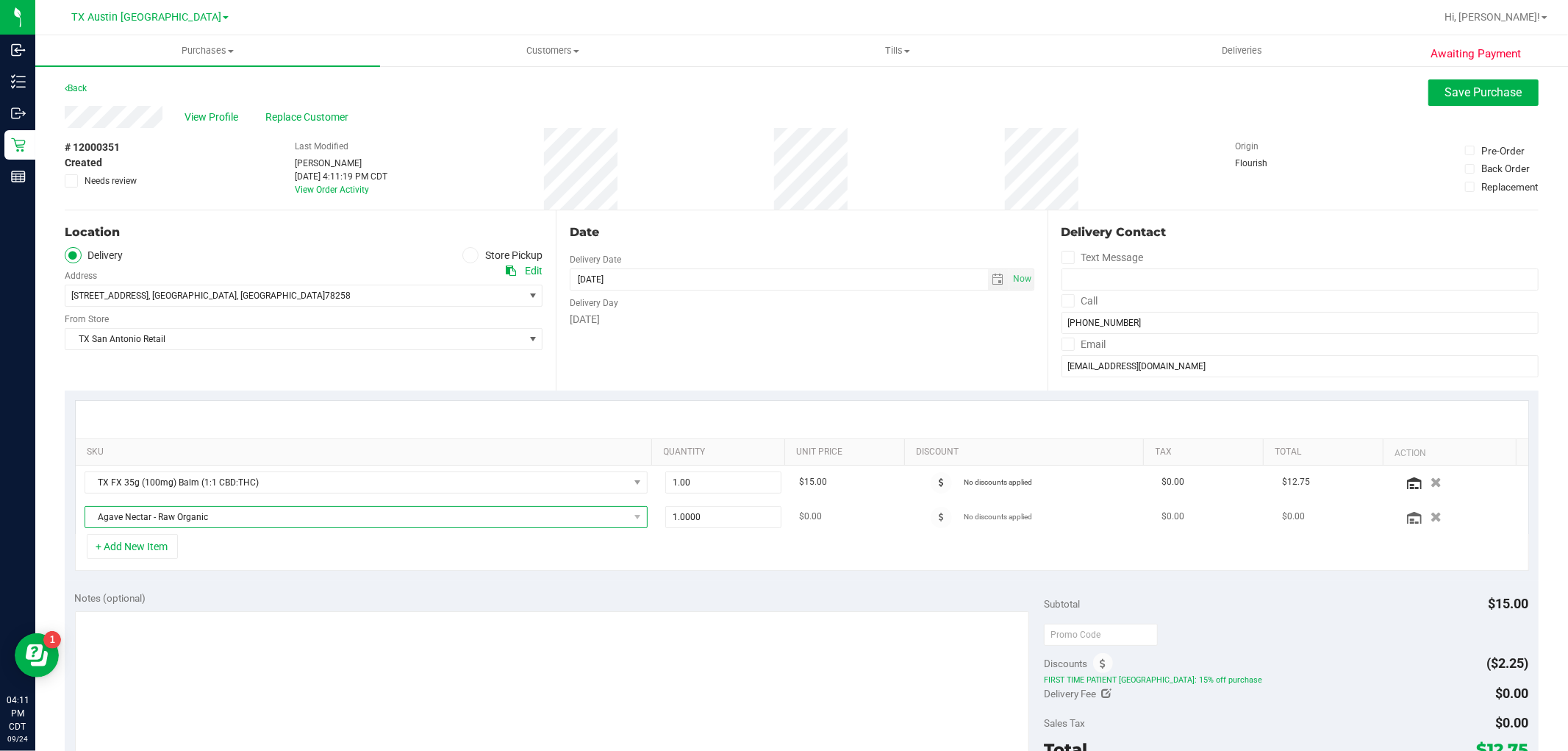
click at [225, 521] on span "Agave Nectar - Raw Organic" at bounding box center [357, 517] width 544 height 21
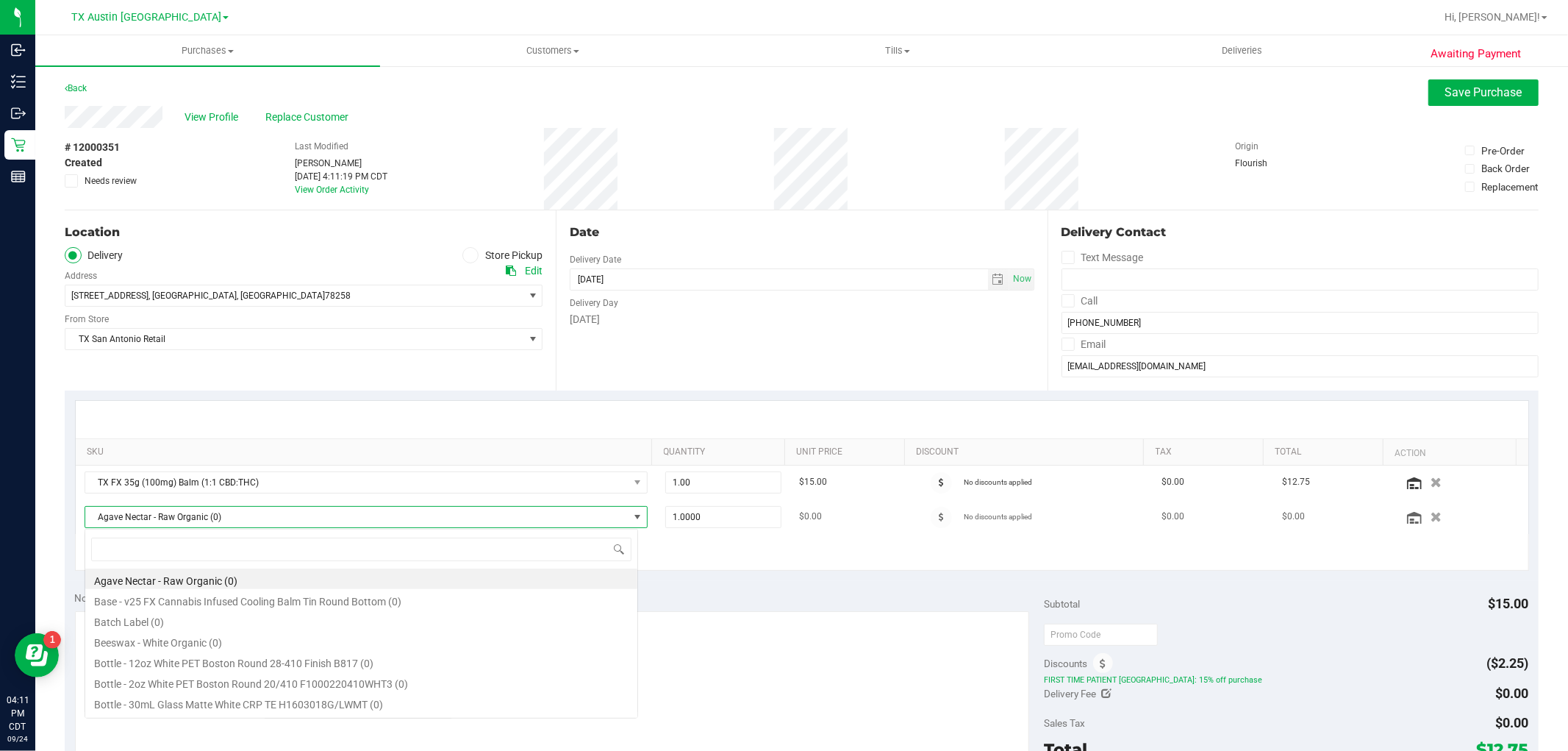
scroll to position [22, 548]
type input "mint"
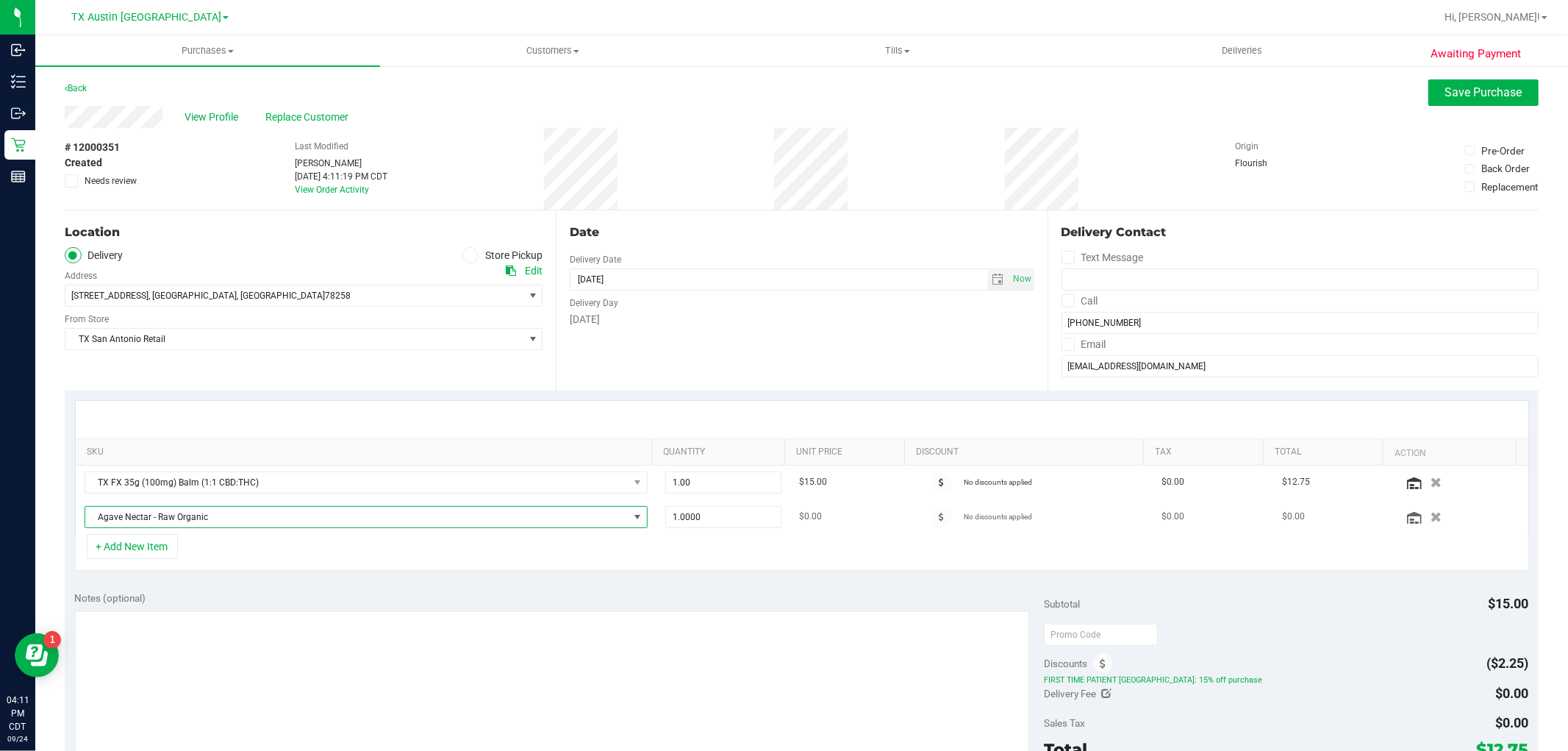
click at [355, 518] on span "Agave Nectar - Raw Organic" at bounding box center [357, 517] width 544 height 21
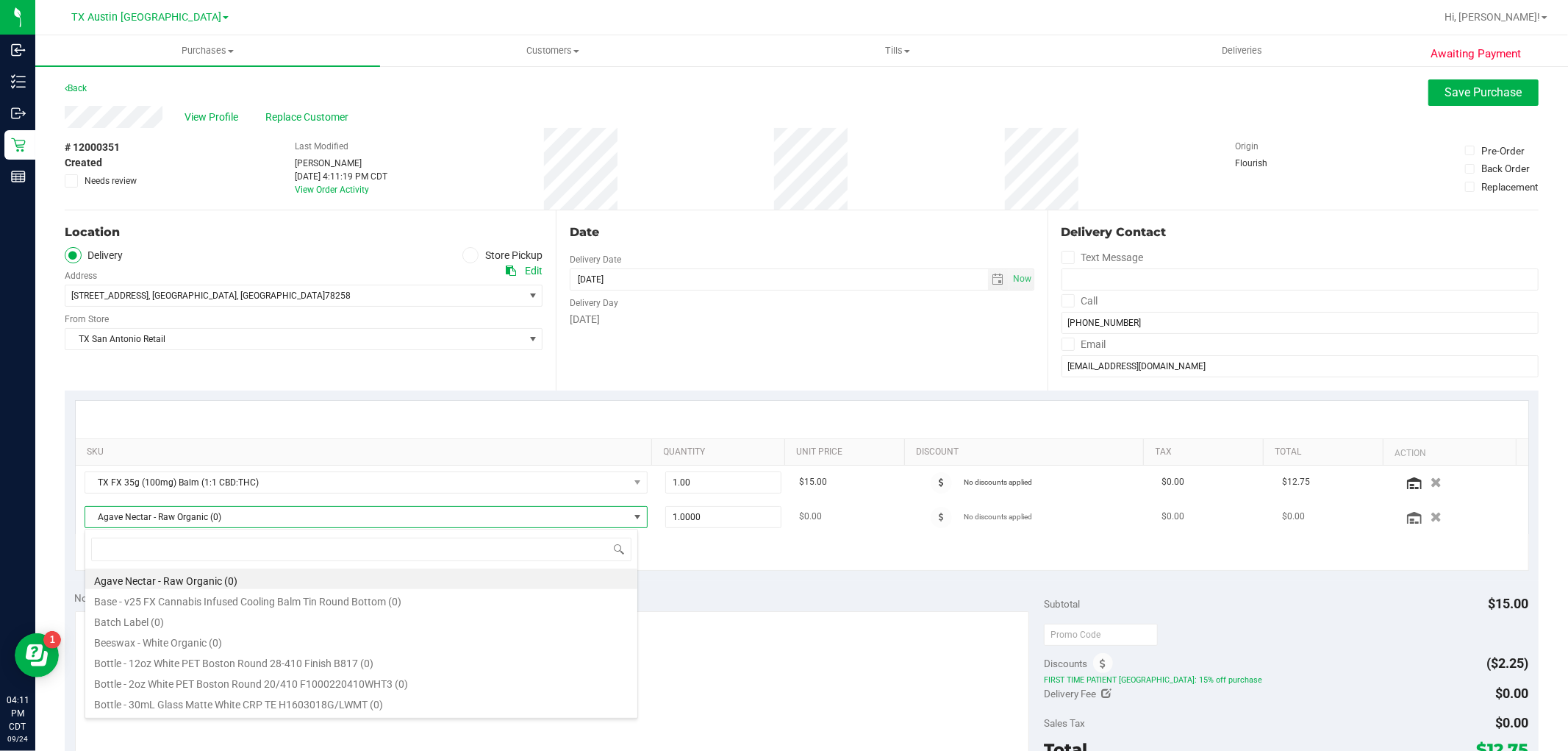
scroll to position [22, 554]
type input "mint"
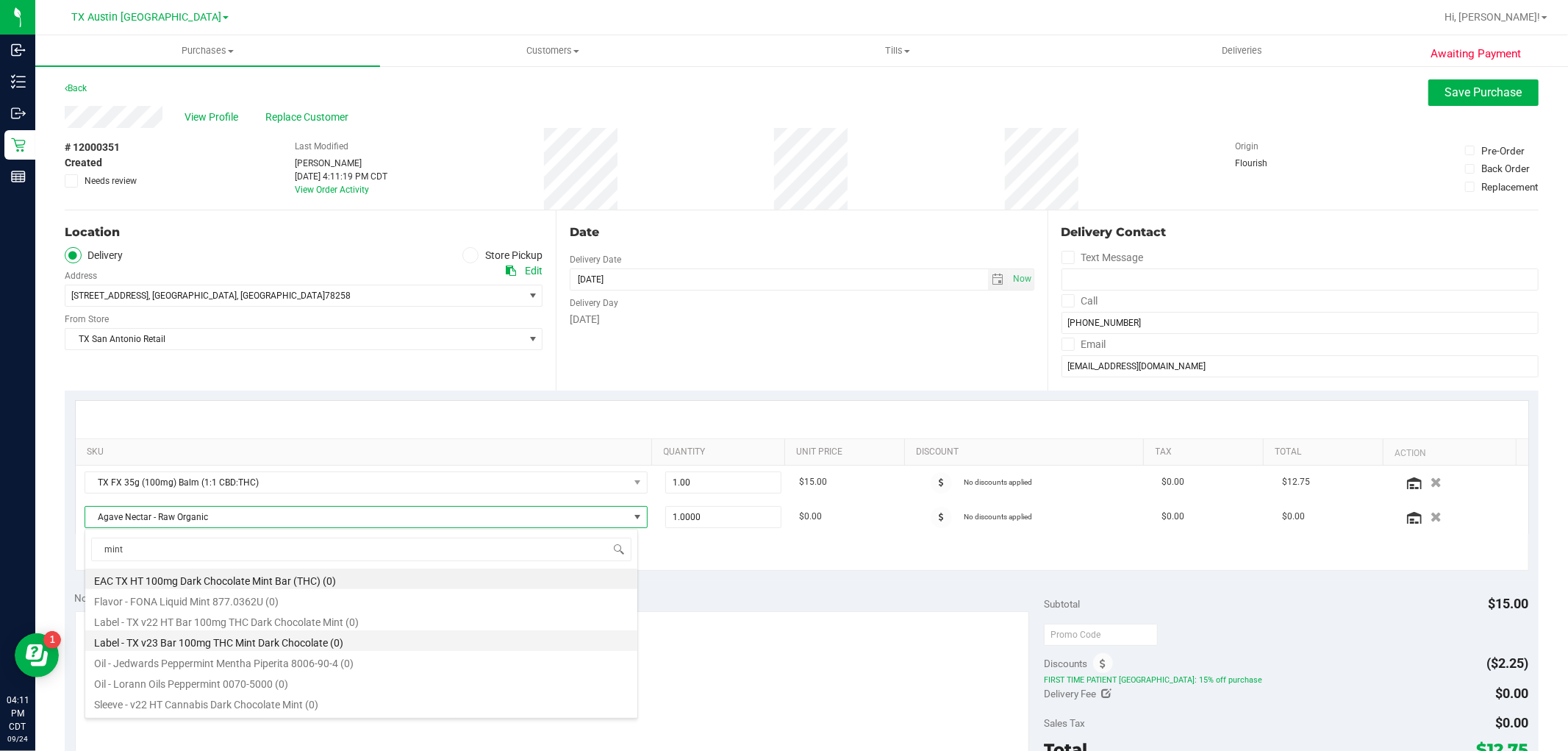
scroll to position [81, 0]
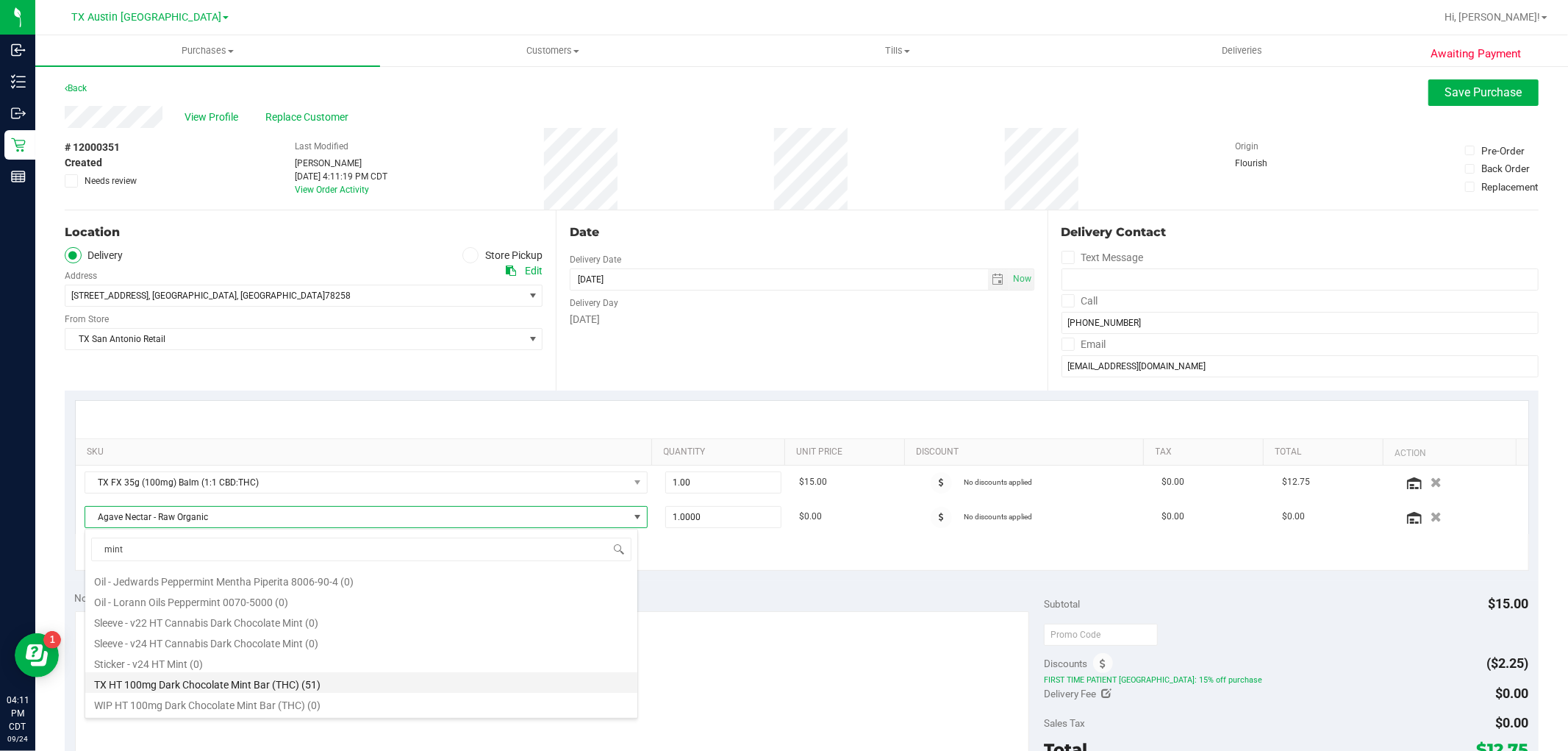
click at [333, 681] on li "TX HT 100mg Dark Chocolate Mint Bar (THC) (51)" at bounding box center [361, 682] width 552 height 21
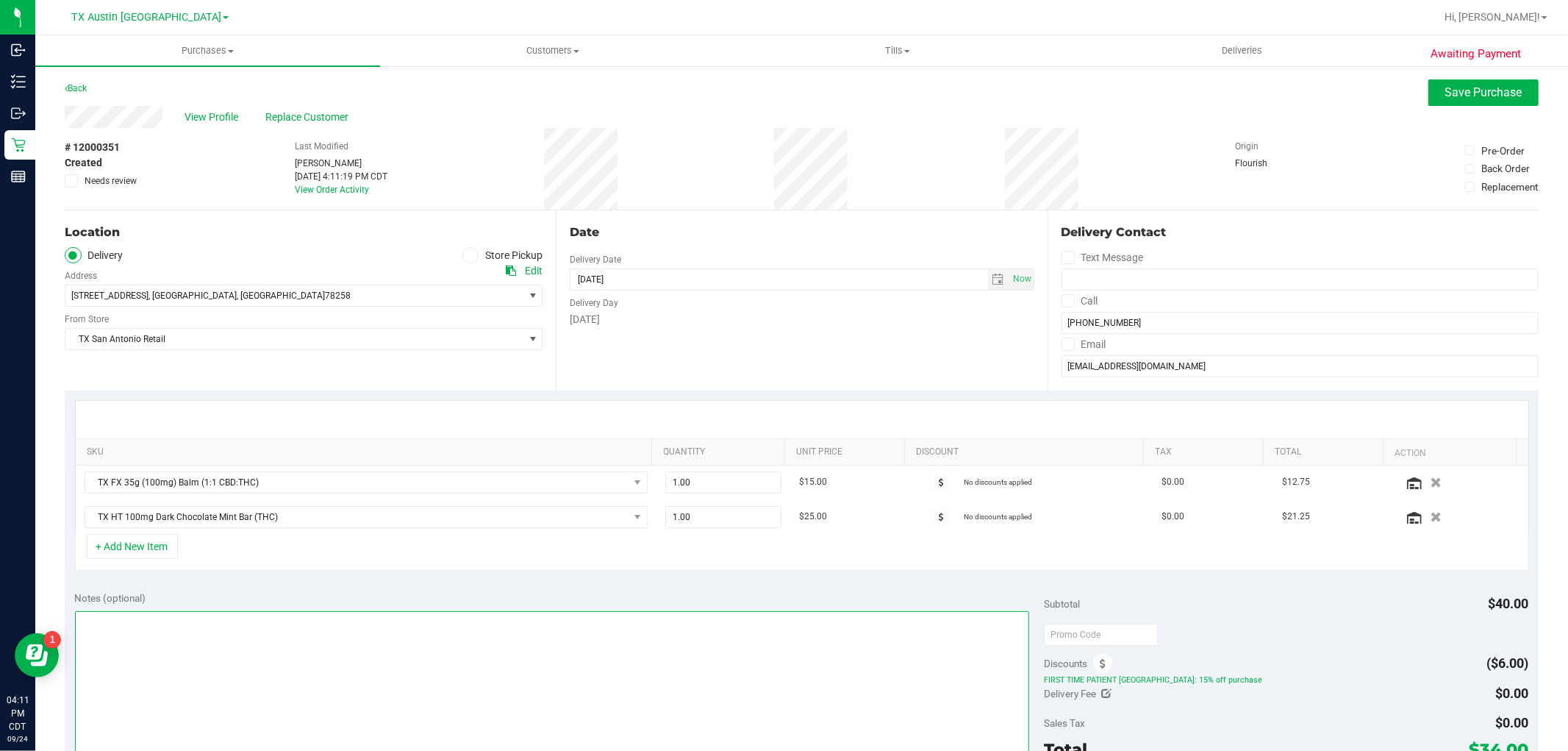
click at [784, 659] on textarea at bounding box center [552, 681] width 956 height 142
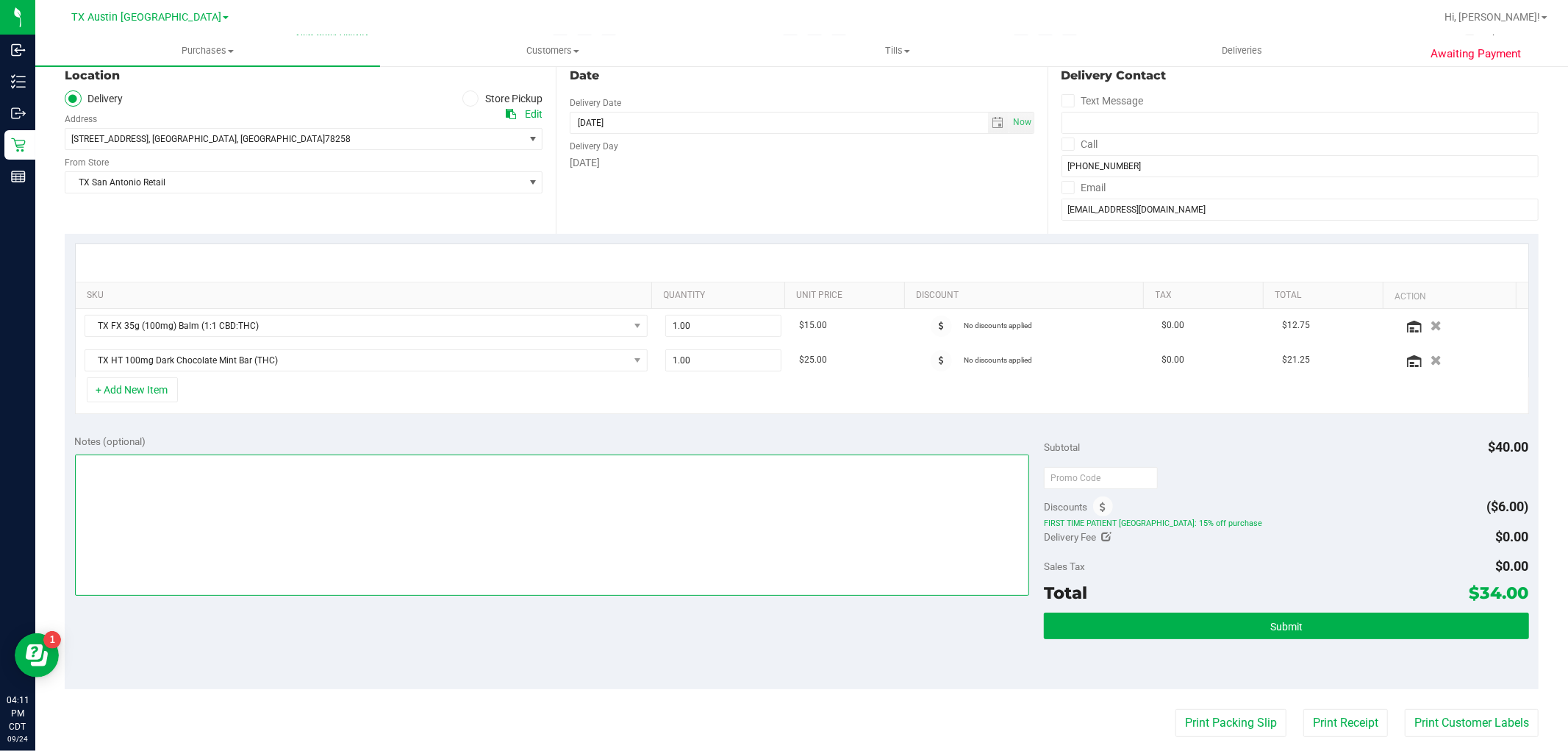
scroll to position [164, 0]
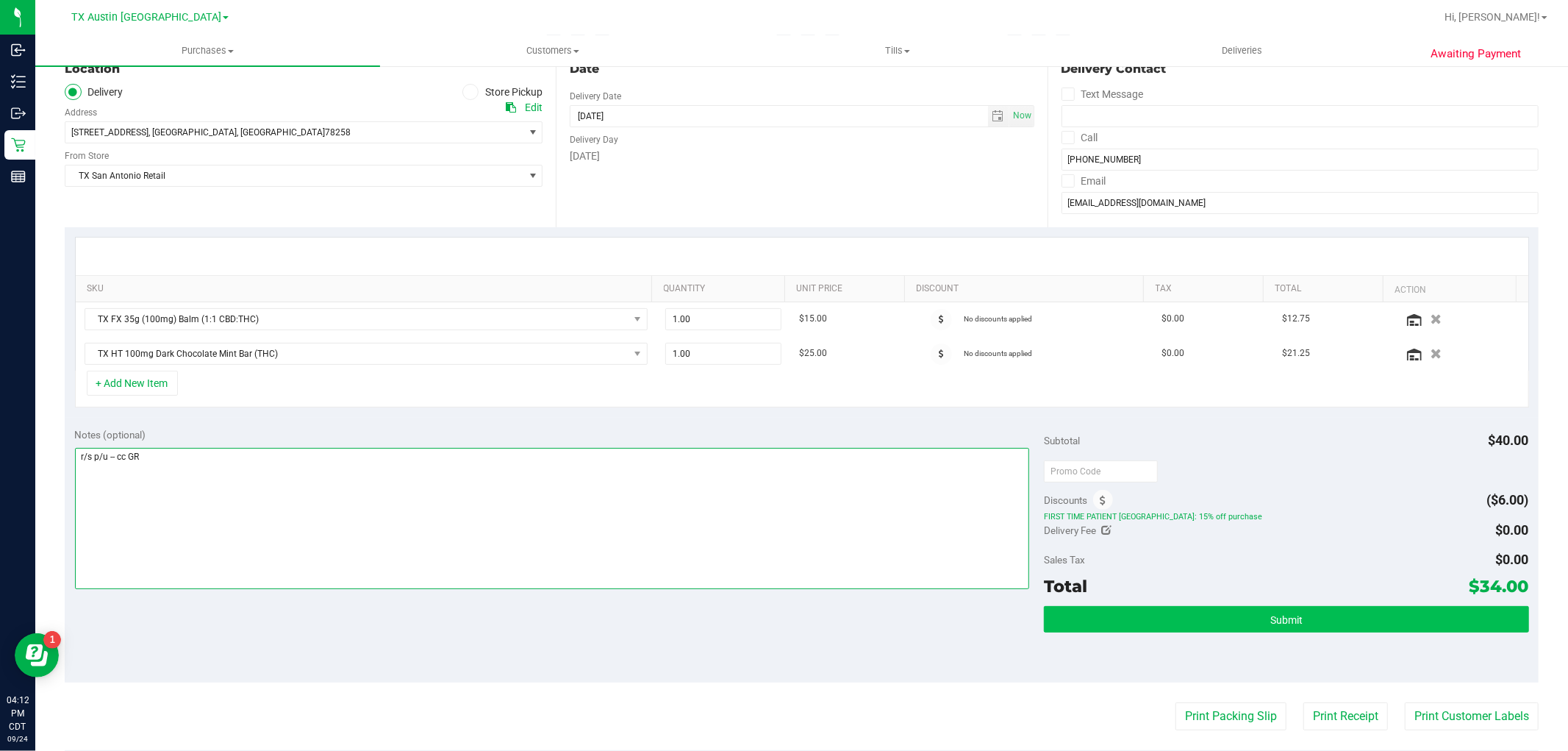
type textarea "r/s p/u -- cc GR"
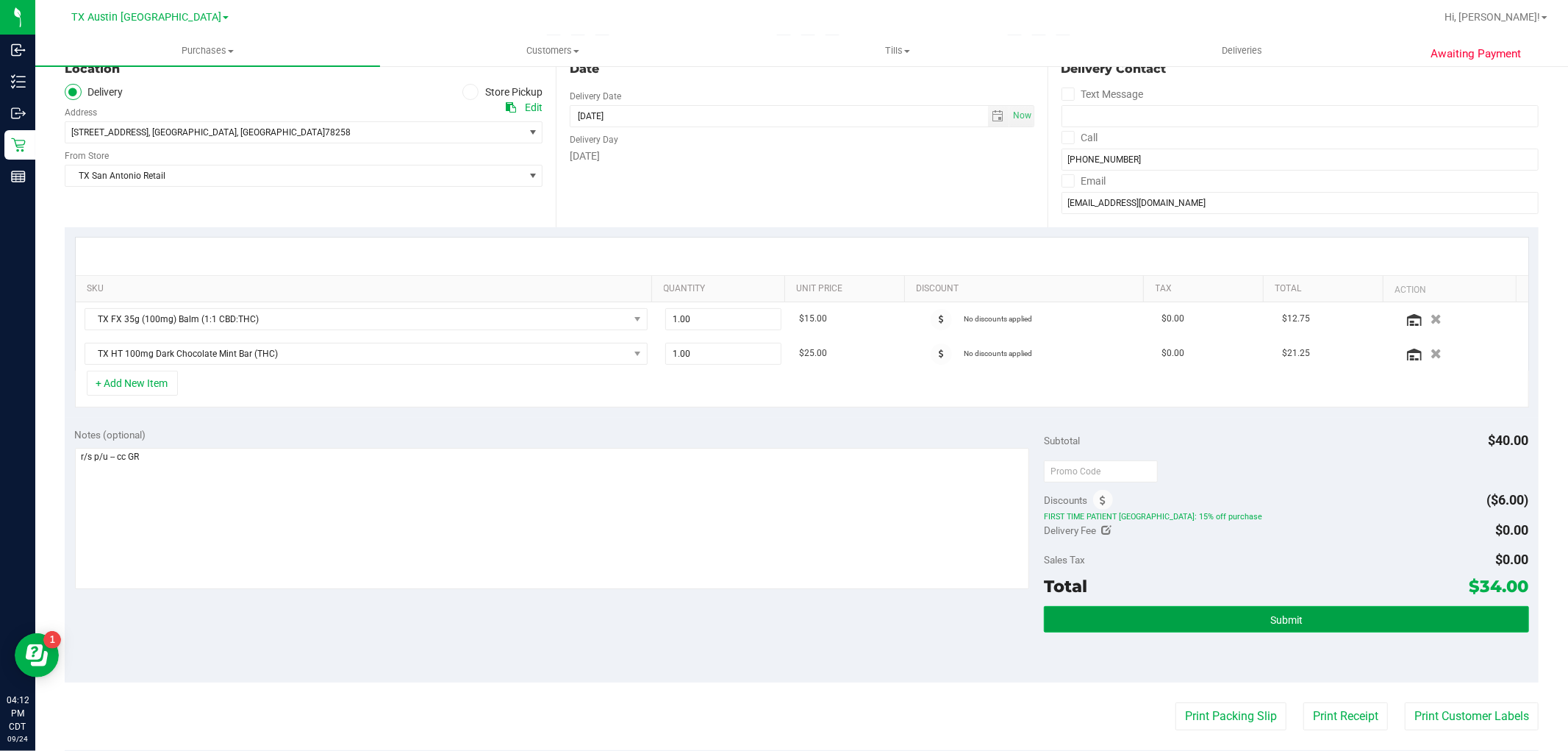
click at [1414, 617] on button "Submit" at bounding box center [1286, 619] width 484 height 26
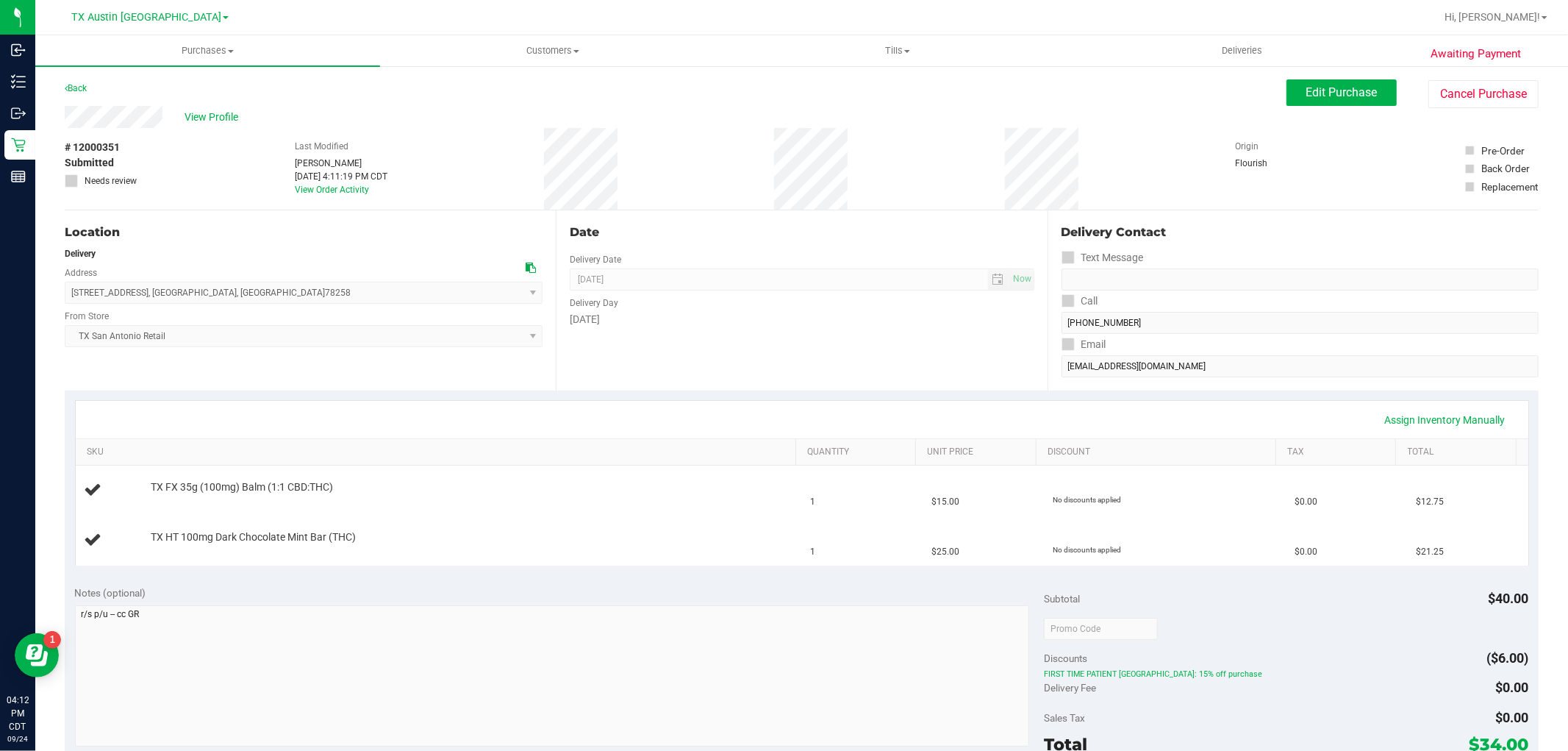
click at [202, 106] on div "View Profile" at bounding box center [676, 117] width 1222 height 22
click at [203, 112] on span "View Profile" at bounding box center [214, 118] width 58 height 16
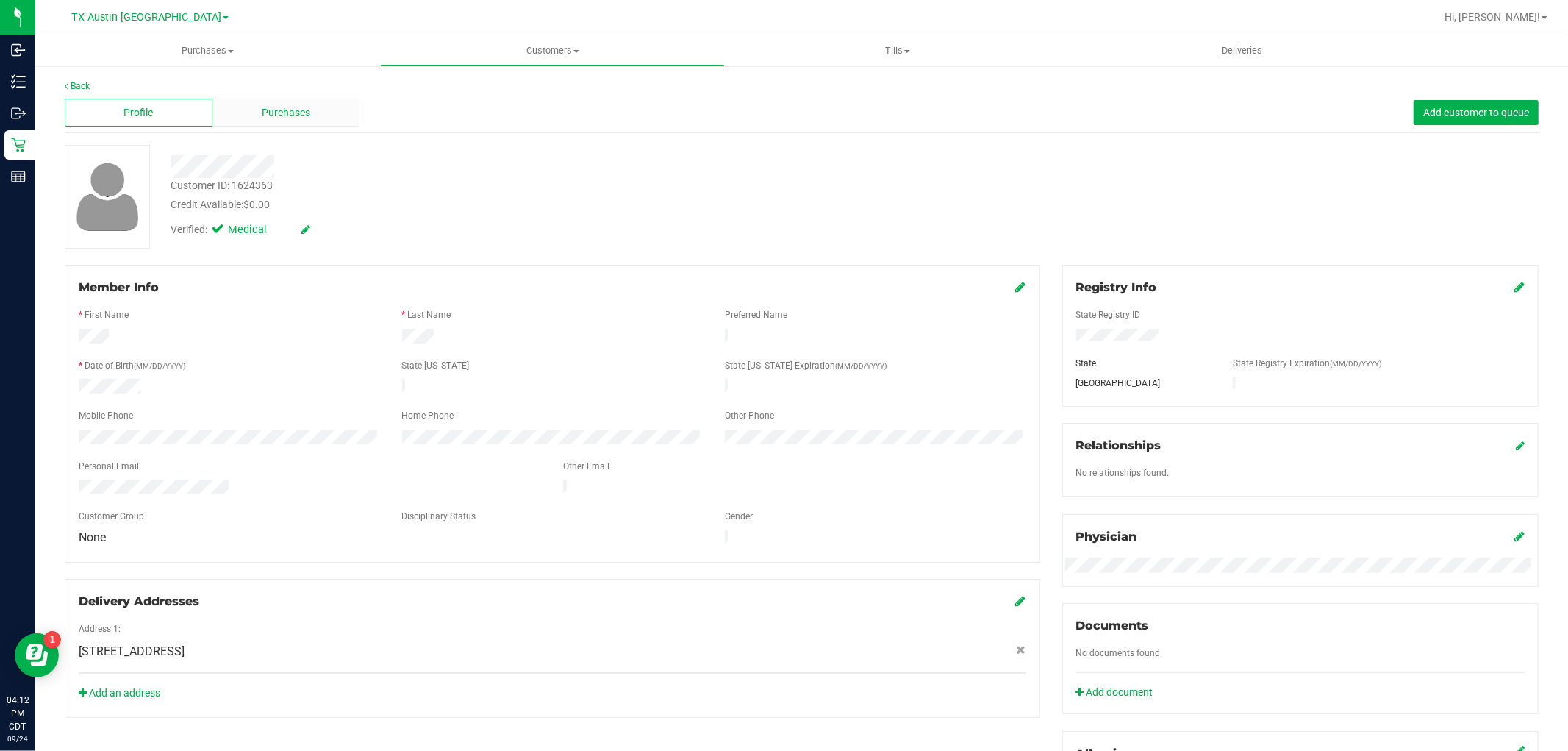
click at [347, 105] on div "Purchases" at bounding box center [286, 112] width 148 height 28
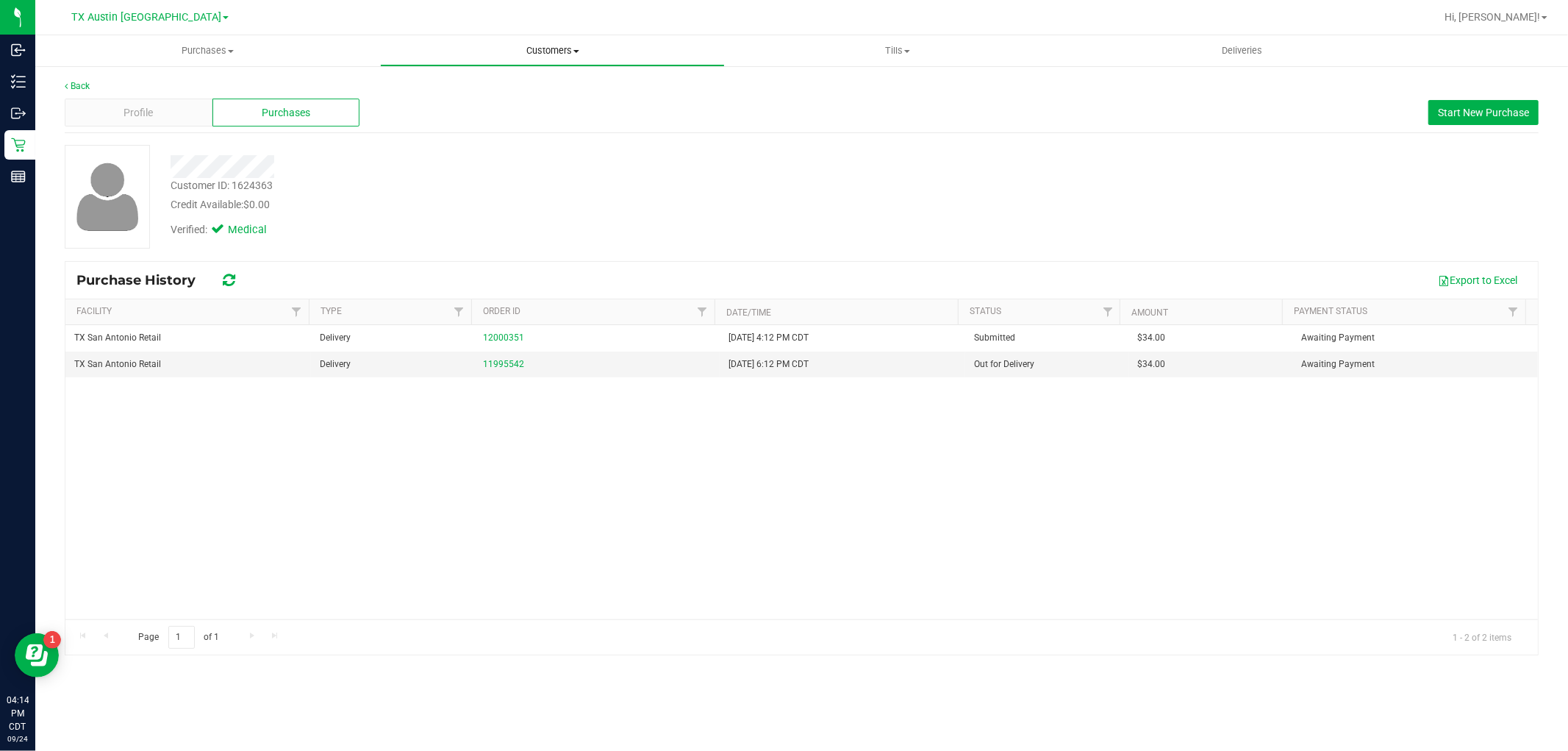
click at [560, 52] on span "Customers" at bounding box center [552, 51] width 343 height 13
click at [549, 81] on li "All customers" at bounding box center [552, 89] width 345 height 17
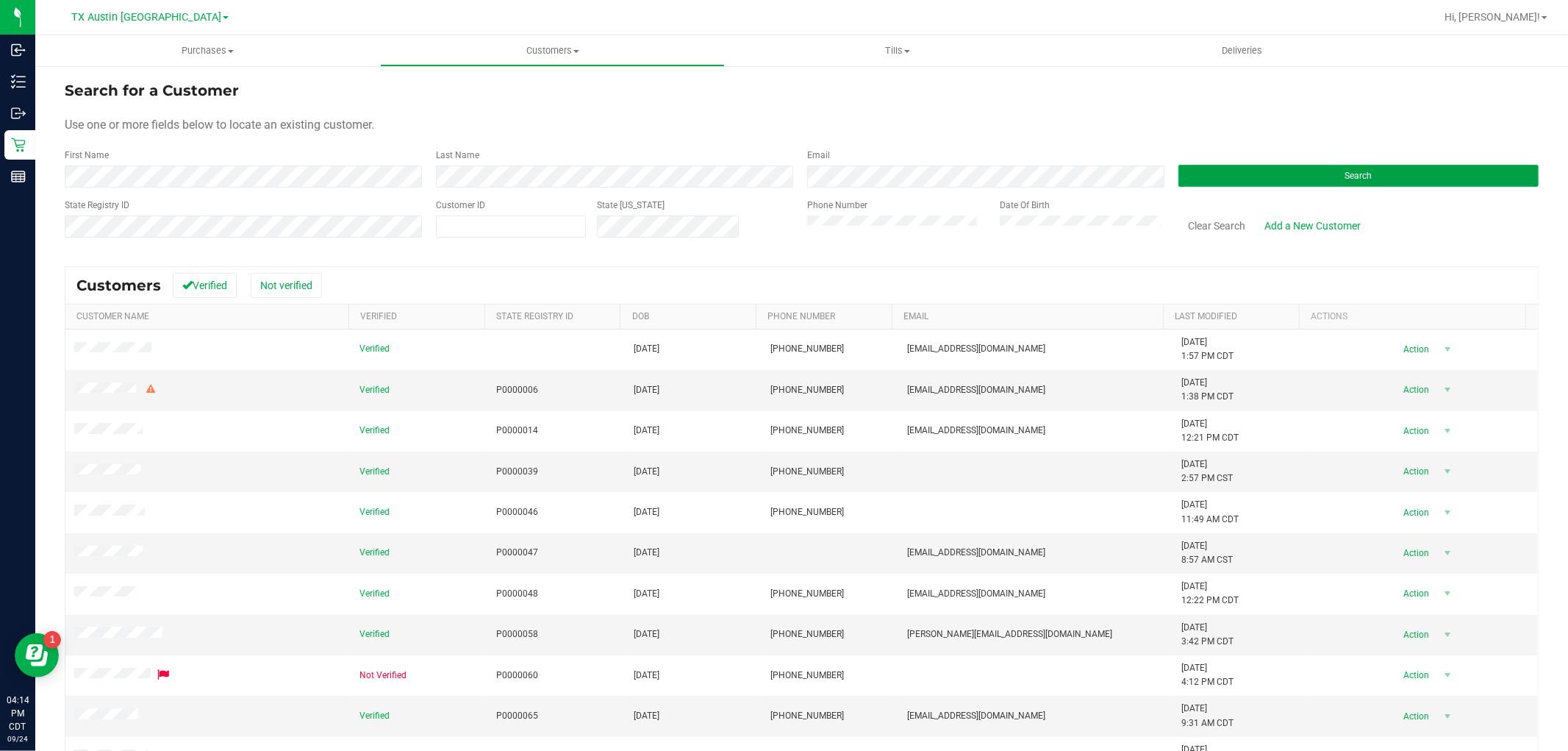
click at [1192, 174] on button "Search" at bounding box center [1359, 175] width 360 height 22
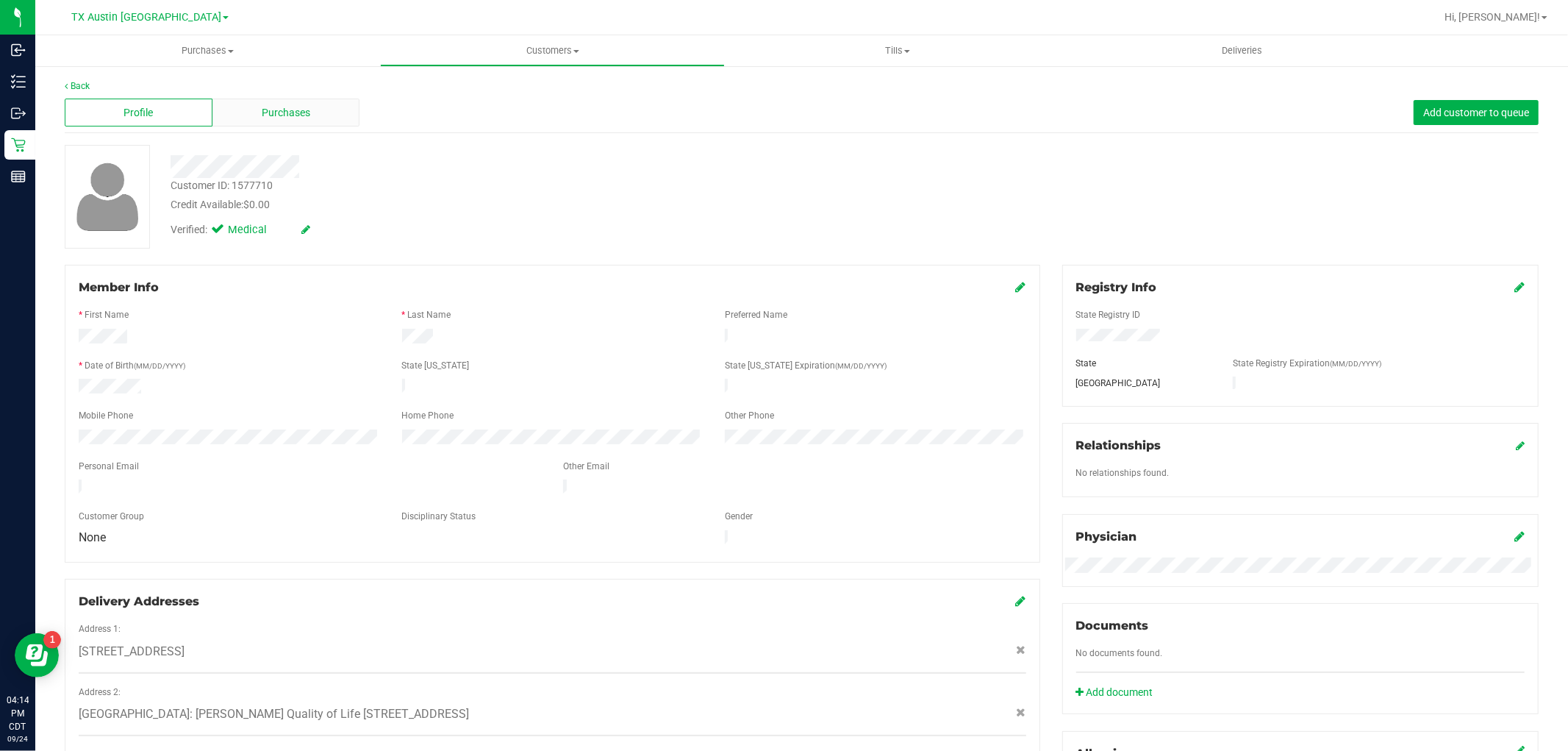
click at [307, 111] on span "Purchases" at bounding box center [285, 113] width 48 height 16
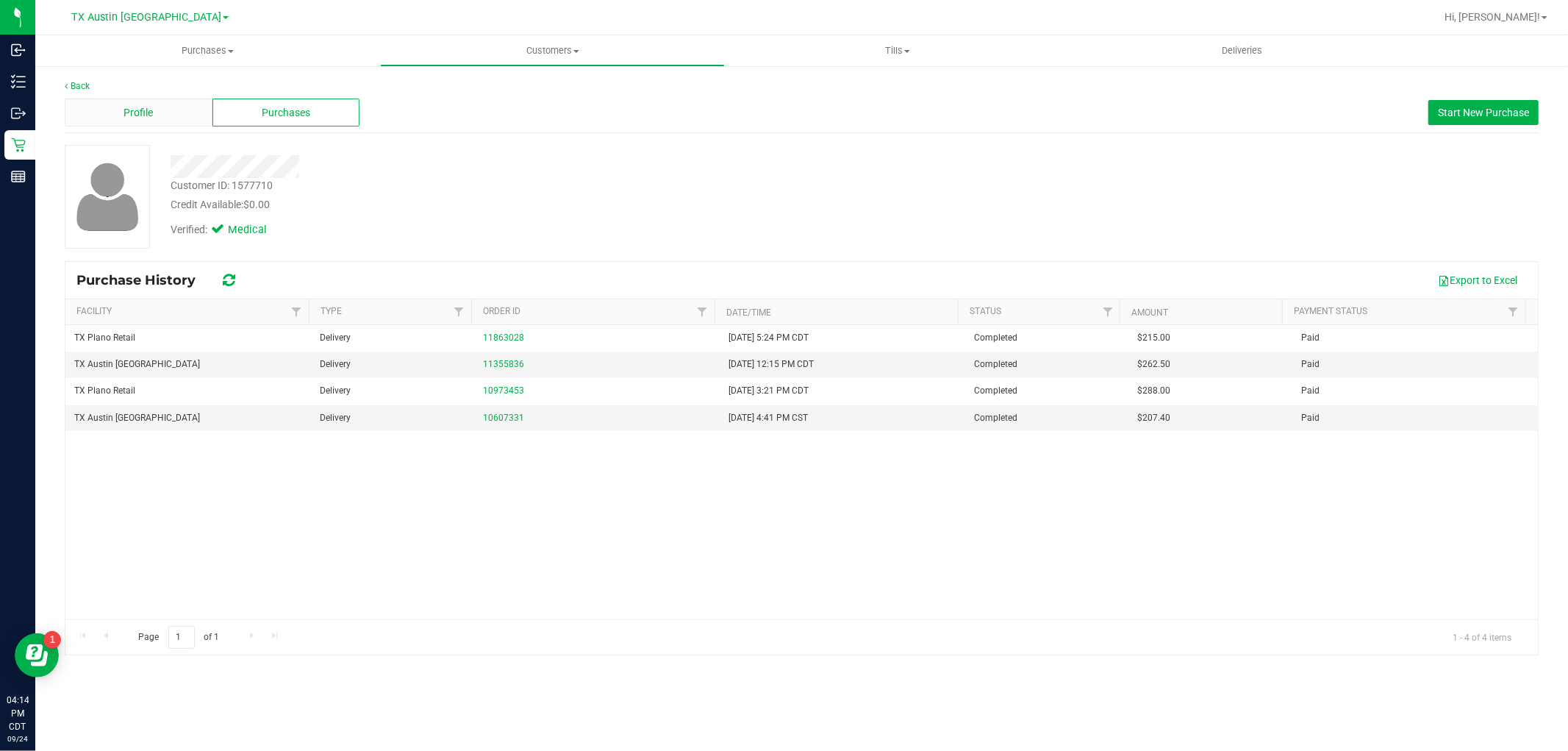
click at [188, 122] on div "Profile" at bounding box center [138, 112] width 148 height 28
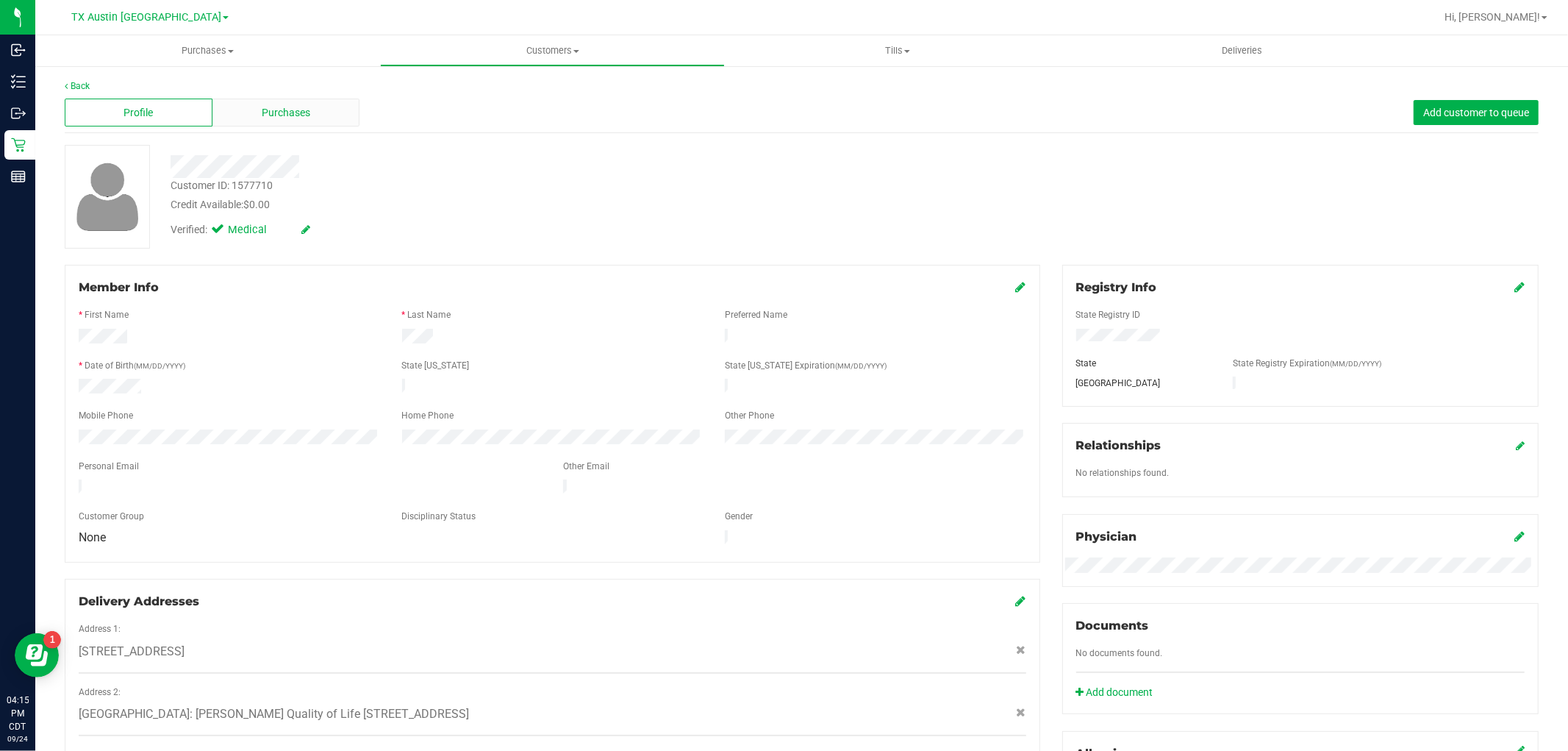
click at [322, 121] on div "Purchases" at bounding box center [286, 112] width 148 height 28
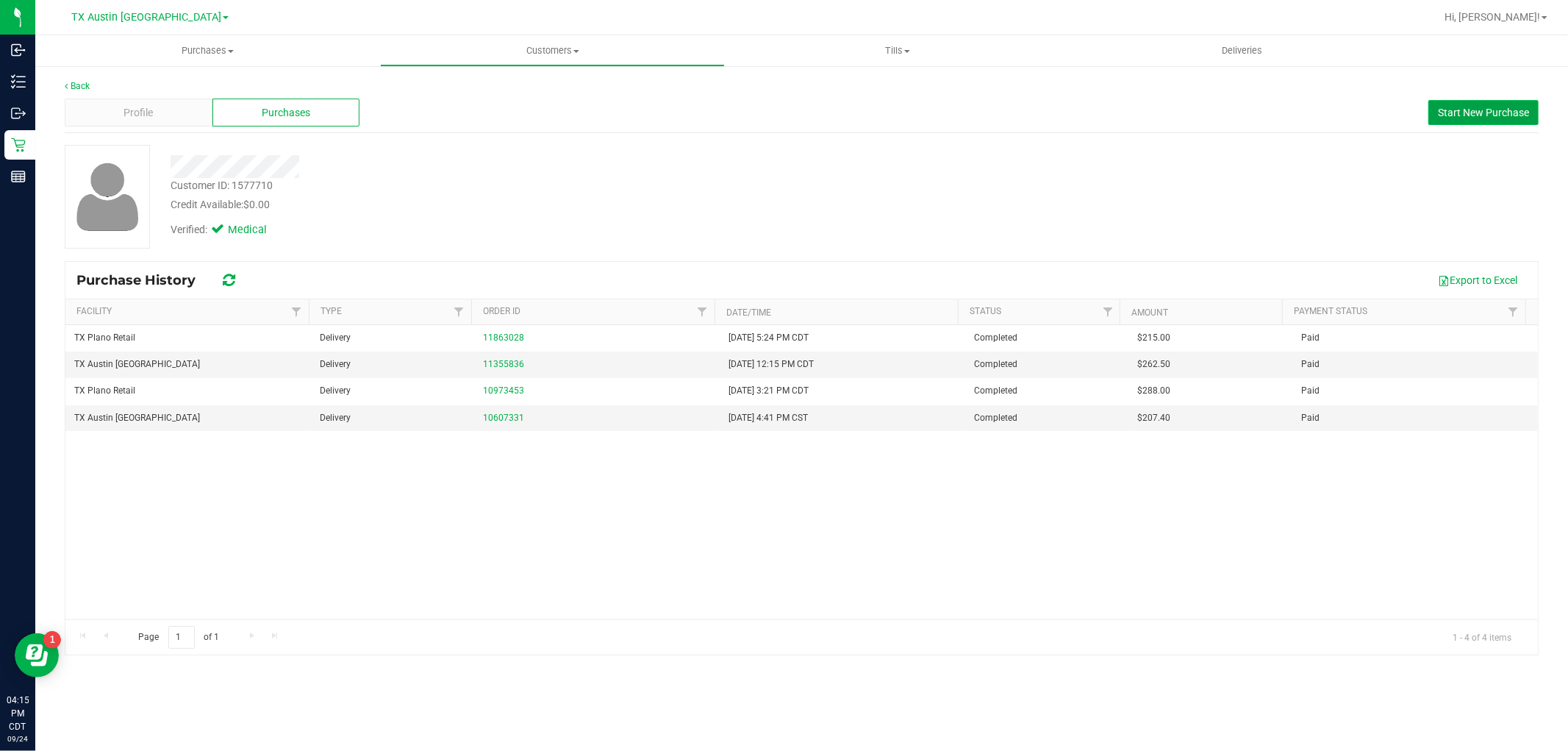
click at [1518, 107] on span "Start New Purchase" at bounding box center [1483, 112] width 91 height 12
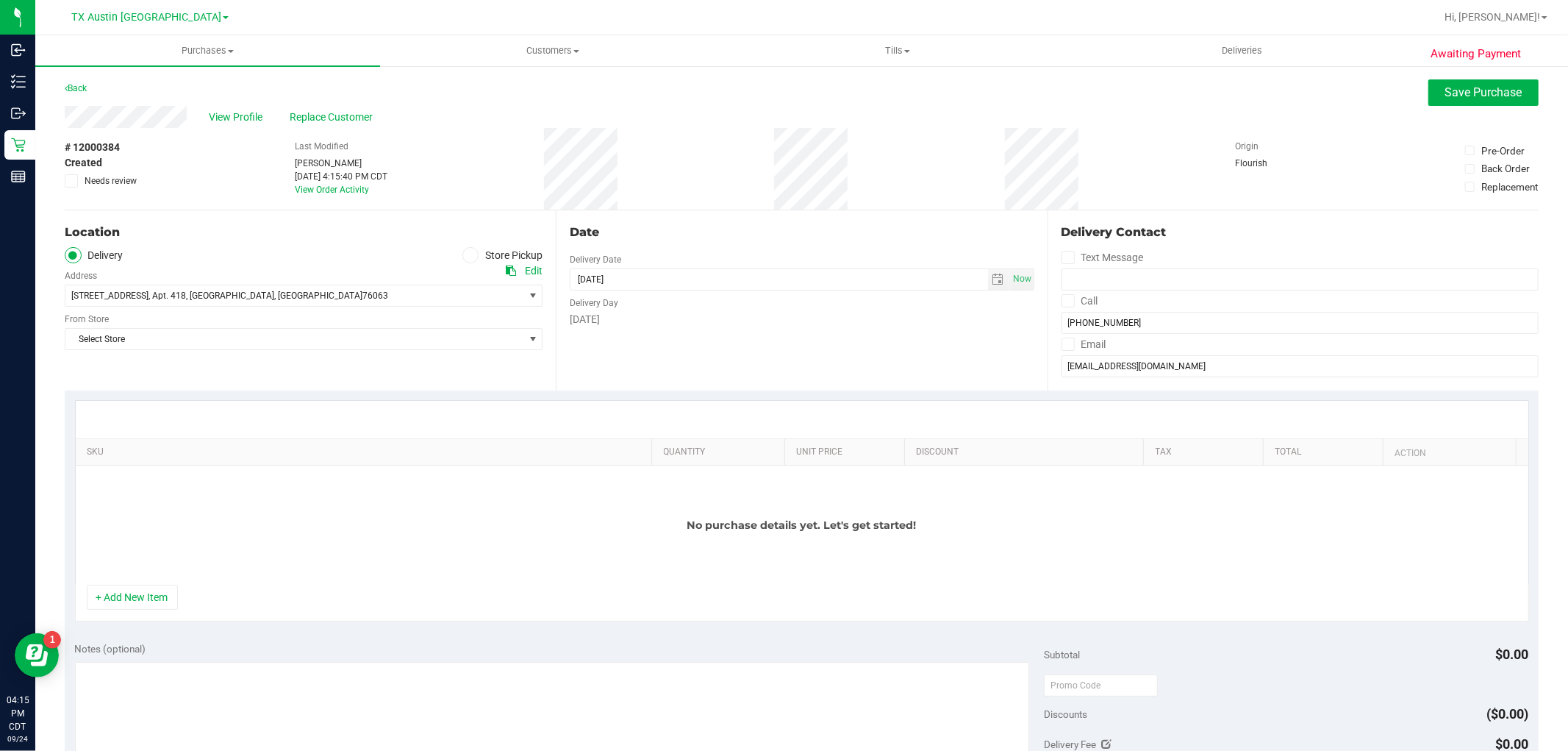
click at [467, 259] on span at bounding box center [470, 255] width 17 height 17
click at [0, 0] on input "Store Pickup" at bounding box center [0, 0] width 0 height 0
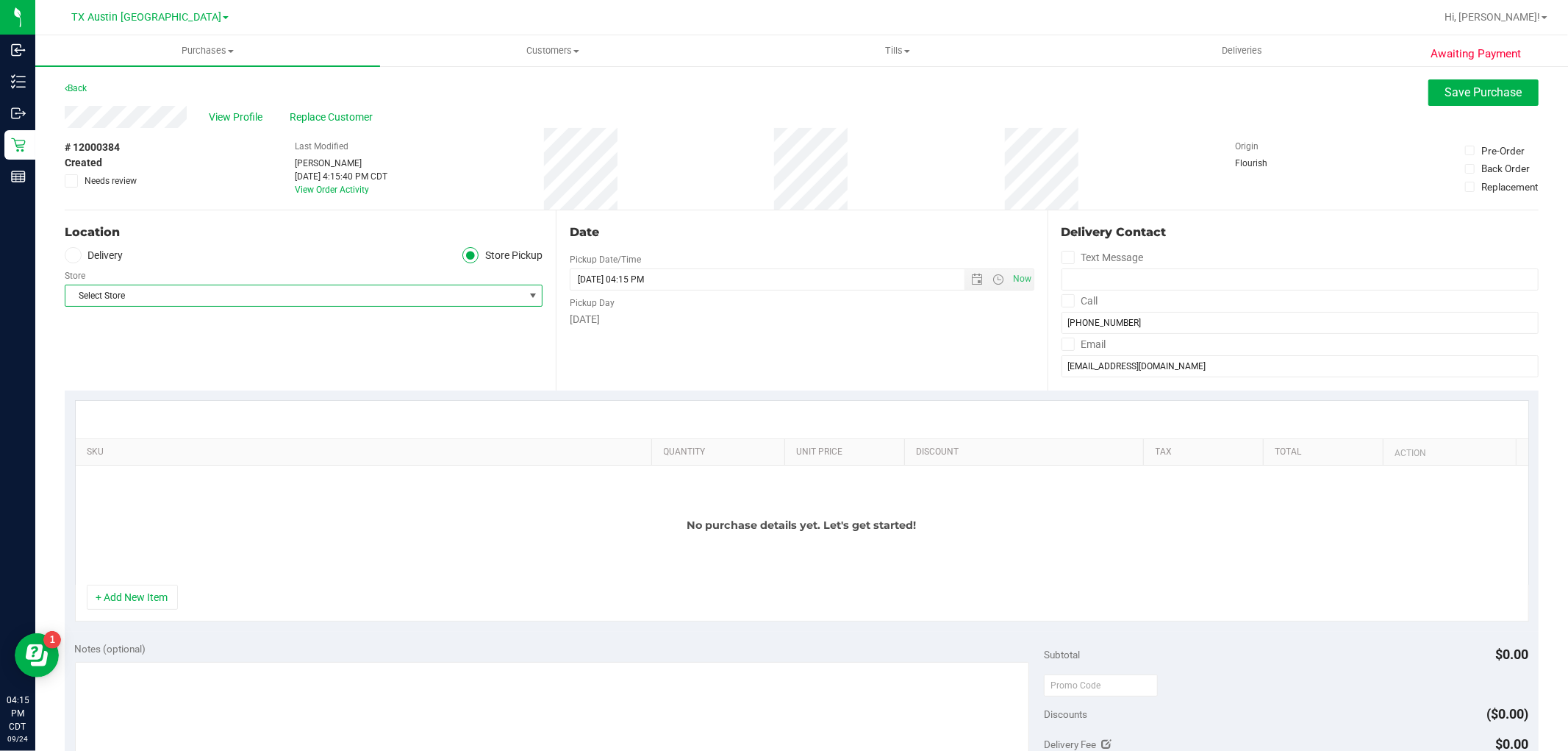
click at [449, 298] on span "Select Store" at bounding box center [295, 296] width 458 height 21
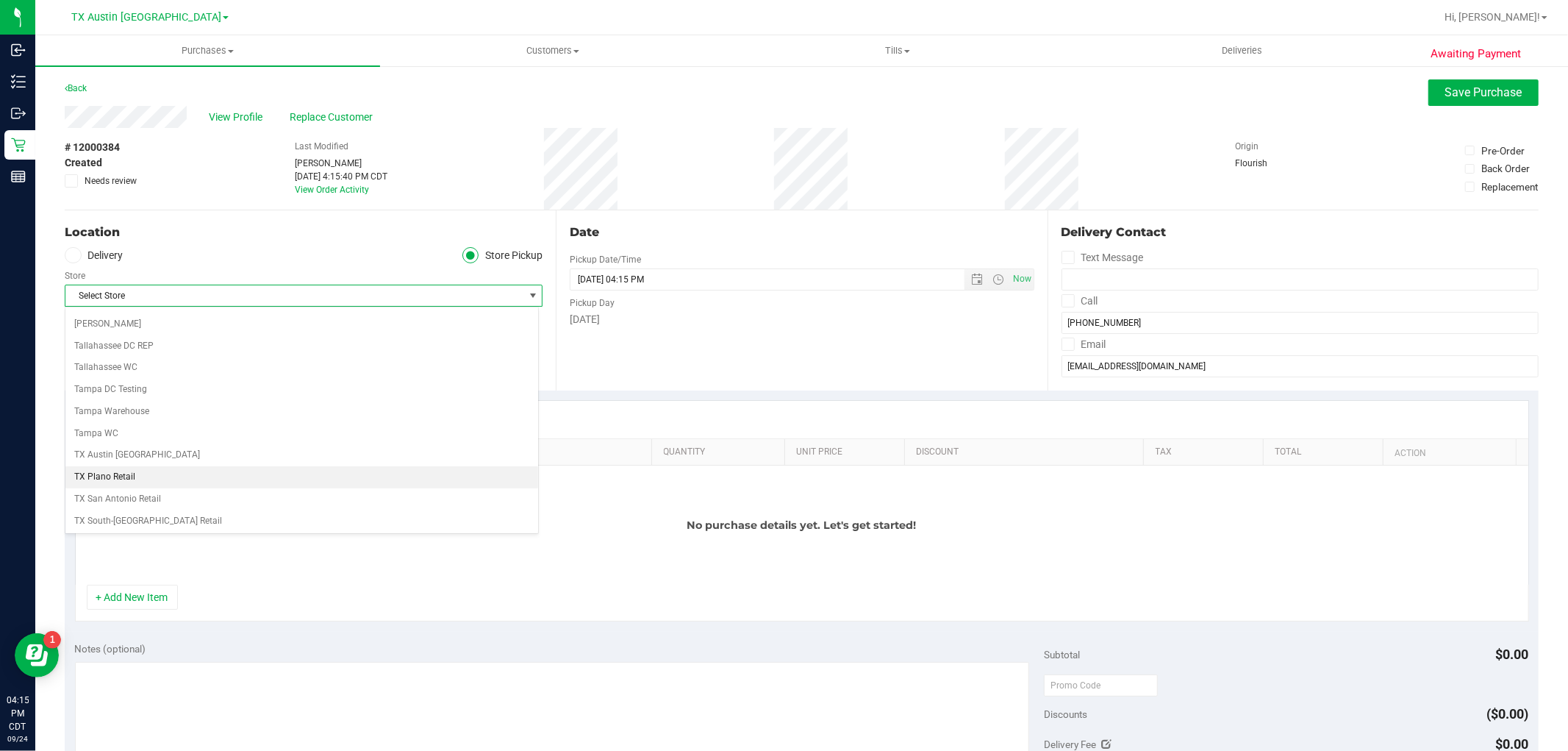
click at [152, 475] on li "TX Plano Retail" at bounding box center [302, 477] width 473 height 22
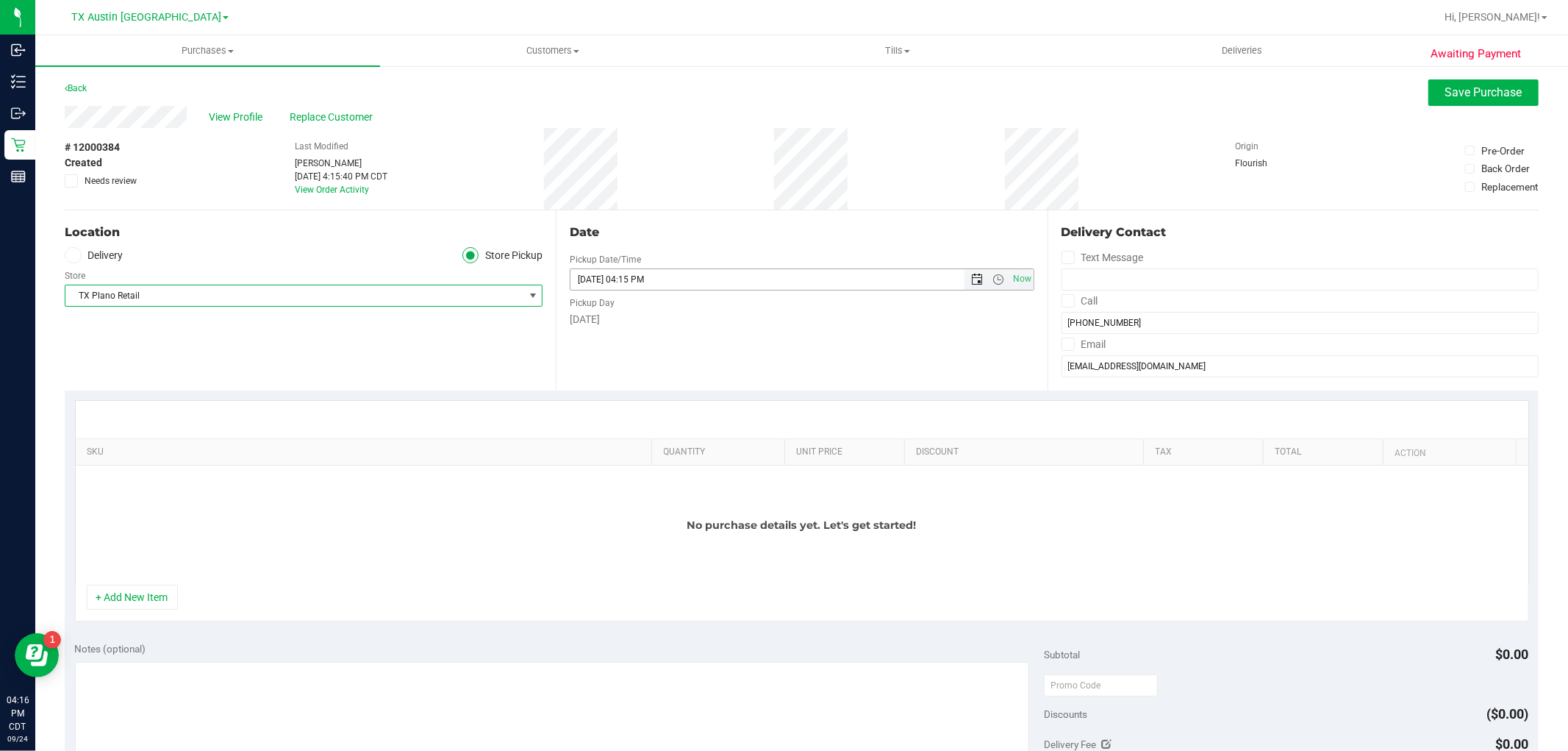
click at [972, 280] on span "Open the date view" at bounding box center [978, 279] width 12 height 12
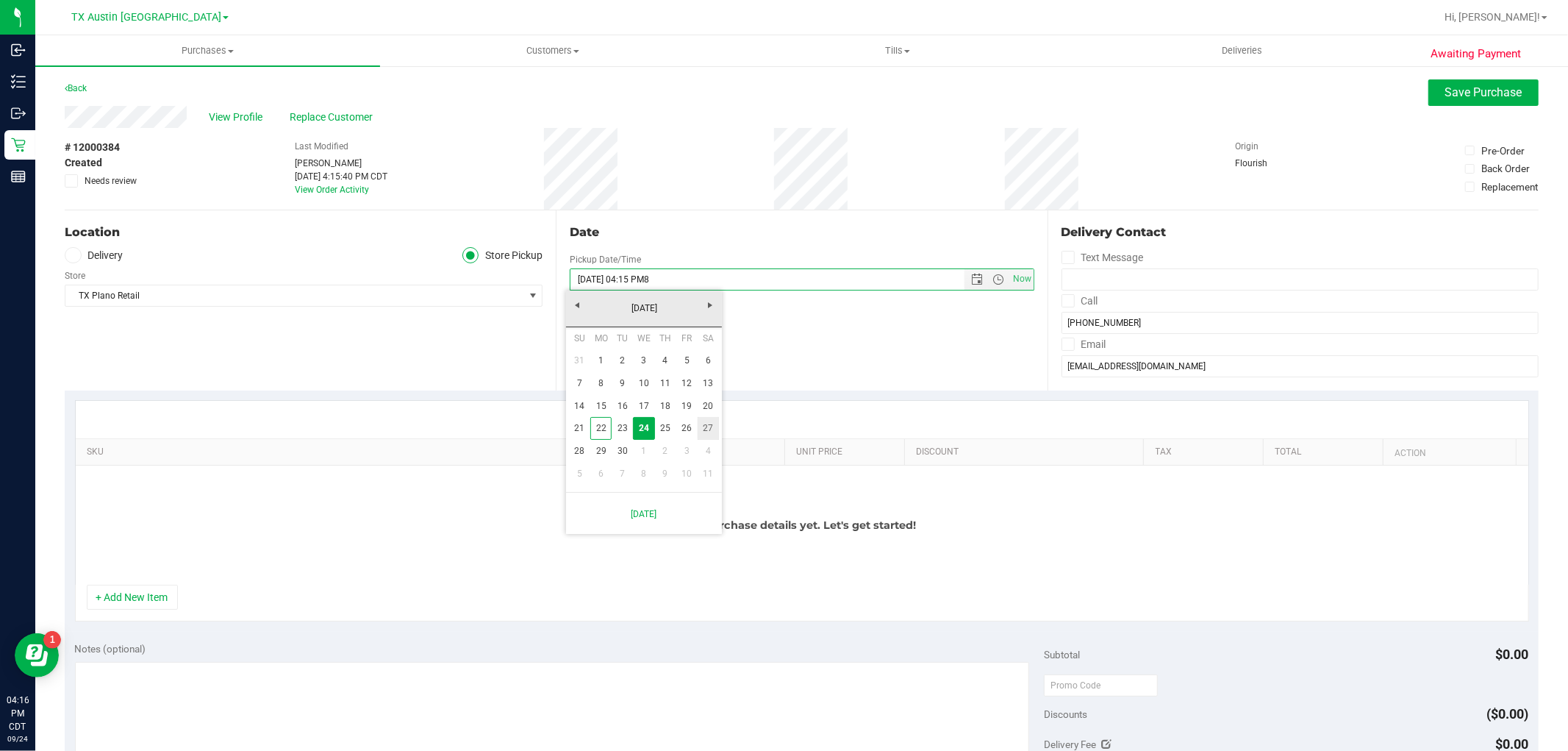
click at [704, 427] on link "27" at bounding box center [708, 428] width 21 height 23
click at [972, 275] on span "Open the date view" at bounding box center [978, 279] width 12 height 12
click at [703, 428] on link "27" at bounding box center [708, 428] width 21 height 23
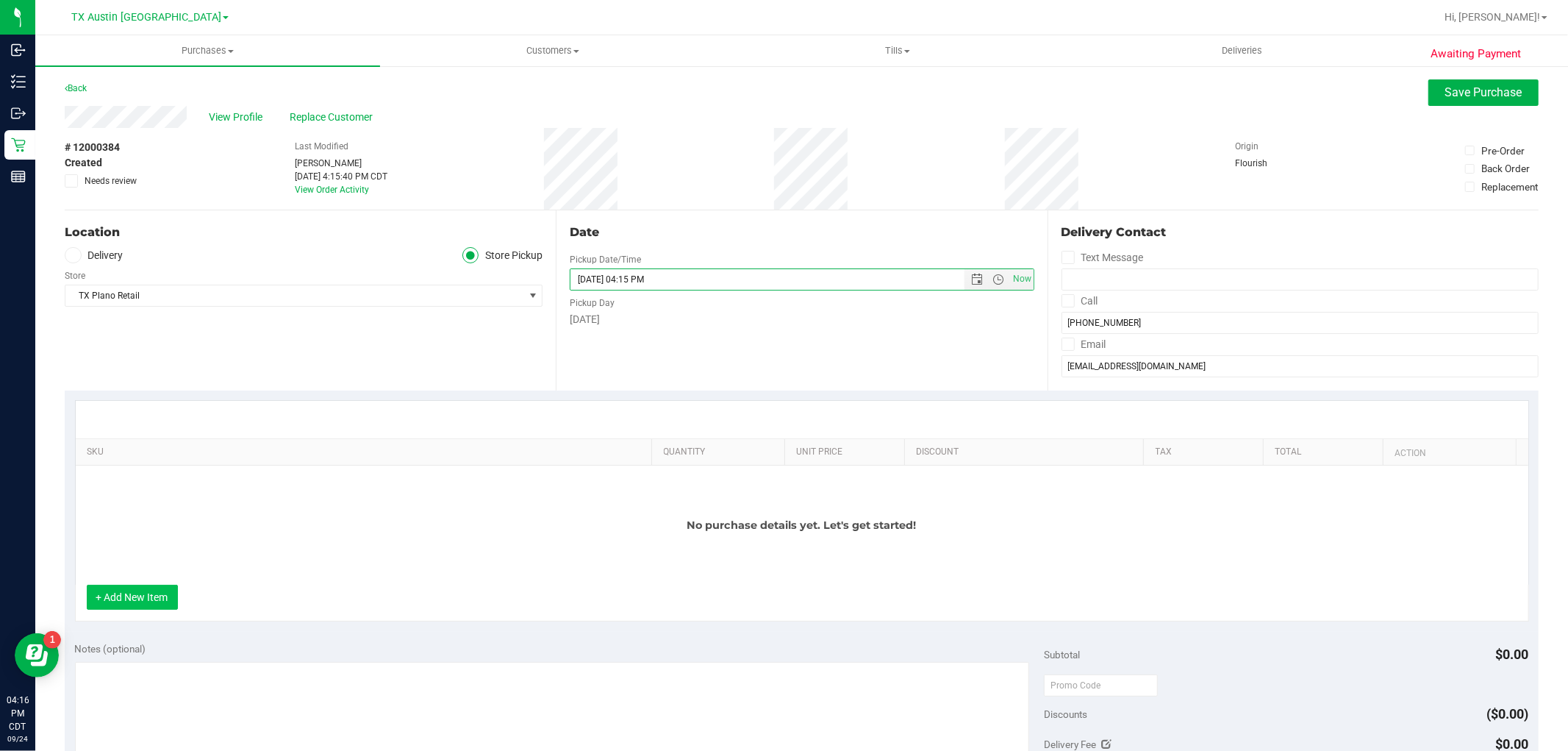
type input "[DATE] 04:15 PM"
click at [137, 591] on button "+ Add New Item" at bounding box center [132, 598] width 91 height 25
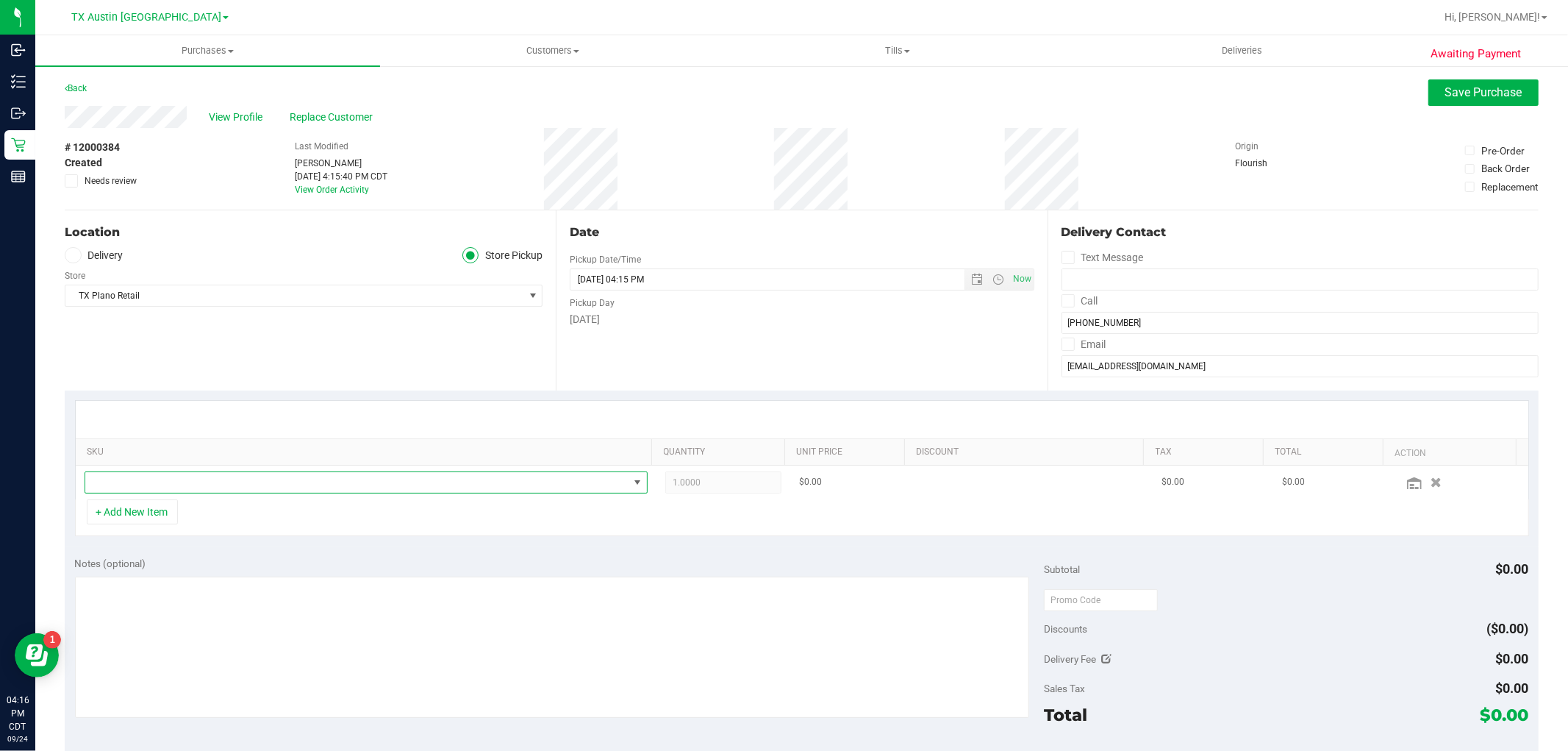
click at [526, 485] on span "NO DATA FOUND" at bounding box center [357, 482] width 544 height 21
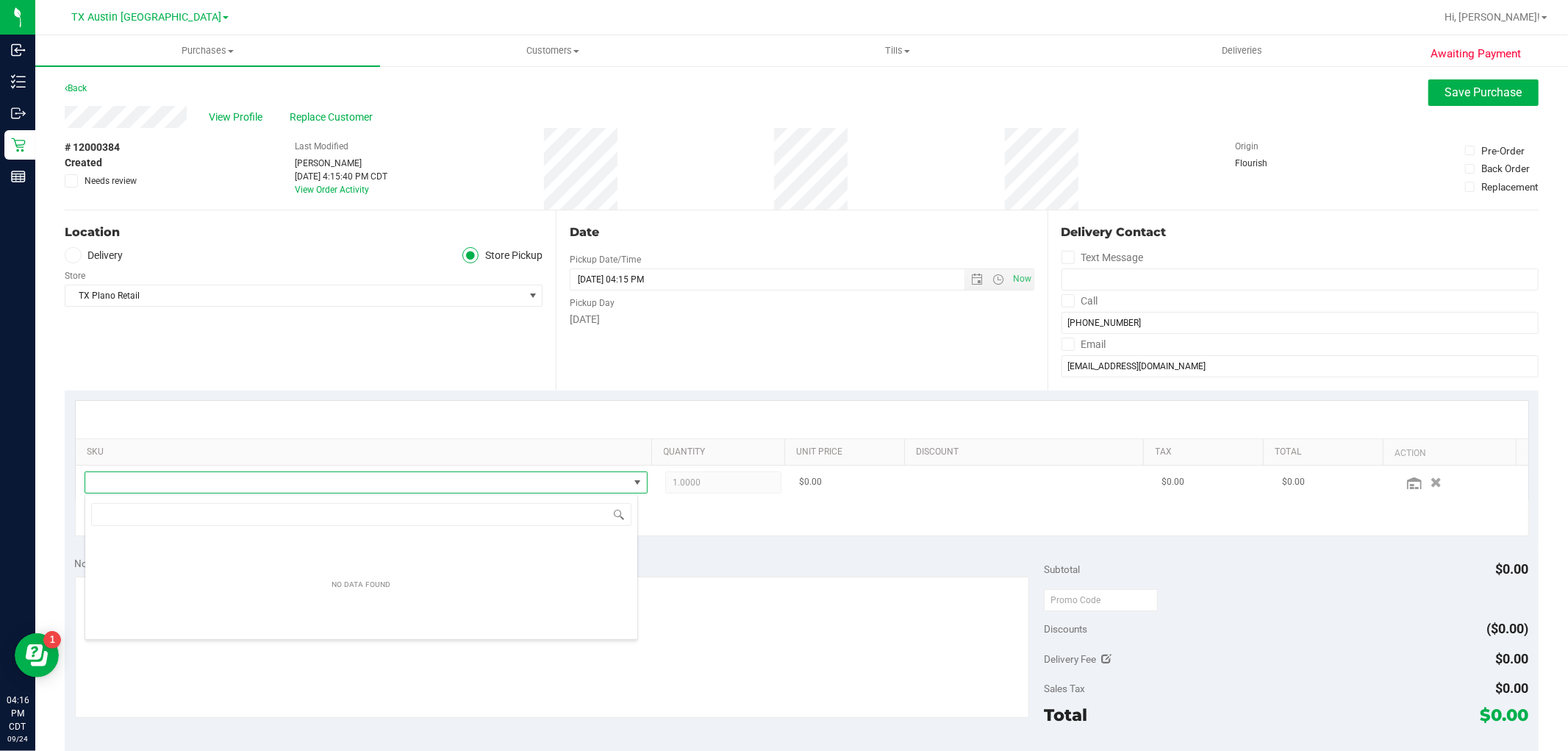
scroll to position [22, 548]
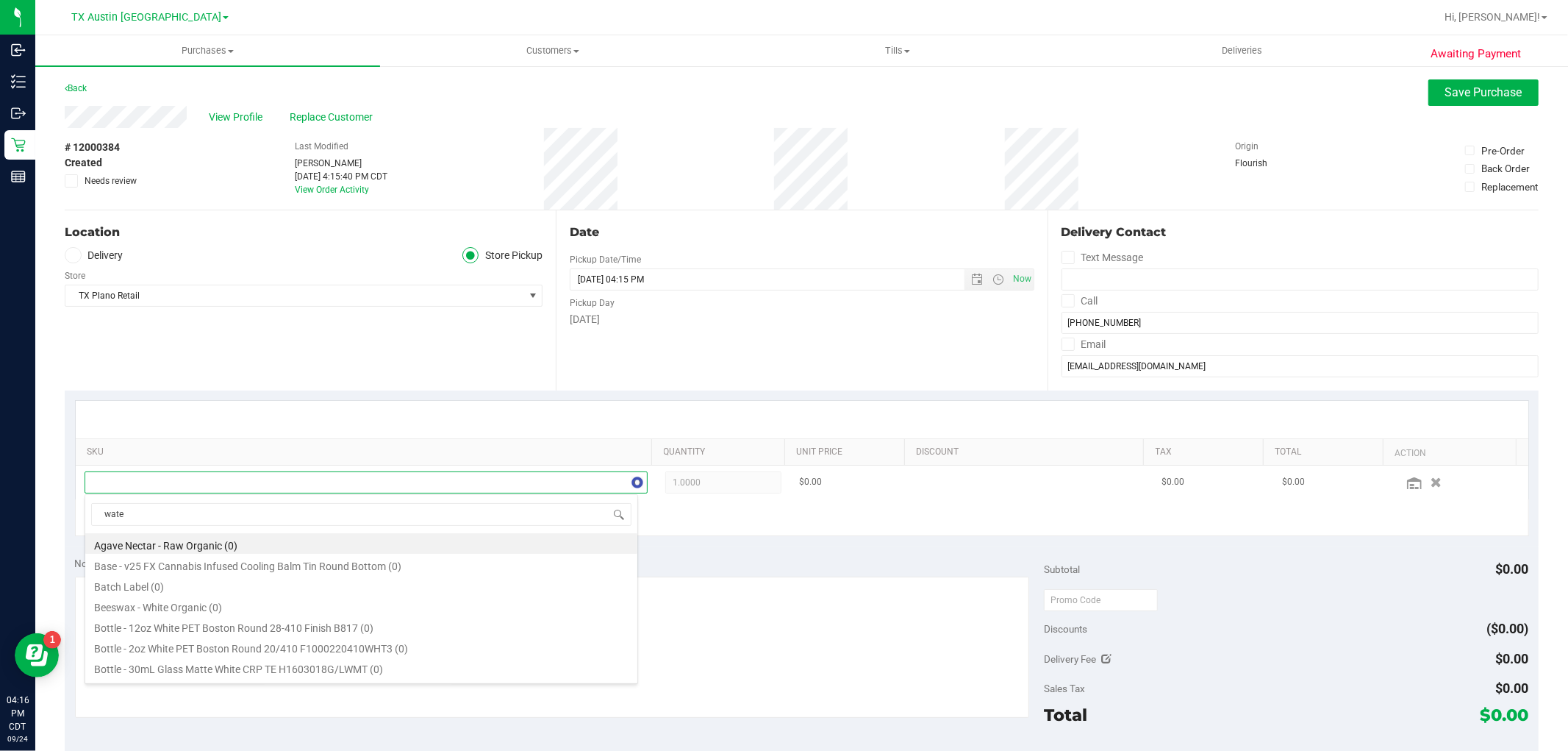
type input "water"
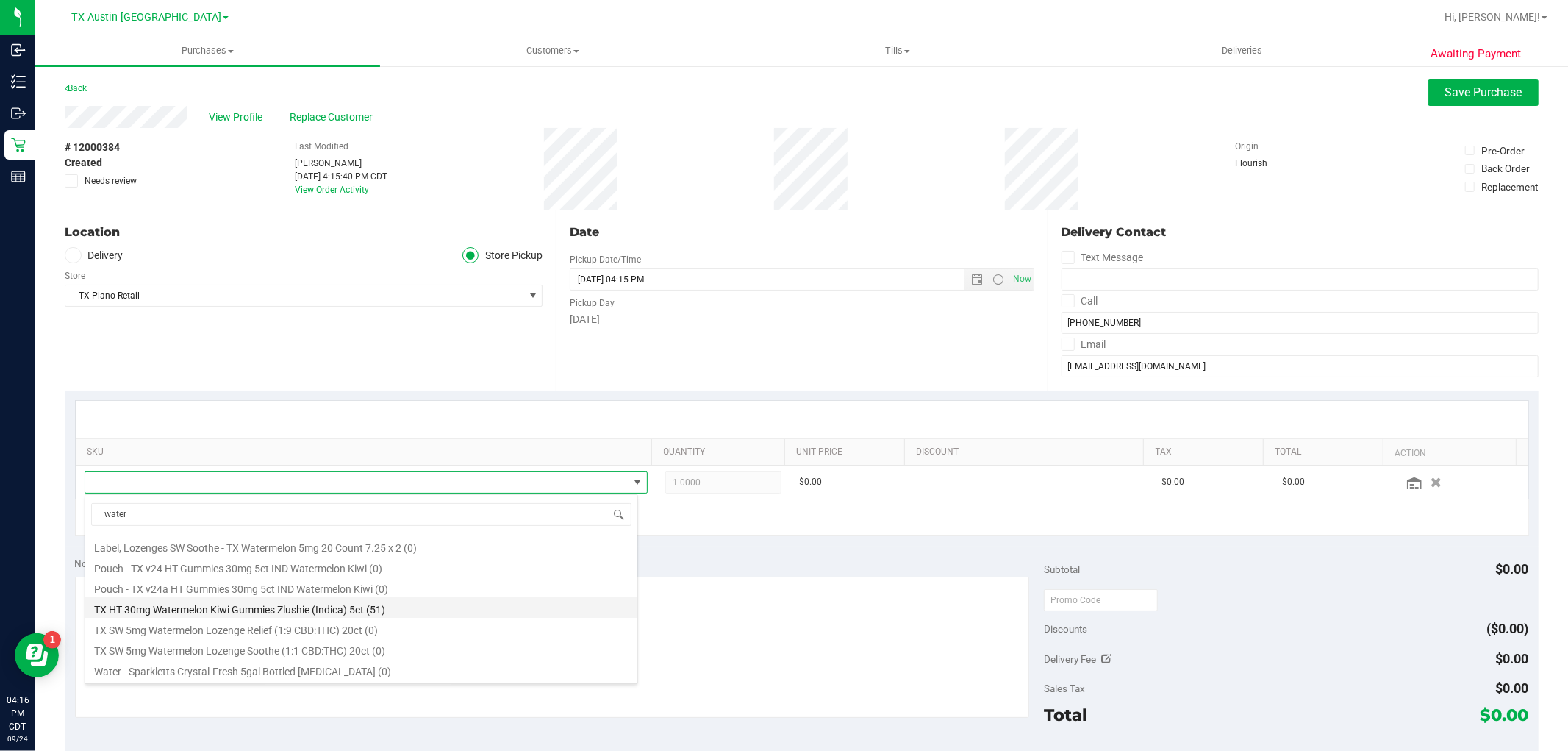
click at [438, 612] on li "TX HT 30mg Watermelon Kiwi Gummies Zlushie (Indica) 5ct (51)" at bounding box center [361, 607] width 552 height 21
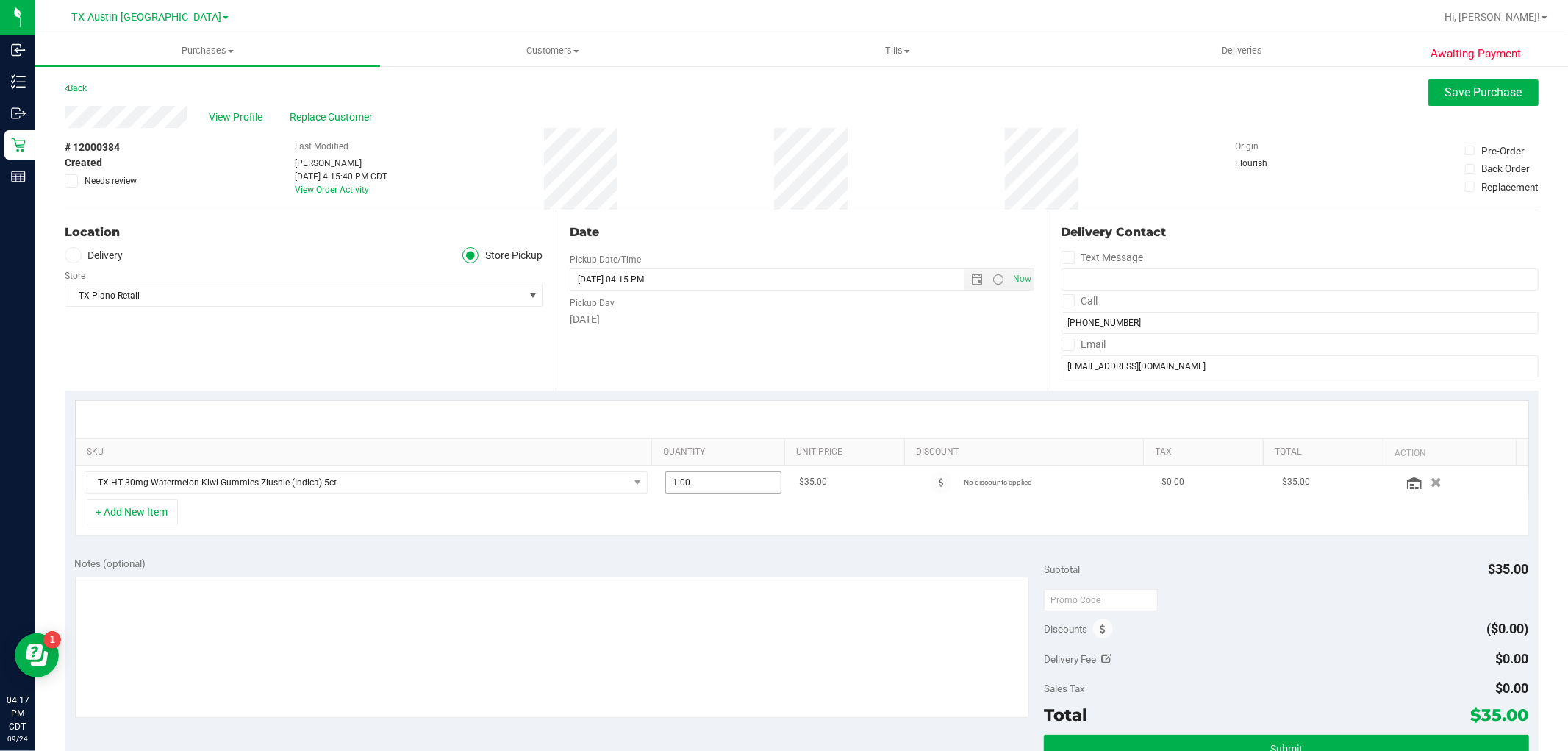
click at [724, 493] on span "1.00 1" at bounding box center [723, 482] width 116 height 22
click at [723, 485] on span "1.00 1" at bounding box center [723, 482] width 116 height 22
click at [723, 485] on input "1" at bounding box center [723, 482] width 115 height 21
type input "3"
type input "3.00"
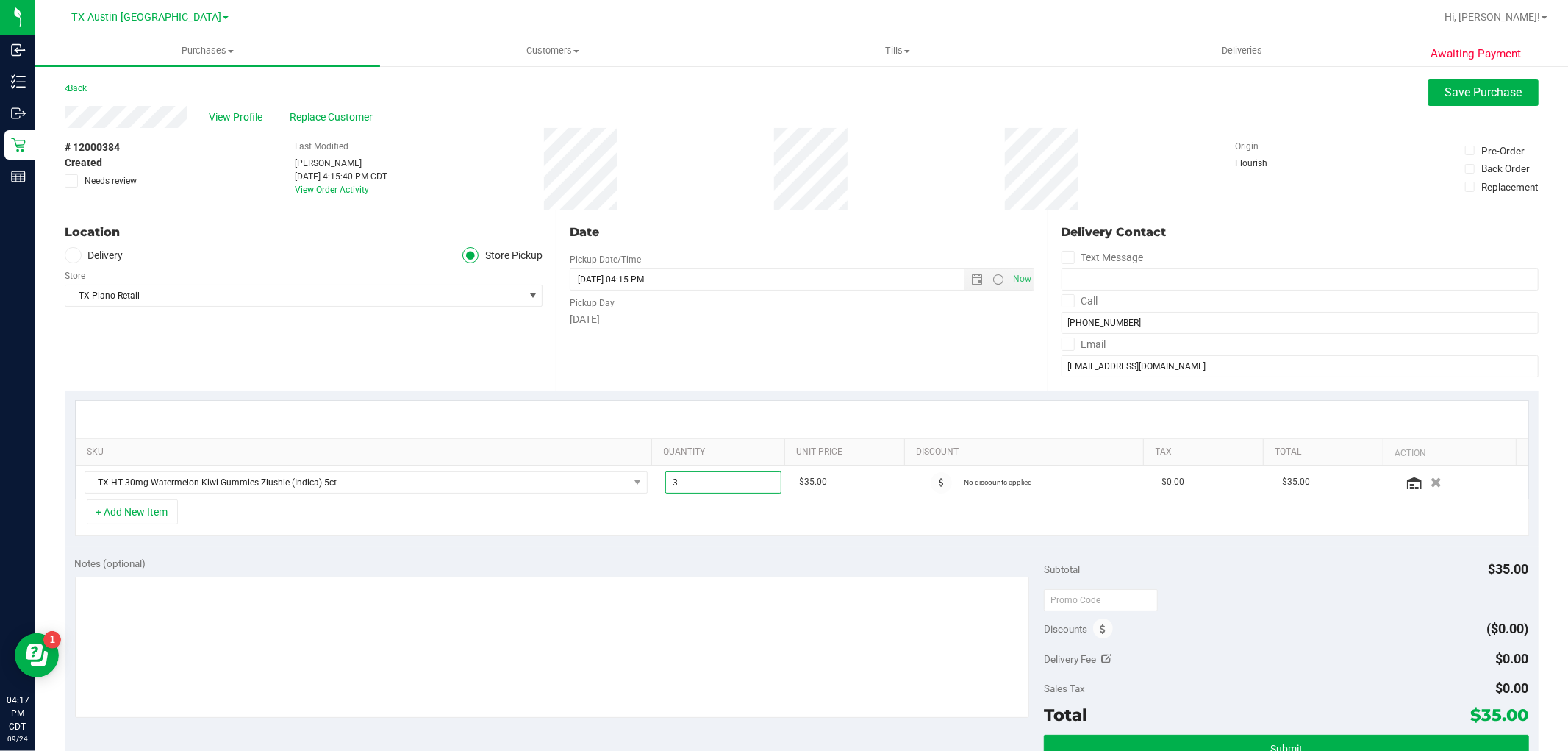
click at [741, 524] on div "+ Add New Item" at bounding box center [802, 518] width 1454 height 37
drag, startPoint x: 189, startPoint y: 512, endPoint x: 156, endPoint y: 515, distance: 33.1
click at [185, 512] on div "+ Add New Item" at bounding box center [802, 518] width 1454 height 37
click at [156, 515] on button "+ Add New Item" at bounding box center [132, 512] width 91 height 25
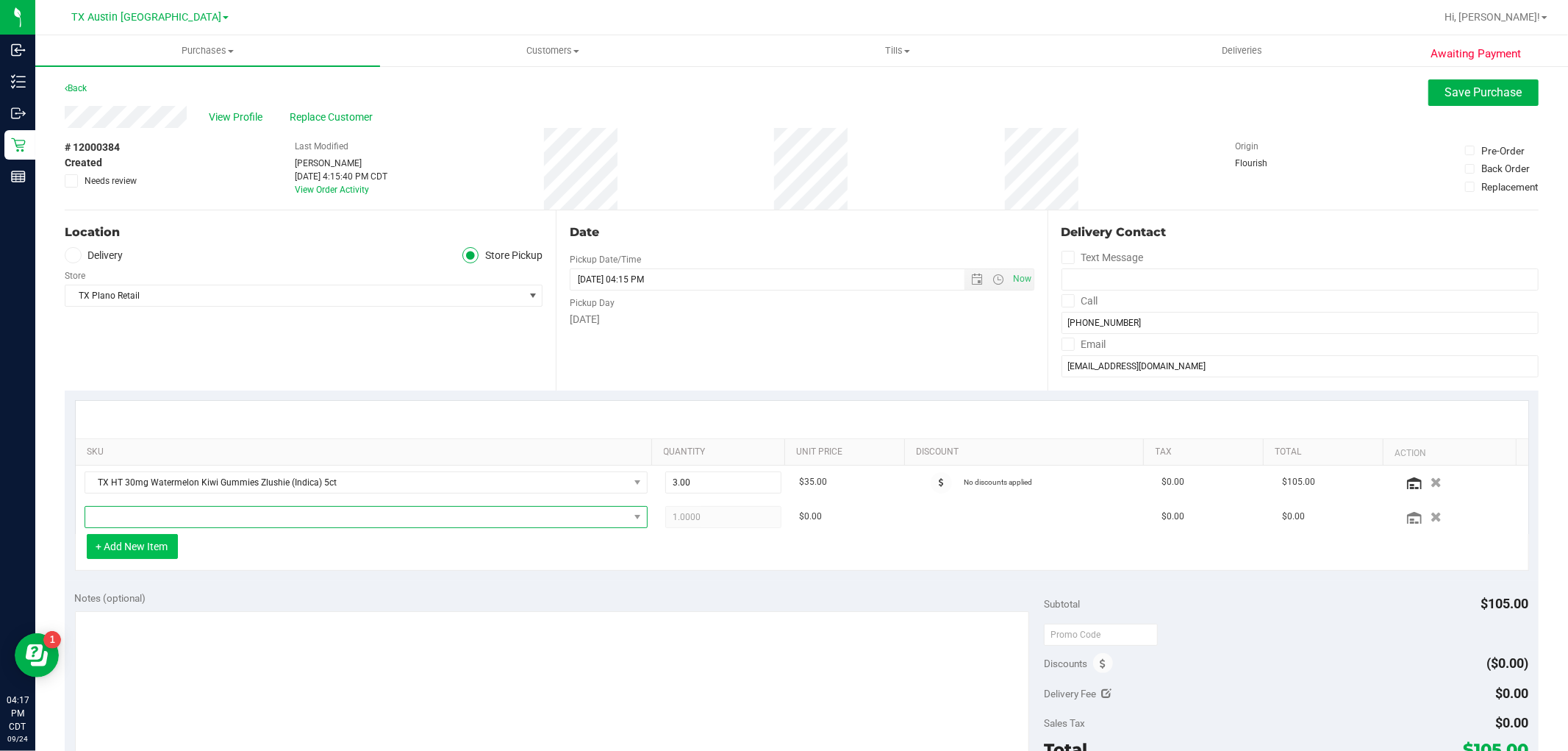
click at [156, 515] on span "NO DATA FOUND" at bounding box center [357, 517] width 544 height 21
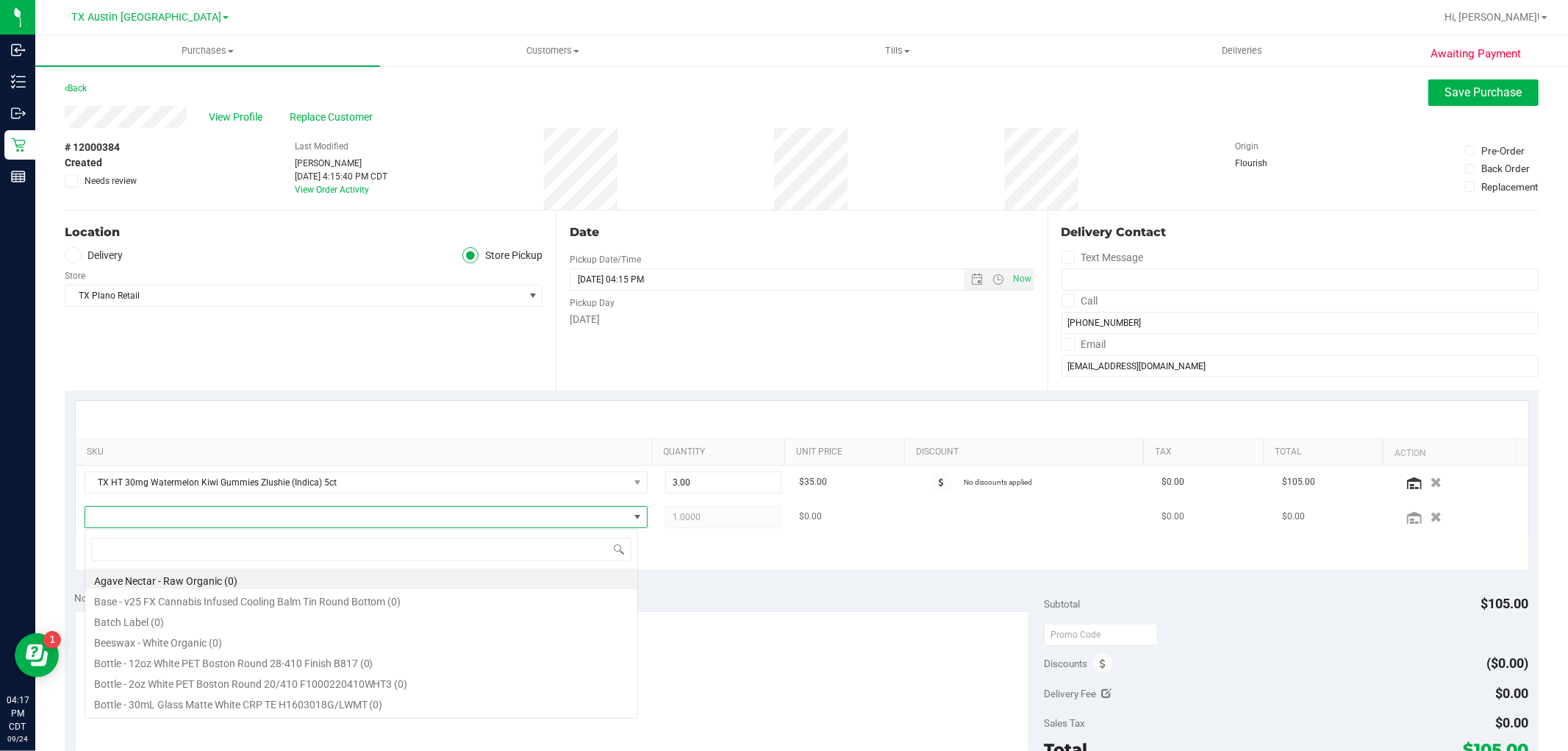
scroll to position [22, 548]
type input "blue"
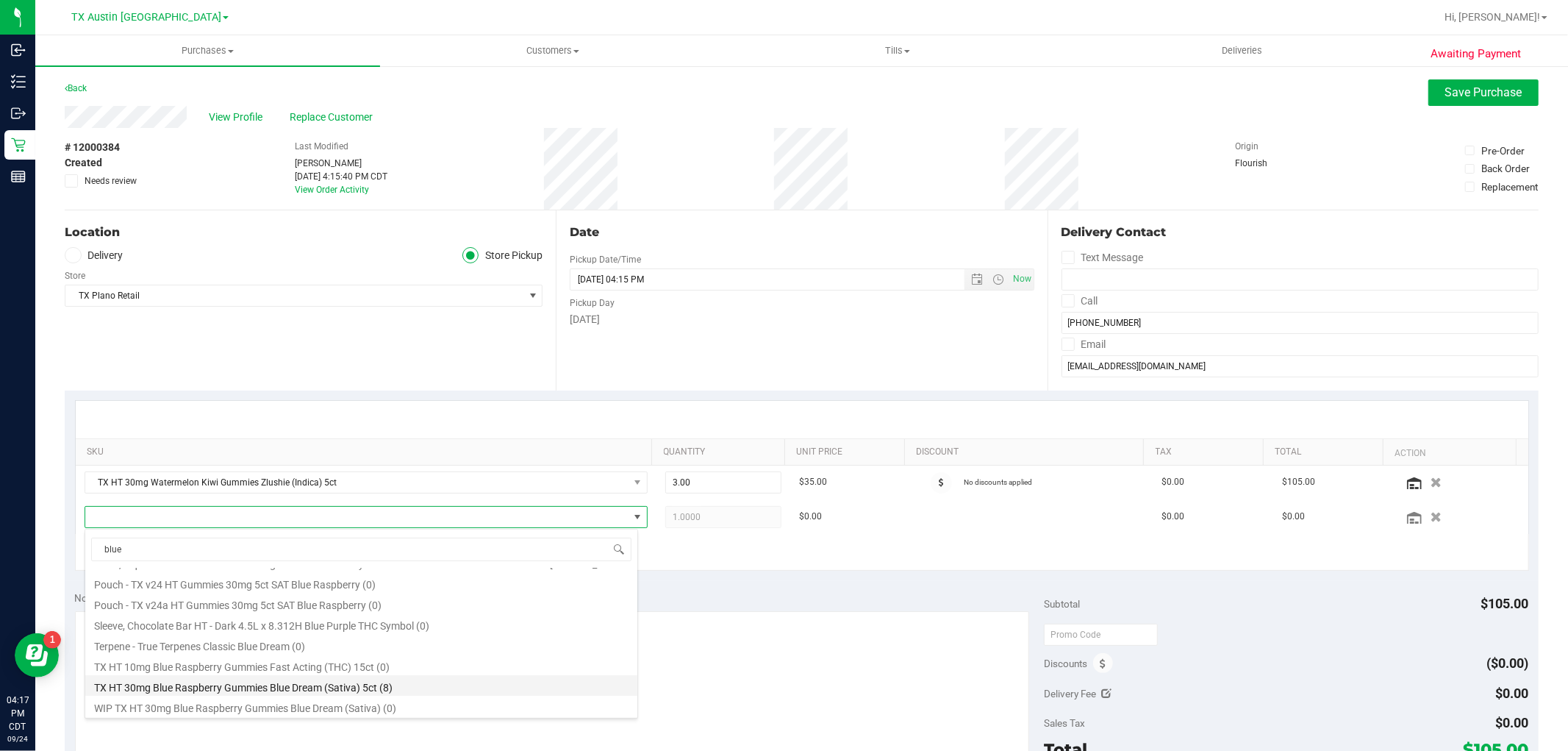
click at [386, 685] on li "TX HT 30mg Blue Raspberry Gummies Blue Dream (Sativa) 5ct (8)" at bounding box center [361, 685] width 552 height 21
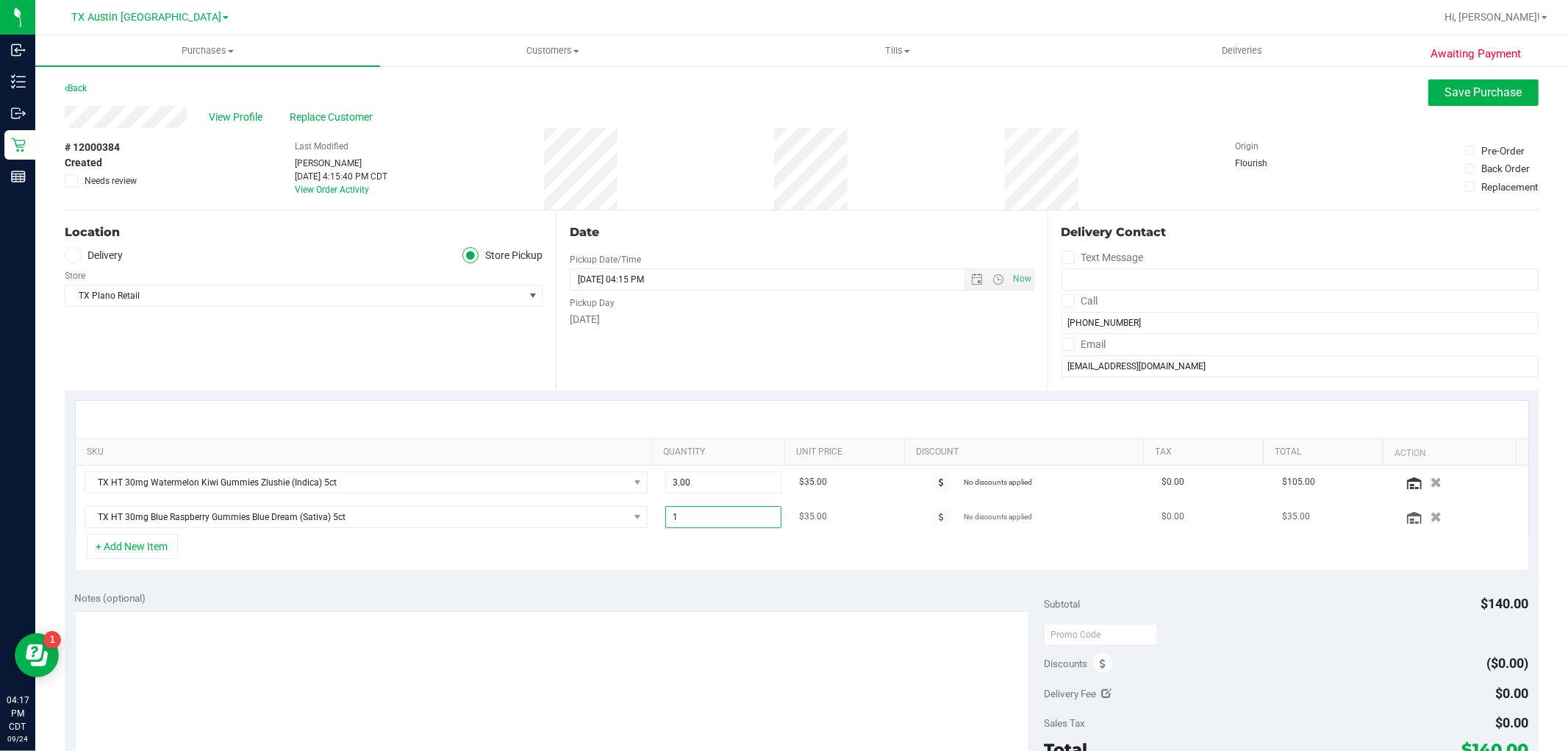
click at [731, 519] on span "1.00 1" at bounding box center [723, 517] width 116 height 22
click at [731, 519] on input "1" at bounding box center [723, 517] width 115 height 21
type input "3"
type input "3.00"
click at [744, 564] on div "+ Add New Item" at bounding box center [802, 552] width 1454 height 37
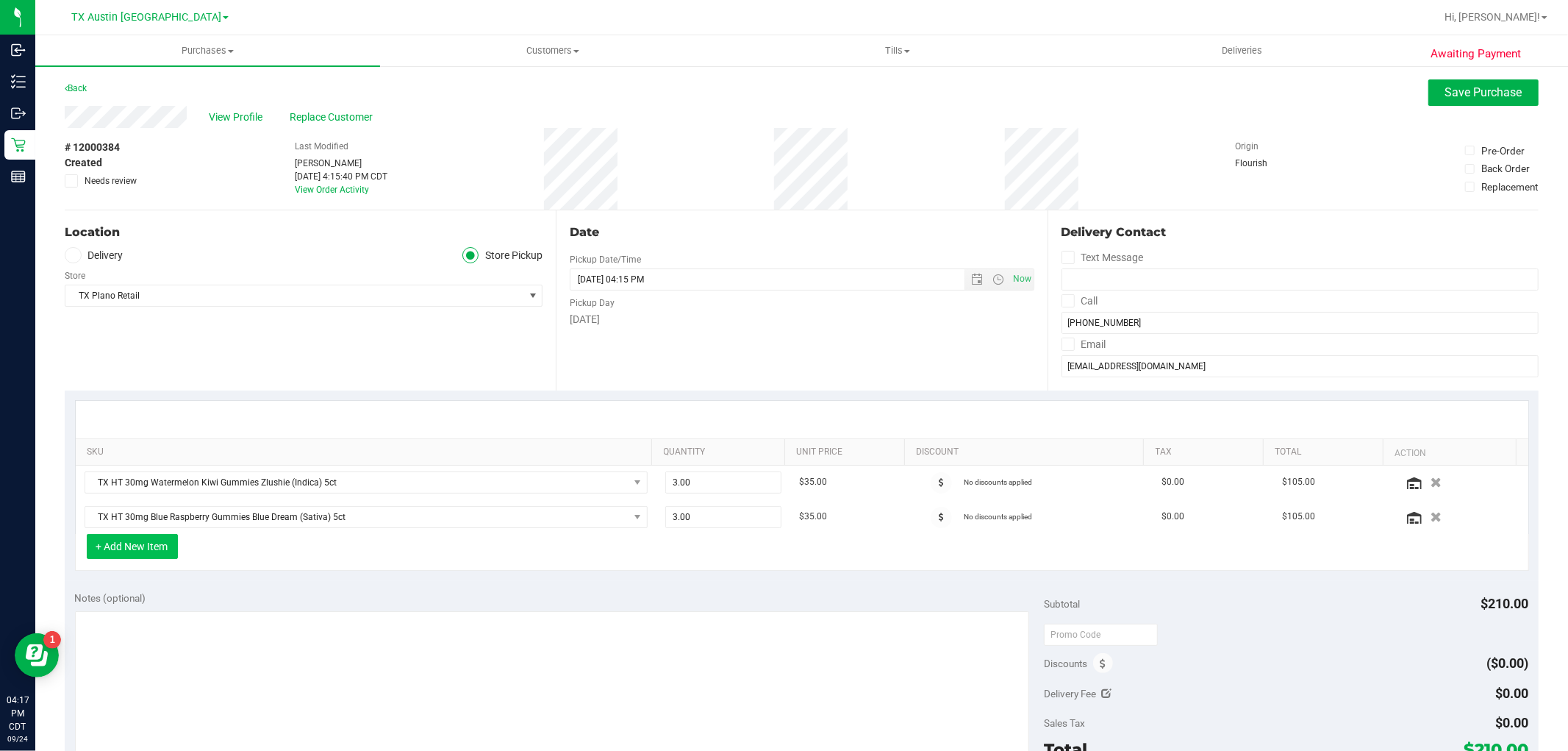
click at [160, 549] on button "+ Add New Item" at bounding box center [132, 546] width 91 height 25
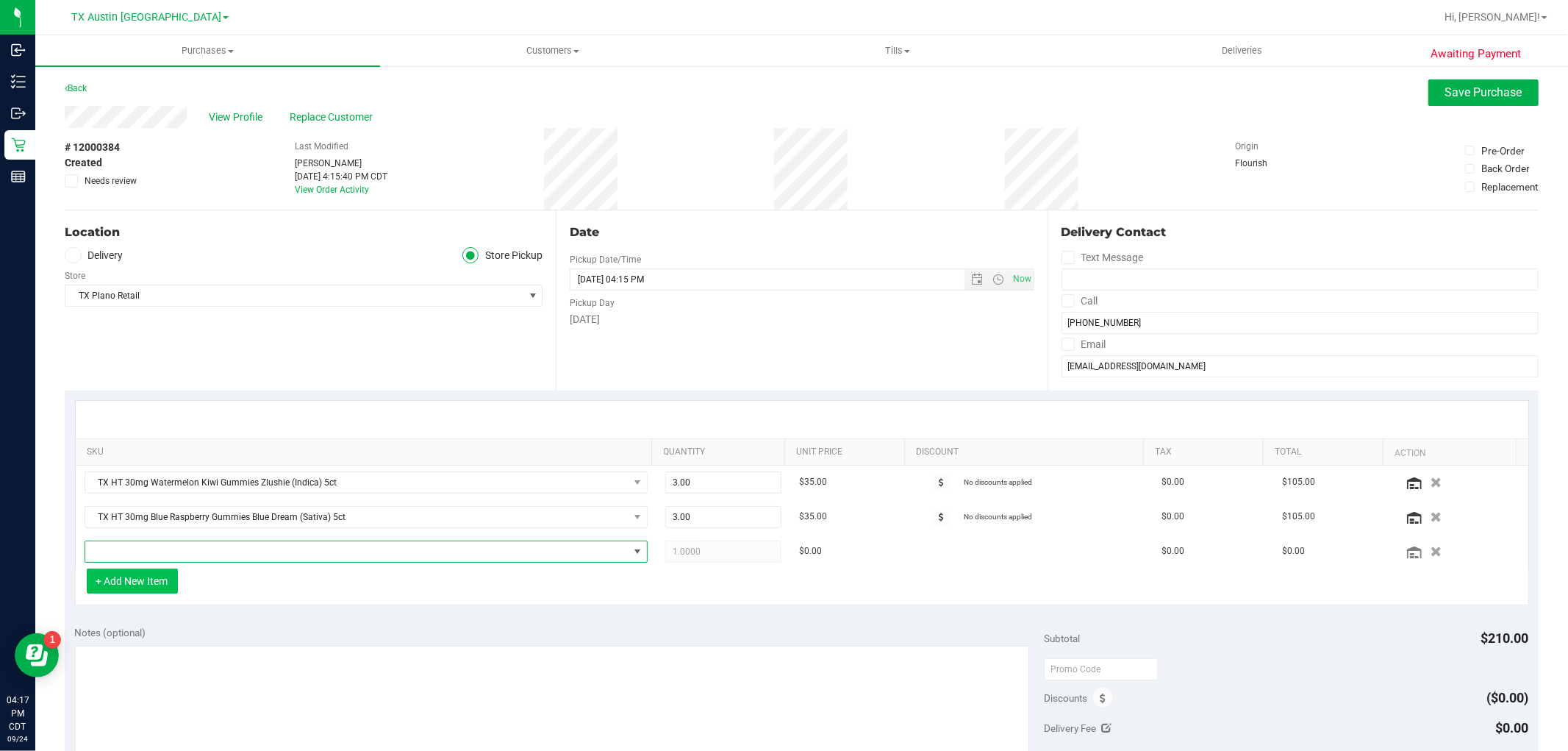
click at [160, 549] on span "NO DATA FOUND" at bounding box center [357, 552] width 544 height 21
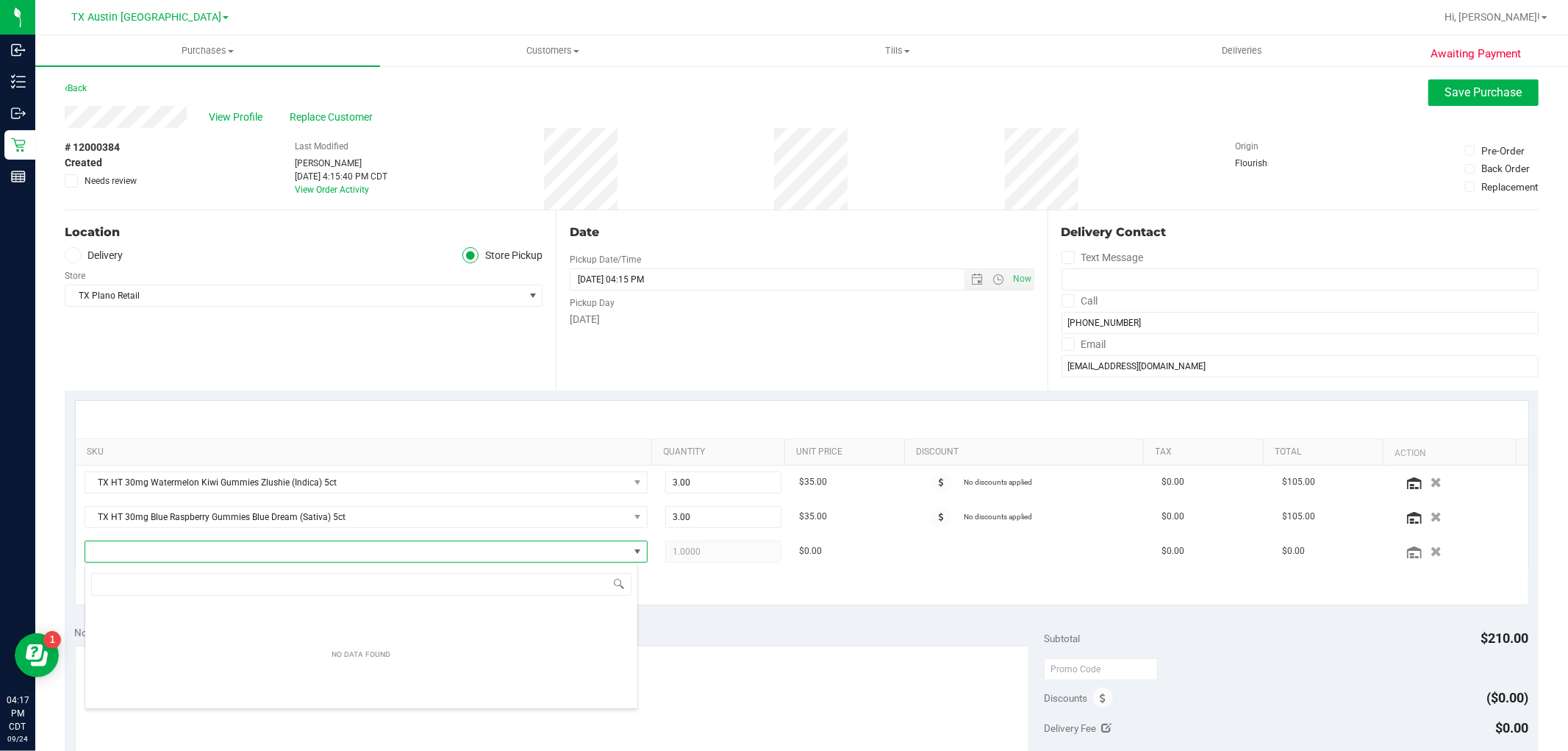
scroll to position [22, 548]
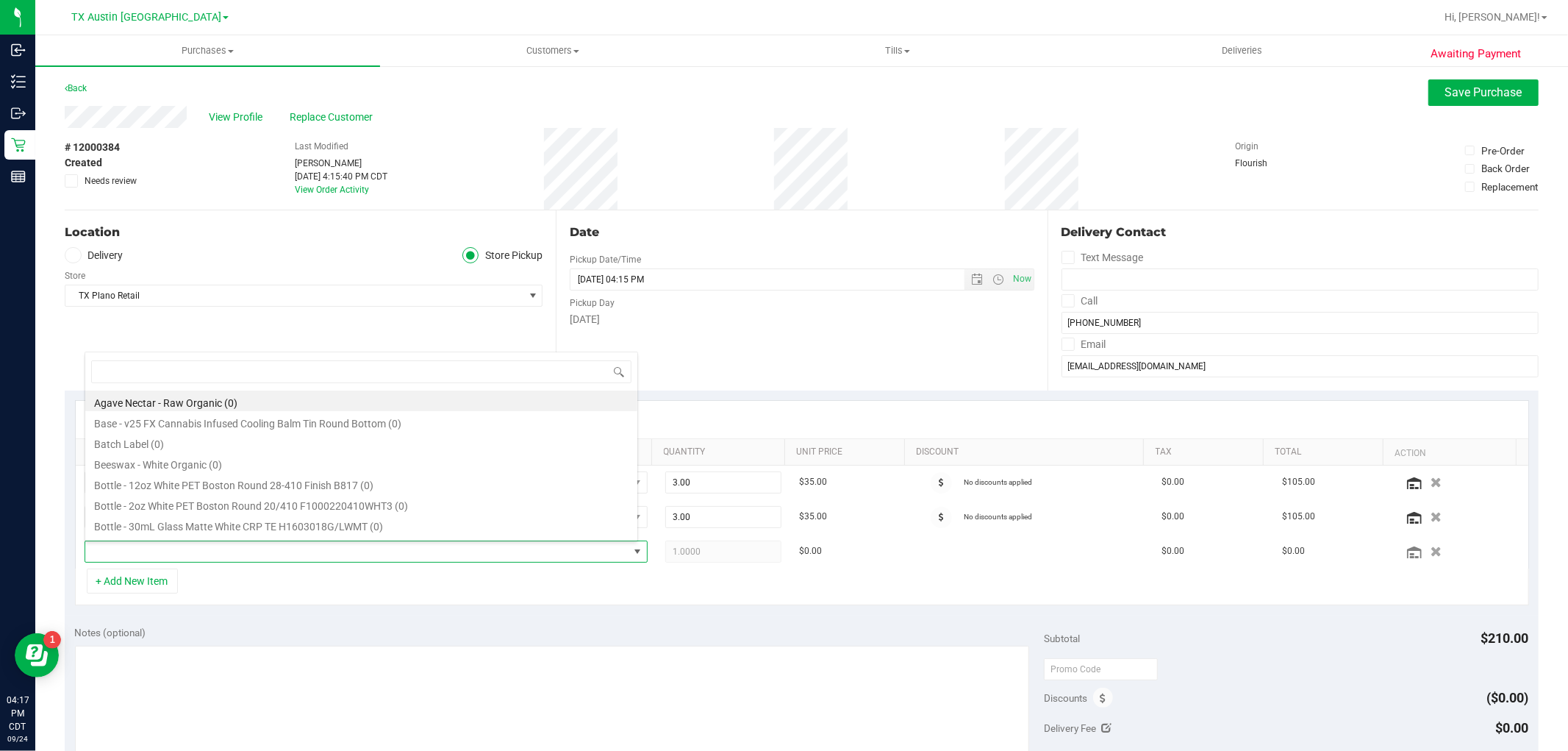
click at [74, 260] on span at bounding box center [73, 255] width 17 height 17
click at [0, 0] on input "Delivery" at bounding box center [0, 0] width 0 height 0
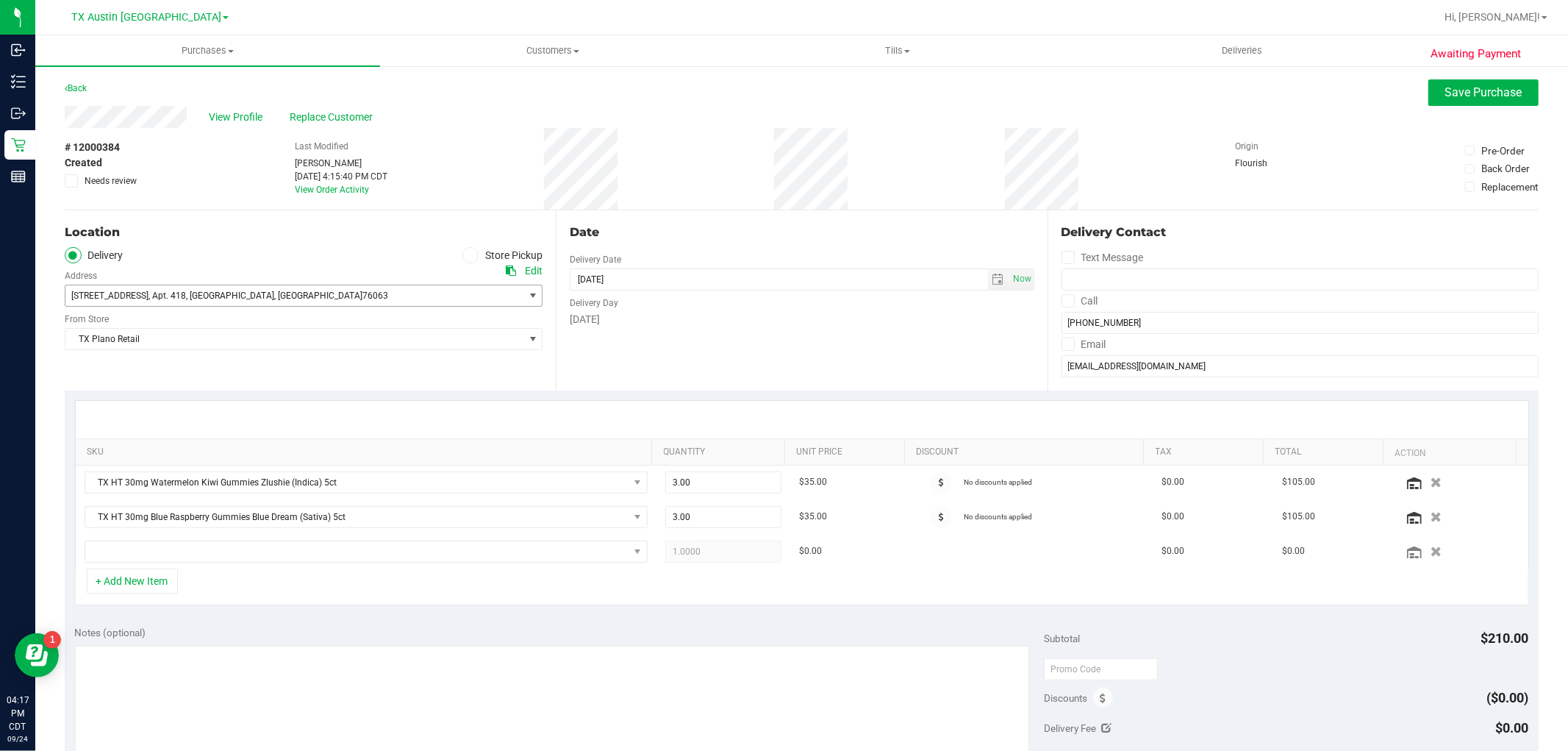
click at [120, 301] on span "[STREET_ADDRESS] , Apt. 418 , [GEOGRAPHIC_DATA] , [GEOGRAPHIC_DATA] 76063" at bounding box center [283, 296] width 435 height 21
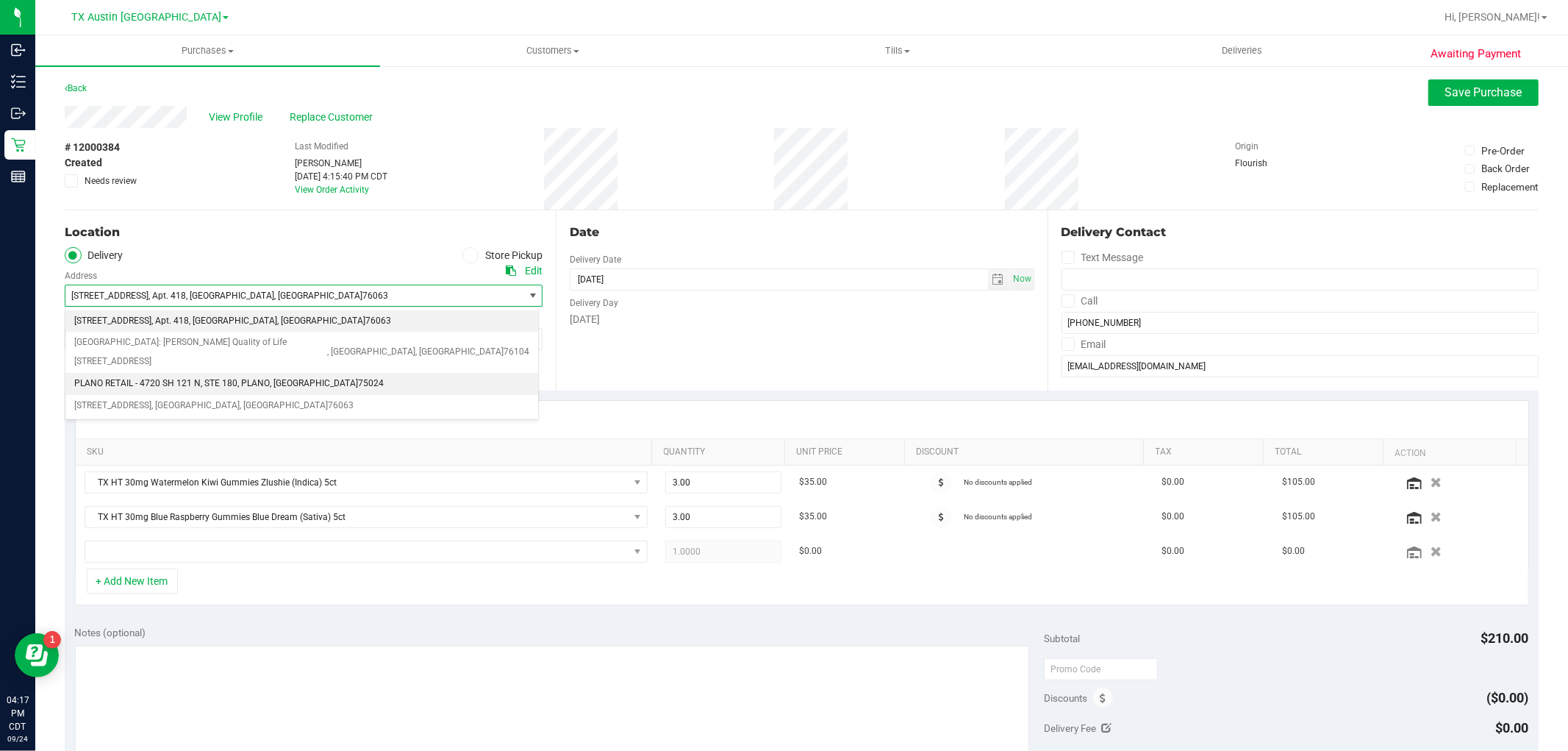
click at [142, 375] on span "PLANO RETAIL - 4720 SH 121 N" at bounding box center [138, 384] width 126 height 19
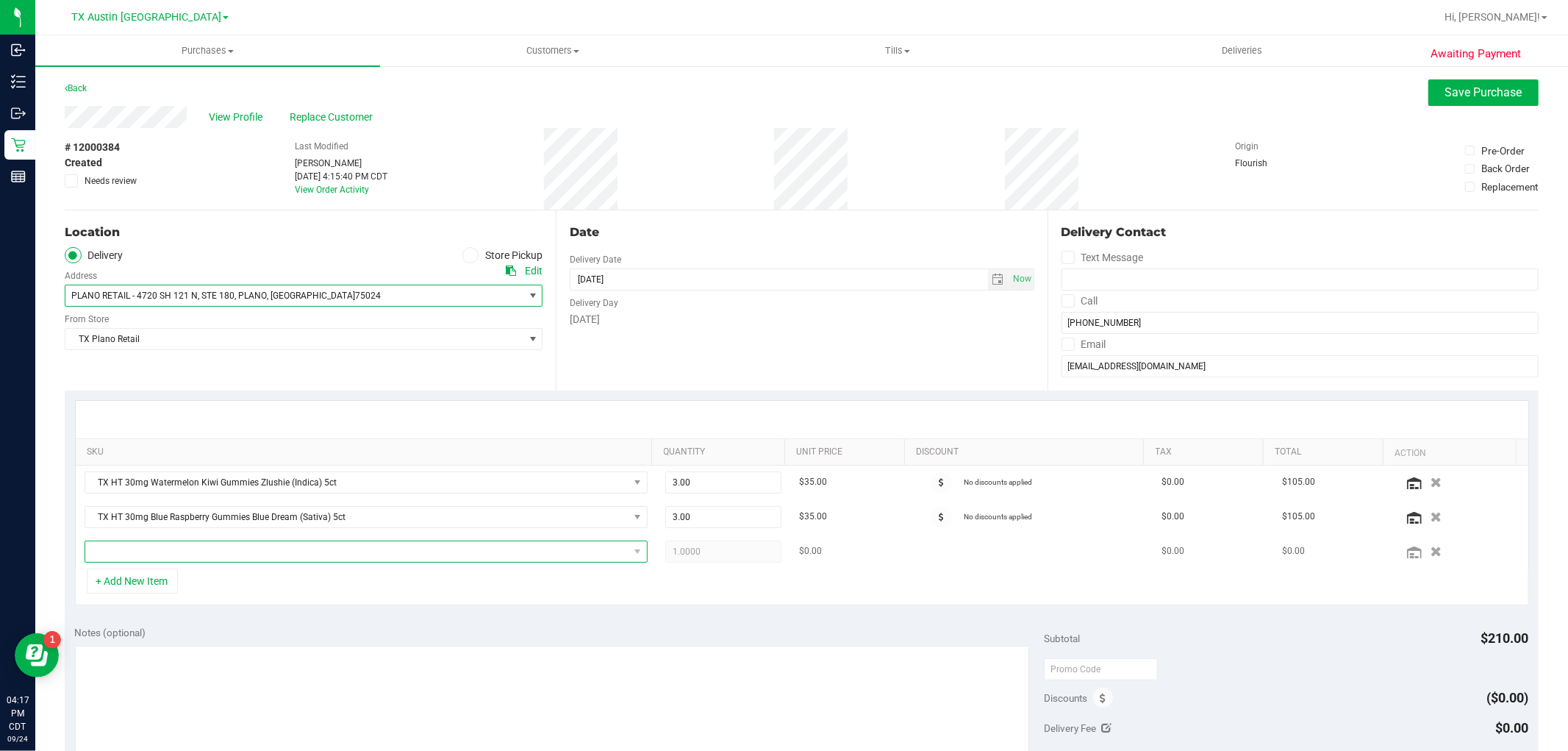
click at [333, 550] on span "NO DATA FOUND" at bounding box center [357, 552] width 544 height 21
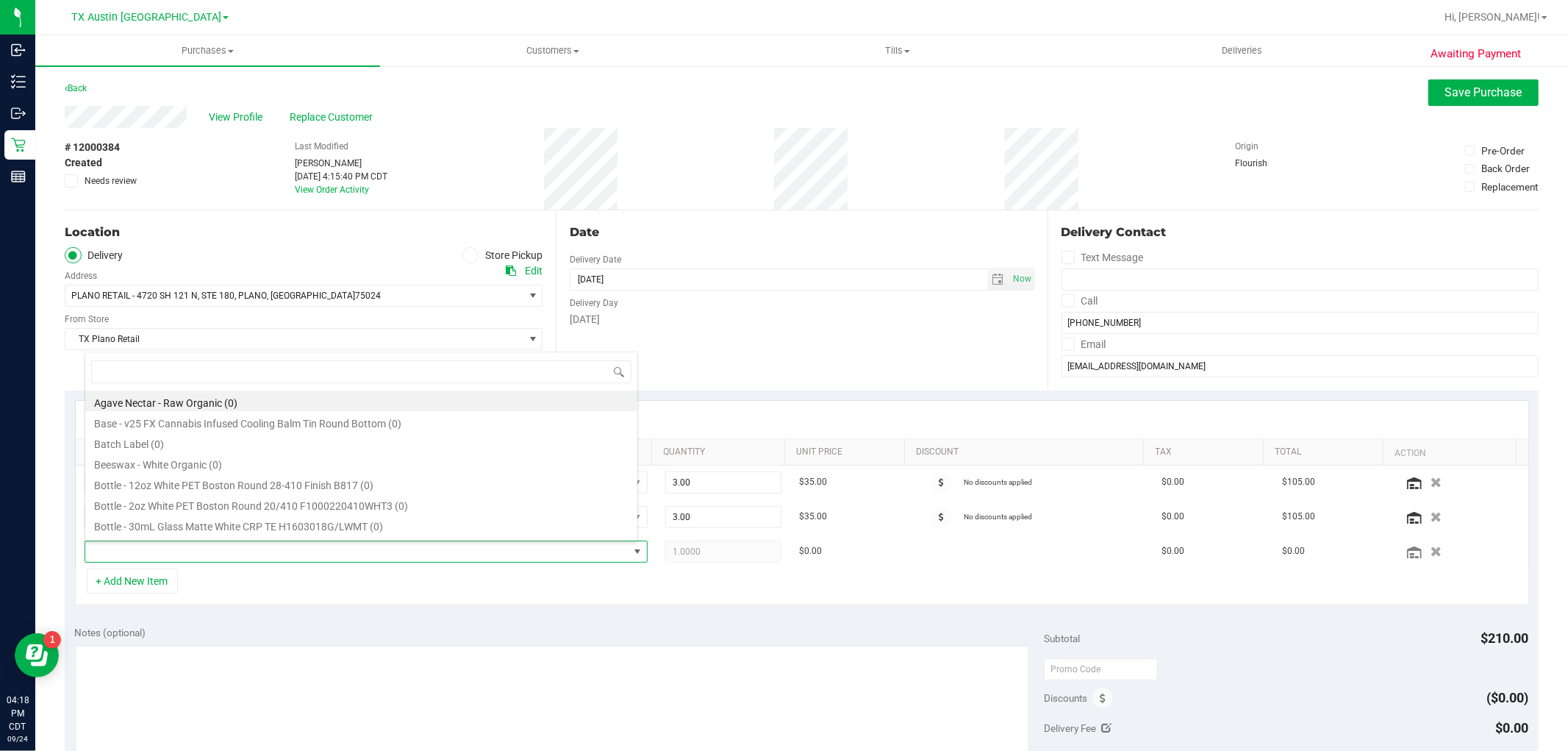
click at [666, 613] on div "SKU Quantity Unit Price Discount Tax Total Action TX HT 30mg Watermelon Kiwi Gu…" at bounding box center [801, 503] width 1474 height 225
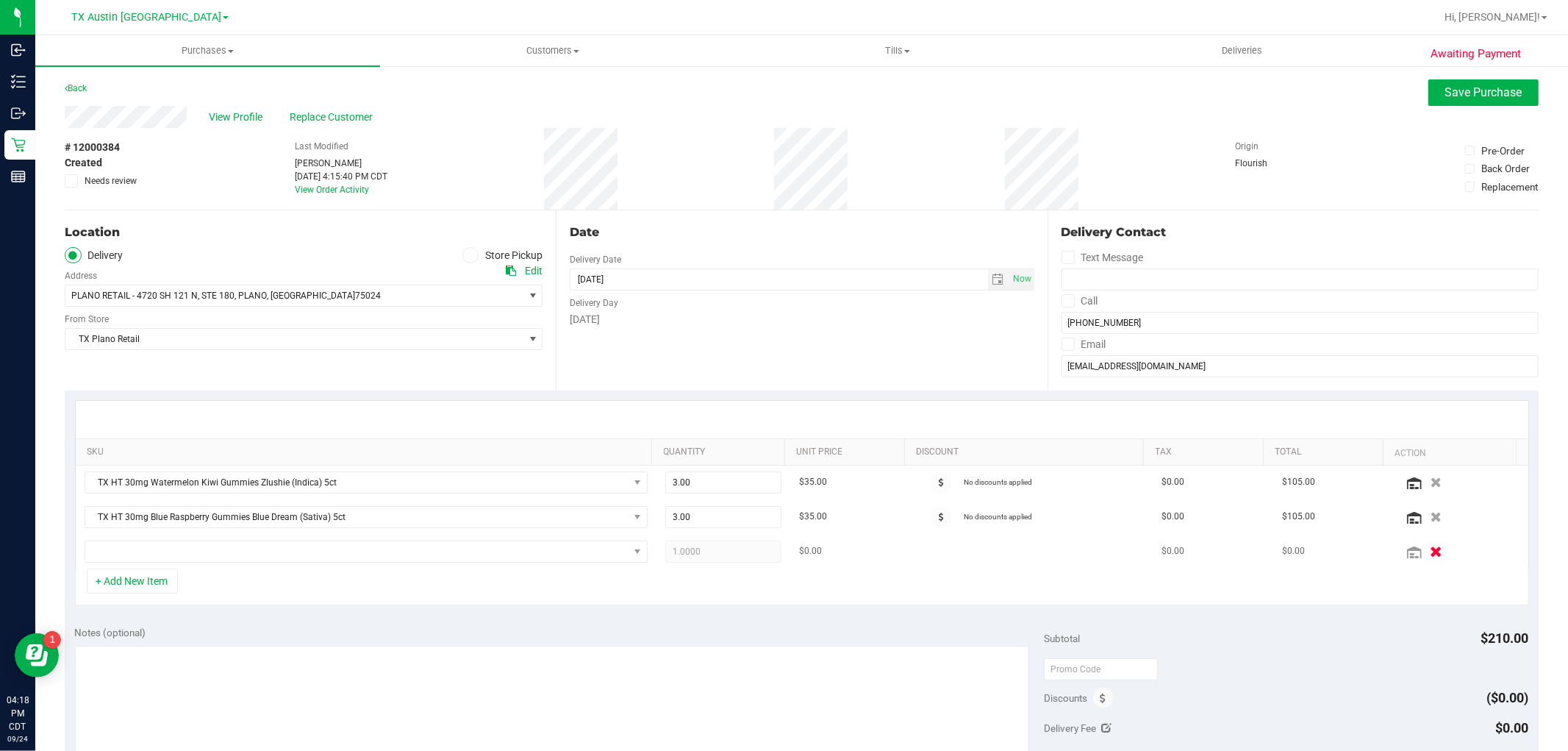
click at [1430, 549] on icon "button" at bounding box center [1437, 551] width 13 height 11
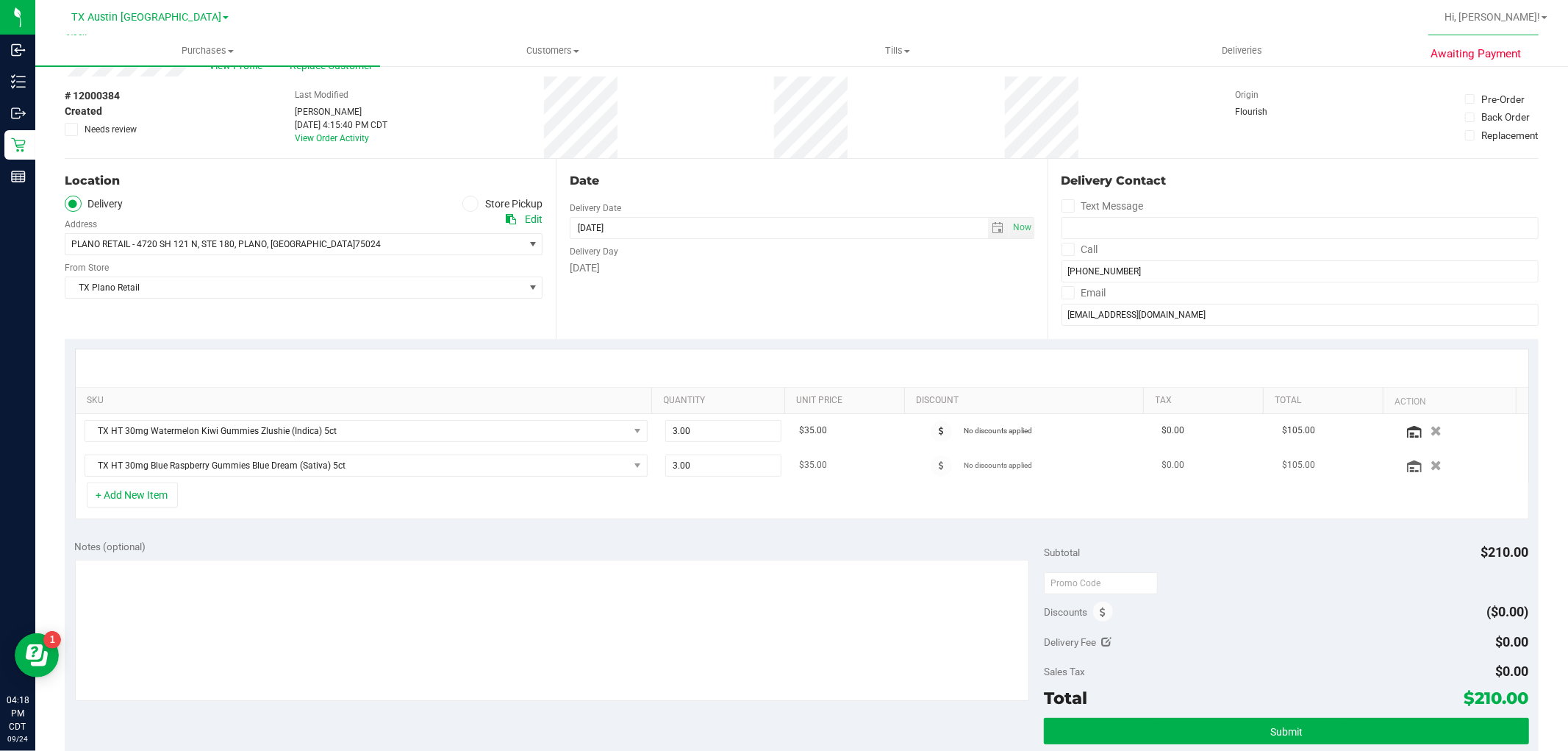
scroll to position [245, 0]
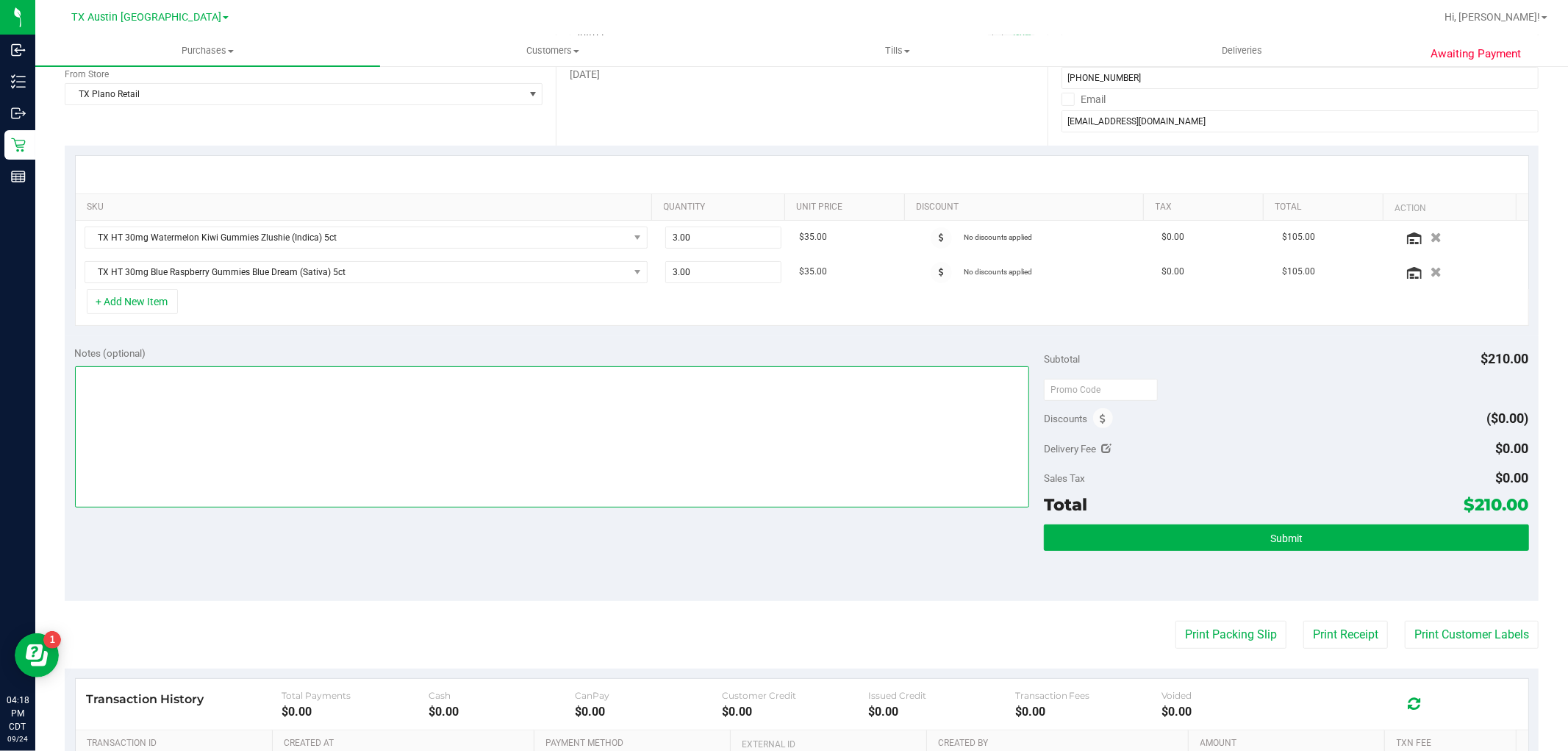
click at [670, 439] on textarea at bounding box center [552, 436] width 956 height 142
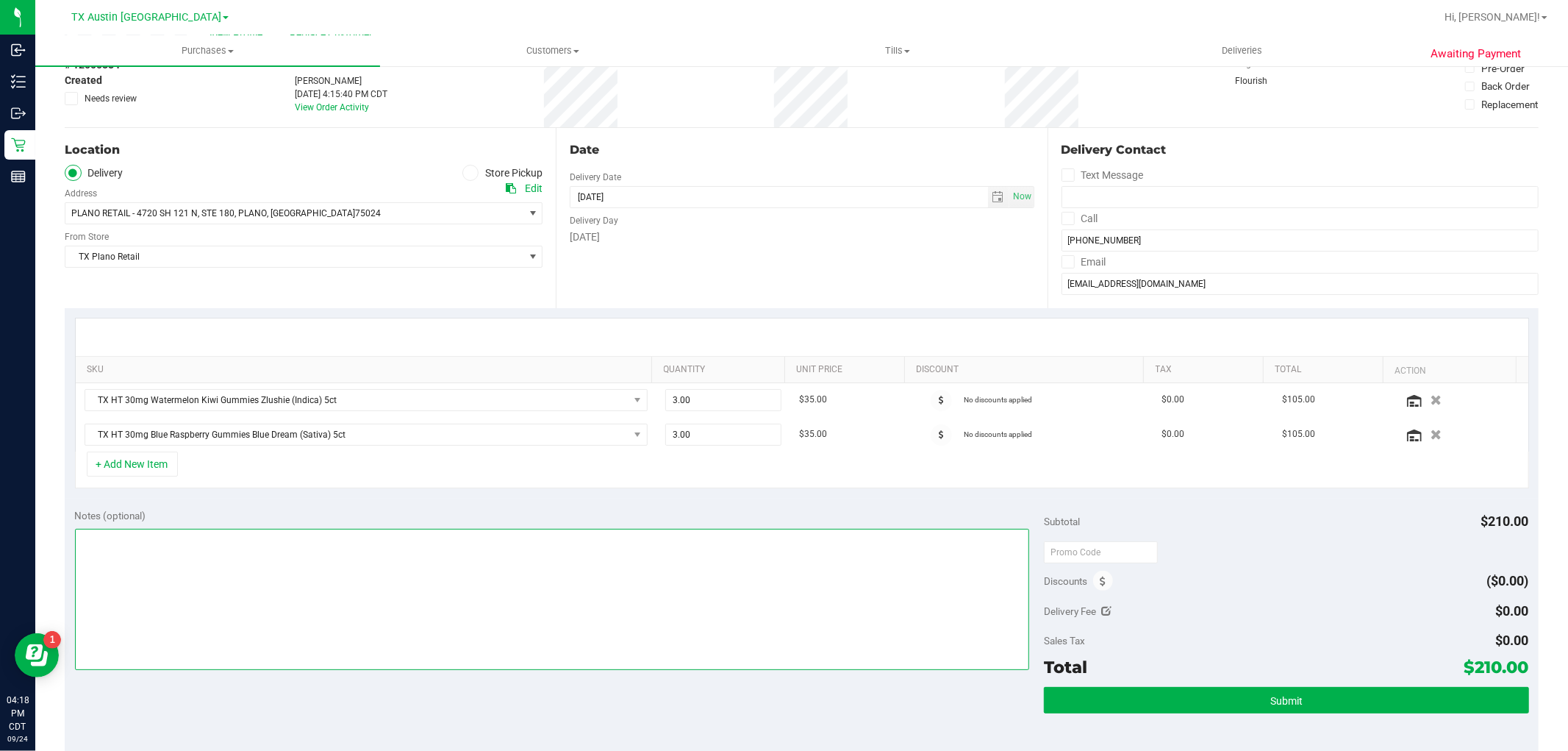
scroll to position [81, 0]
type textarea "Rx verified -- cc GR"
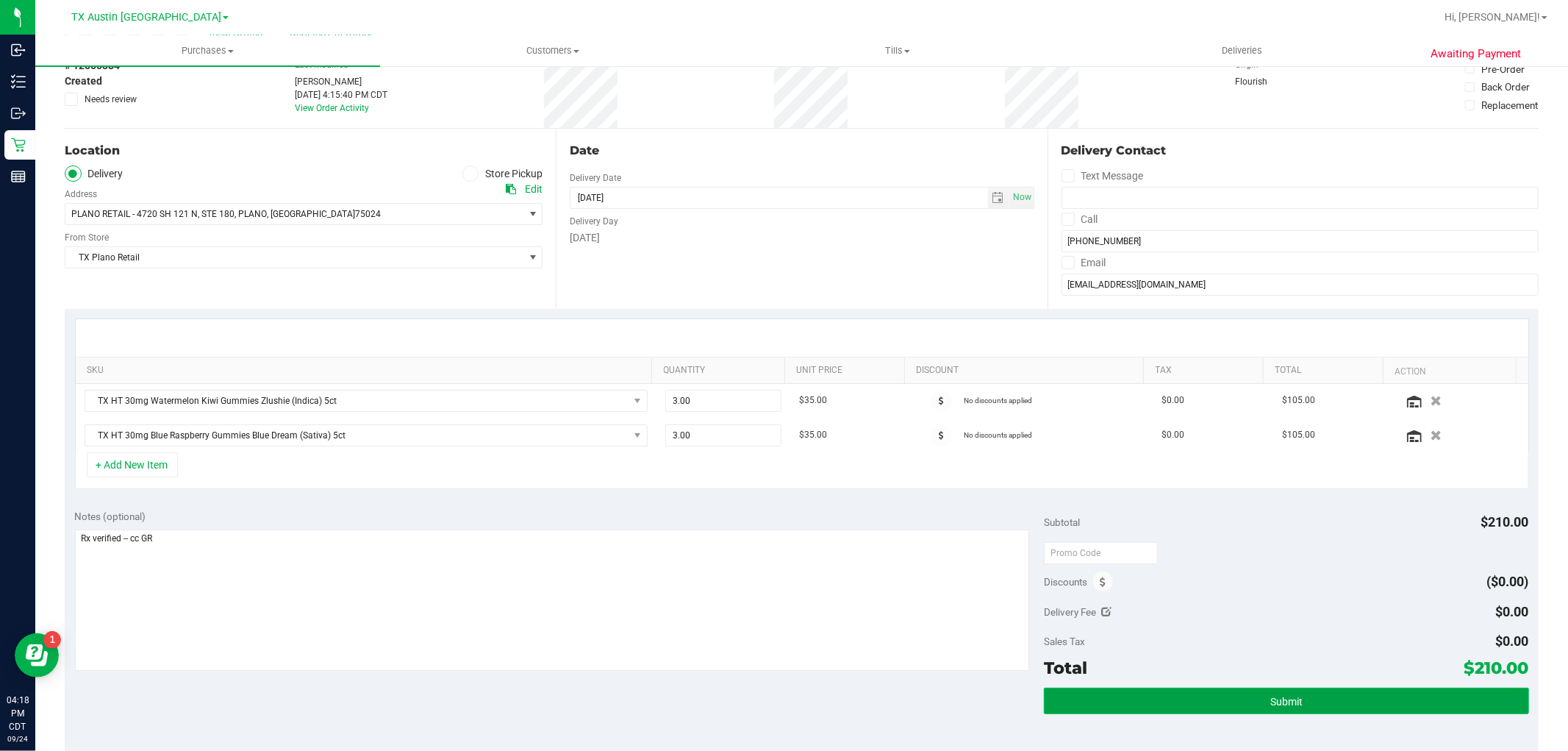
click at [1283, 702] on span "Submit" at bounding box center [1287, 701] width 32 height 12
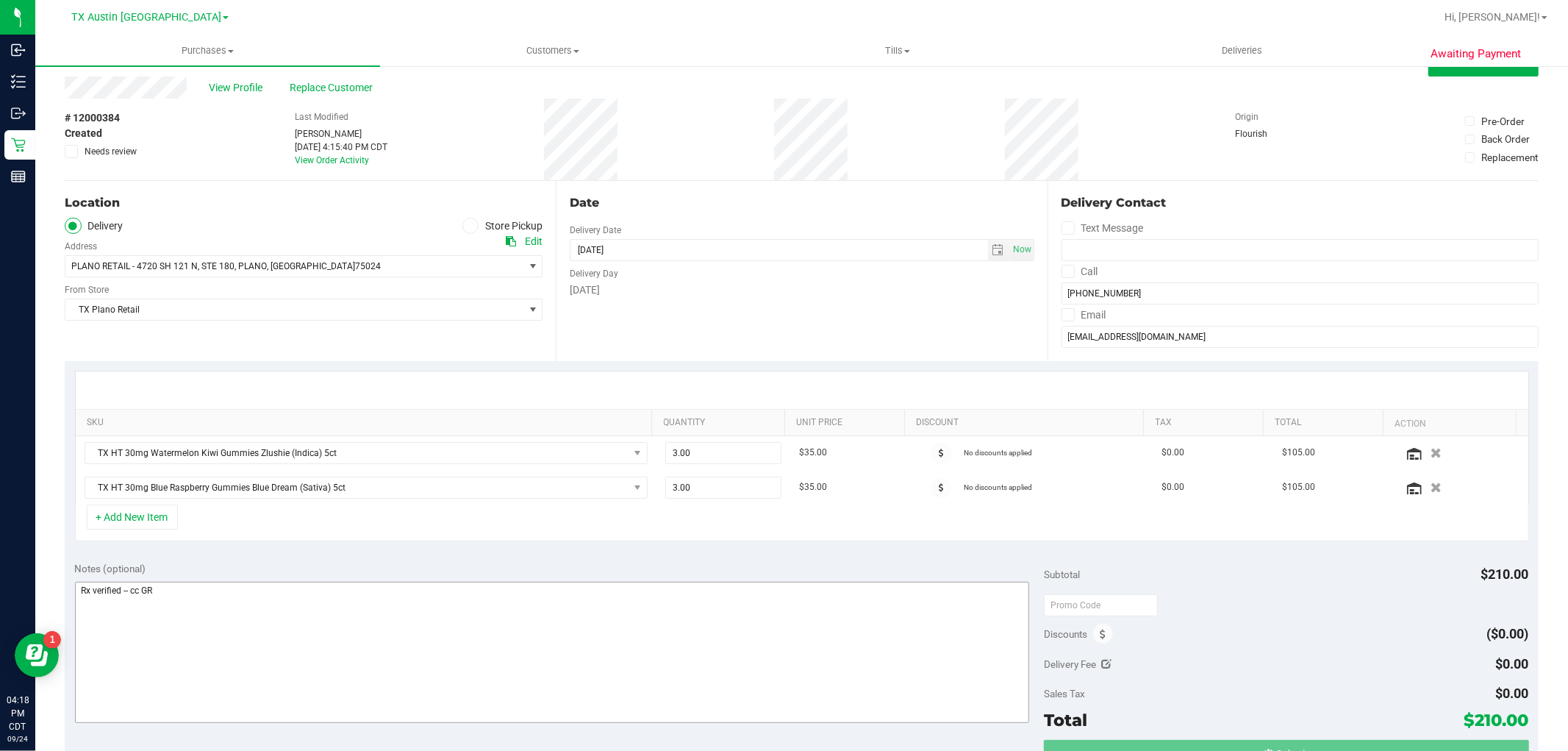
scroll to position [0, 0]
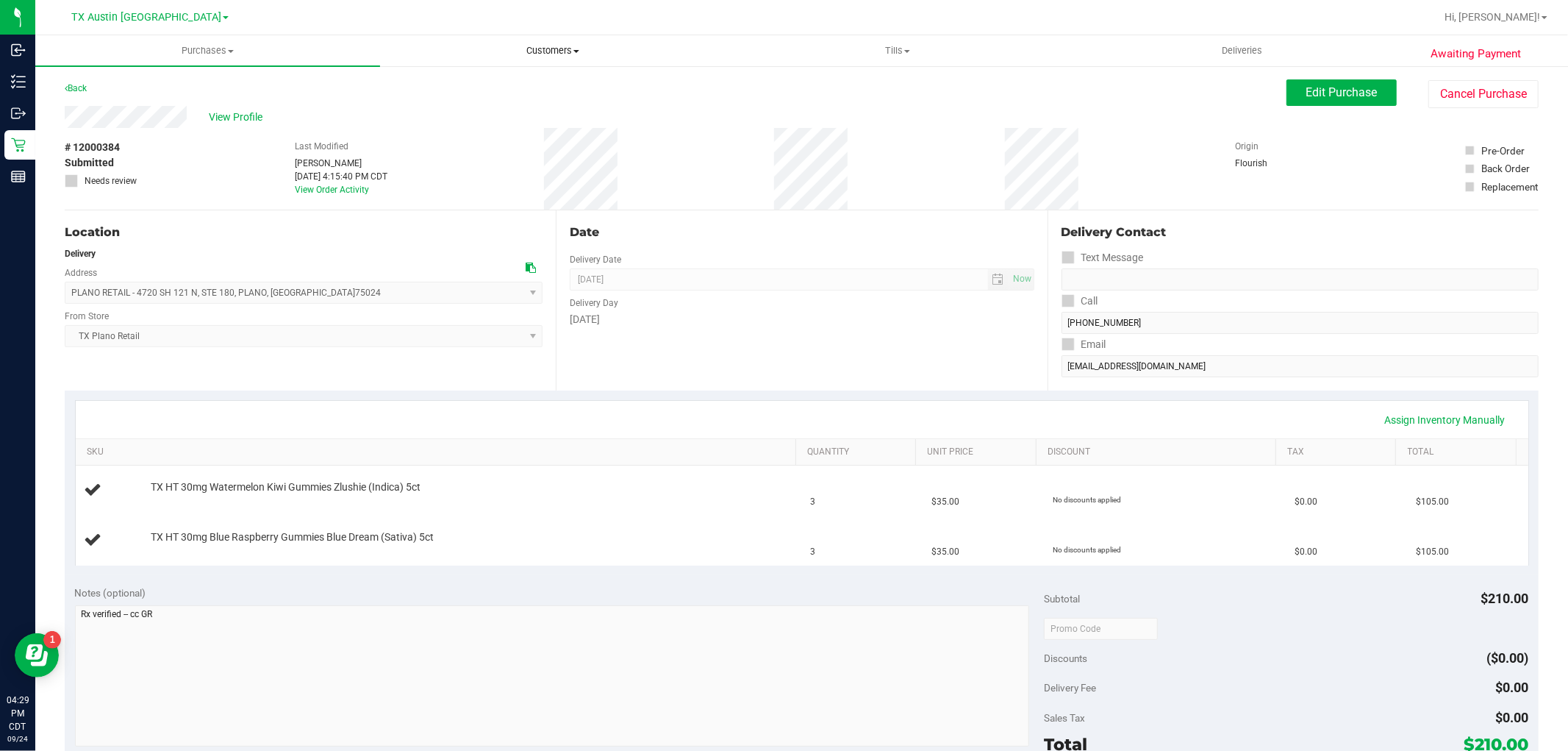
click at [539, 47] on span "Customers" at bounding box center [552, 51] width 343 height 13
click at [517, 85] on li "All customers" at bounding box center [552, 89] width 345 height 17
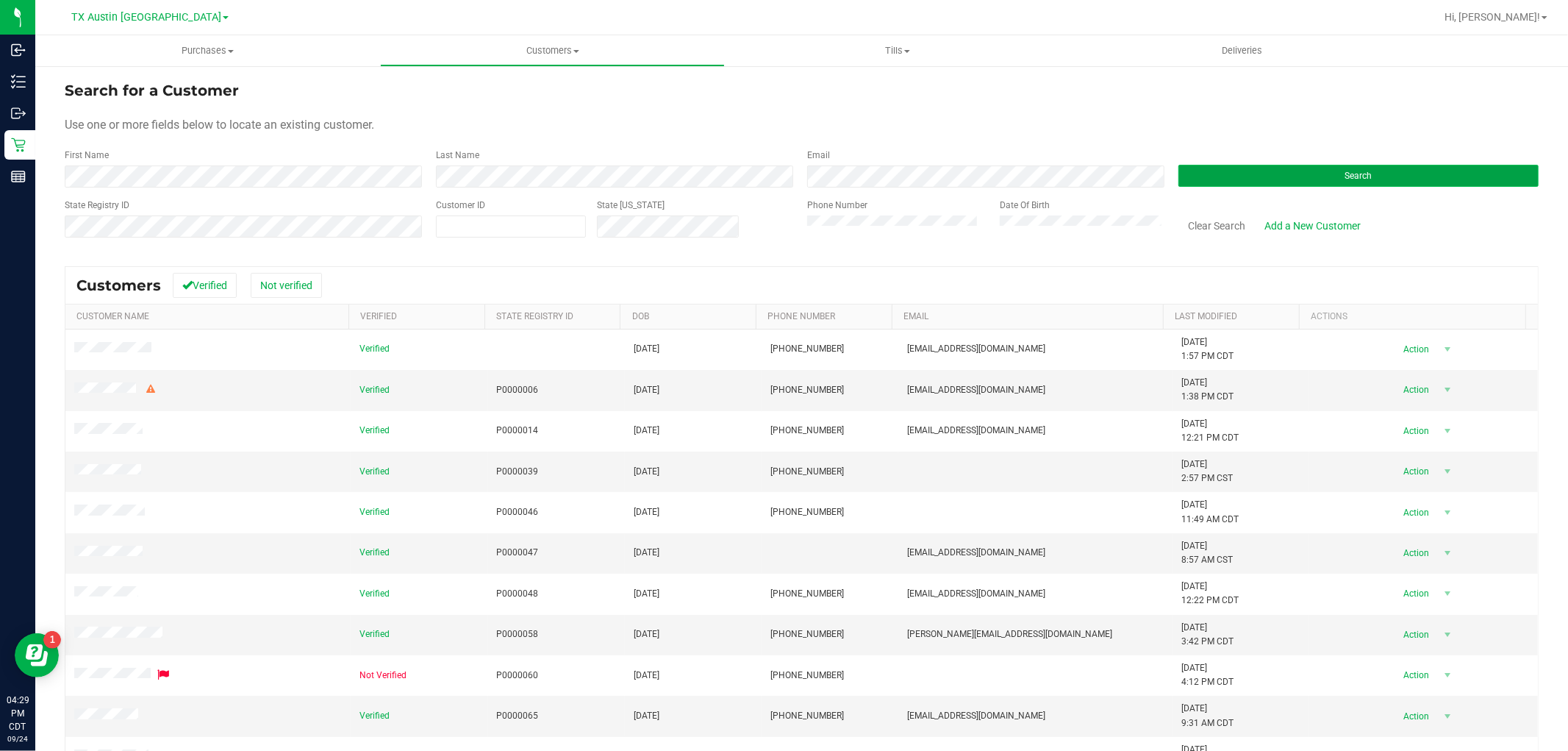
click at [1295, 178] on button "Search" at bounding box center [1359, 175] width 360 height 22
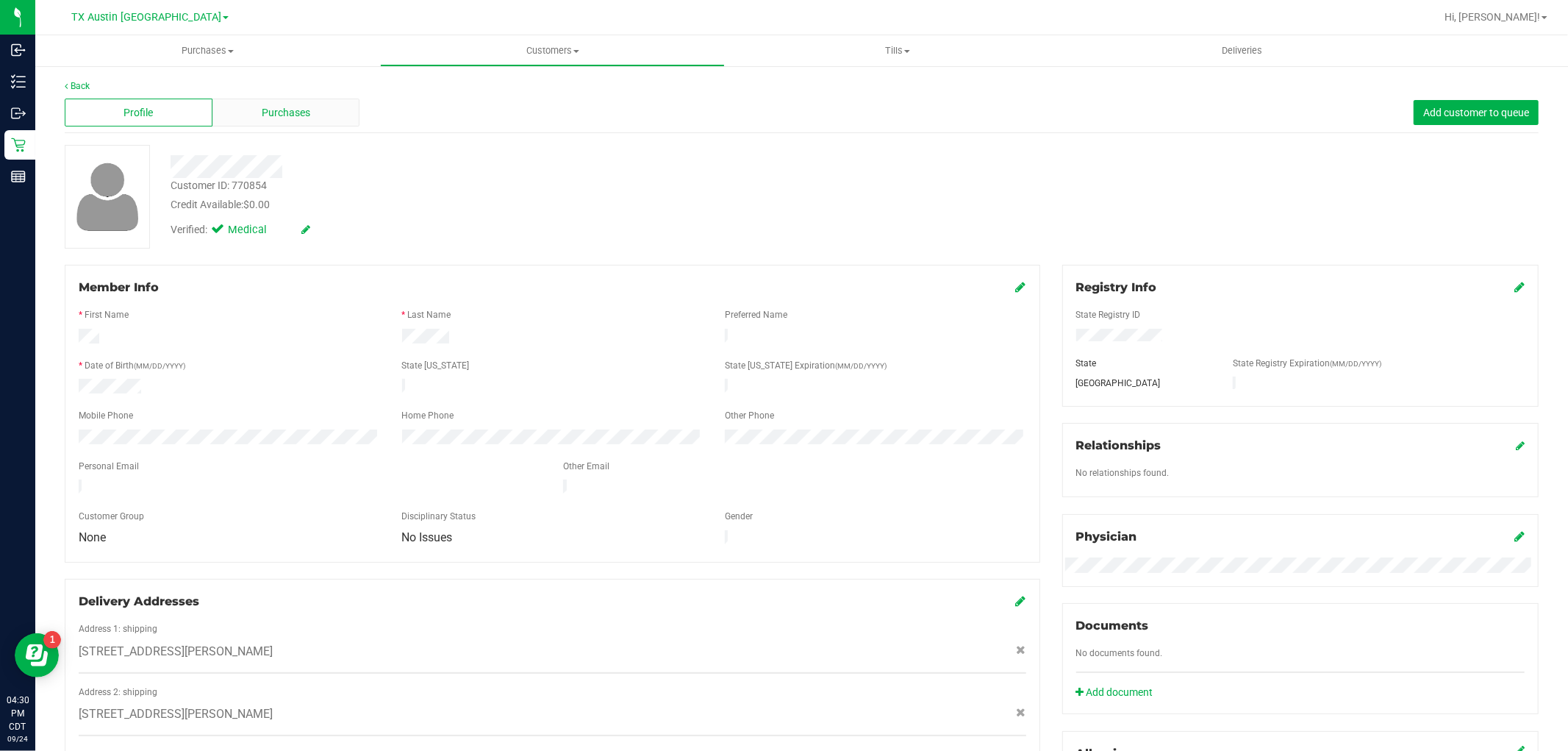
click at [266, 118] on span "Purchases" at bounding box center [285, 113] width 48 height 16
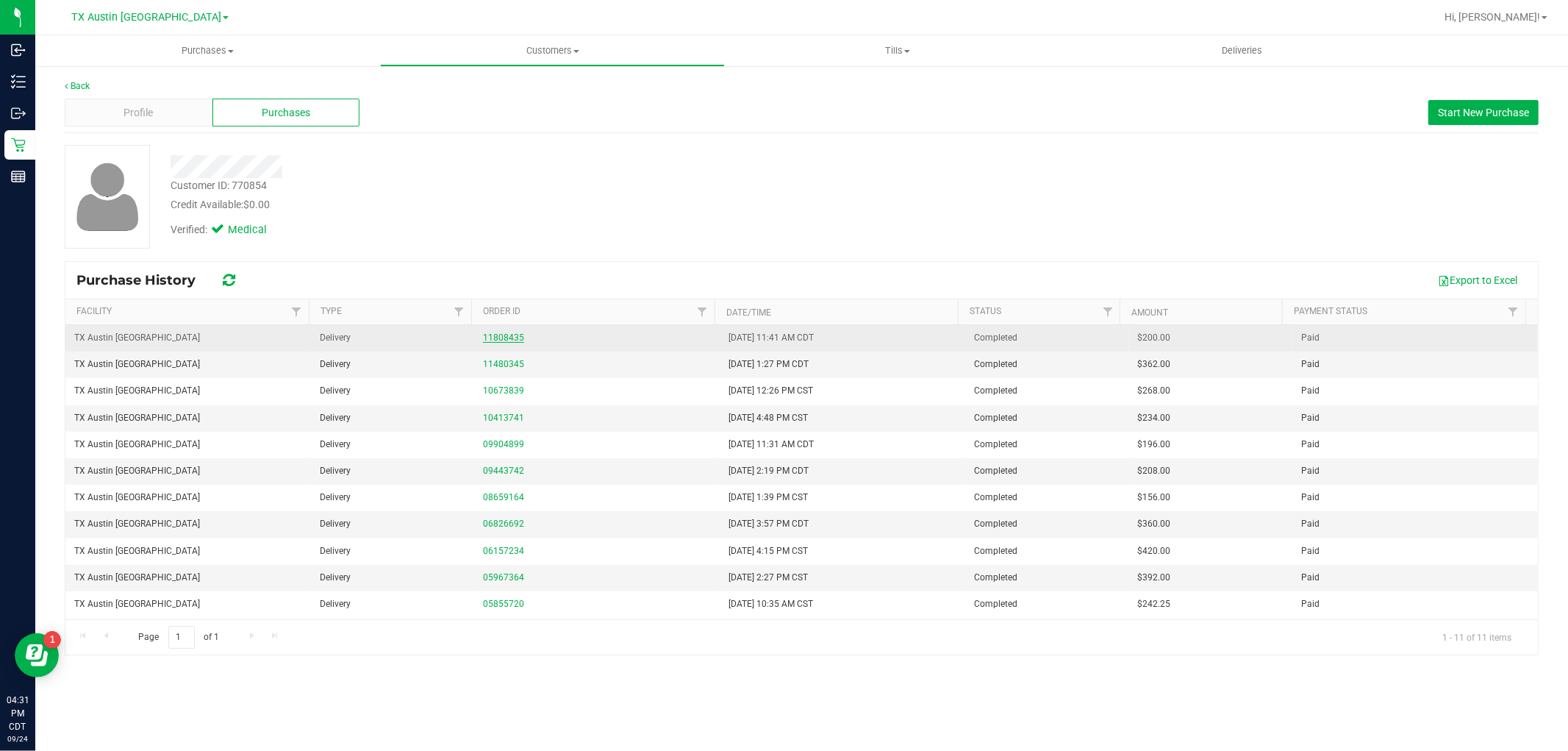
click at [502, 338] on link "11808435" at bounding box center [503, 338] width 41 height 10
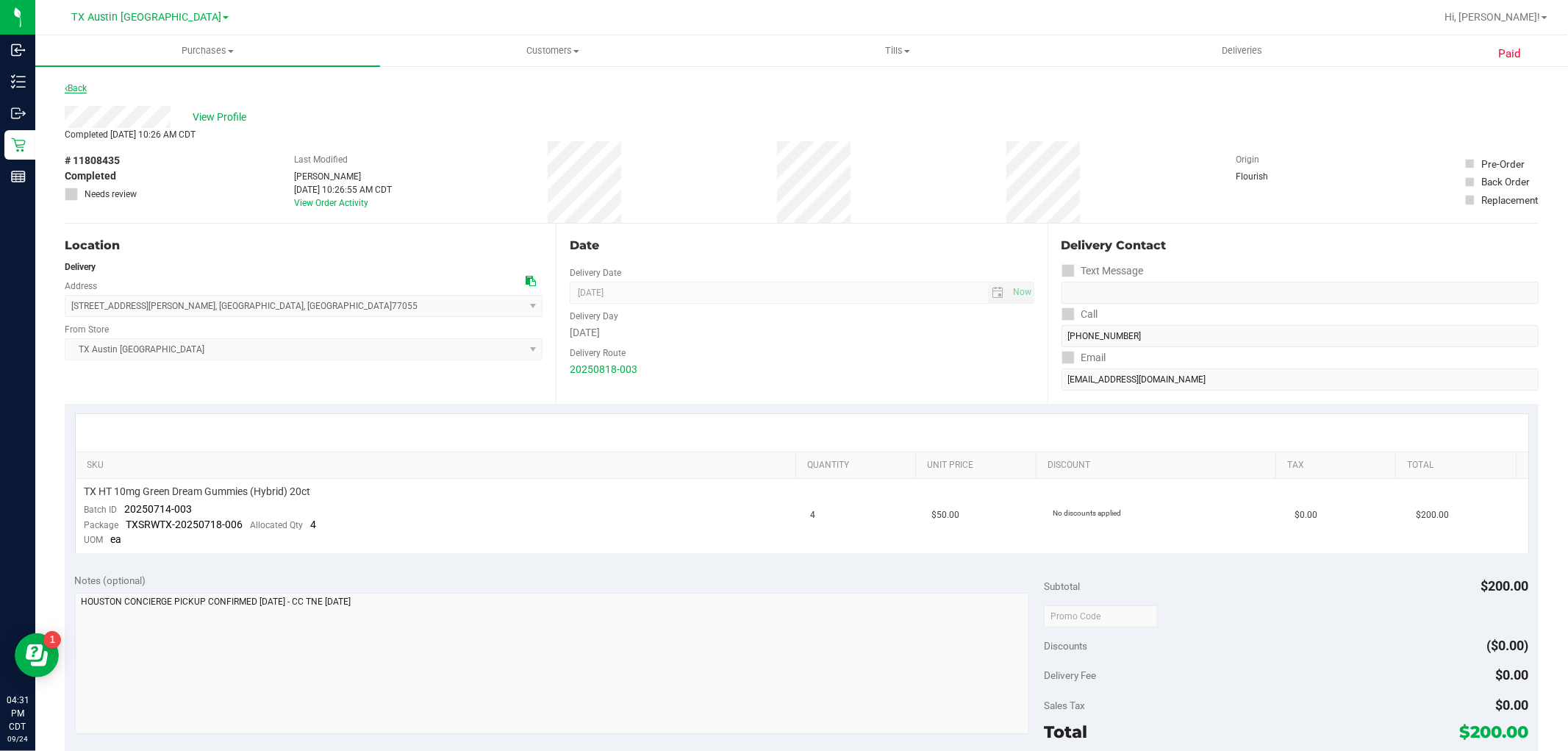
click at [71, 85] on link "Back" at bounding box center [76, 88] width 22 height 10
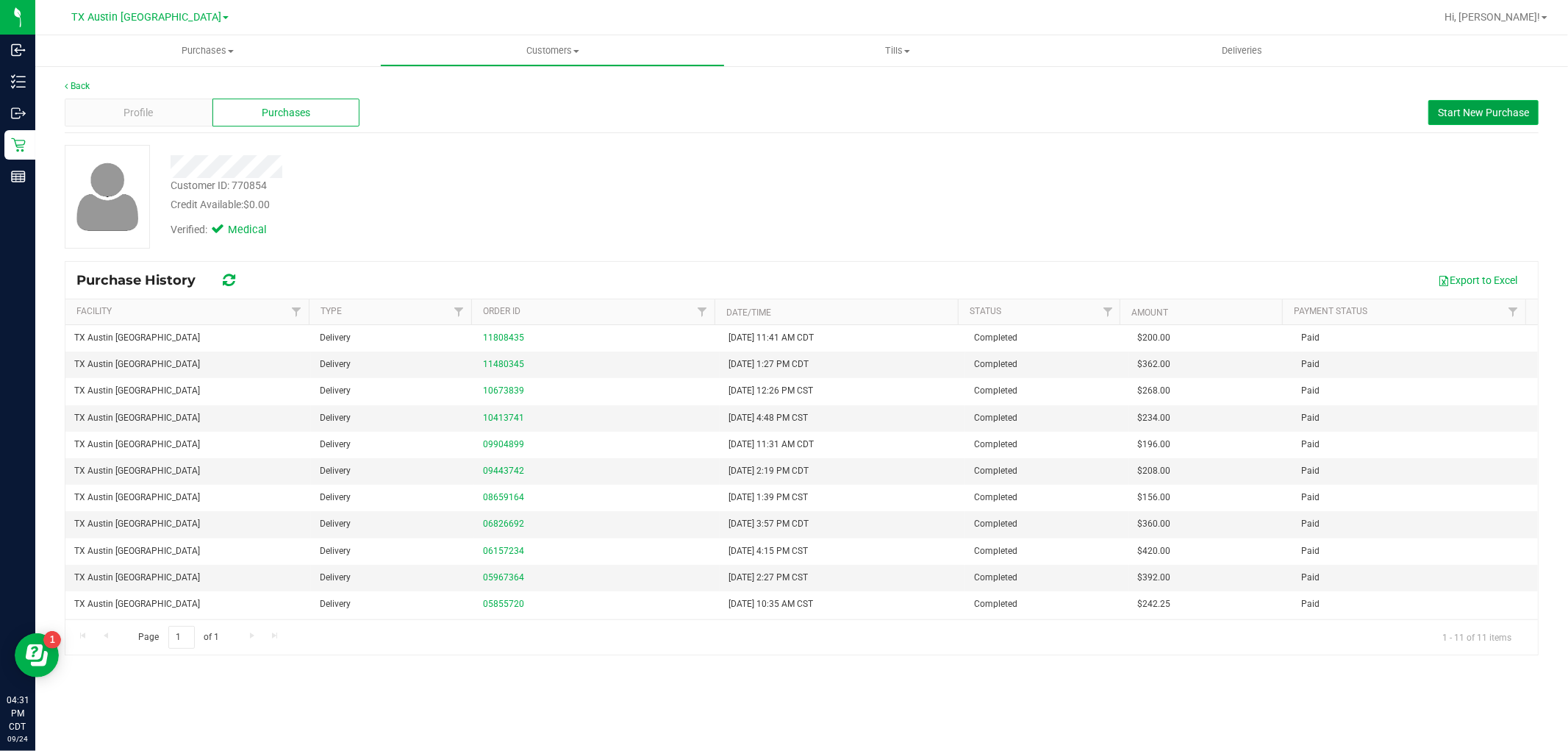
click at [1460, 115] on span "Start New Purchase" at bounding box center [1483, 112] width 91 height 12
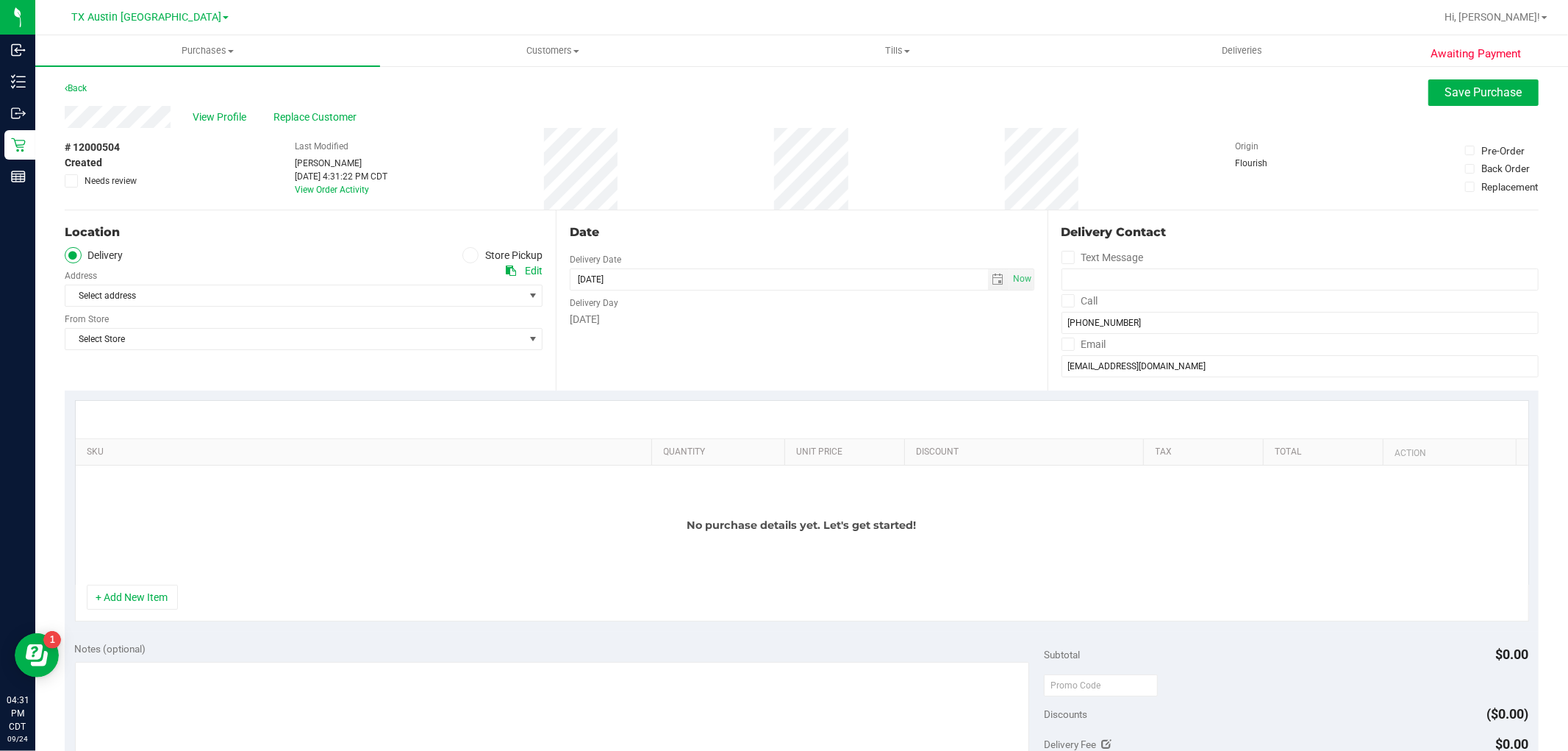
click at [474, 255] on label "Store Pickup" at bounding box center [503, 255] width 81 height 17
click at [0, 0] on input "Store Pickup" at bounding box center [0, 0] width 0 height 0
click at [78, 259] on span at bounding box center [73, 255] width 17 height 17
click at [0, 0] on input "Delivery" at bounding box center [0, 0] width 0 height 0
click at [129, 344] on span "Select Store" at bounding box center [295, 339] width 458 height 21
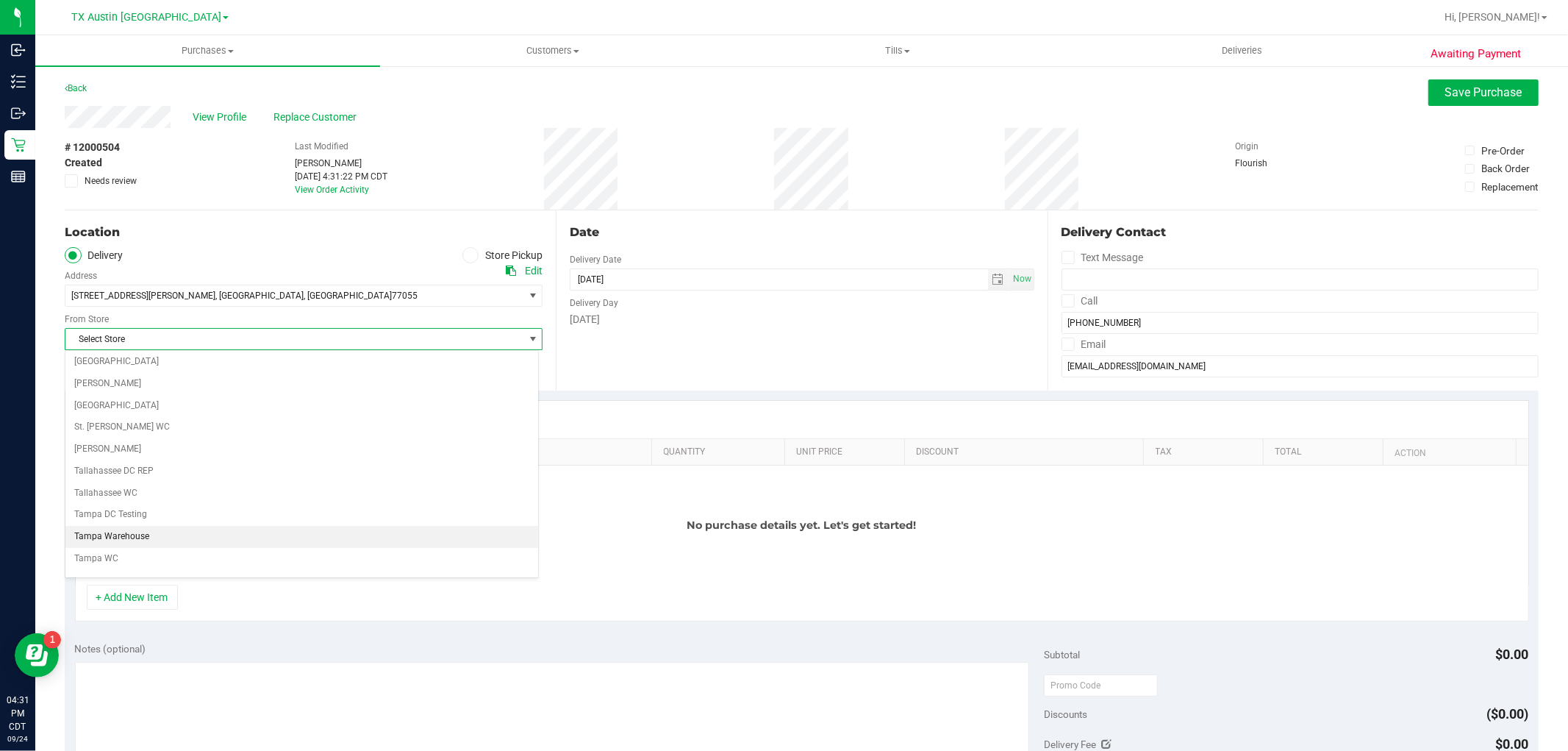
scroll to position [1077, 0]
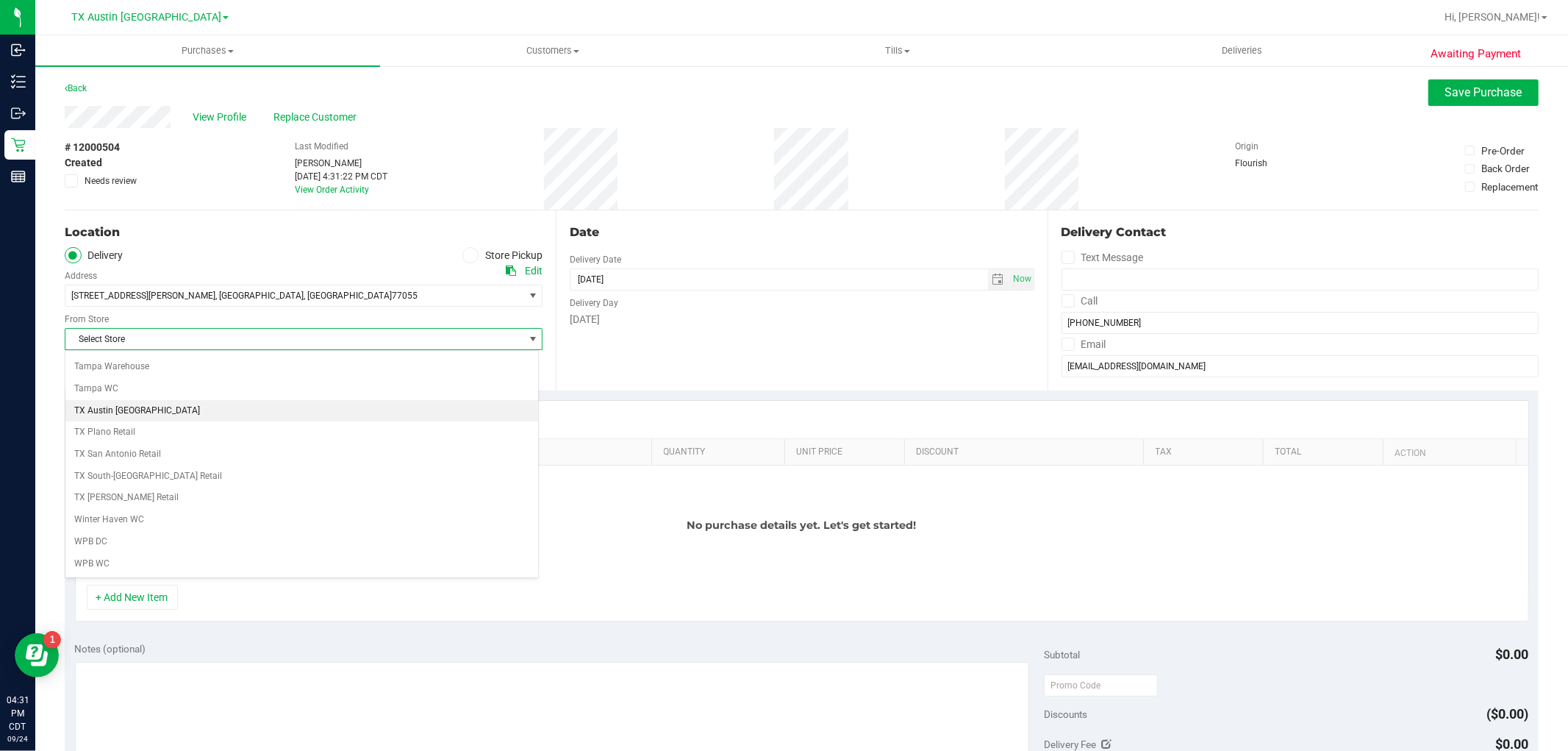
click at [140, 406] on li "TX Austin [GEOGRAPHIC_DATA]" at bounding box center [302, 411] width 473 height 22
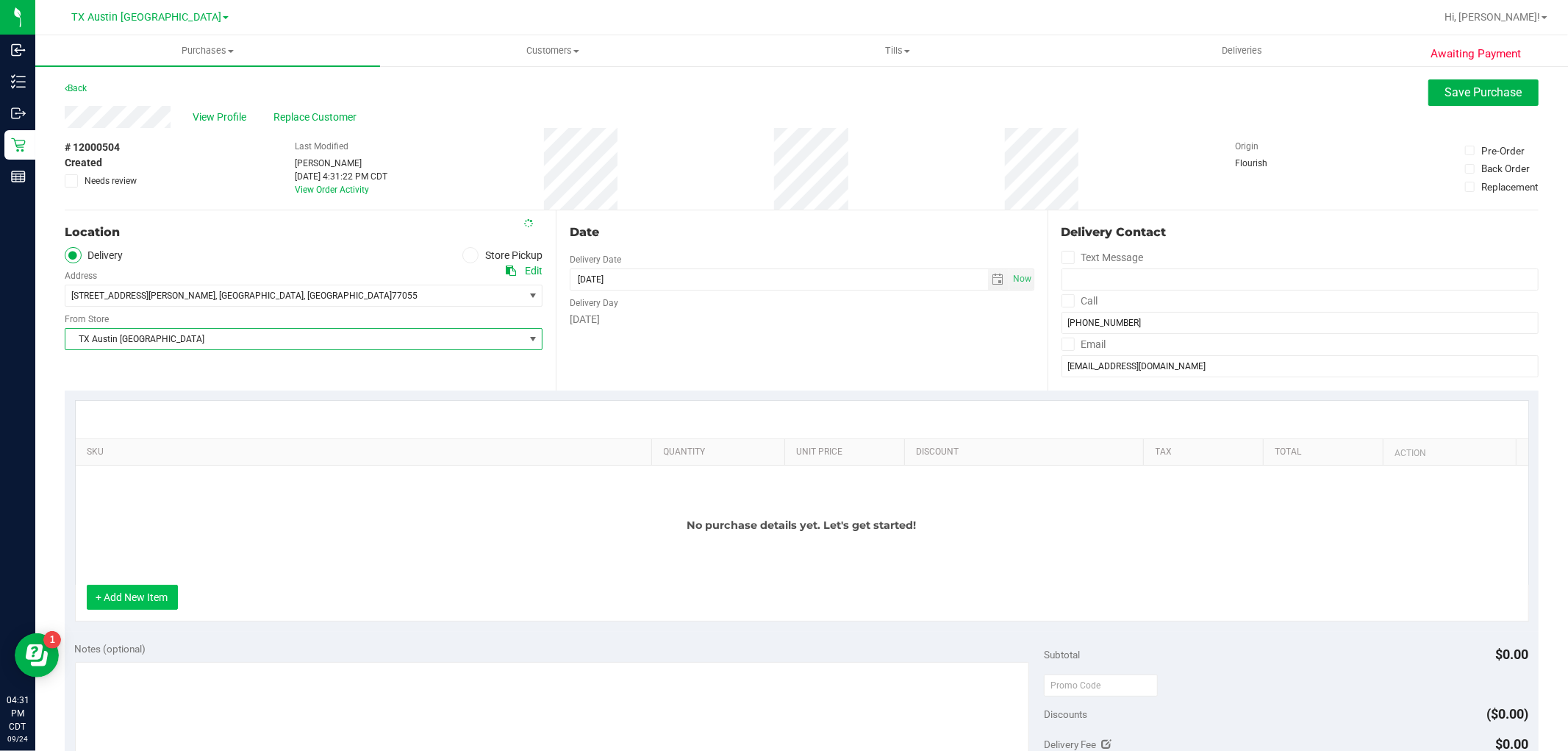
click at [145, 593] on button "+ Add New Item" at bounding box center [132, 598] width 91 height 25
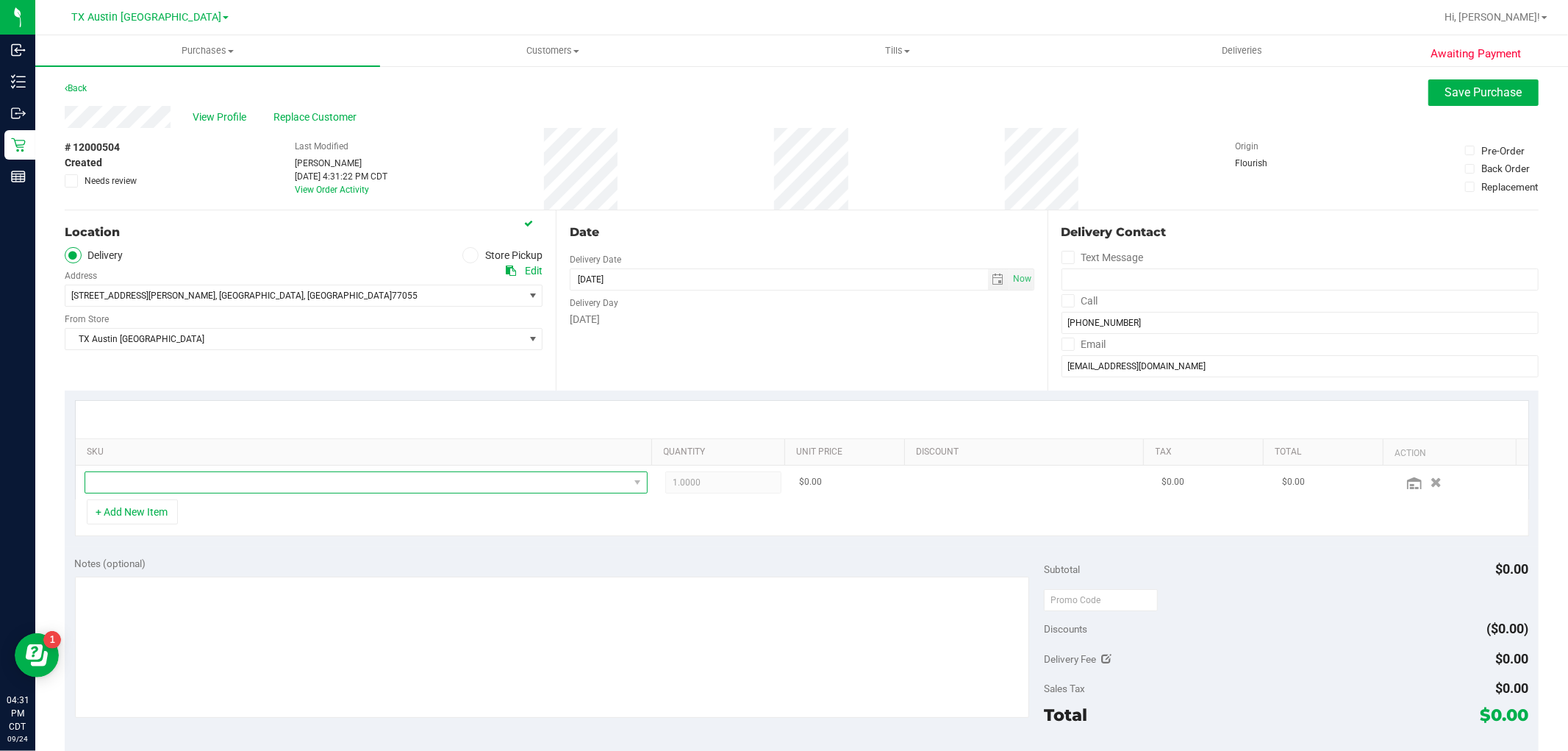
click at [217, 483] on span "NO DATA FOUND" at bounding box center [357, 482] width 544 height 21
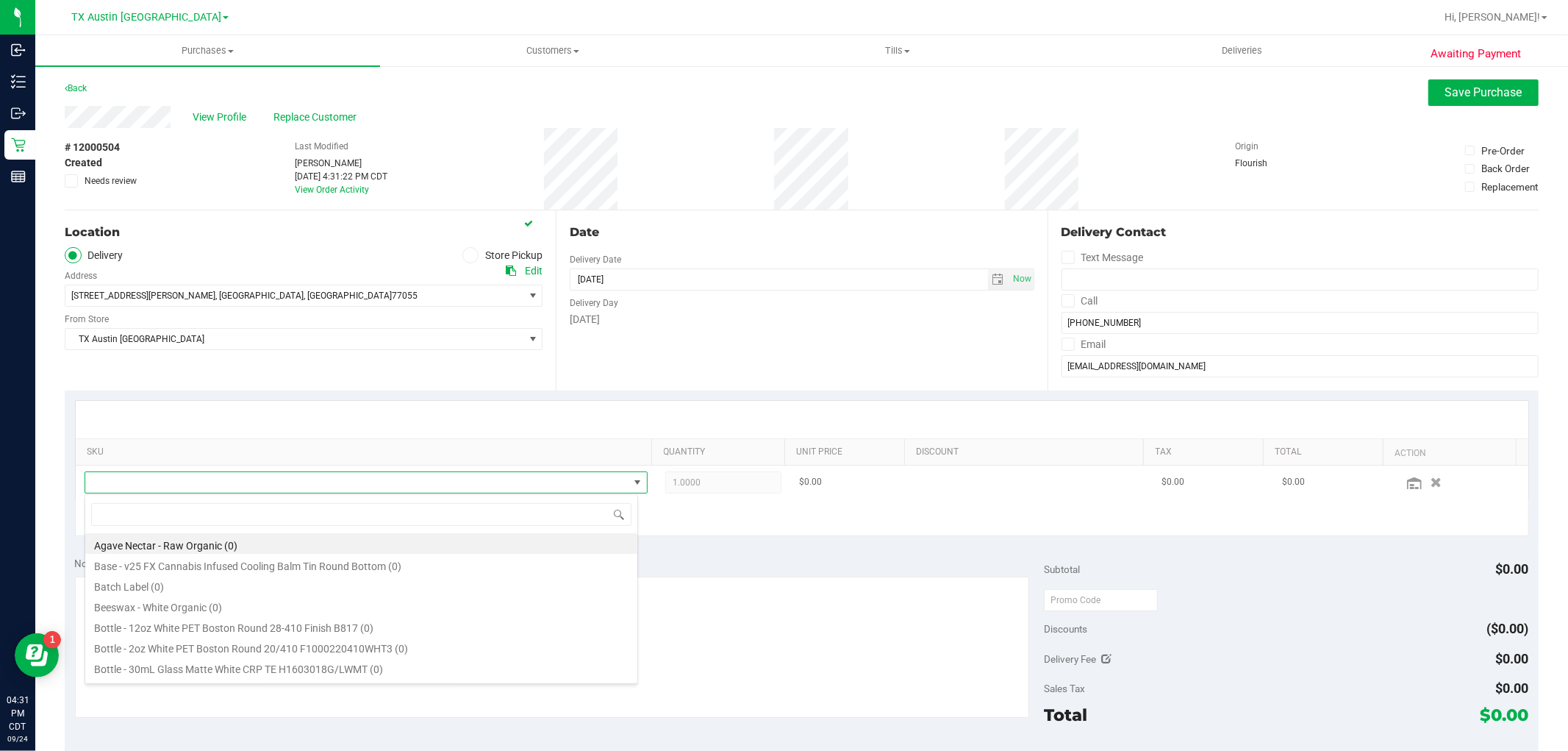
scroll to position [22, 548]
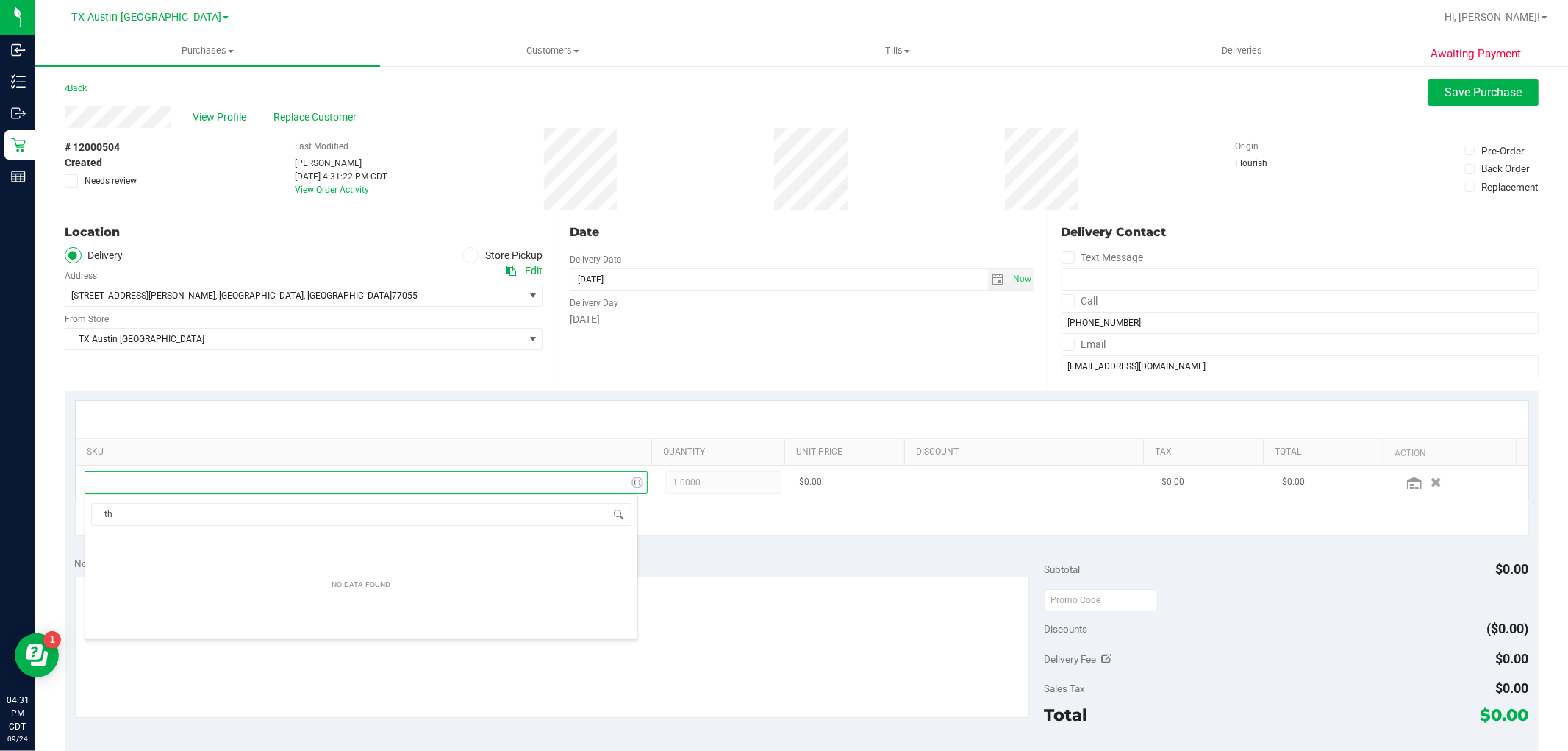
type input "t"
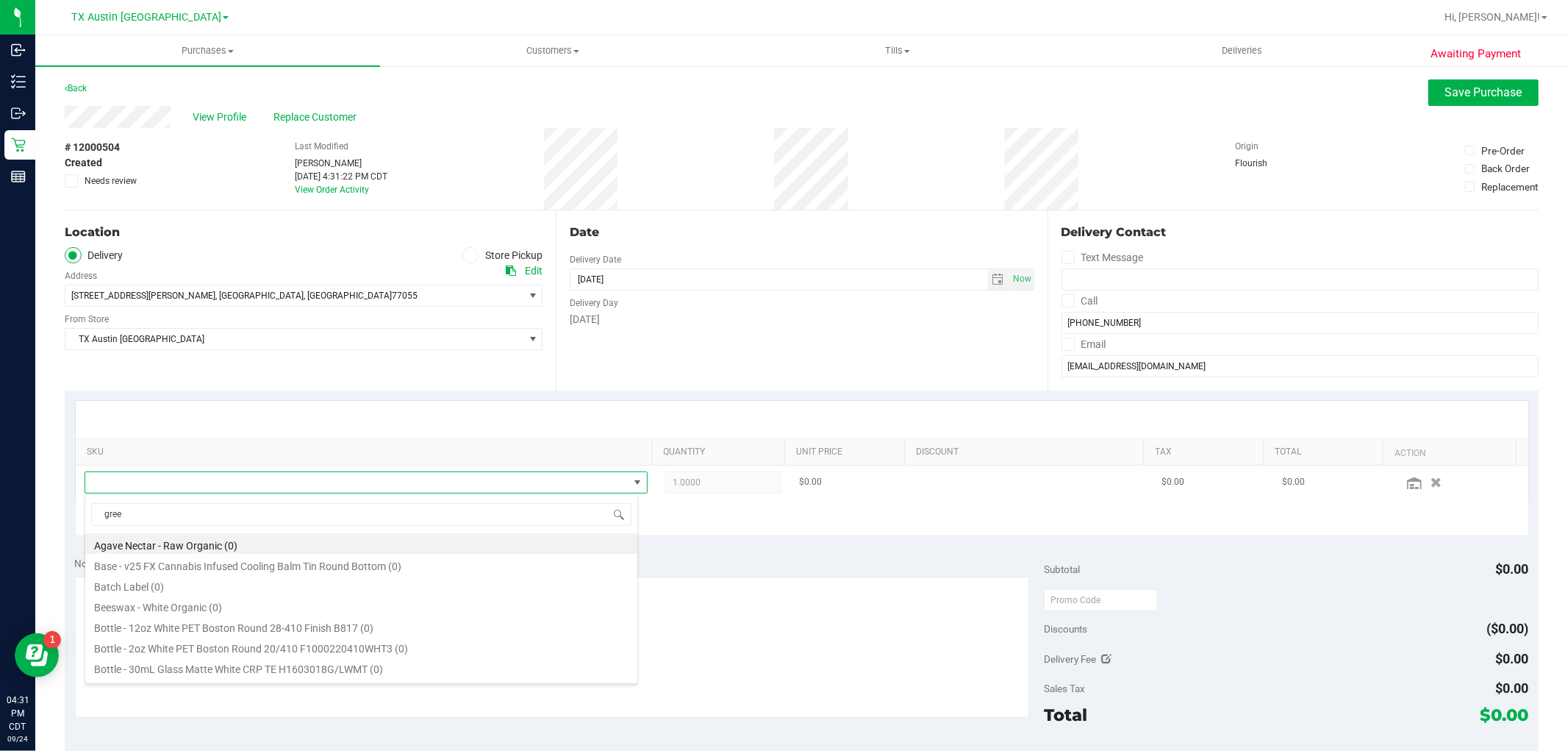
type input "green"
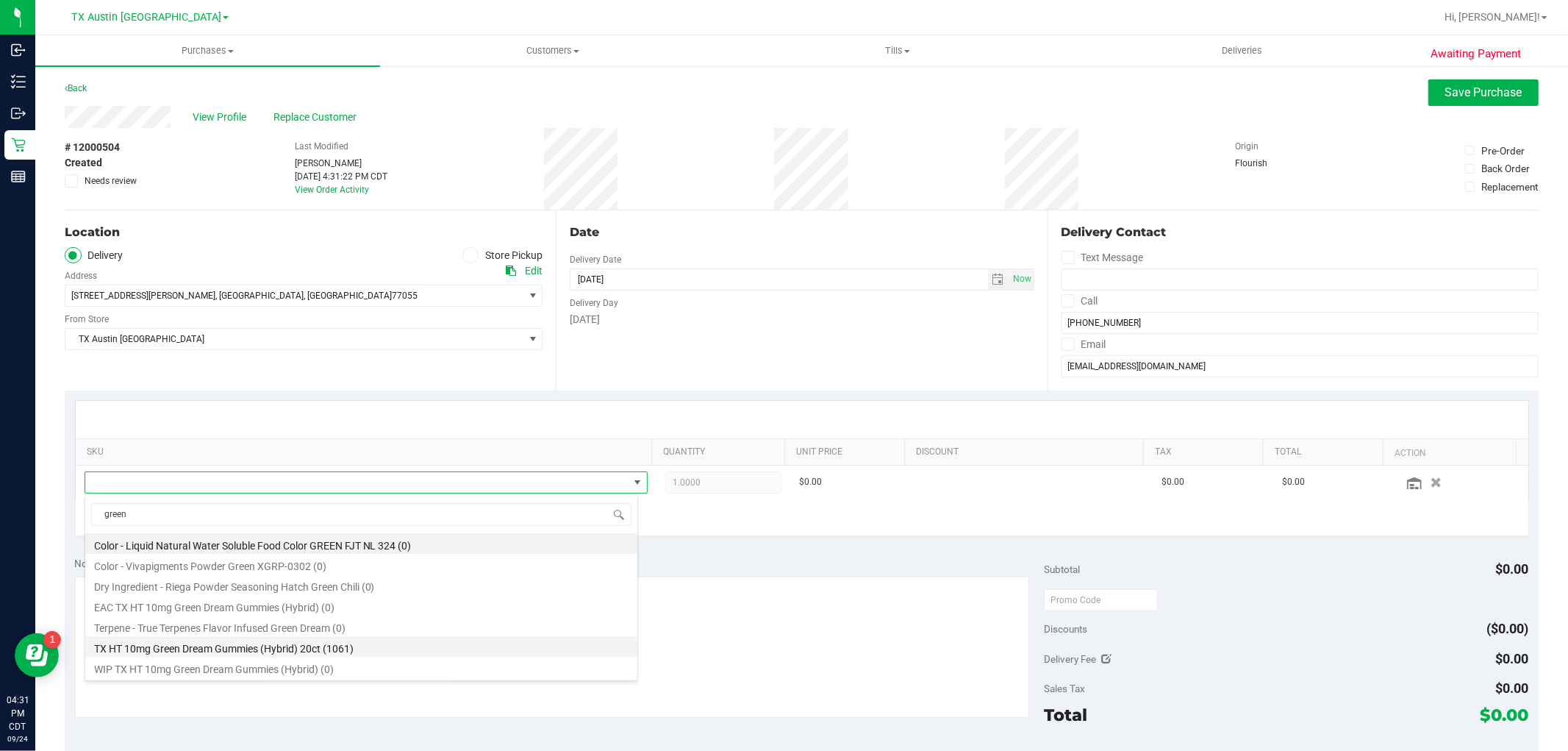
click at [353, 648] on li "TX HT 10mg Green Dream Gummies (Hybrid) 20ct (1061)" at bounding box center [361, 647] width 552 height 21
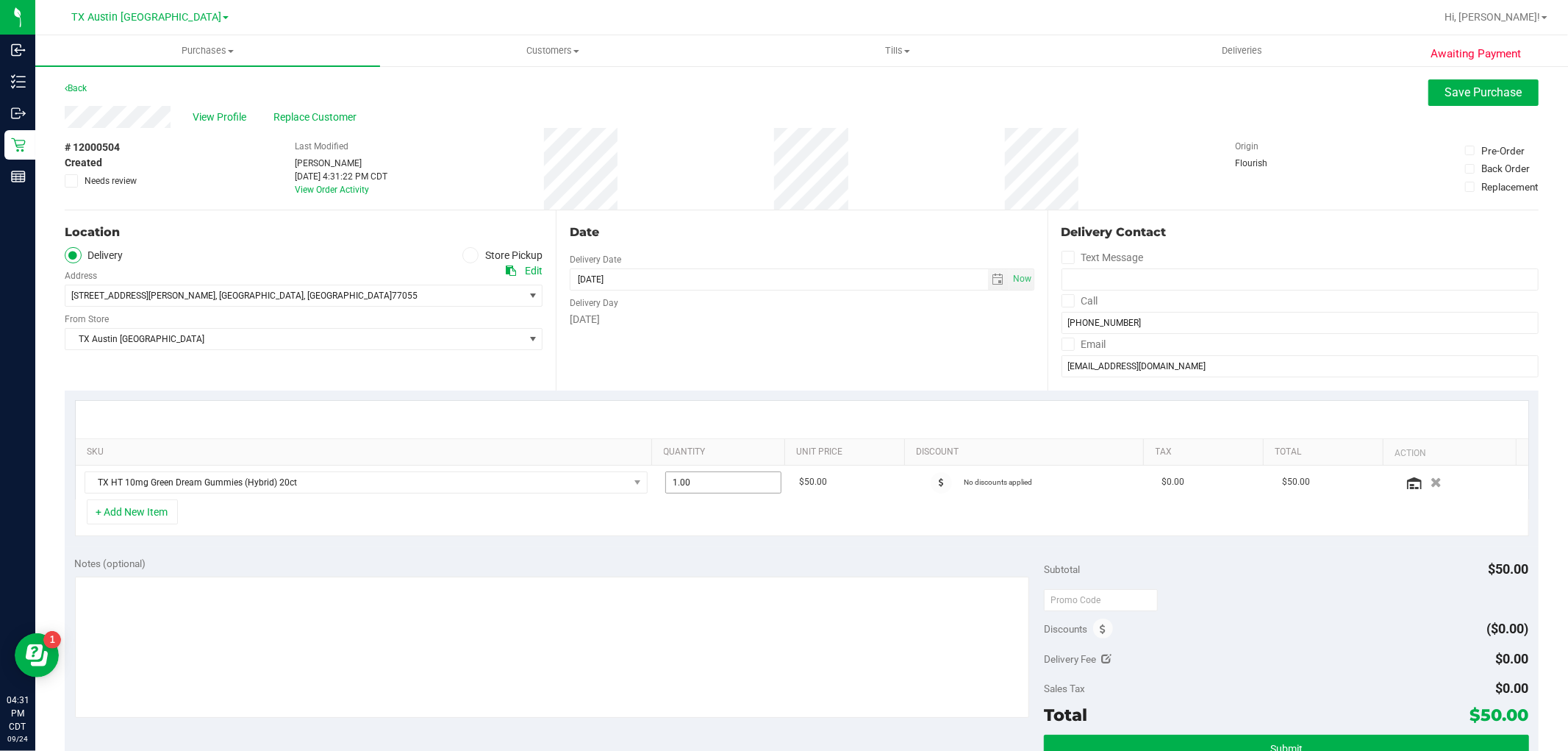
click at [699, 487] on span "1.00 1" at bounding box center [723, 482] width 116 height 22
click at [699, 487] on input "1" at bounding box center [723, 482] width 115 height 21
type input "3"
type input "3.00"
click at [153, 512] on button "+ Add New Item" at bounding box center [132, 512] width 91 height 25
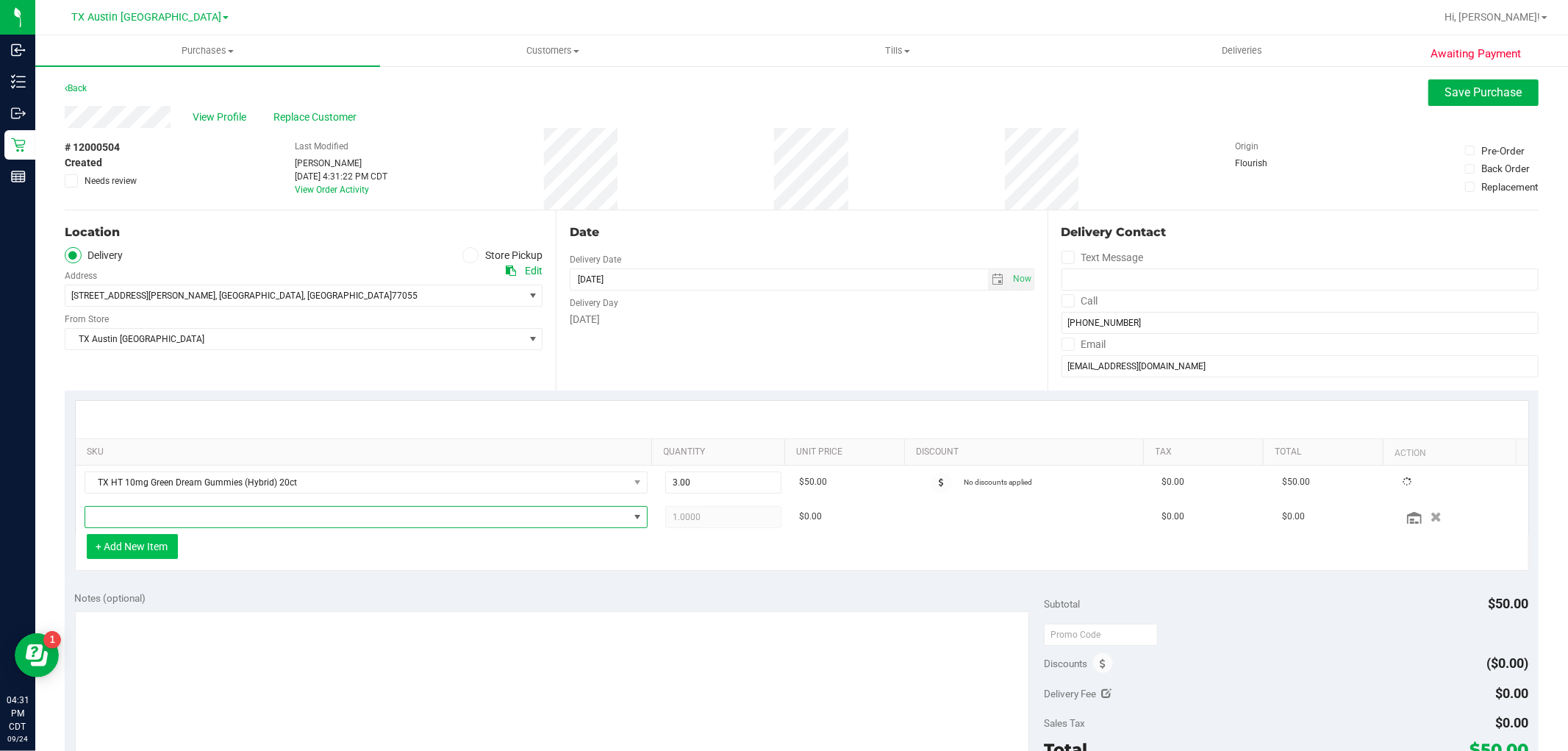
click at [153, 512] on span "NO DATA FOUND" at bounding box center [357, 517] width 544 height 21
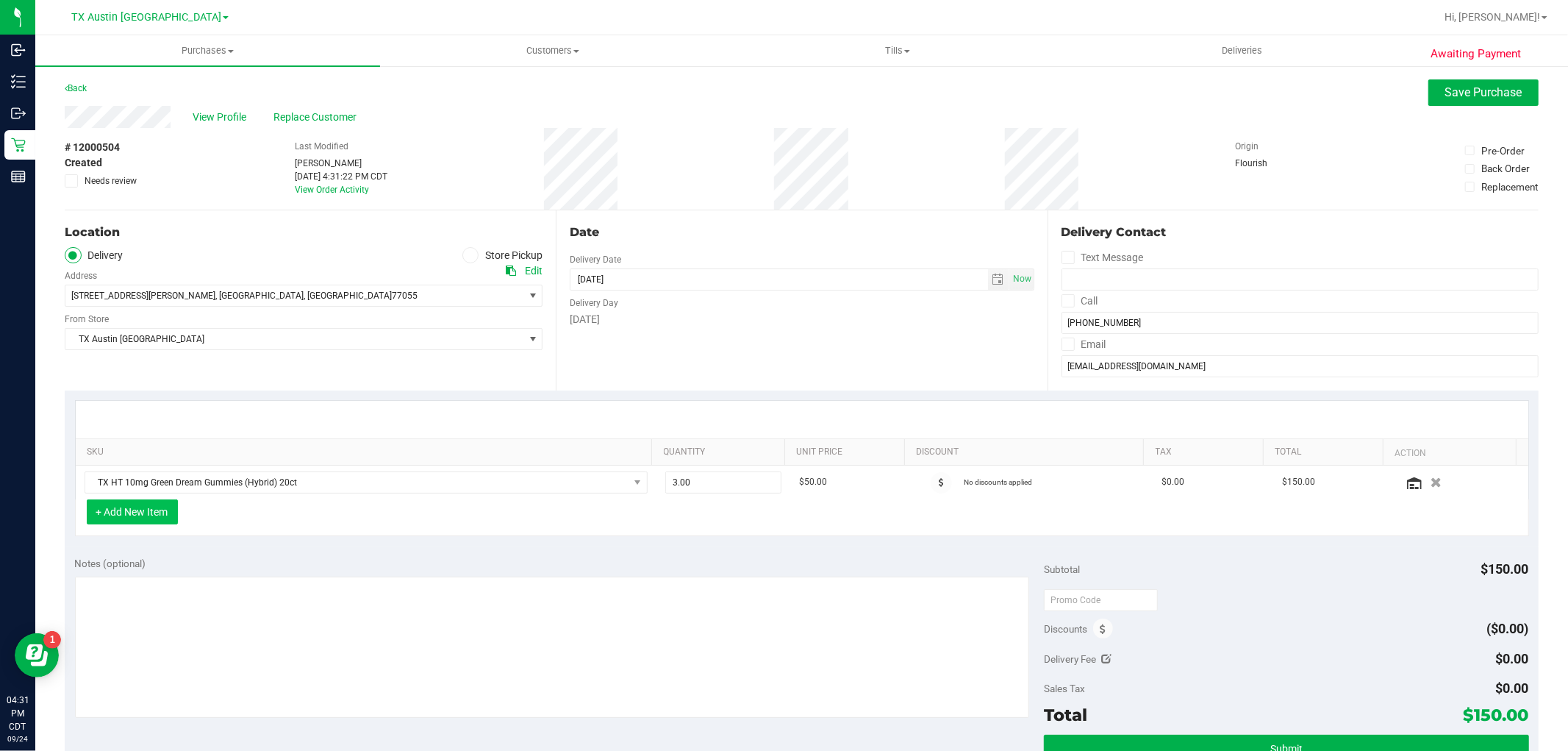
click at [153, 512] on button "+ Add New Item" at bounding box center [132, 512] width 91 height 25
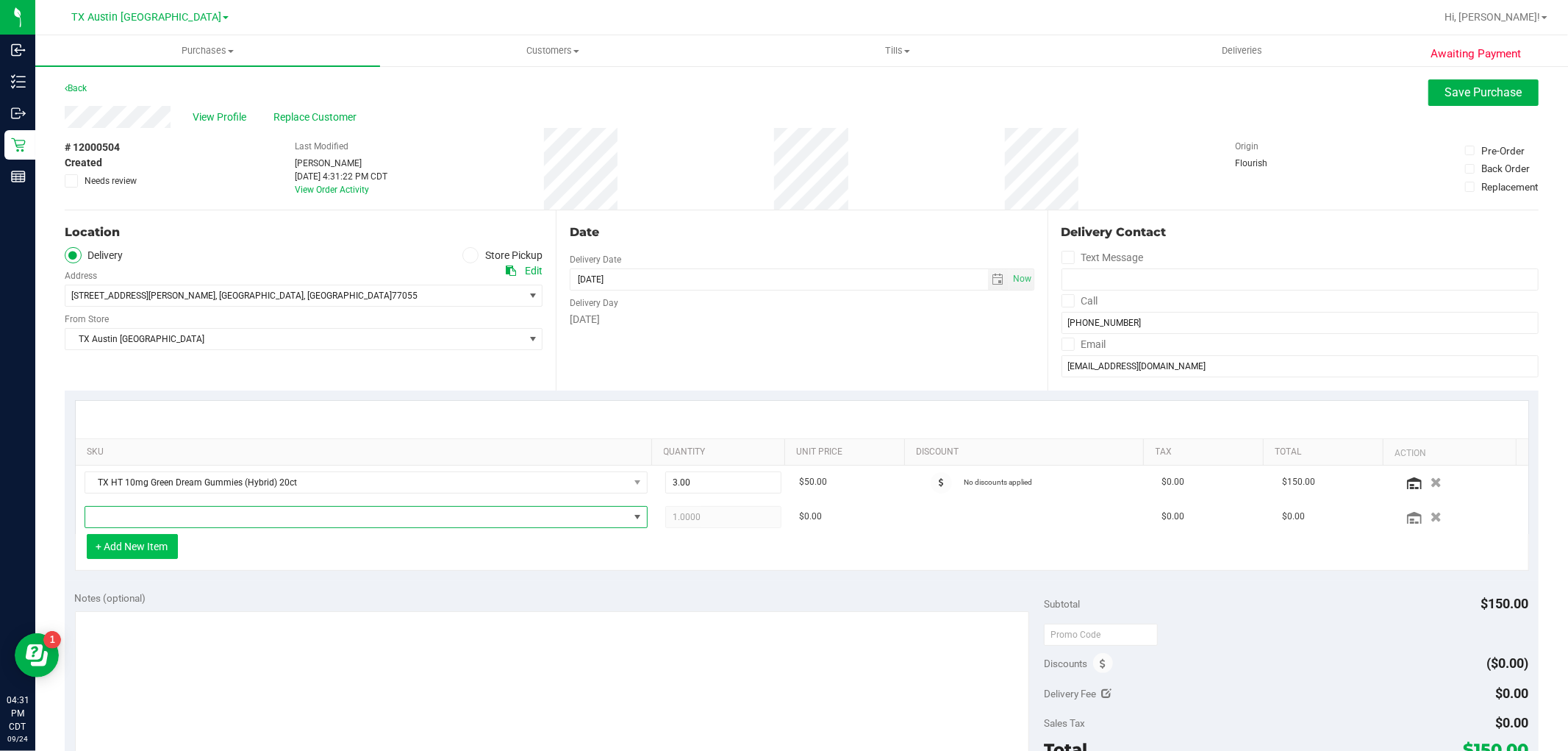
click at [153, 512] on span "NO DATA FOUND" at bounding box center [357, 517] width 544 height 21
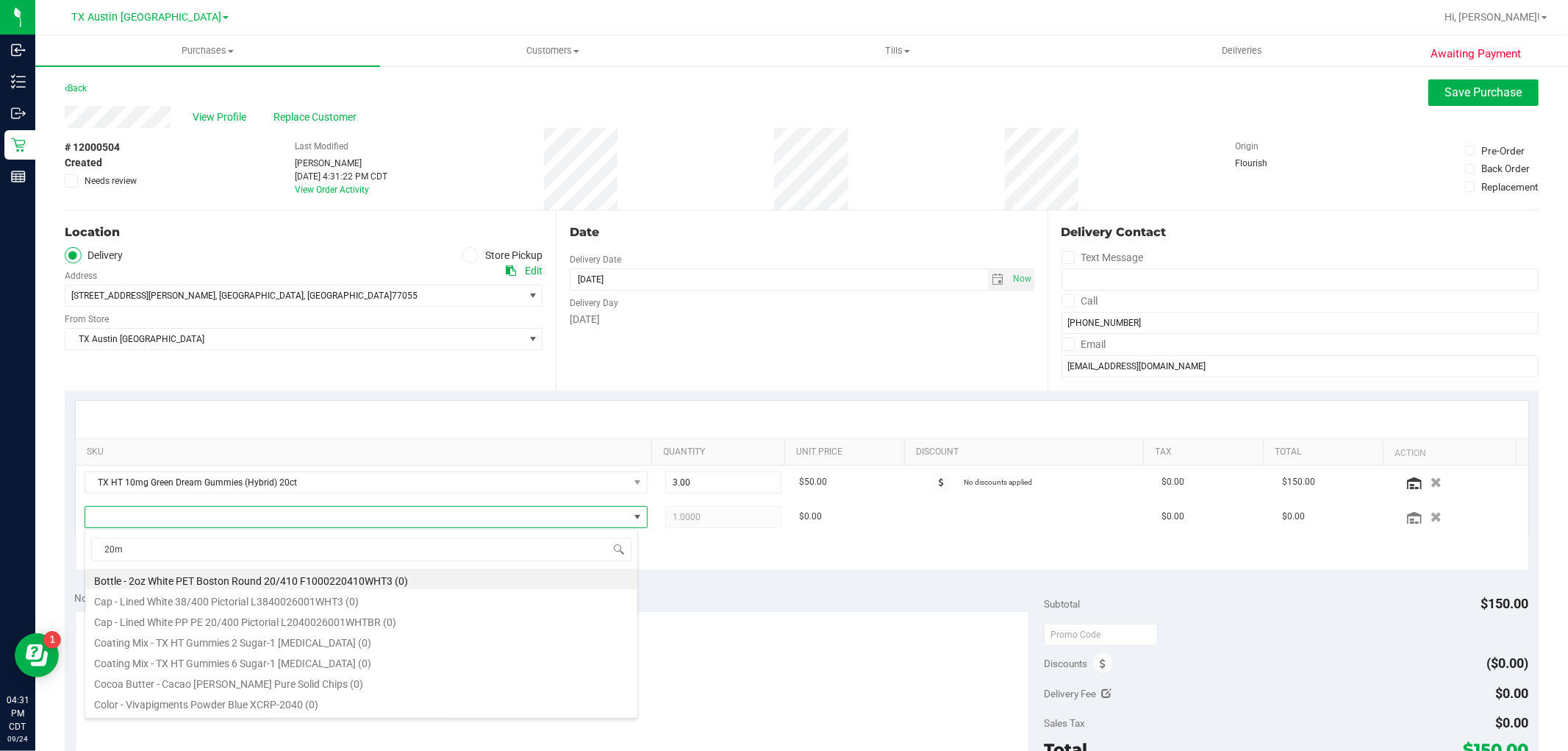
type input "20mg"
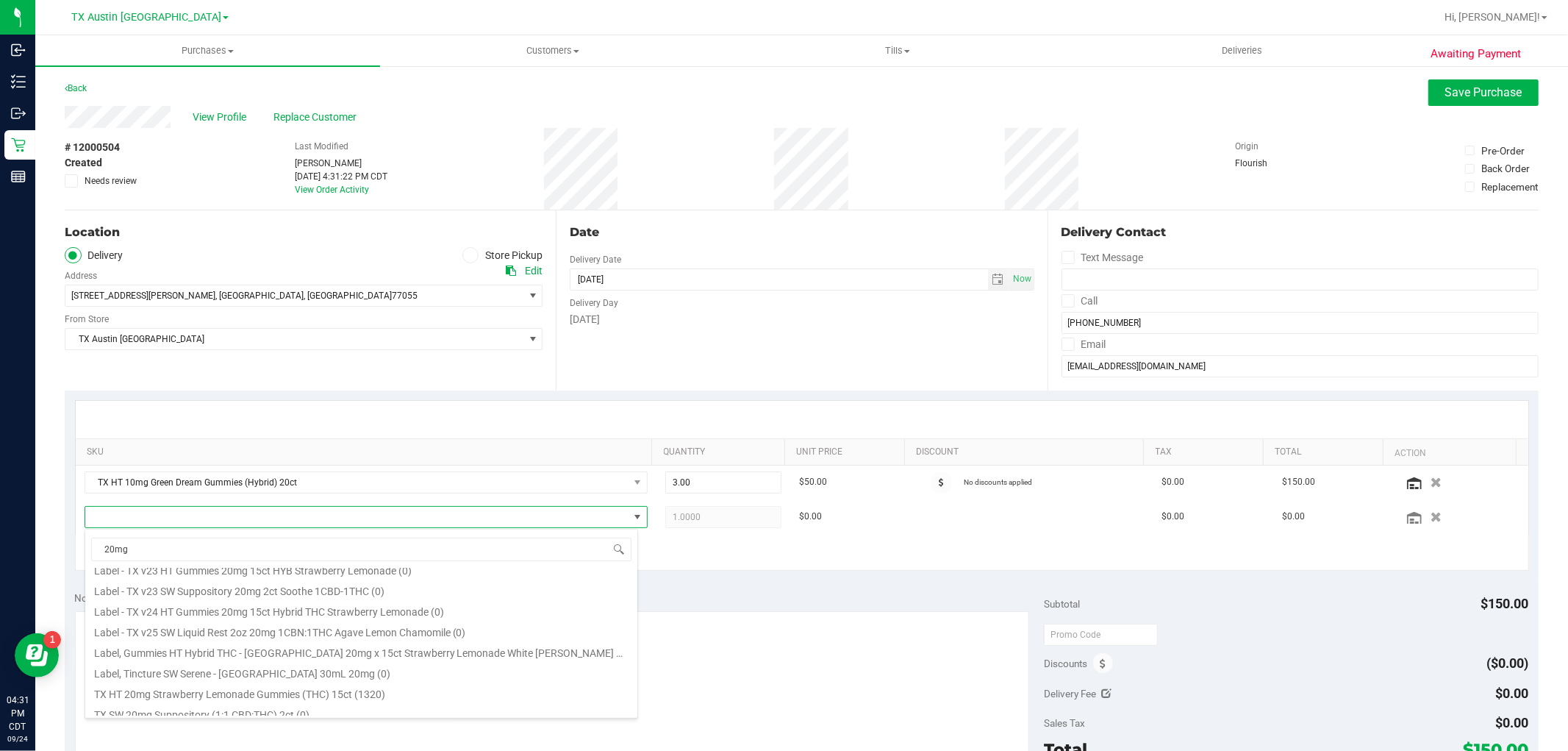
scroll to position [164, 0]
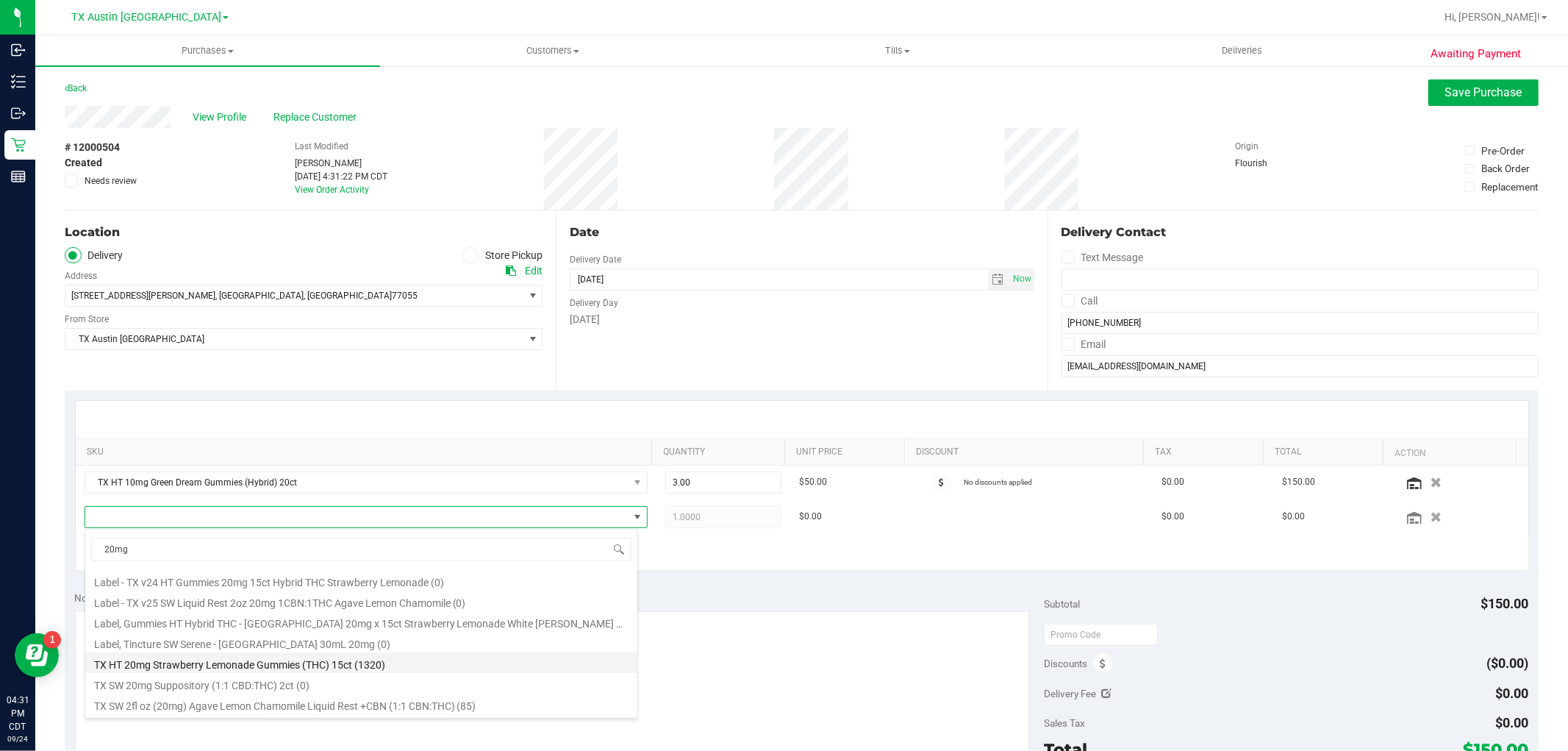
click at [478, 660] on li "TX HT 20mg Strawberry Lemonade Gummies (THC) 15ct (1320)" at bounding box center [361, 662] width 552 height 21
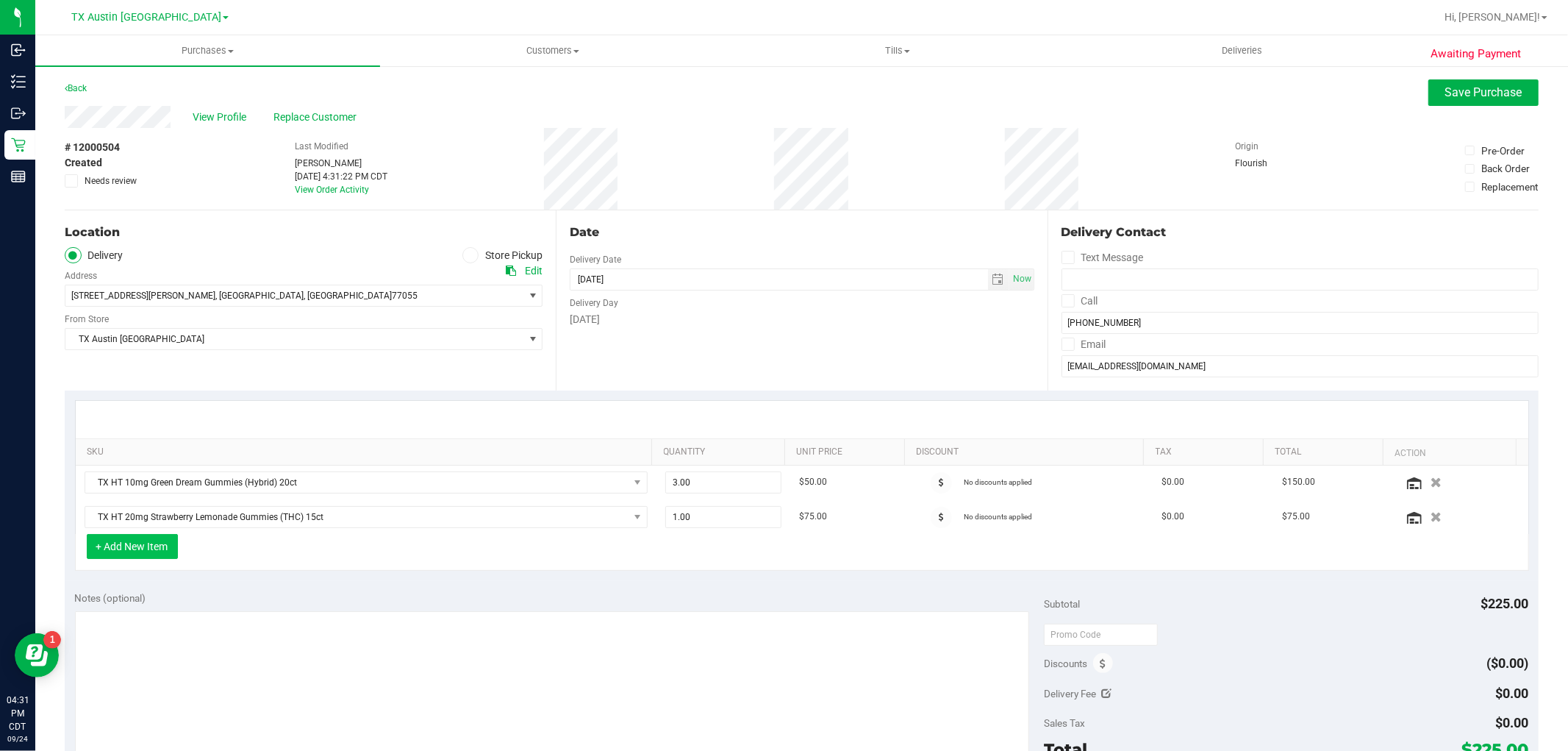
click at [172, 540] on button "+ Add New Item" at bounding box center [132, 546] width 91 height 25
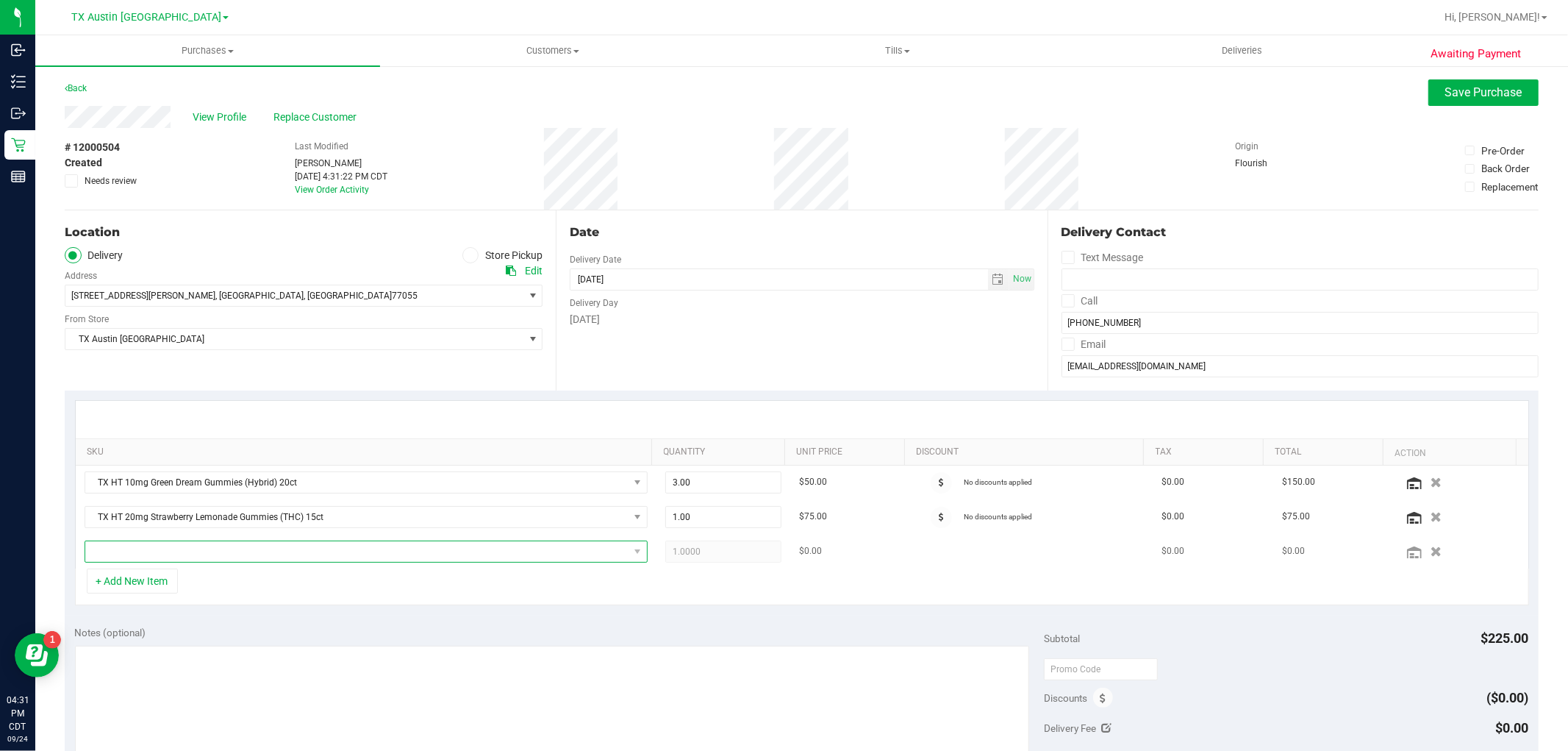
click at [160, 553] on span "NO DATA FOUND" at bounding box center [357, 552] width 544 height 21
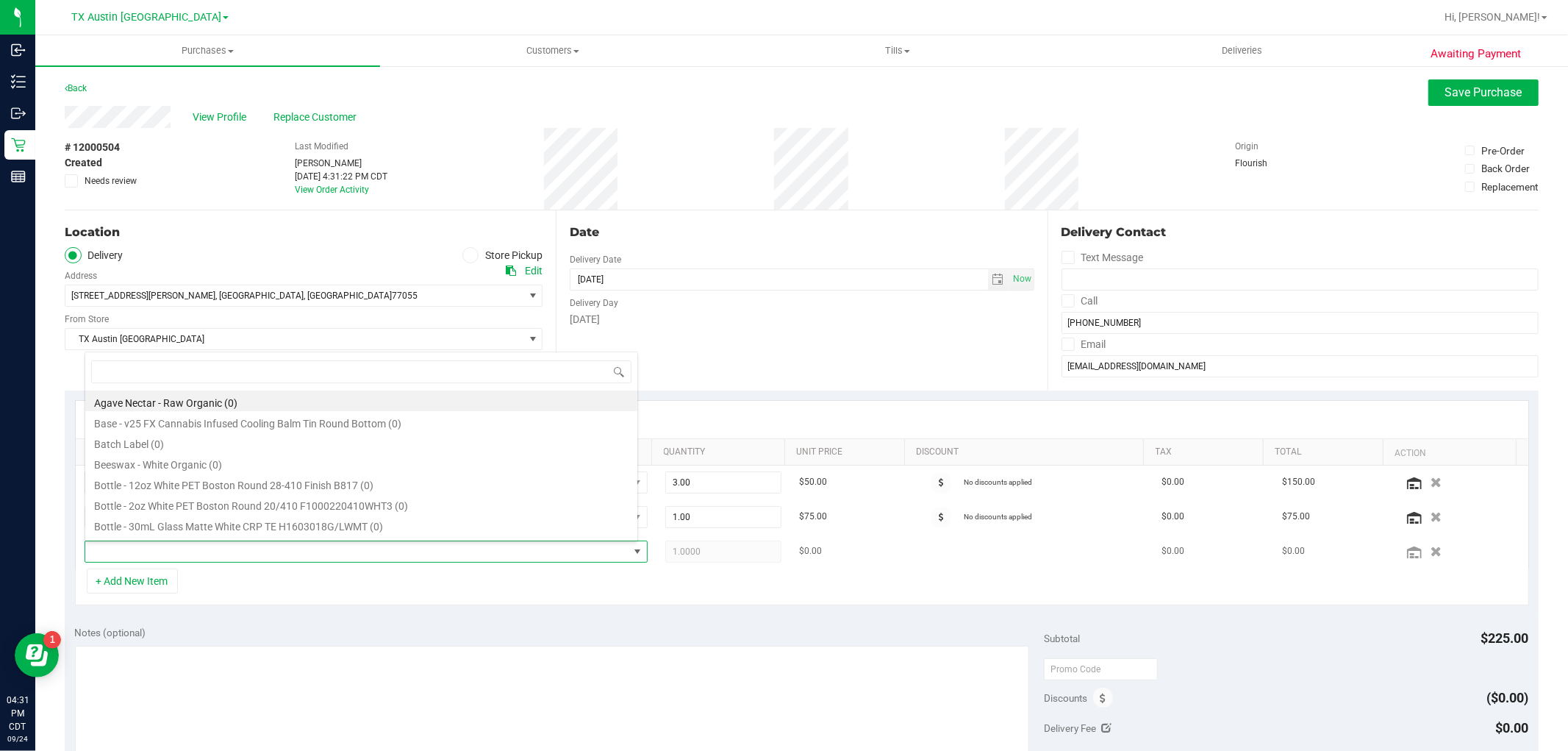
scroll to position [22, 548]
type input "lemonade"
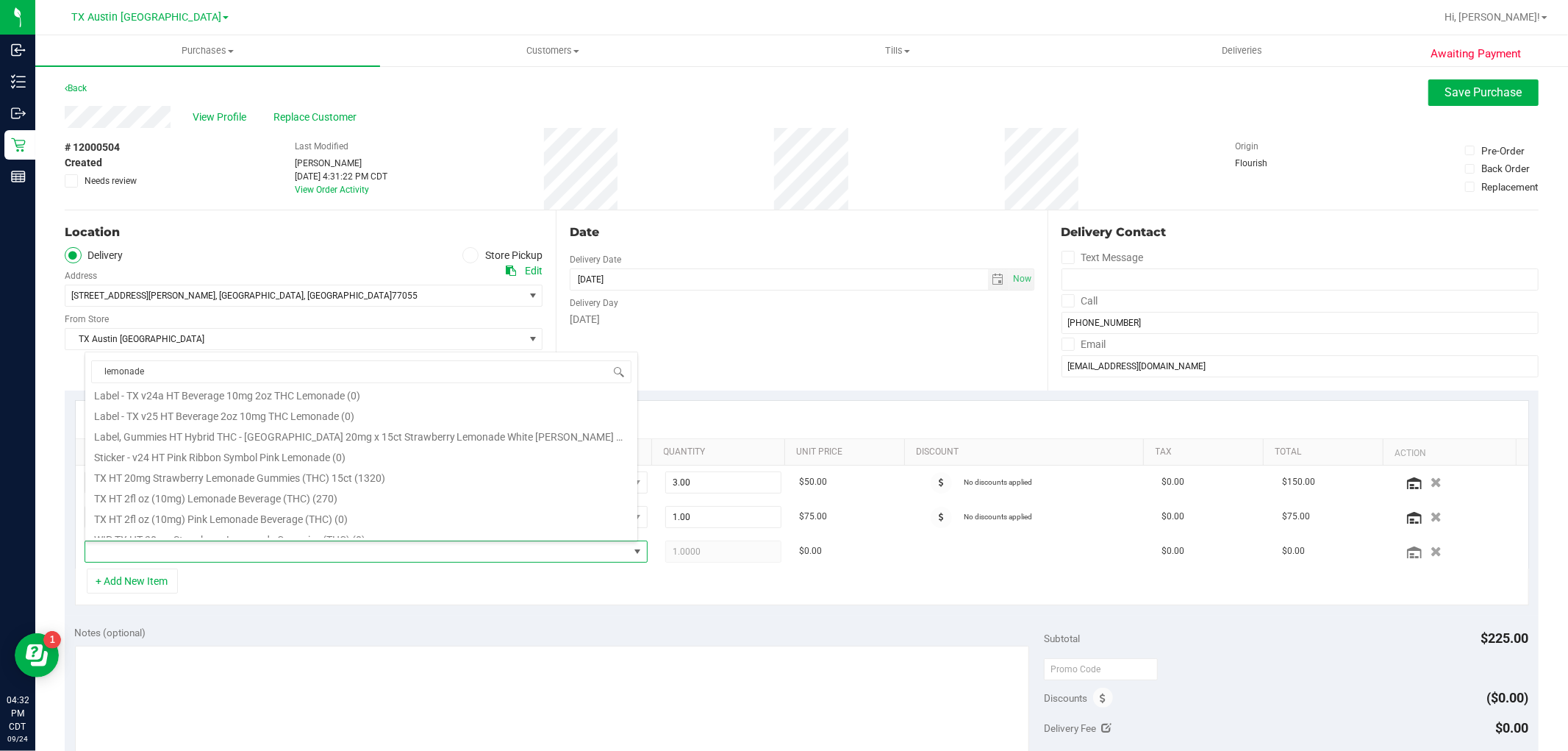
scroll to position [162, 0]
click at [384, 469] on li "TX HT 20mg Strawberry Lemonade Gummies (THC) 15ct (1320)" at bounding box center [361, 466] width 552 height 21
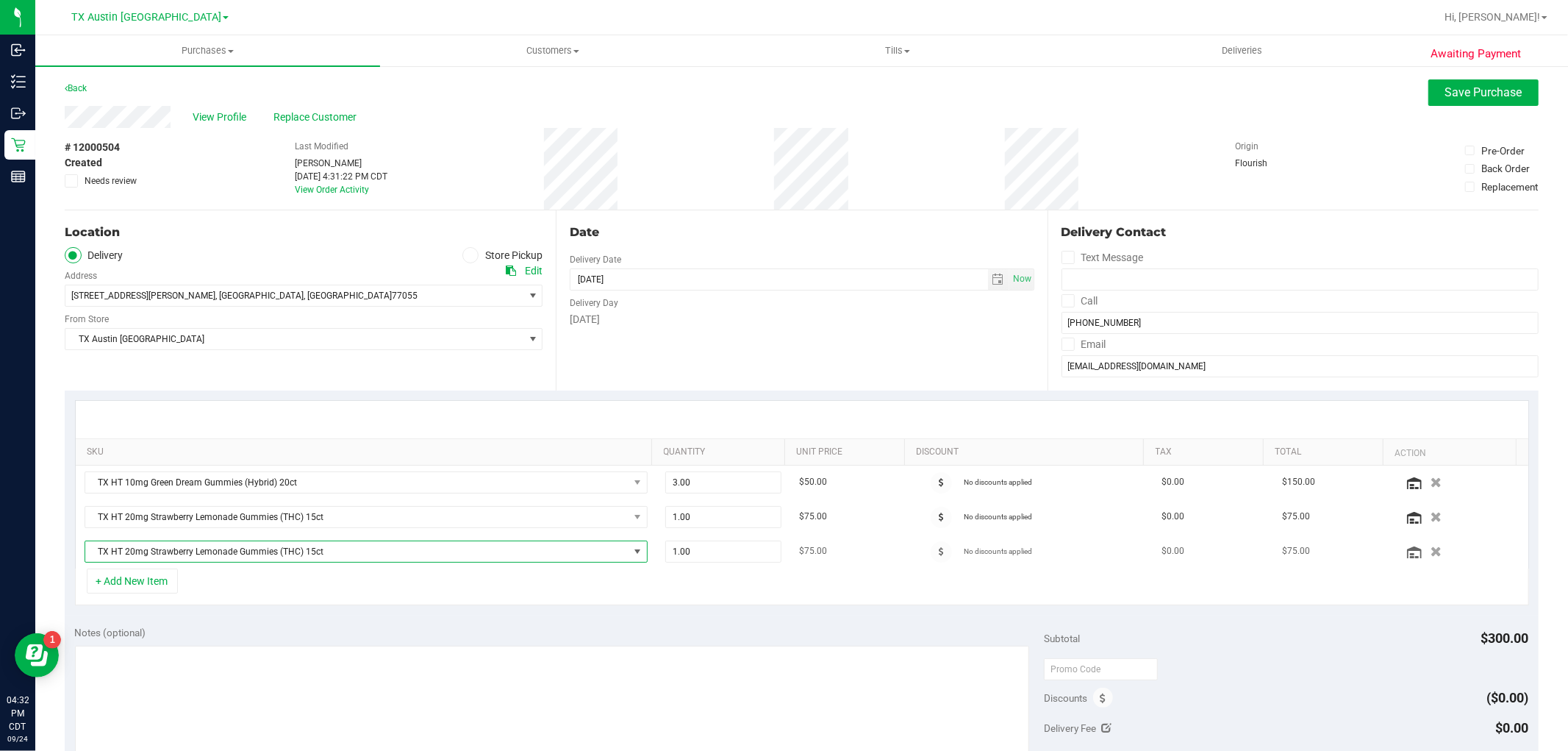
click at [218, 557] on span "TX HT 20mg Strawberry Lemonade Gummies (THC) 15ct" at bounding box center [357, 552] width 544 height 21
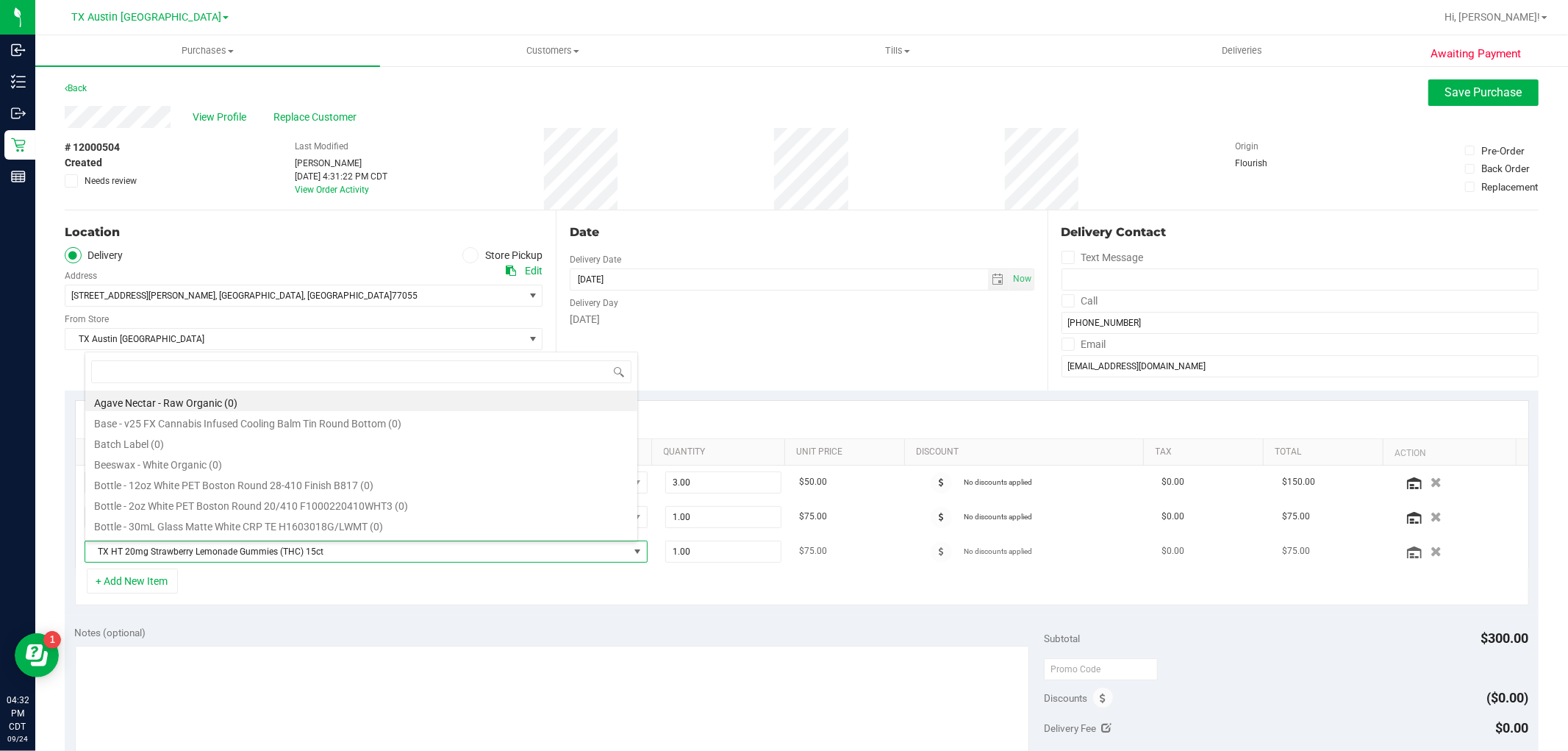
scroll to position [22, 548]
type input "peach"
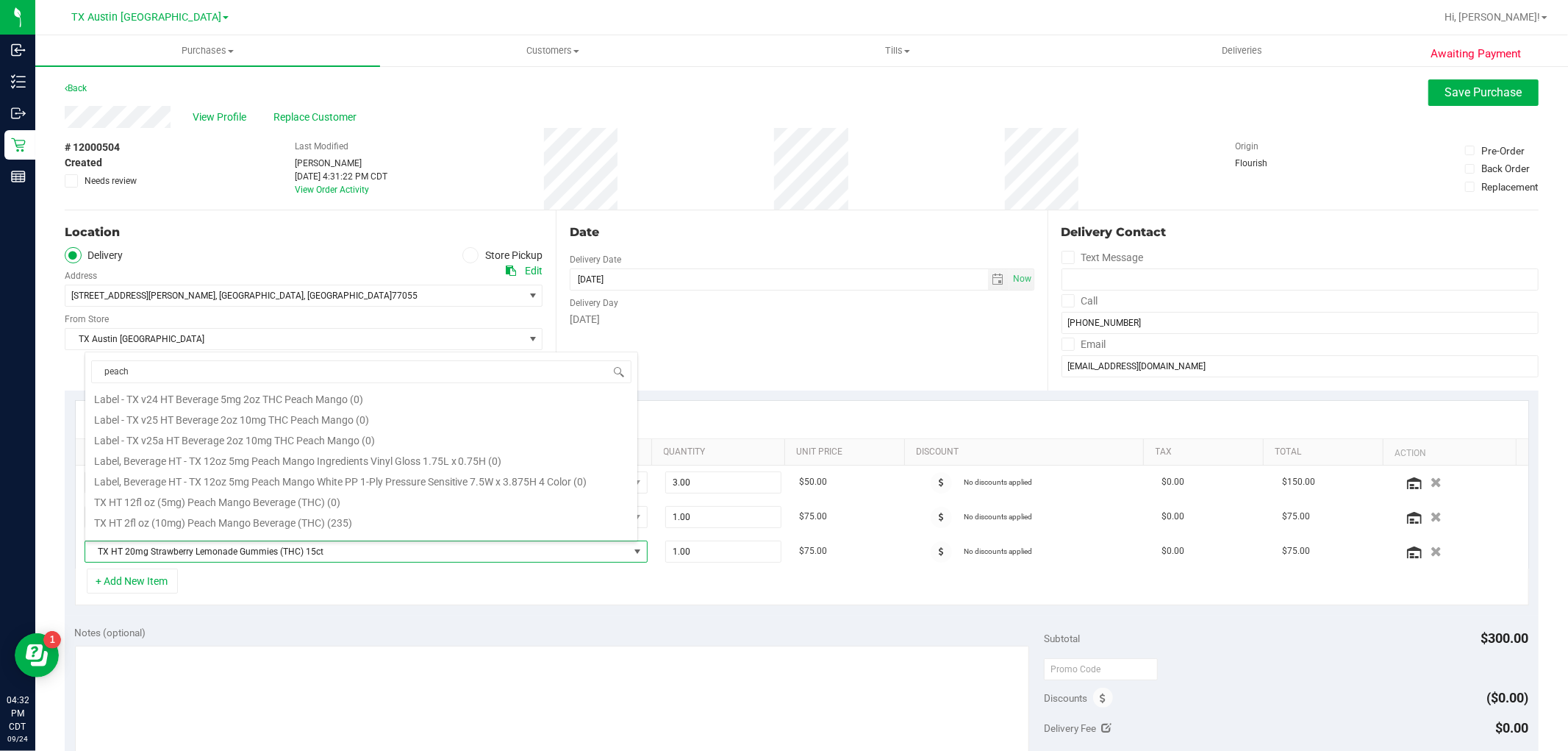
scroll to position [202, 0]
click at [345, 513] on li "TX HT 2fl oz (10mg) Peach Mango Beverage (THC) (235)" at bounding box center [361, 508] width 552 height 21
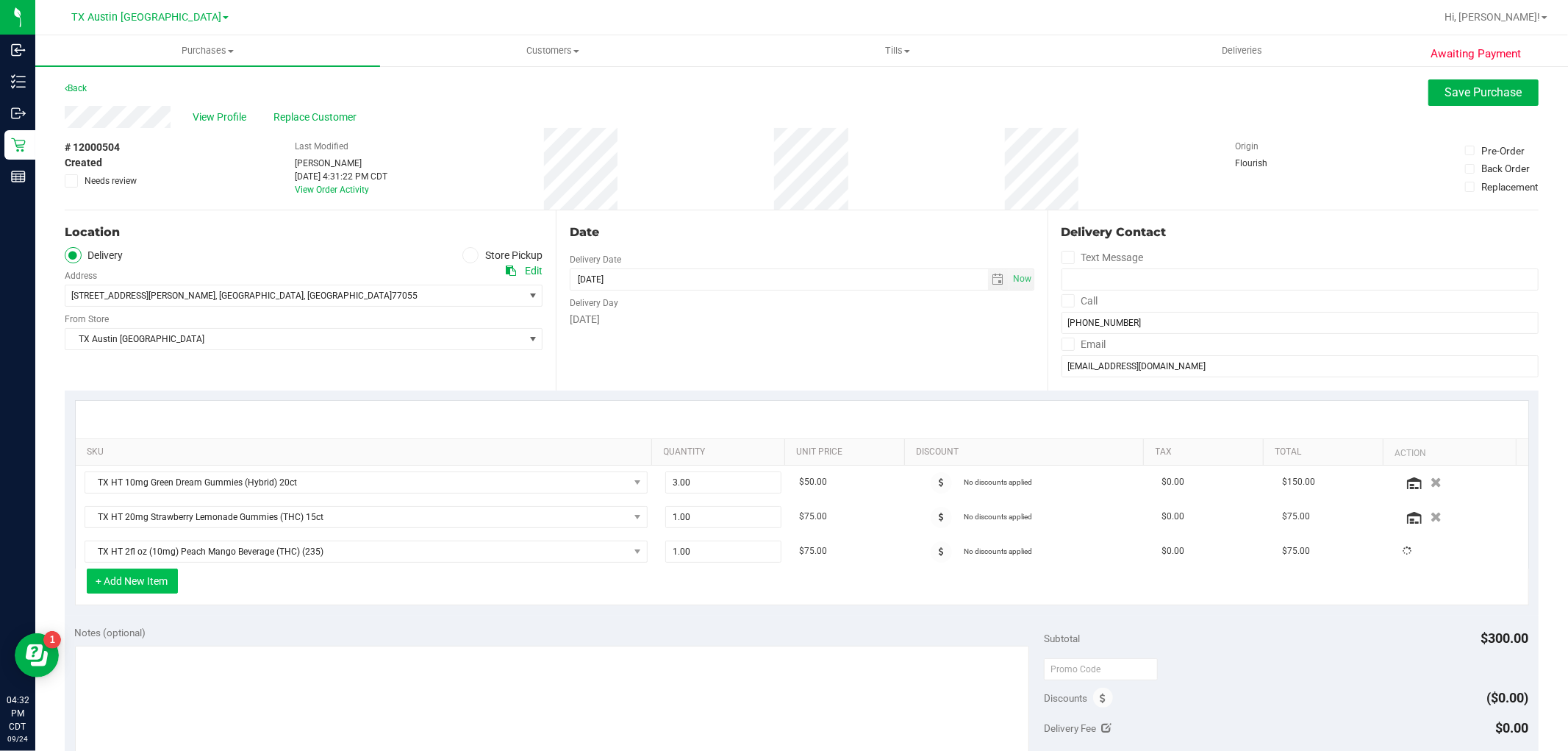
click at [153, 574] on button "+ Add New Item" at bounding box center [132, 581] width 91 height 25
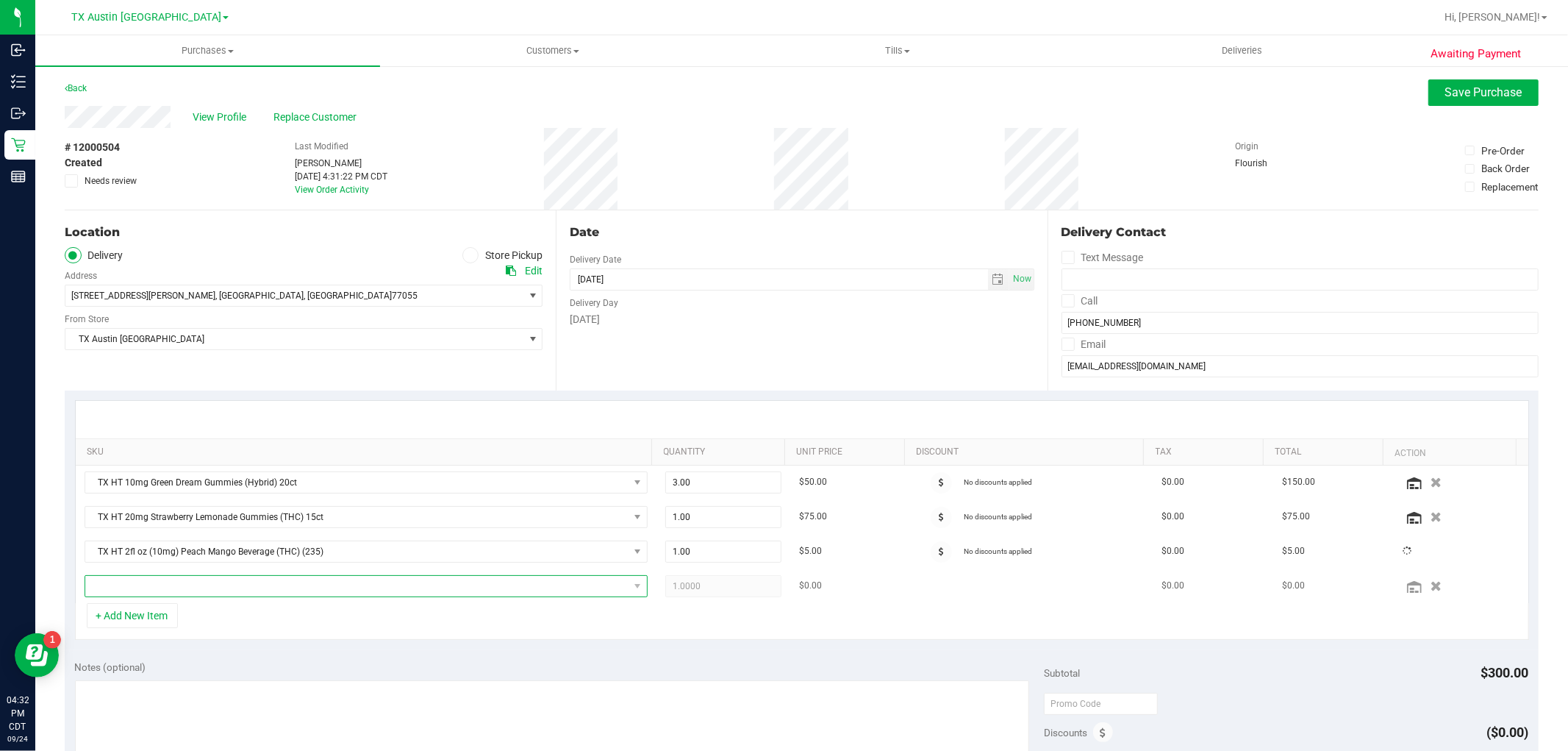
click at [149, 586] on span "NO DATA FOUND" at bounding box center [357, 586] width 544 height 21
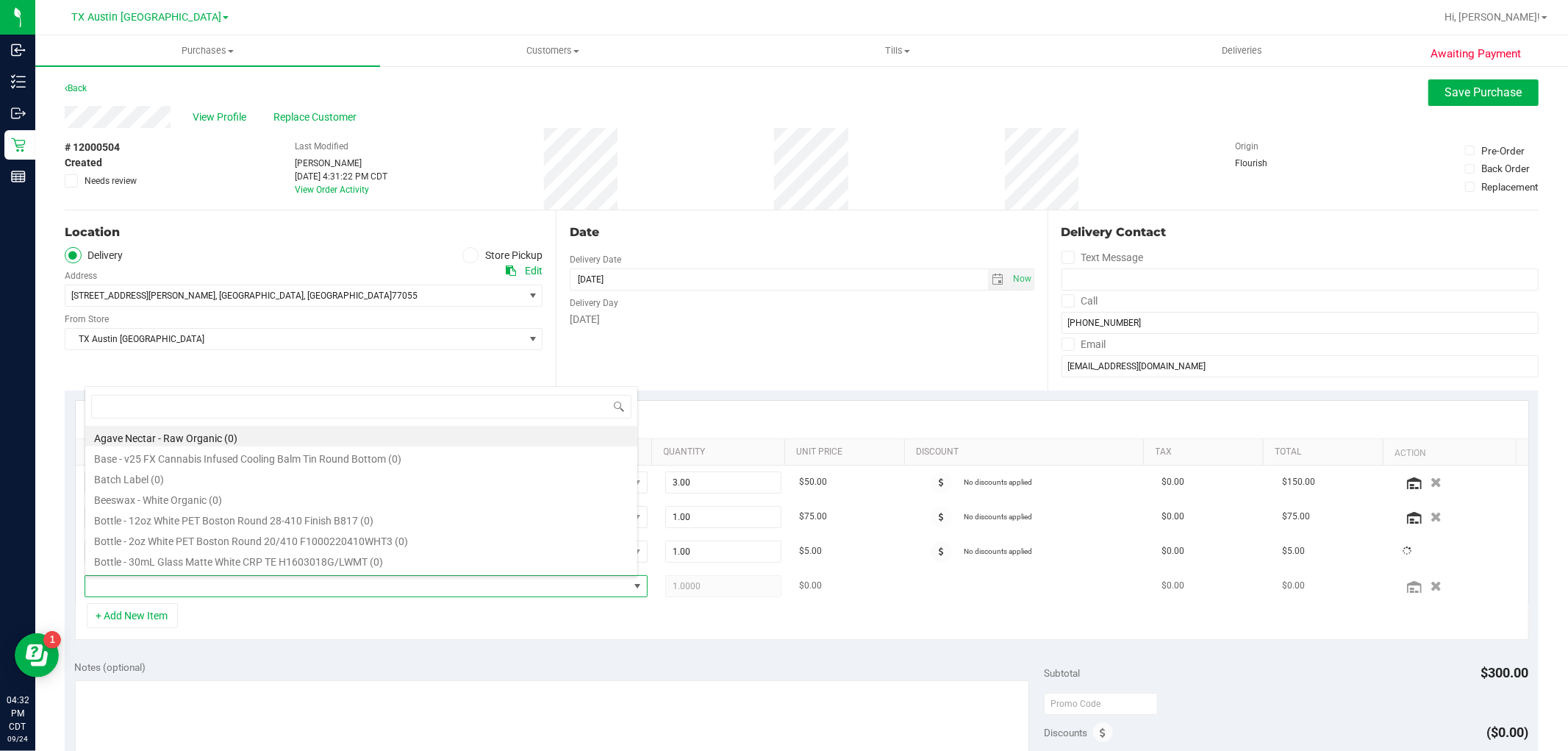
scroll to position [22, 548]
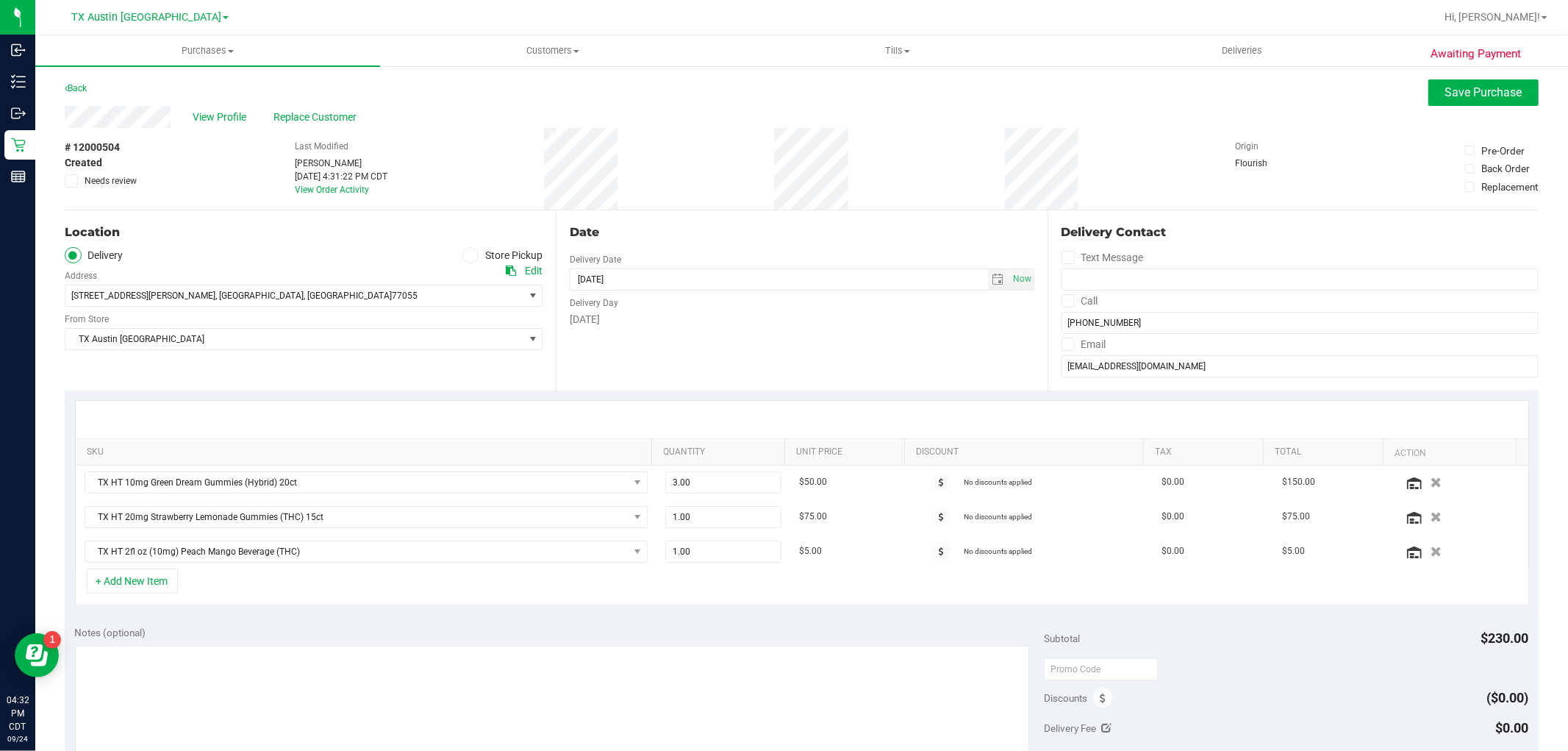
click at [138, 576] on button "+ Add New Item" at bounding box center [132, 581] width 91 height 25
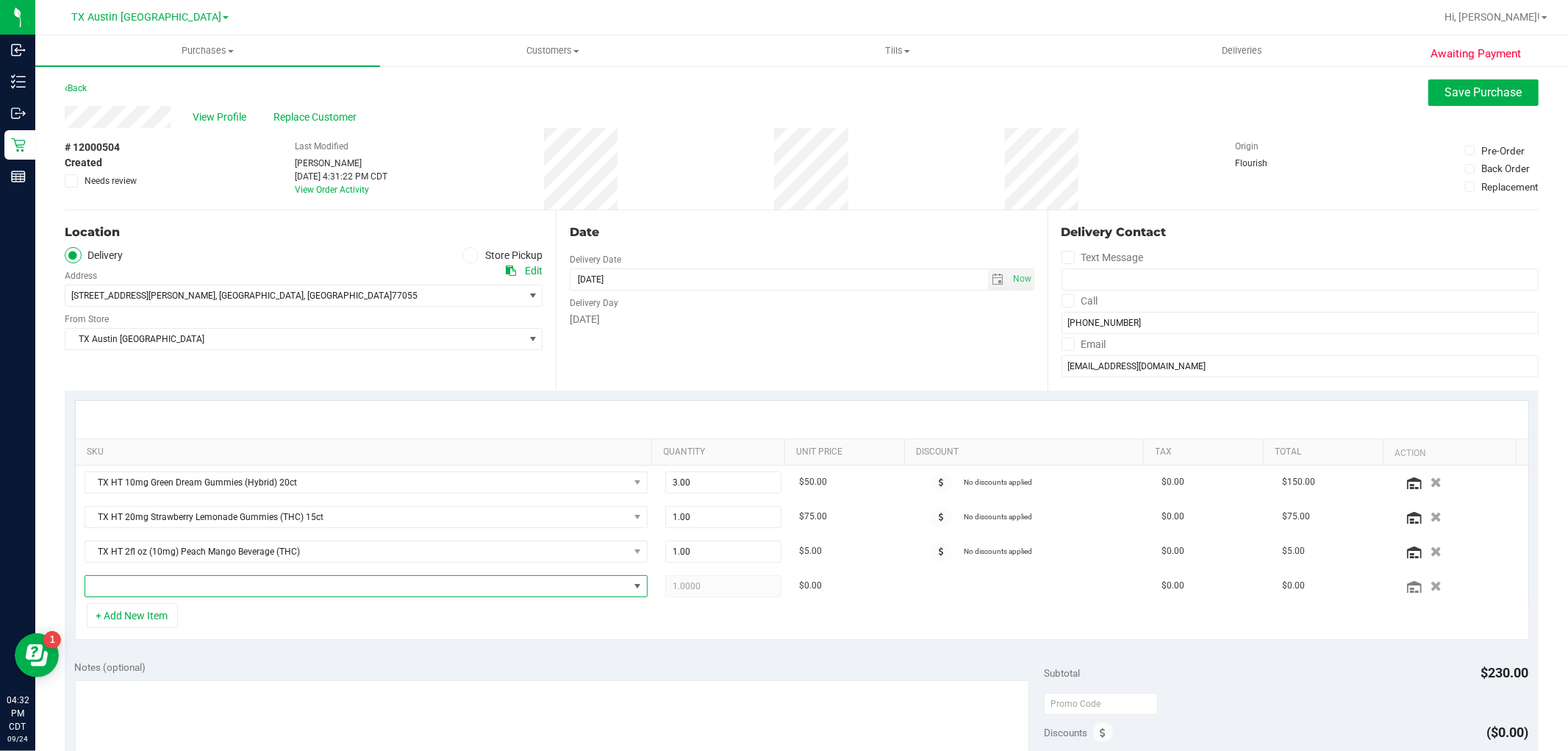
click at [138, 576] on span "NO DATA FOUND" at bounding box center [357, 586] width 544 height 21
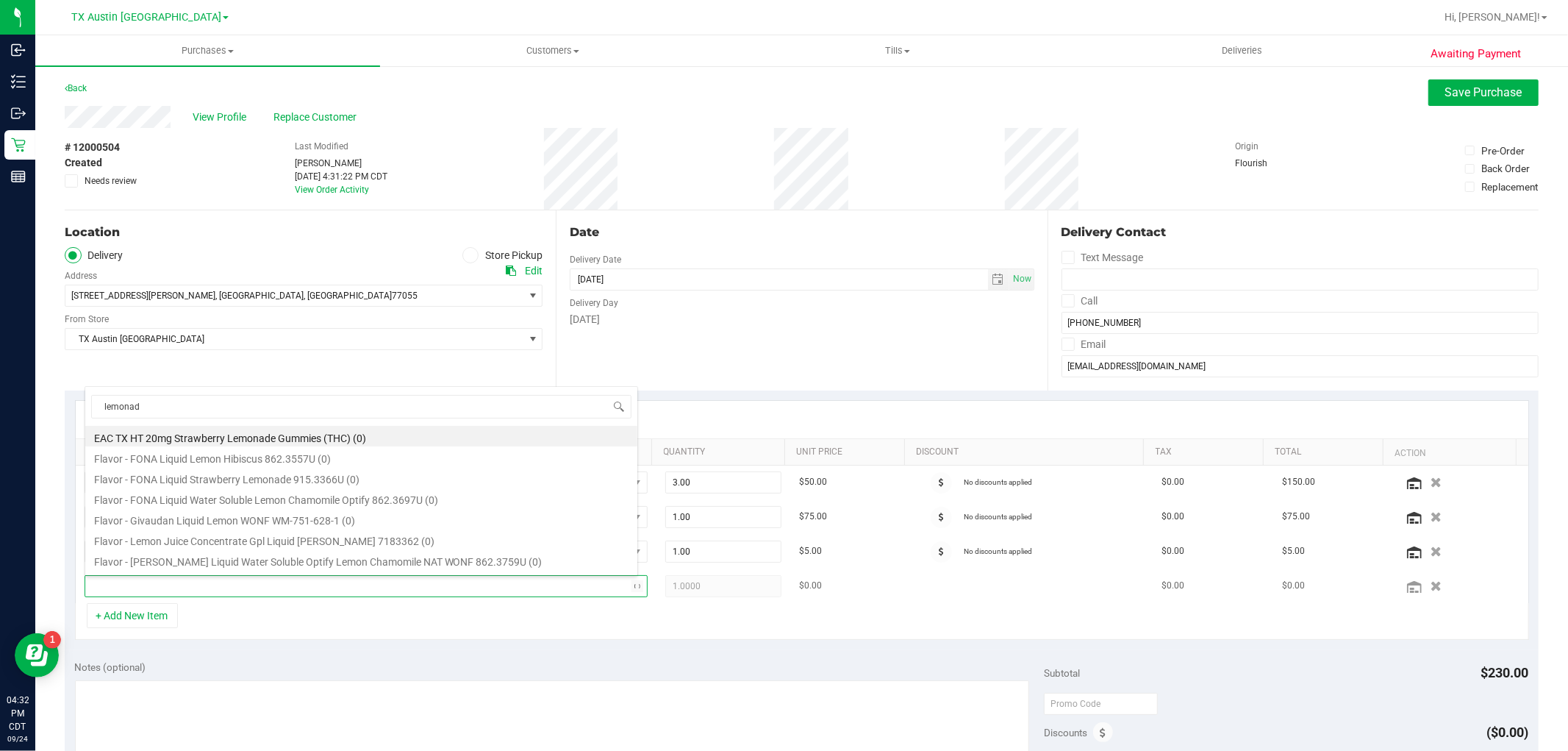
type input "lemonade"
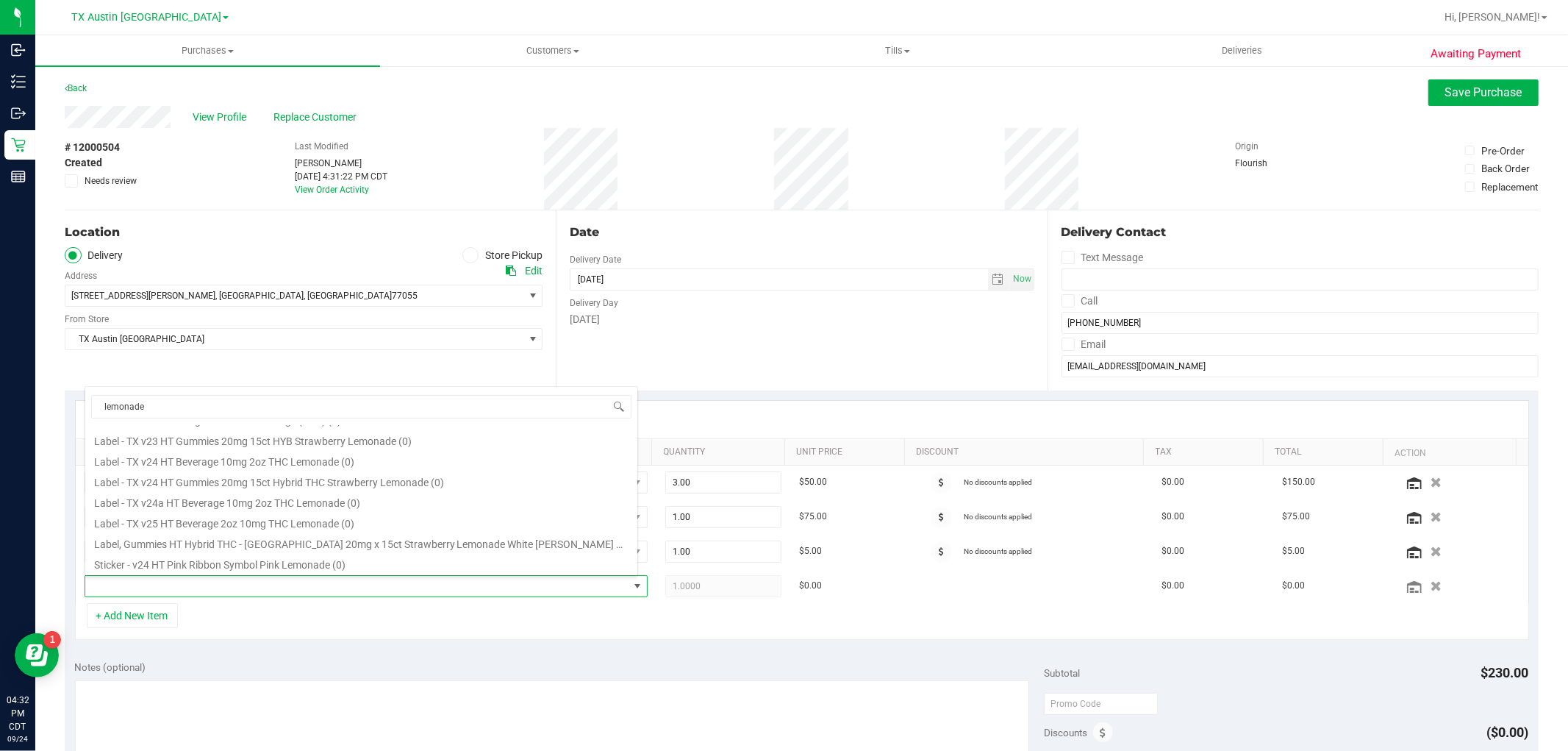
scroll to position [162, 0]
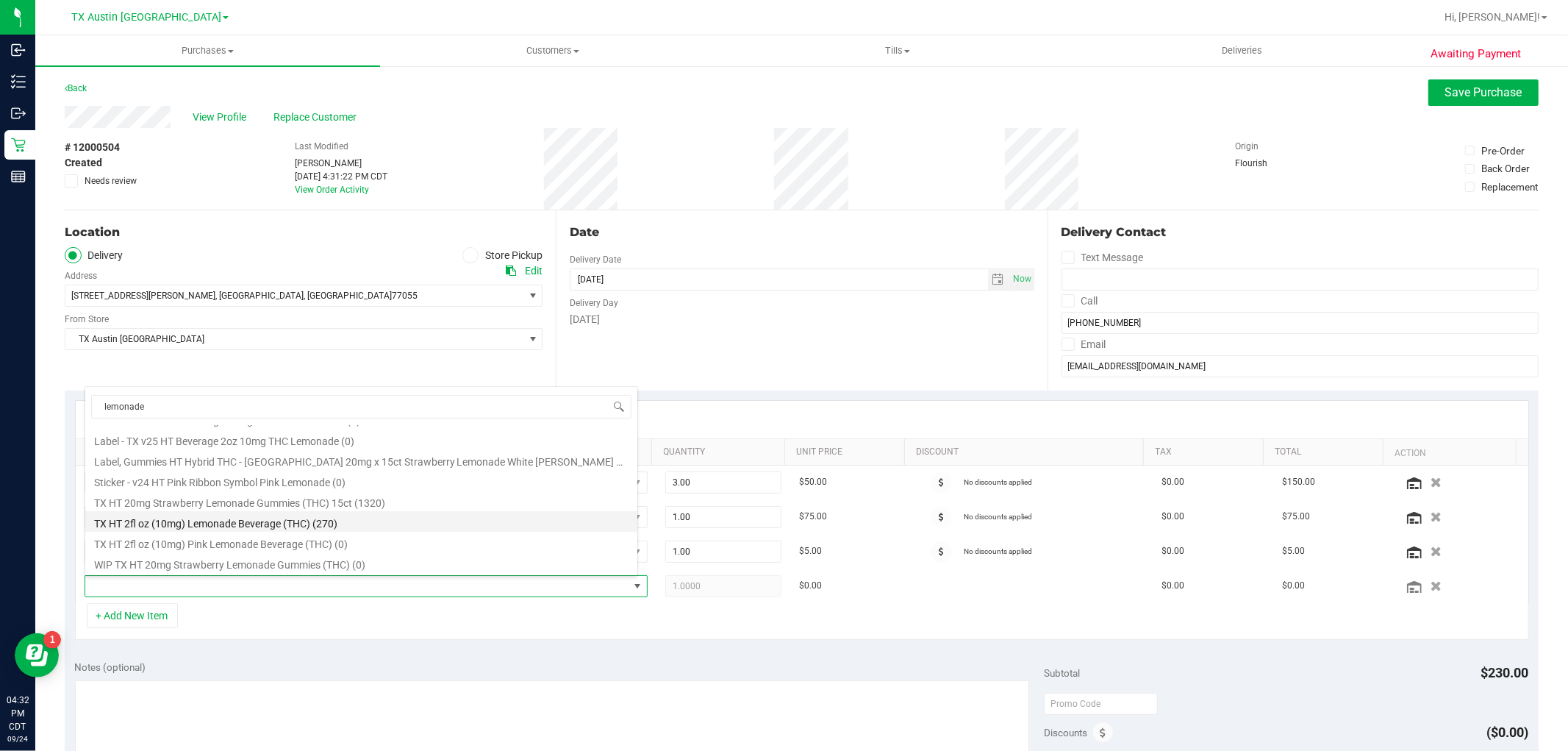
click at [326, 528] on li "TX HT 2fl oz (10mg) Lemonade Beverage (THC) (270)" at bounding box center [361, 522] width 552 height 21
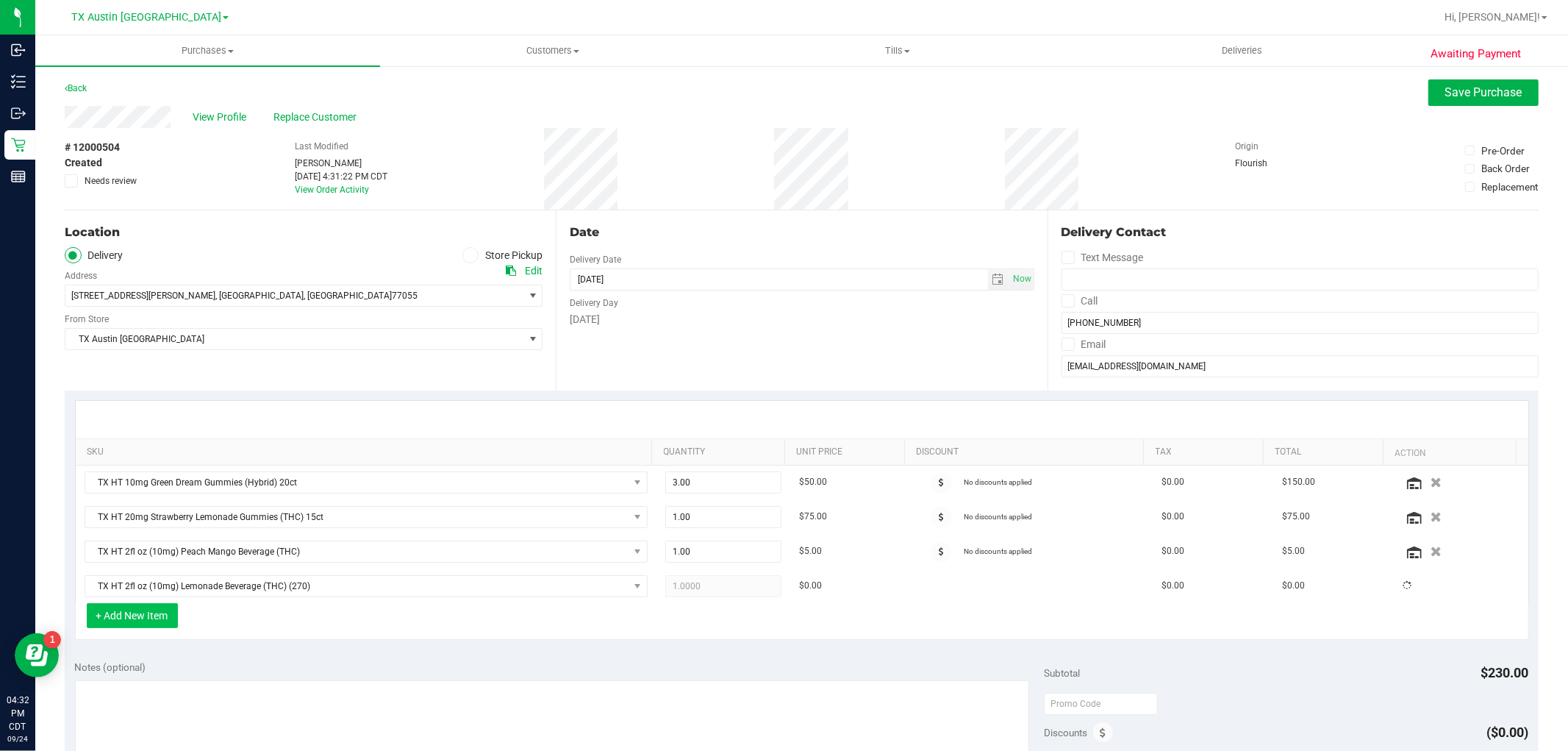
click at [133, 613] on button "+ Add New Item" at bounding box center [132, 616] width 91 height 25
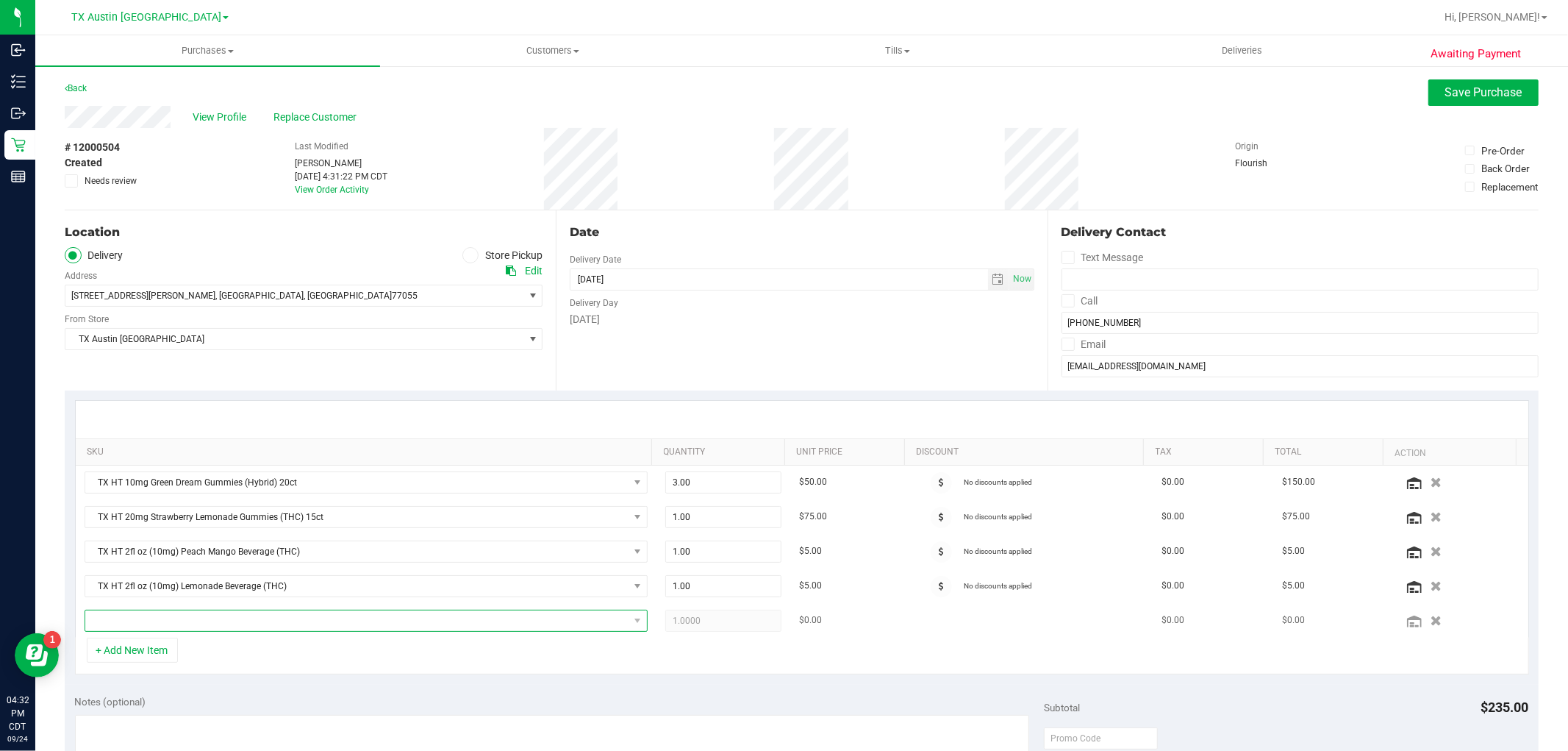
click at [132, 618] on span "NO DATA FOUND" at bounding box center [357, 621] width 544 height 21
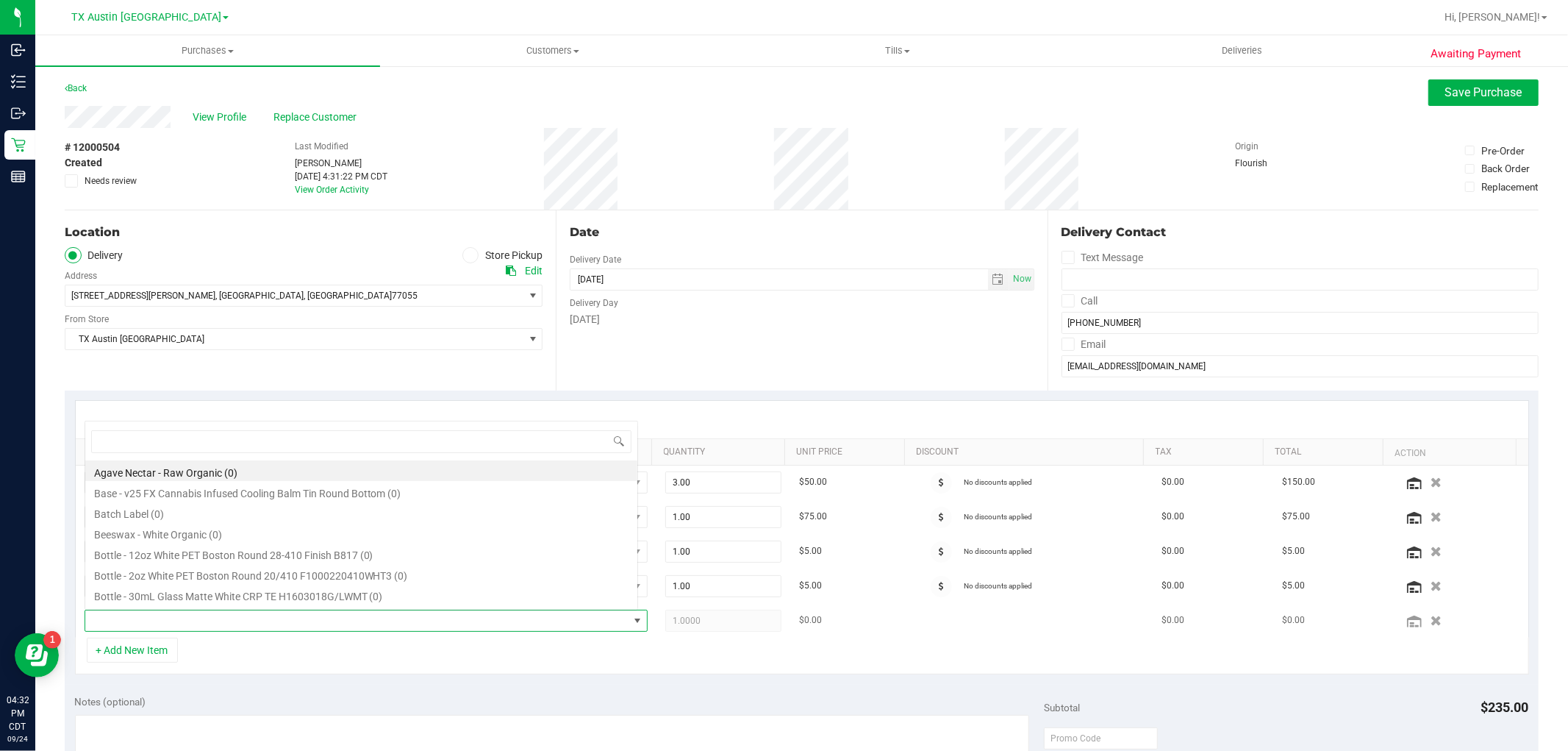
scroll to position [22, 548]
type input "fruit"
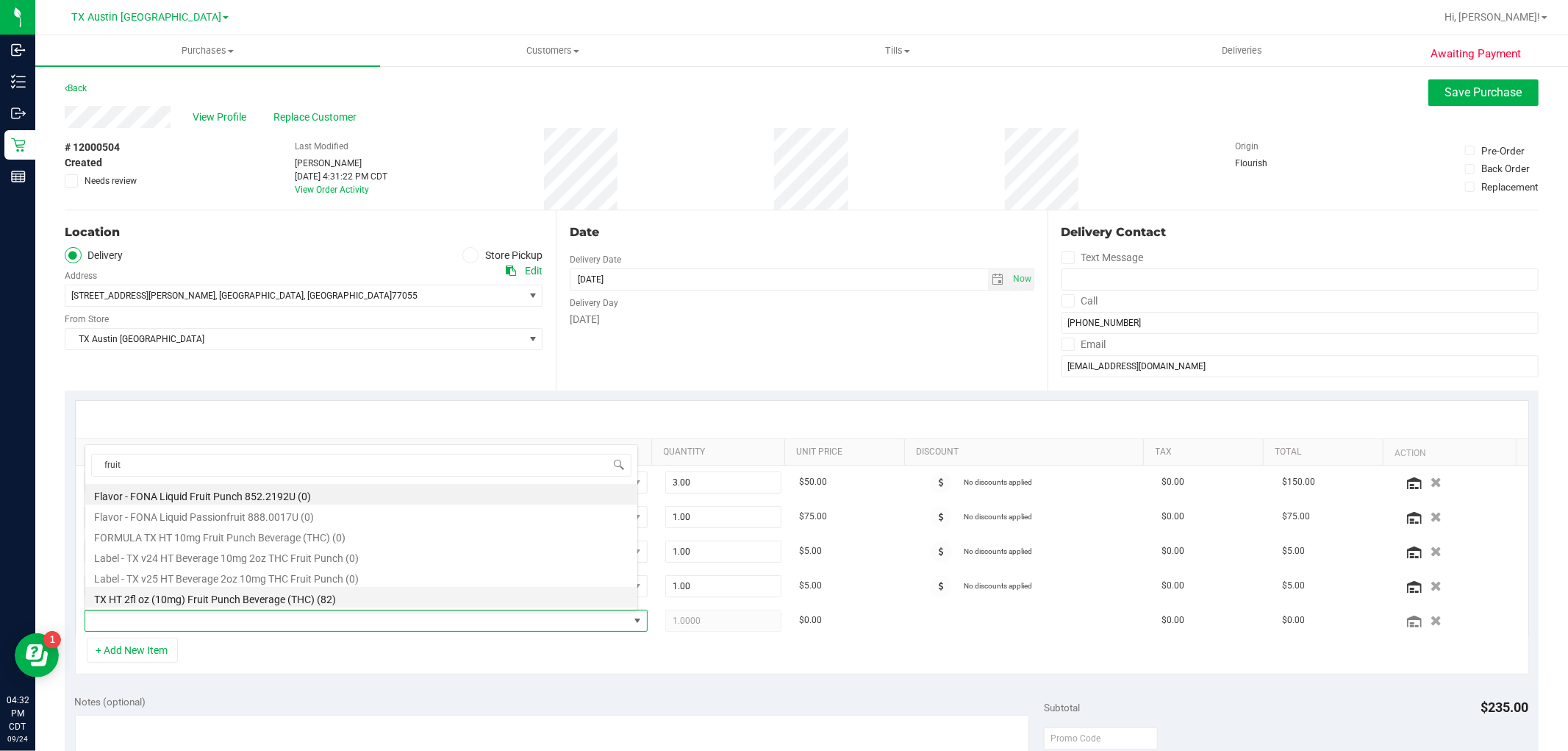
click at [316, 602] on li "TX HT 2fl oz (10mg) Fruit Punch Beverage (THC) (82)" at bounding box center [361, 597] width 552 height 21
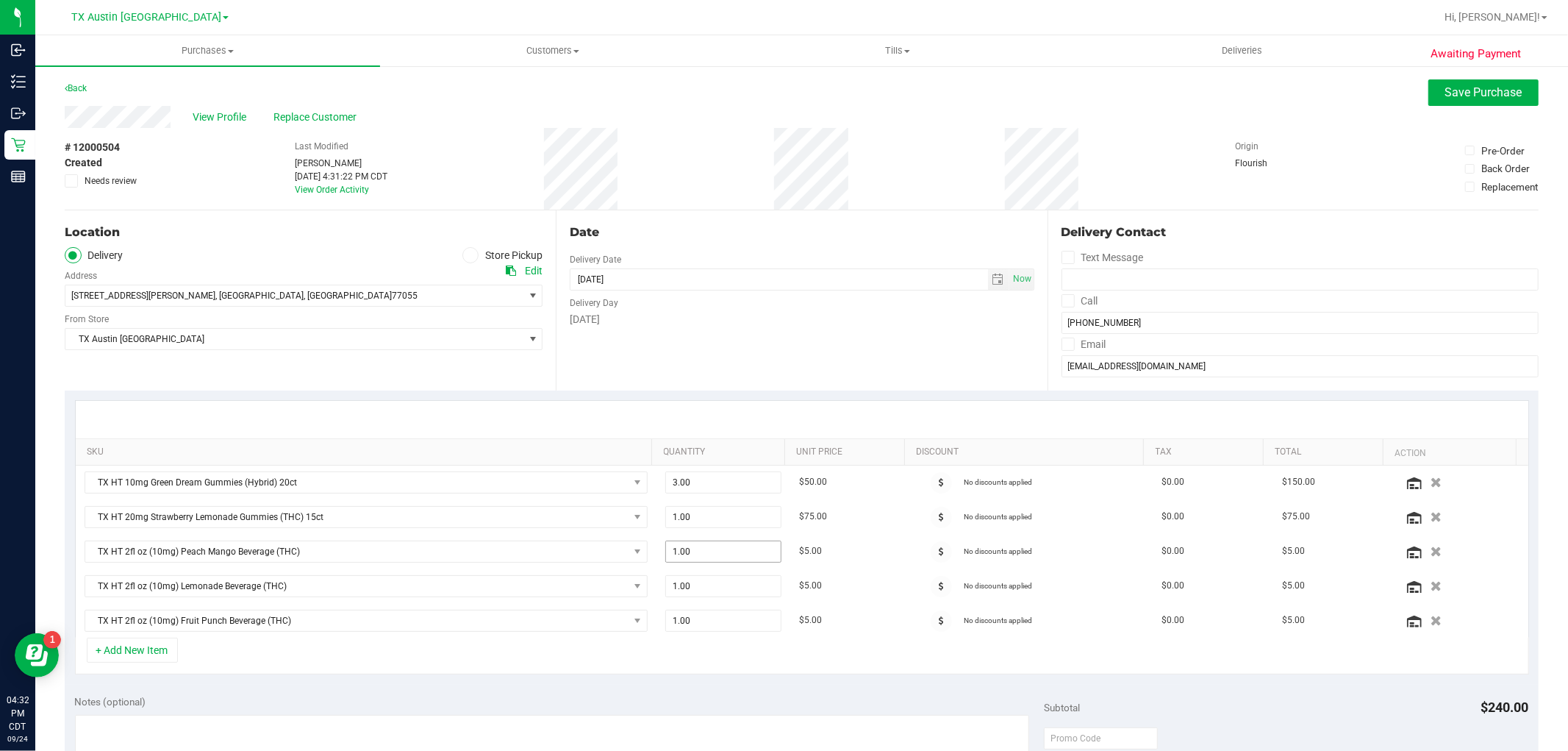
click at [707, 547] on span "1.00 1" at bounding box center [723, 552] width 116 height 22
click at [707, 547] on input "1" at bounding box center [723, 552] width 115 height 21
type input "2"
type input "2.00"
click at [687, 589] on span "1.00 1" at bounding box center [723, 587] width 116 height 22
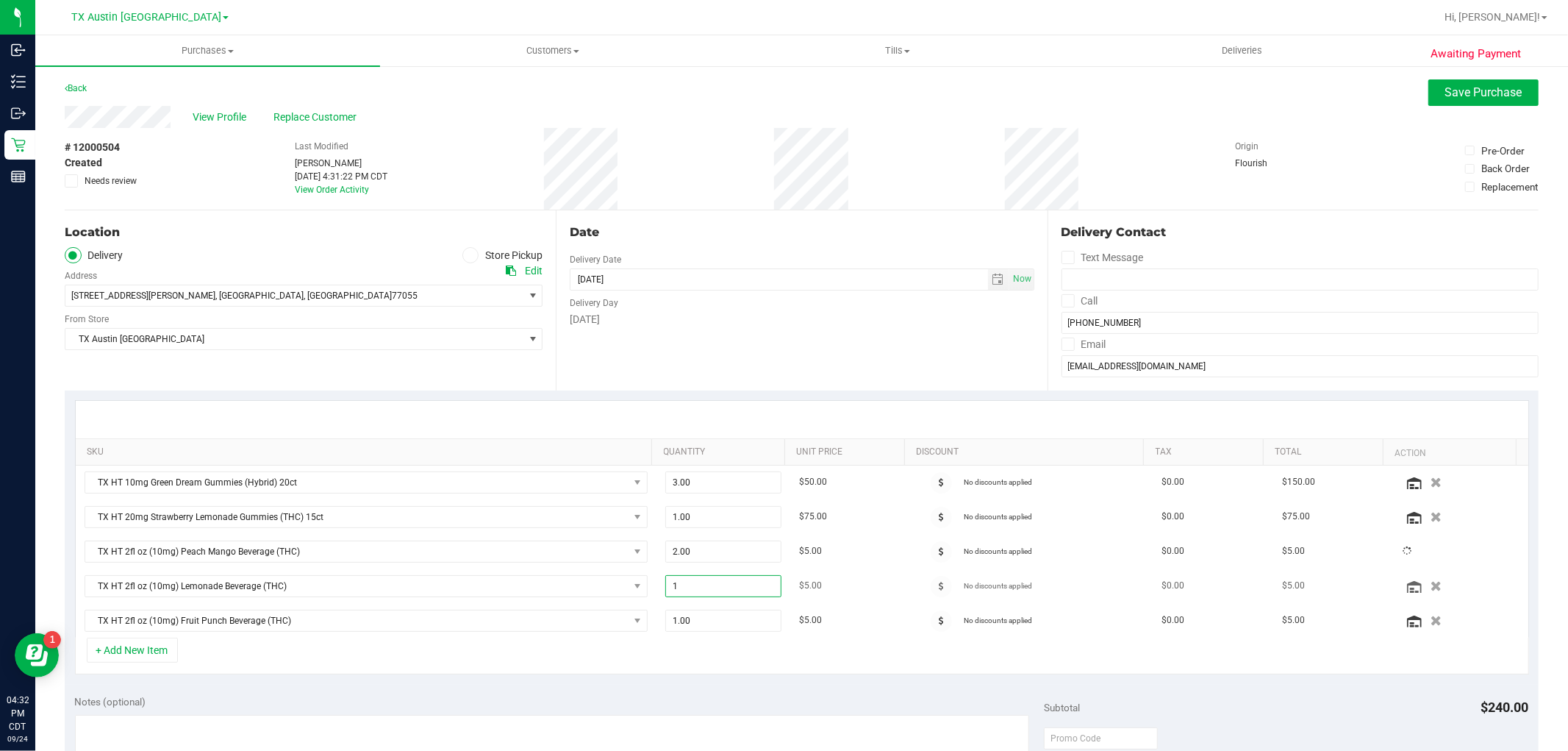
click at [687, 589] on input "1" at bounding box center [723, 586] width 115 height 21
type input "2"
click at [682, 620] on span "1.00 1" at bounding box center [723, 621] width 116 height 22
type input "21"
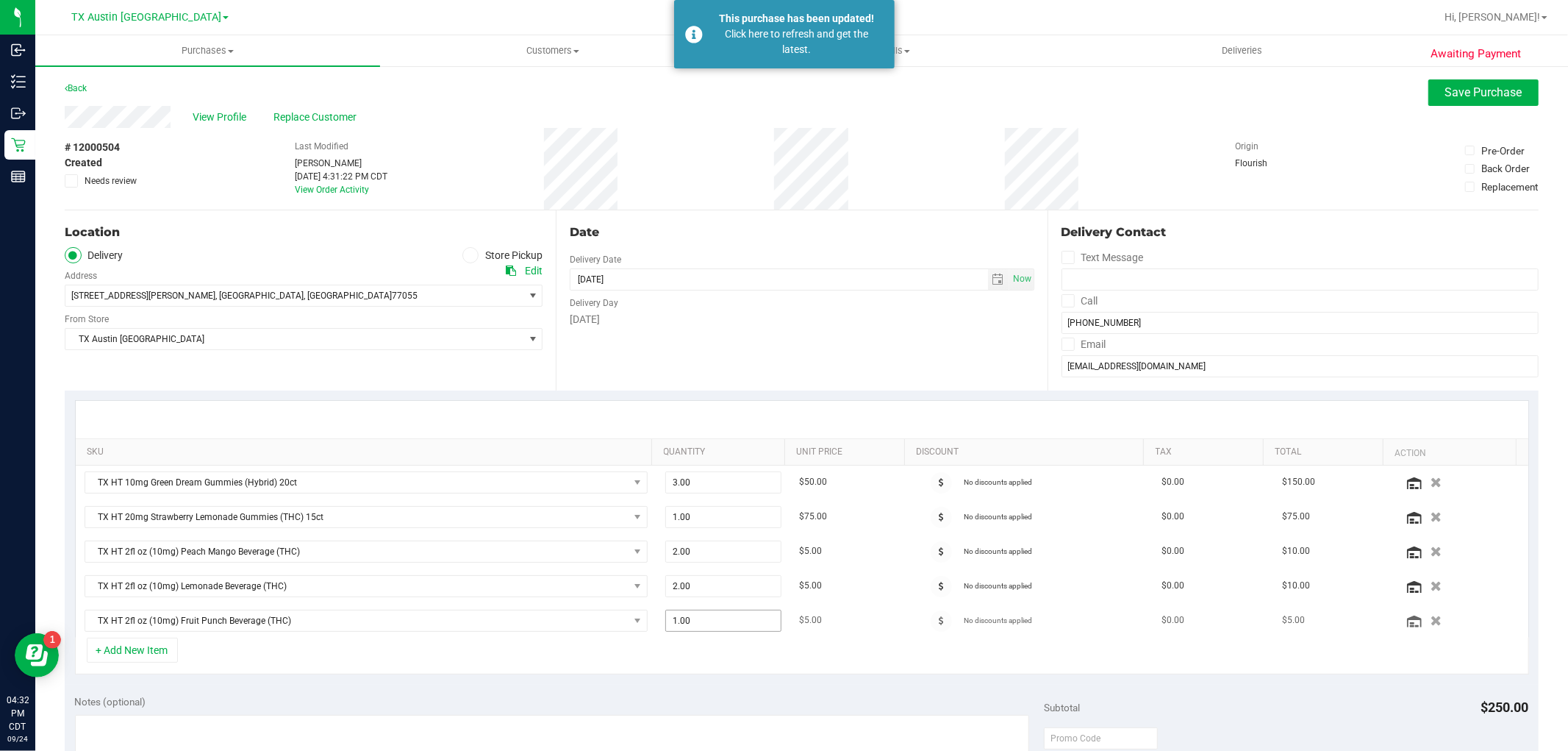
click at [697, 623] on span "1.00 1" at bounding box center [723, 621] width 116 height 22
click at [697, 623] on input "1" at bounding box center [723, 621] width 115 height 21
type input "2"
type input "2.00"
click at [702, 651] on div "+ Add New Item" at bounding box center [802, 656] width 1454 height 37
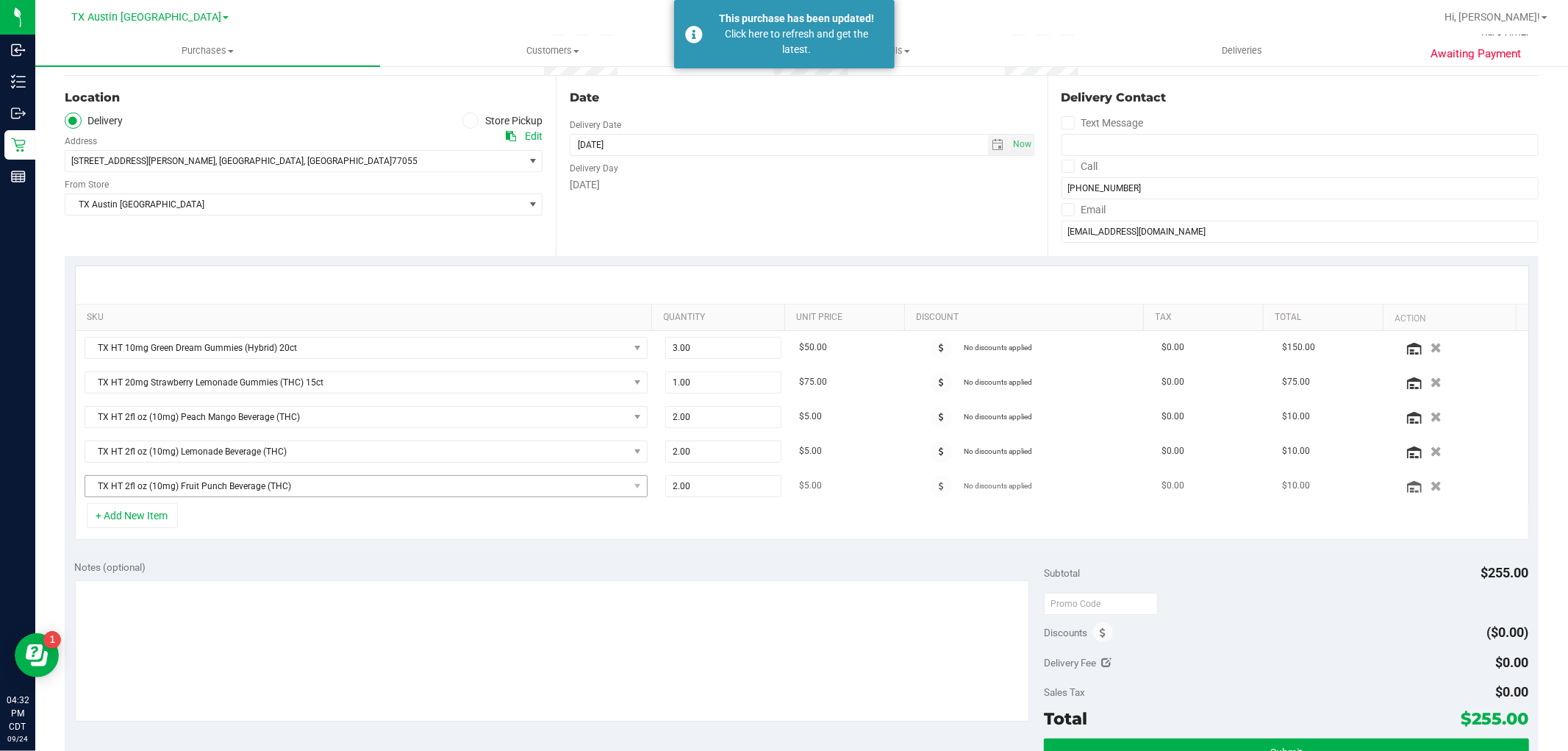
scroll to position [164, 0]
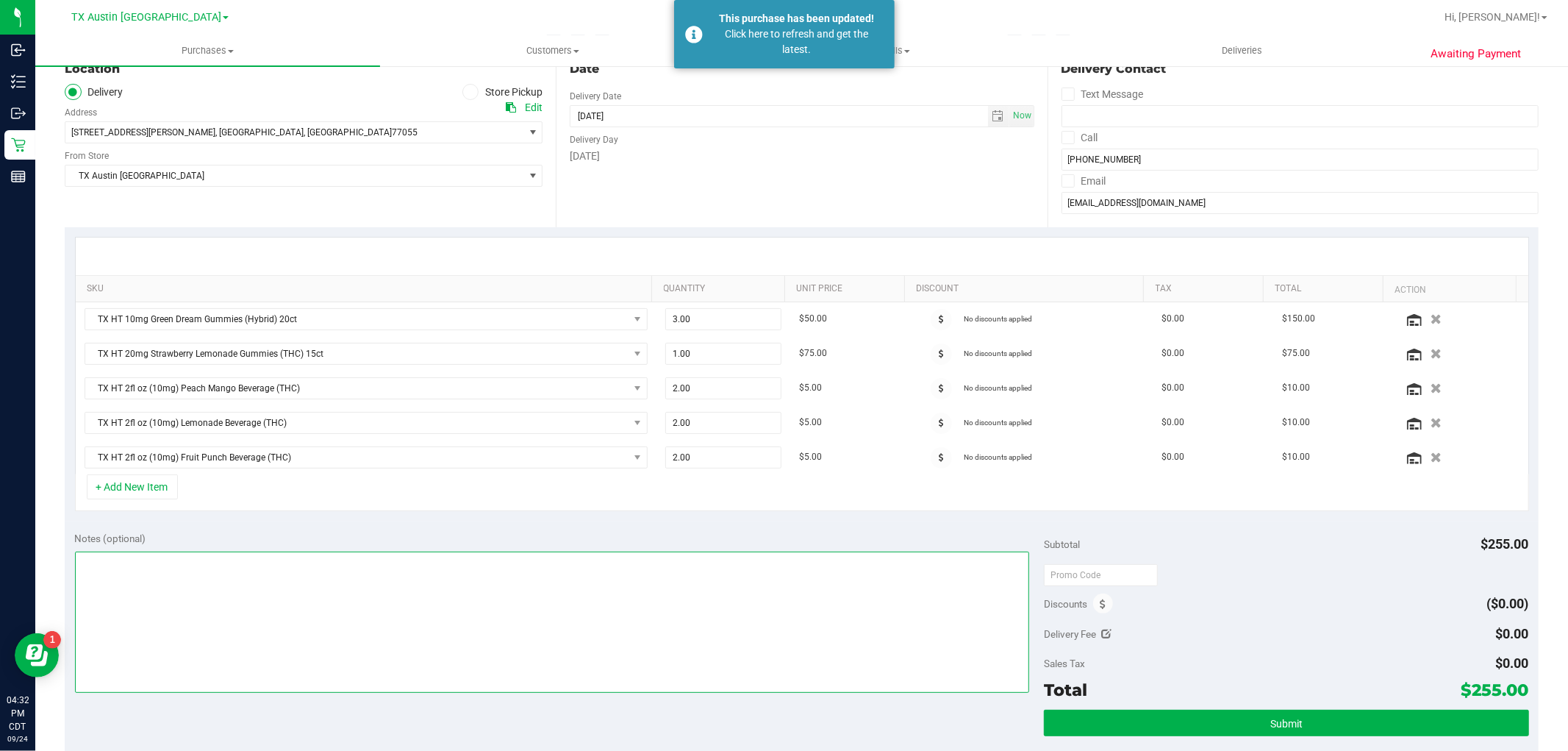
click at [673, 606] on textarea at bounding box center [552, 622] width 956 height 142
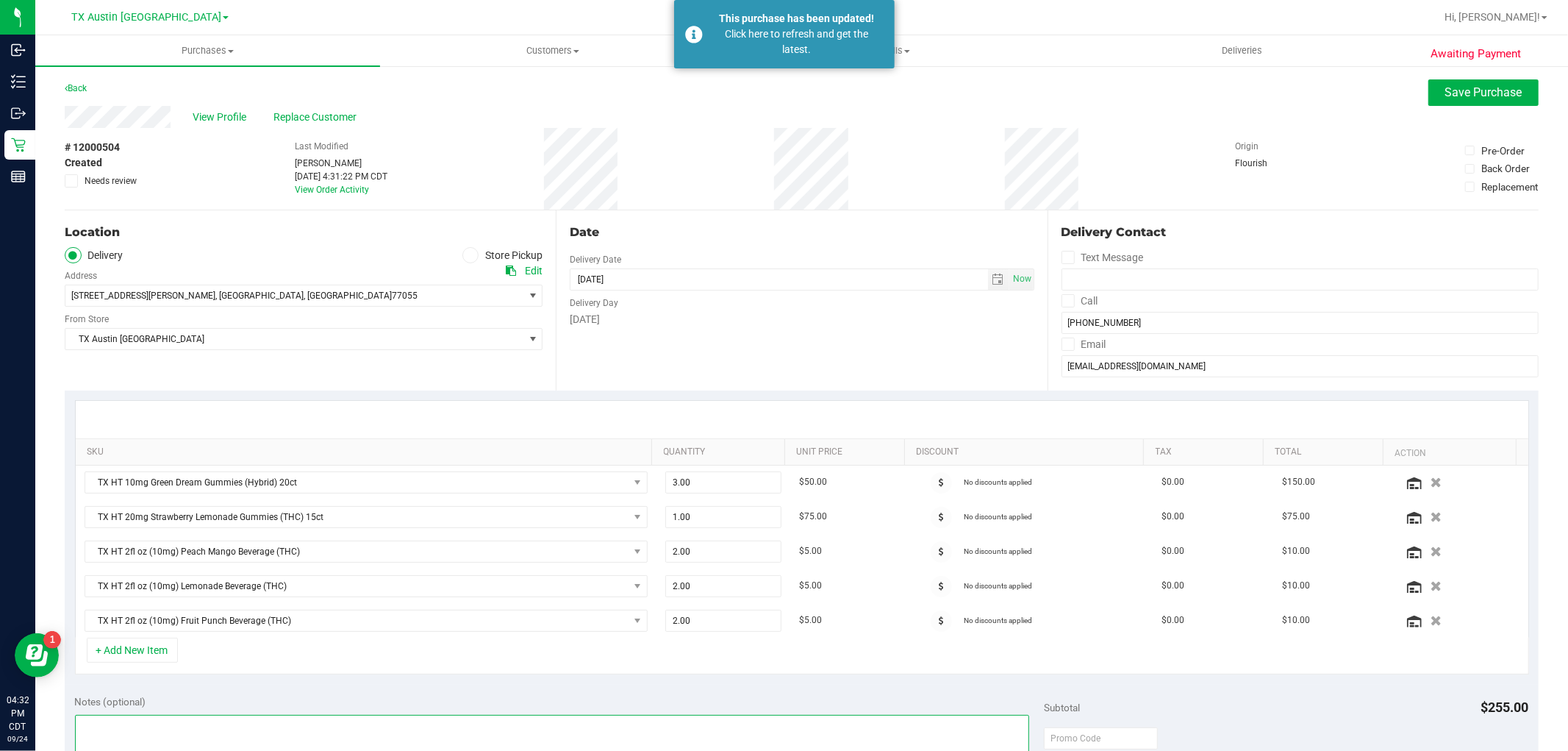
scroll to position [81, 0]
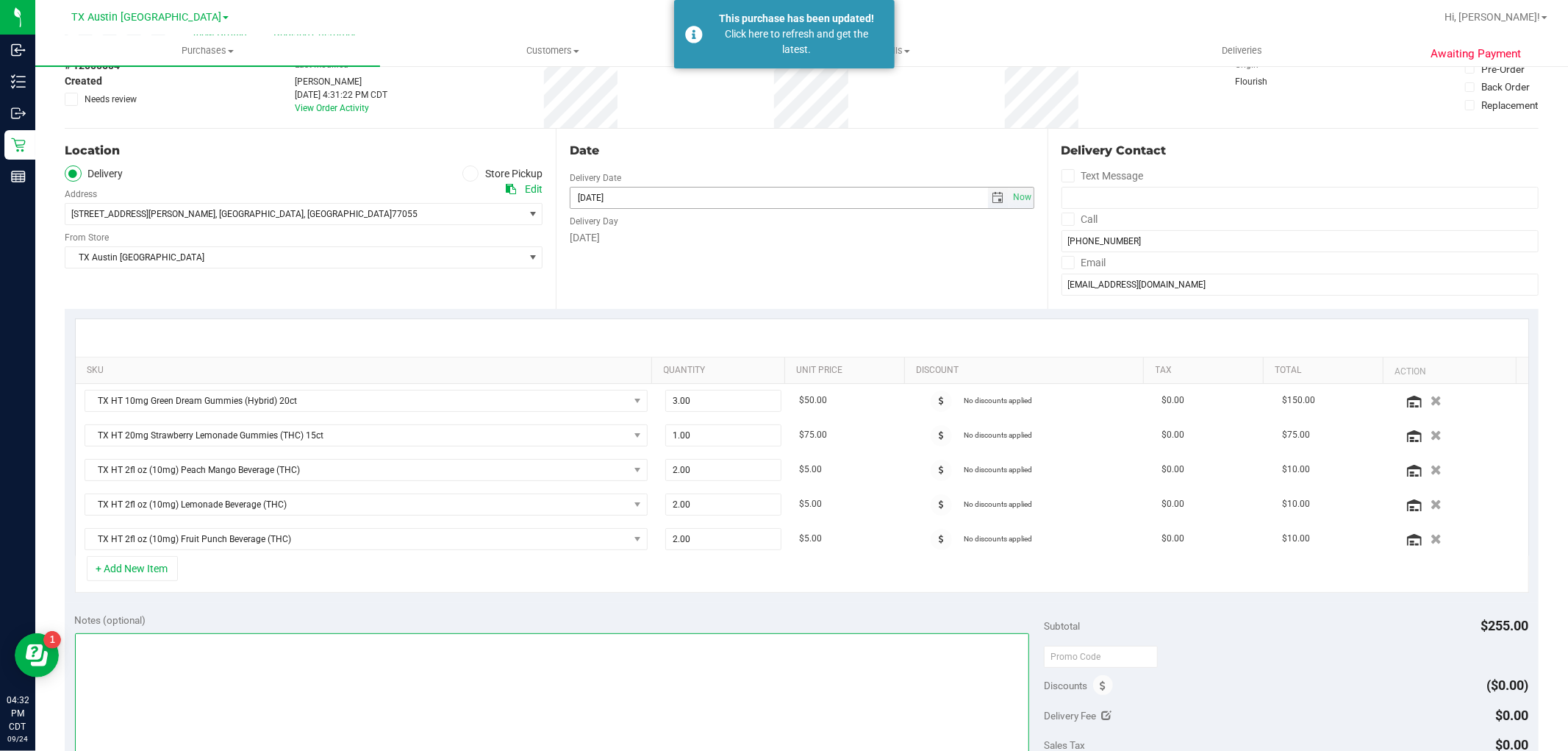
click at [989, 188] on span "select" at bounding box center [998, 198] width 21 height 21
click at [672, 349] on link "25" at bounding box center [665, 346] width 21 height 23
type input "[DATE]"
click at [703, 666] on textarea at bounding box center [552, 704] width 956 height 142
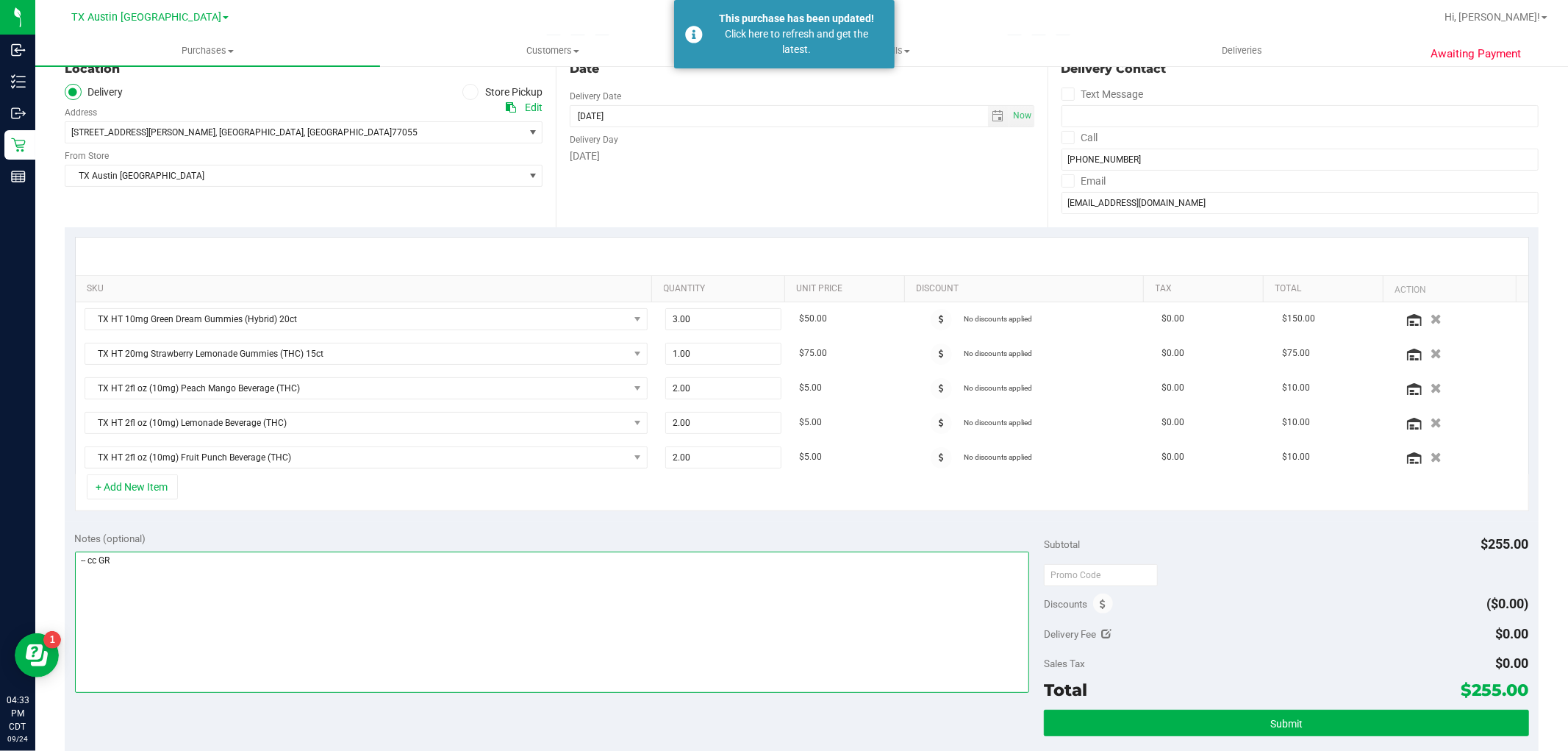
click at [78, 566] on textarea at bounding box center [552, 622] width 956 height 142
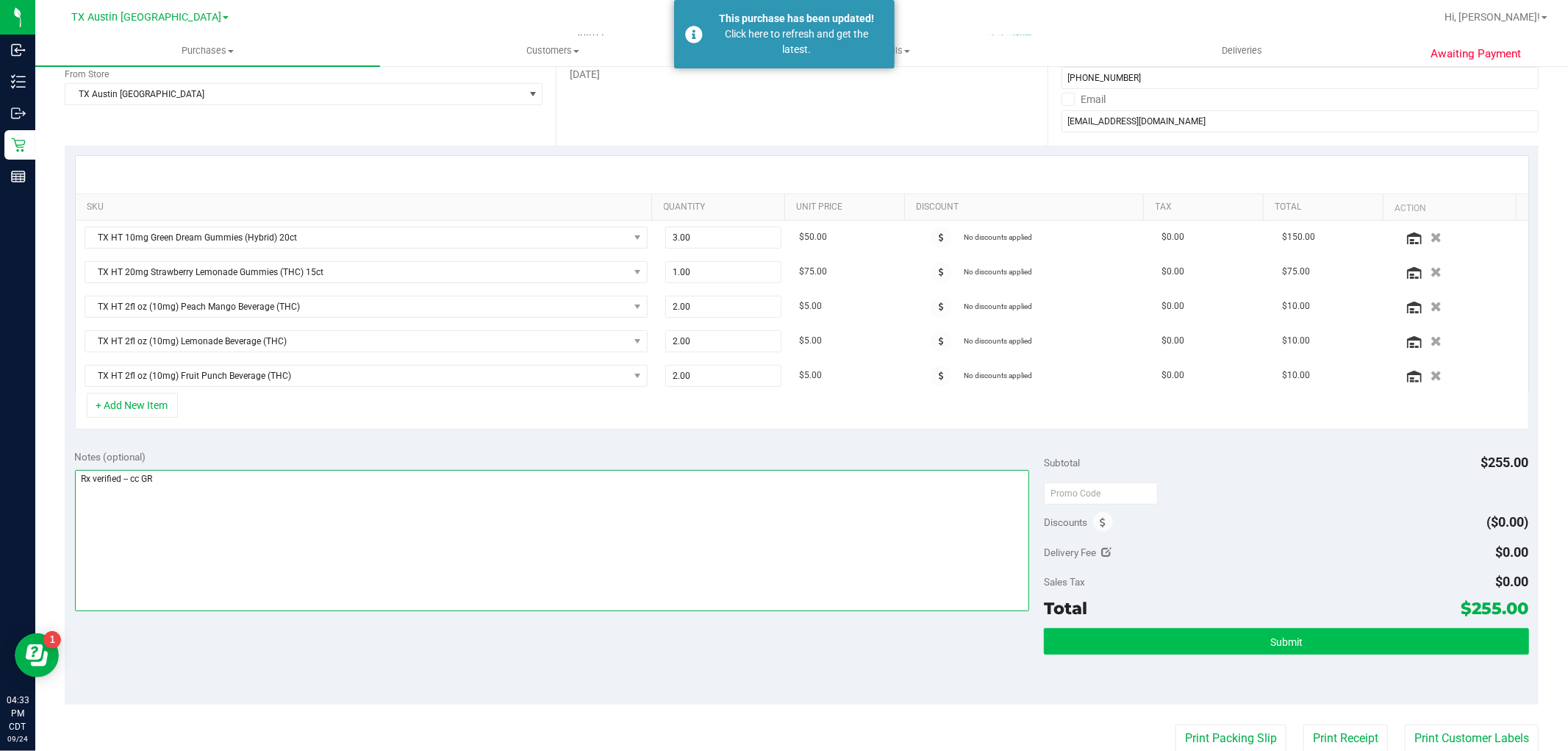
type textarea "Rx verified -- cc GR"
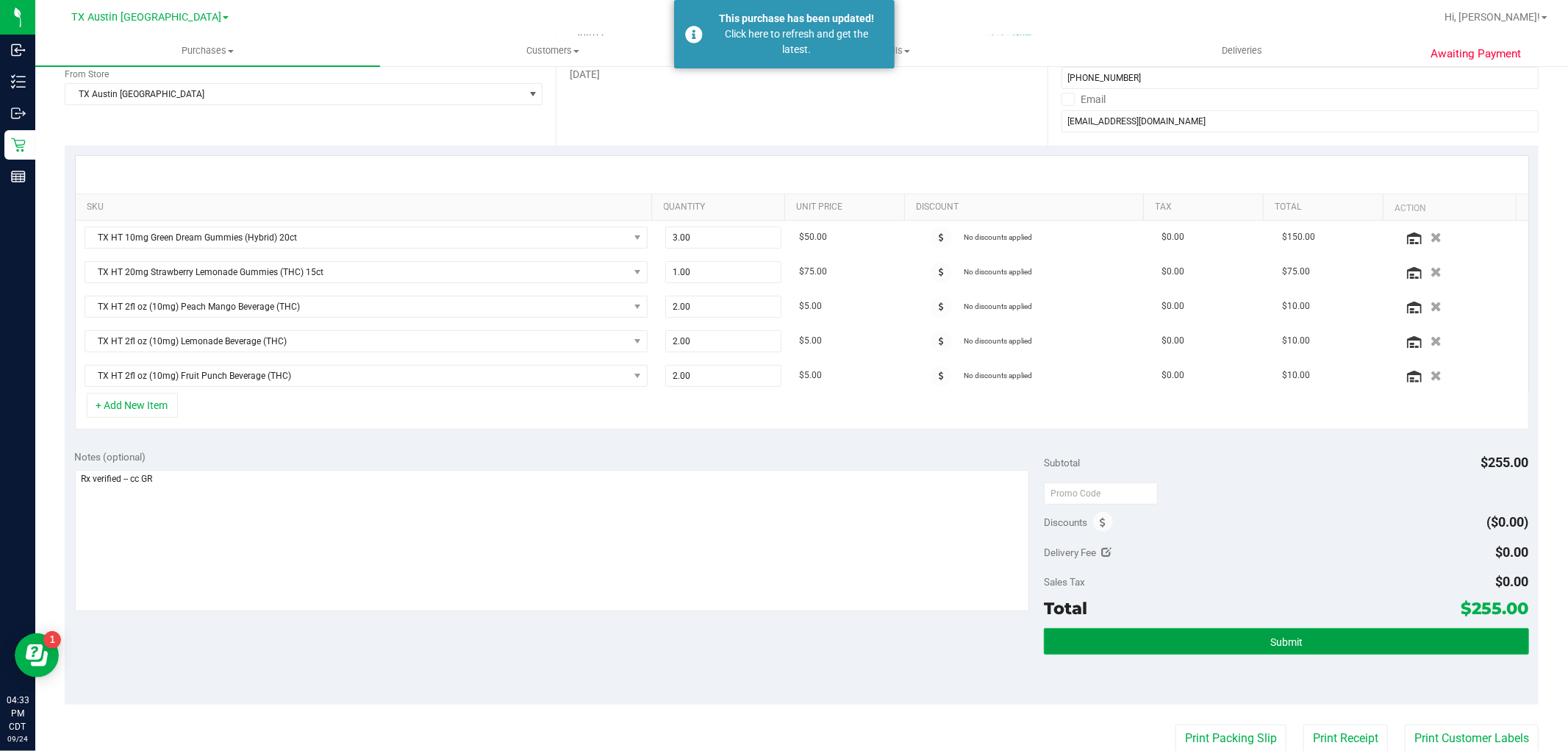
click at [1271, 637] on span "Submit" at bounding box center [1287, 642] width 32 height 12
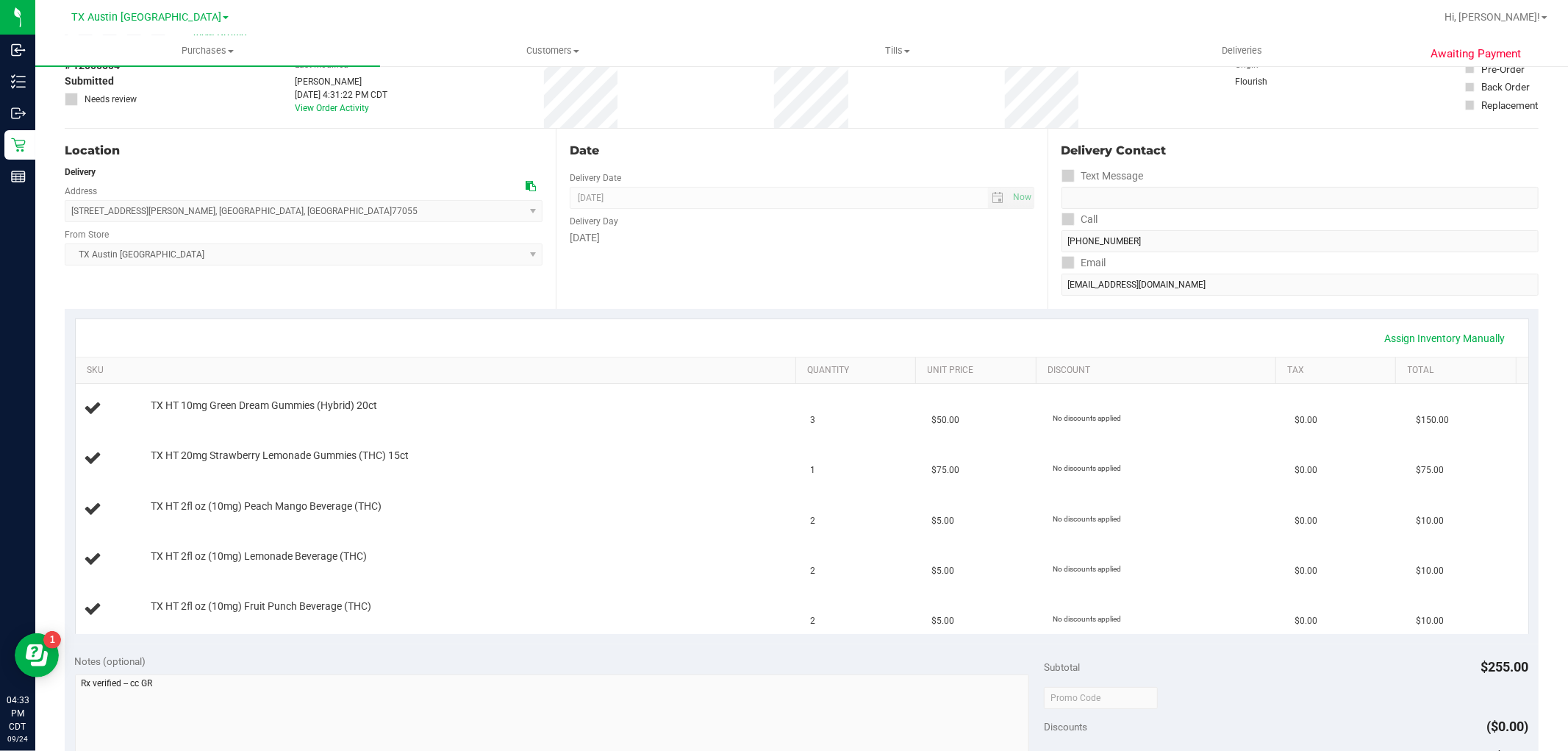
scroll to position [245, 0]
